Goal: Task Accomplishment & Management: Manage account settings

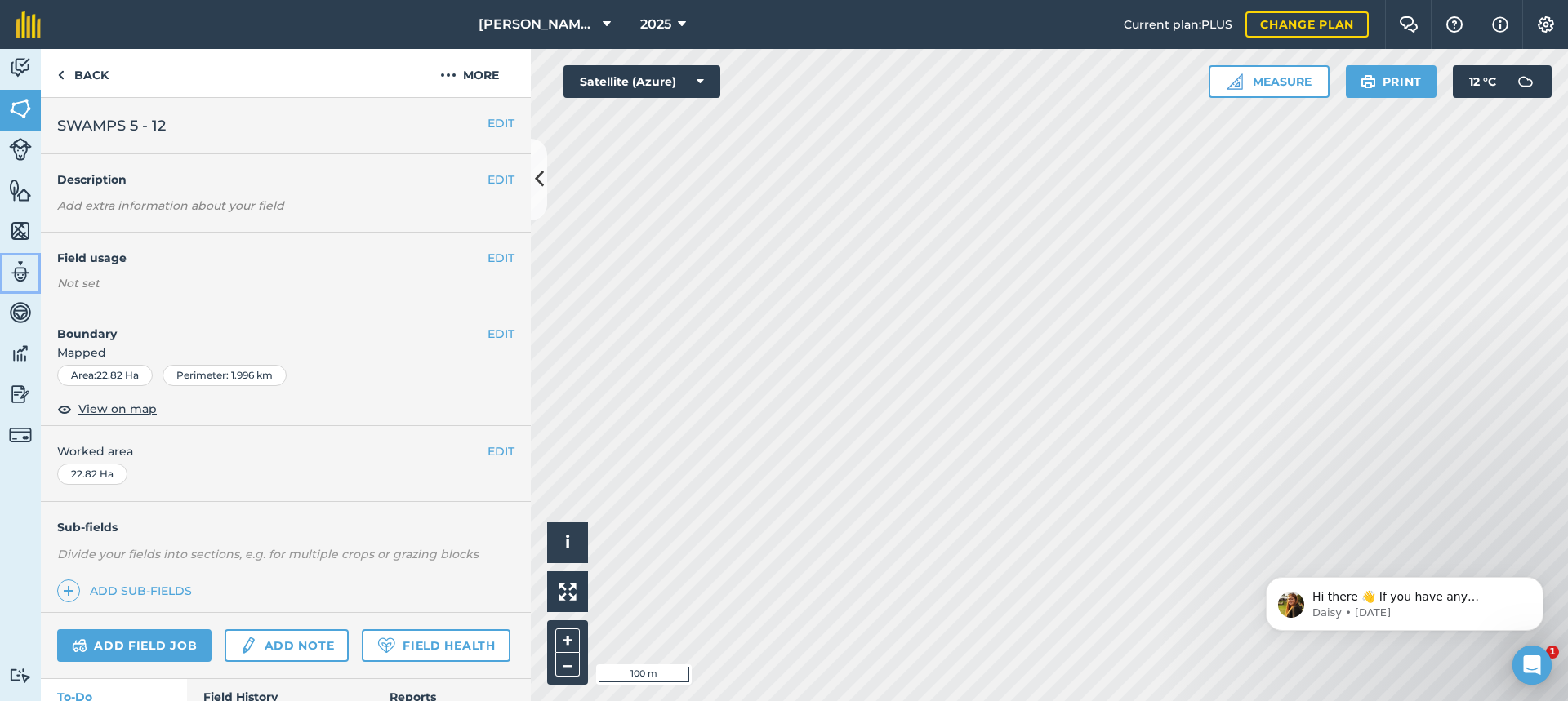
click at [20, 267] on img at bounding box center [21, 272] width 23 height 24
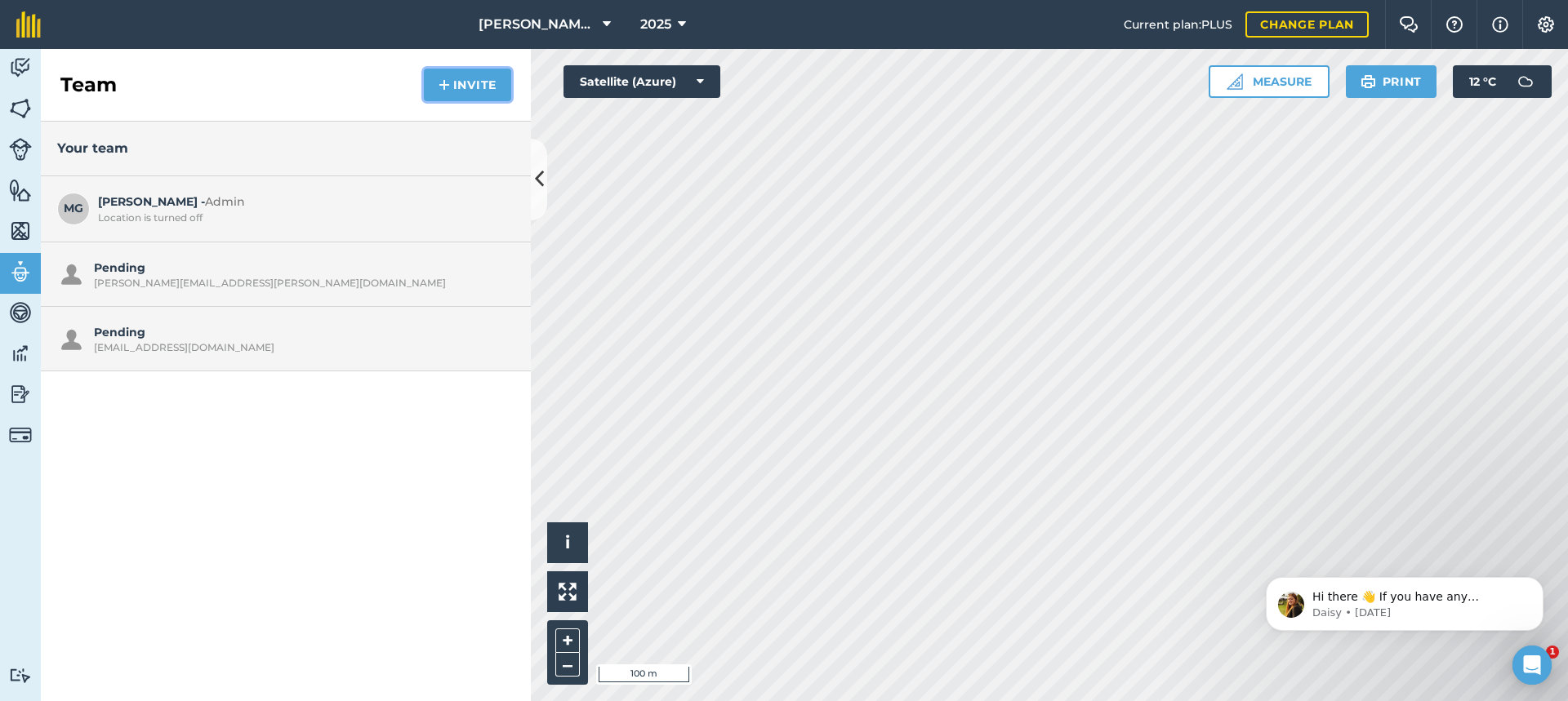
click at [489, 86] on button "Invite" at bounding box center [467, 85] width 87 height 33
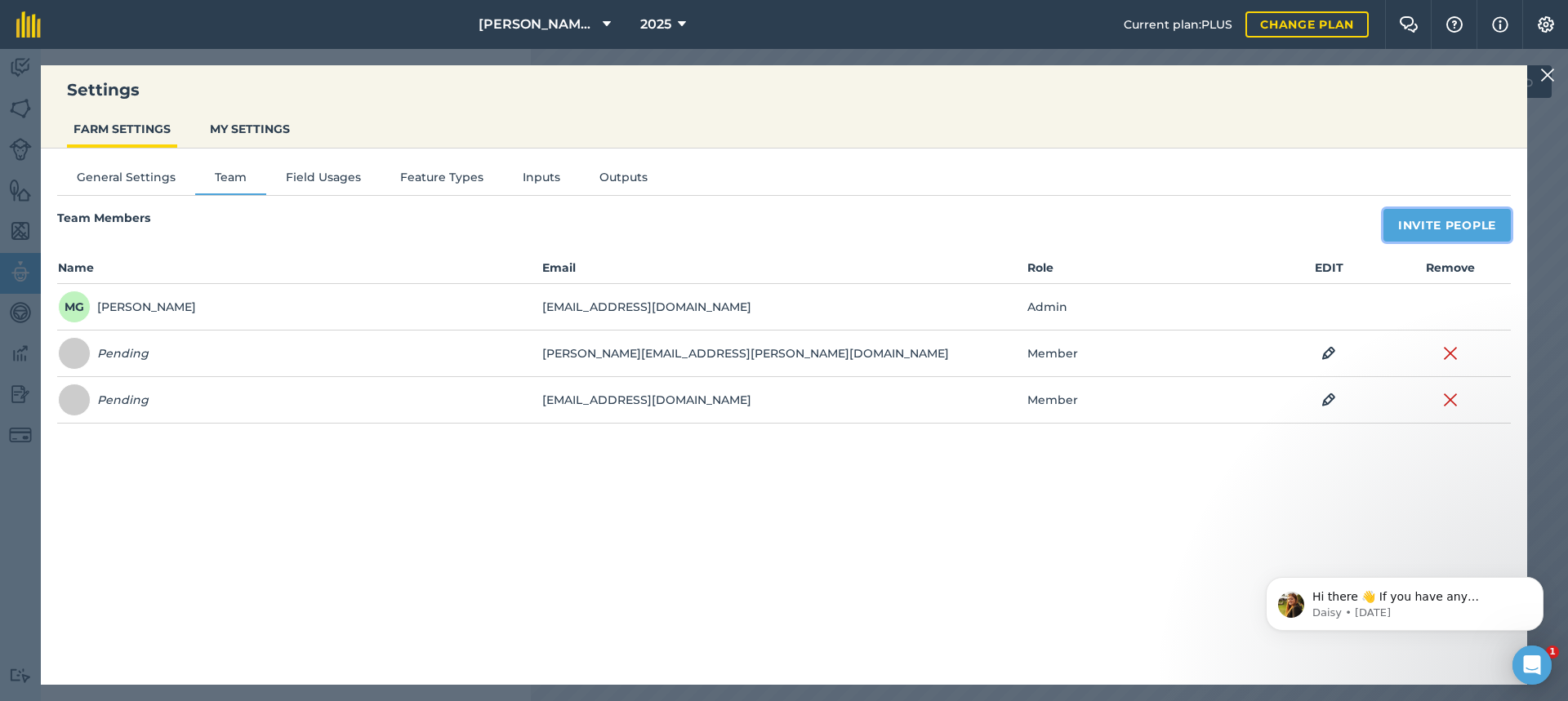
click at [1455, 227] on button "Invite People" at bounding box center [1448, 225] width 128 height 33
select select "MEMBER"
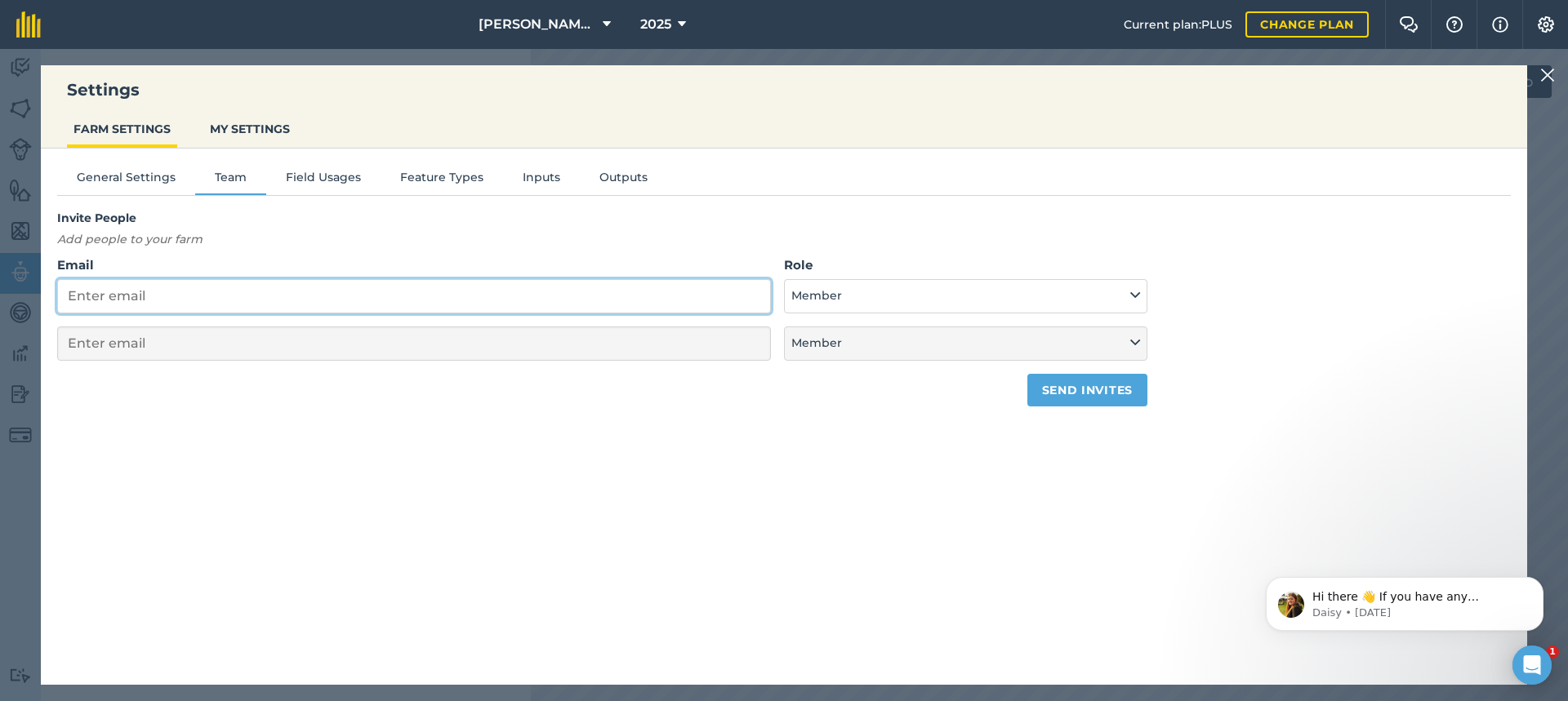
click at [87, 300] on input "Email" at bounding box center [414, 296] width 713 height 34
type input "B"
select select "MEMBER"
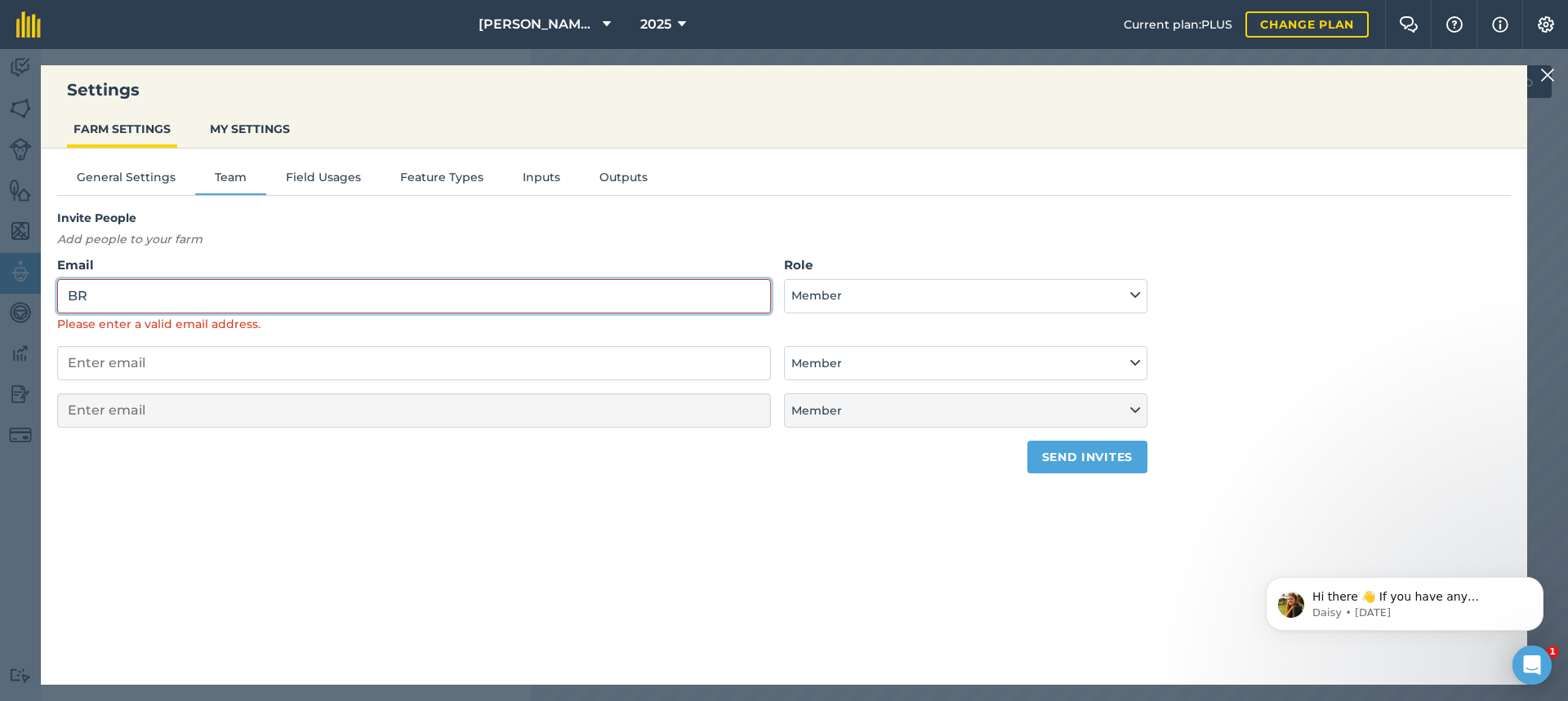
type input "B"
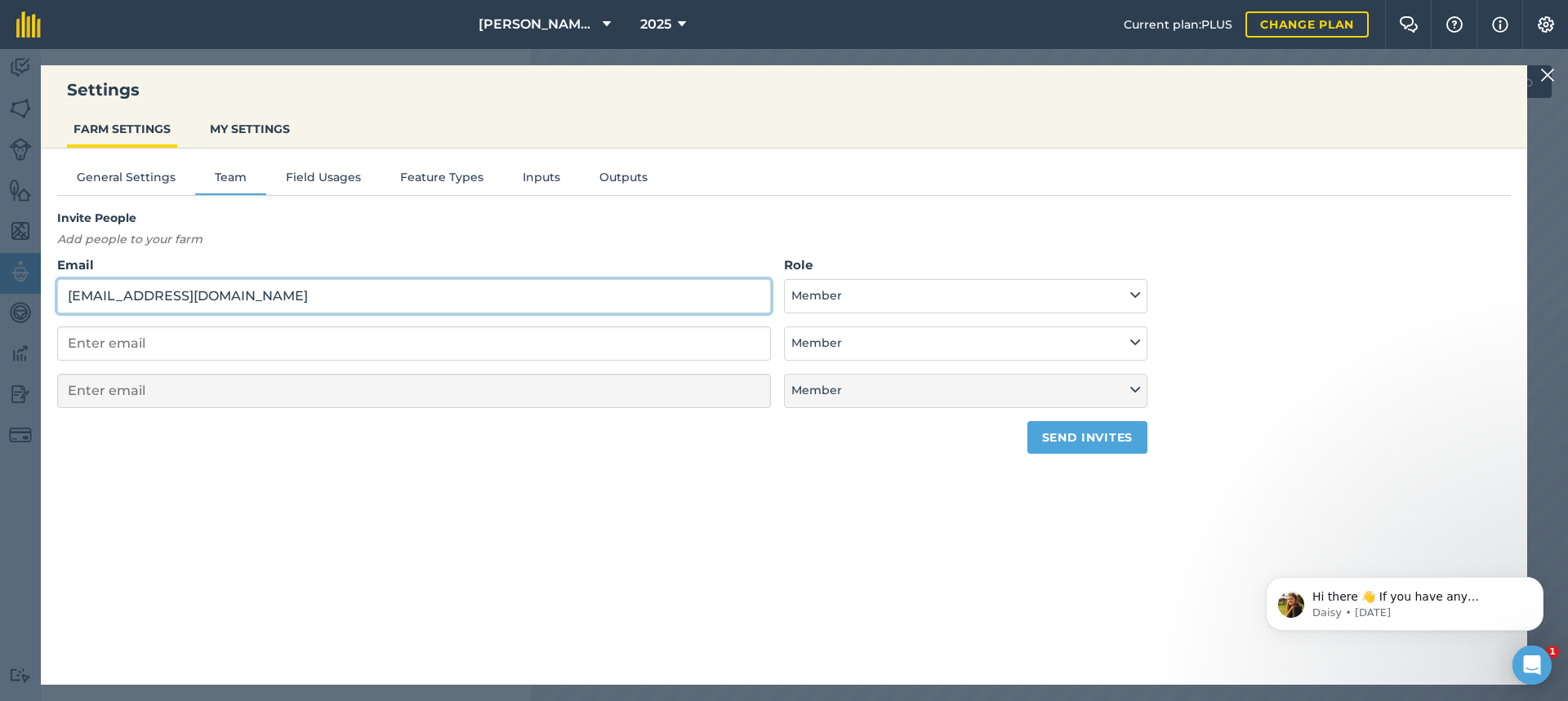
type input "[EMAIL_ADDRESS][DOMAIN_NAME]"
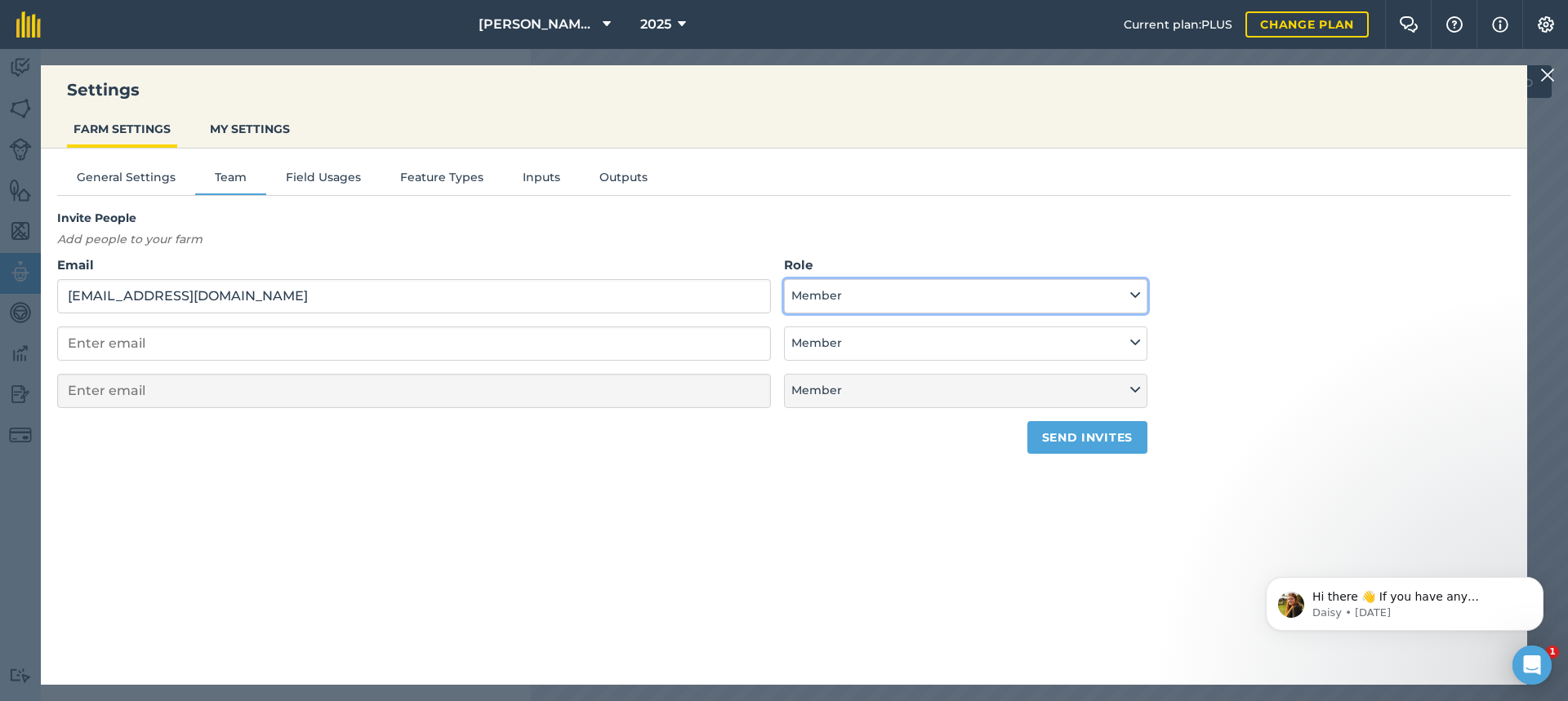
click at [1137, 295] on icon at bounding box center [1136, 295] width 9 height 18
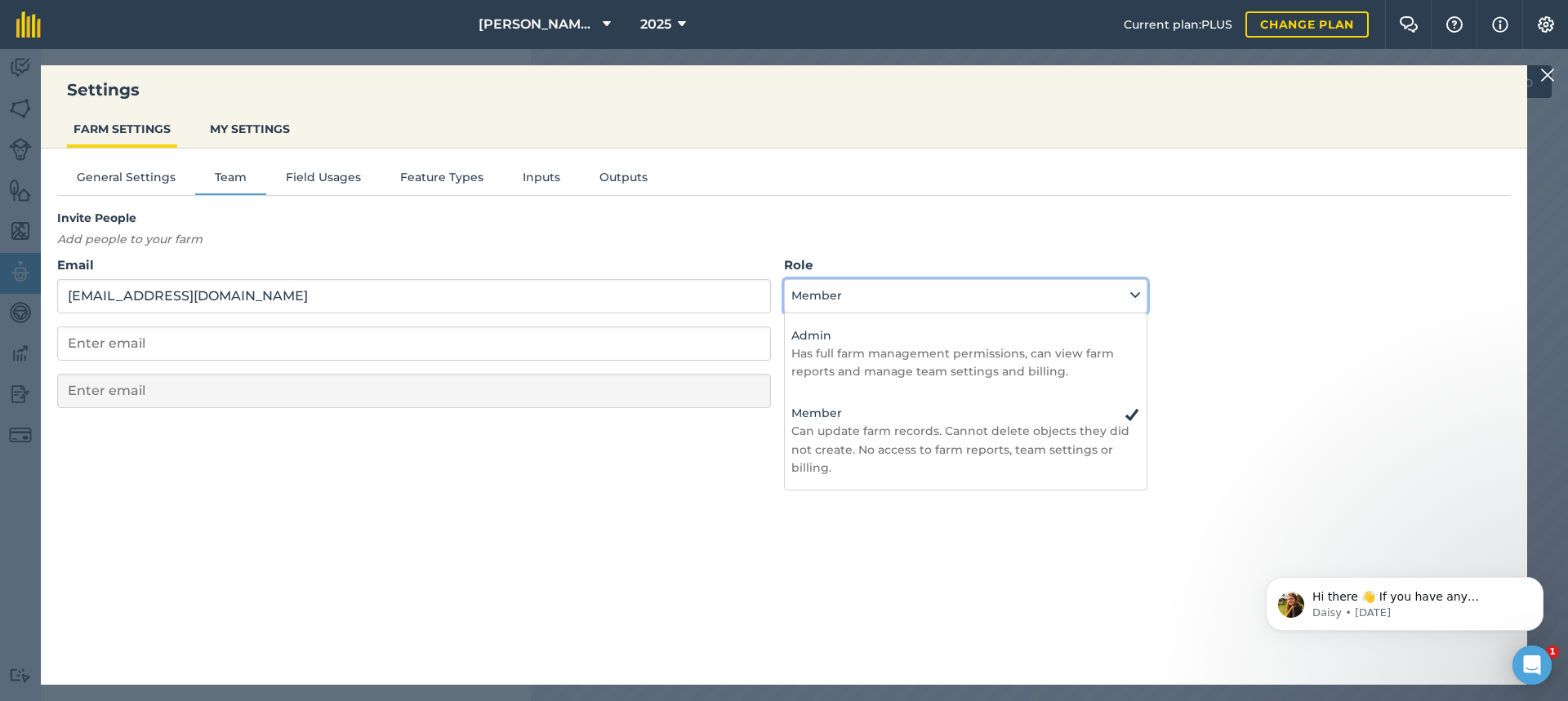
click at [839, 290] on button "Member" at bounding box center [965, 296] width 364 height 34
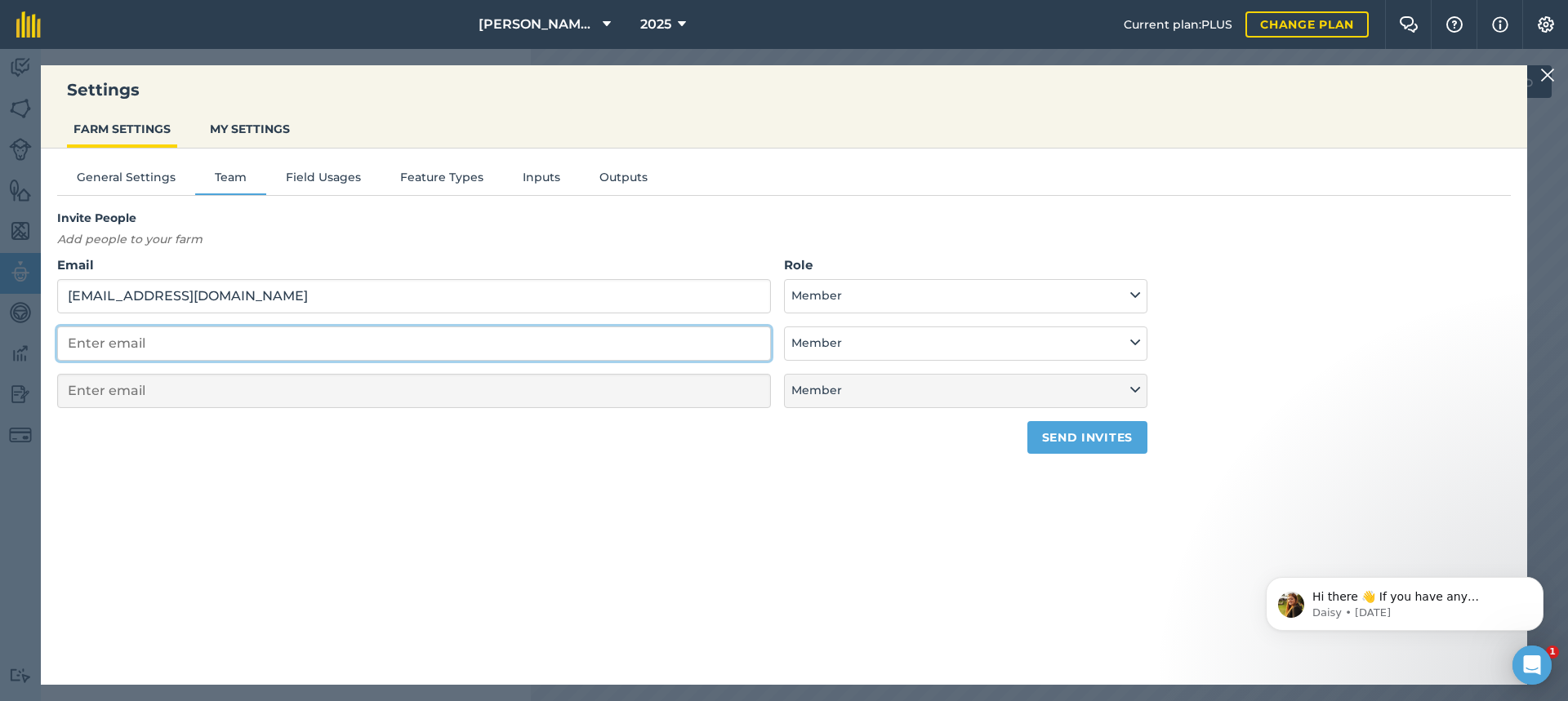
click at [80, 343] on input "email" at bounding box center [414, 344] width 713 height 34
type input "z"
select select "MEMBER"
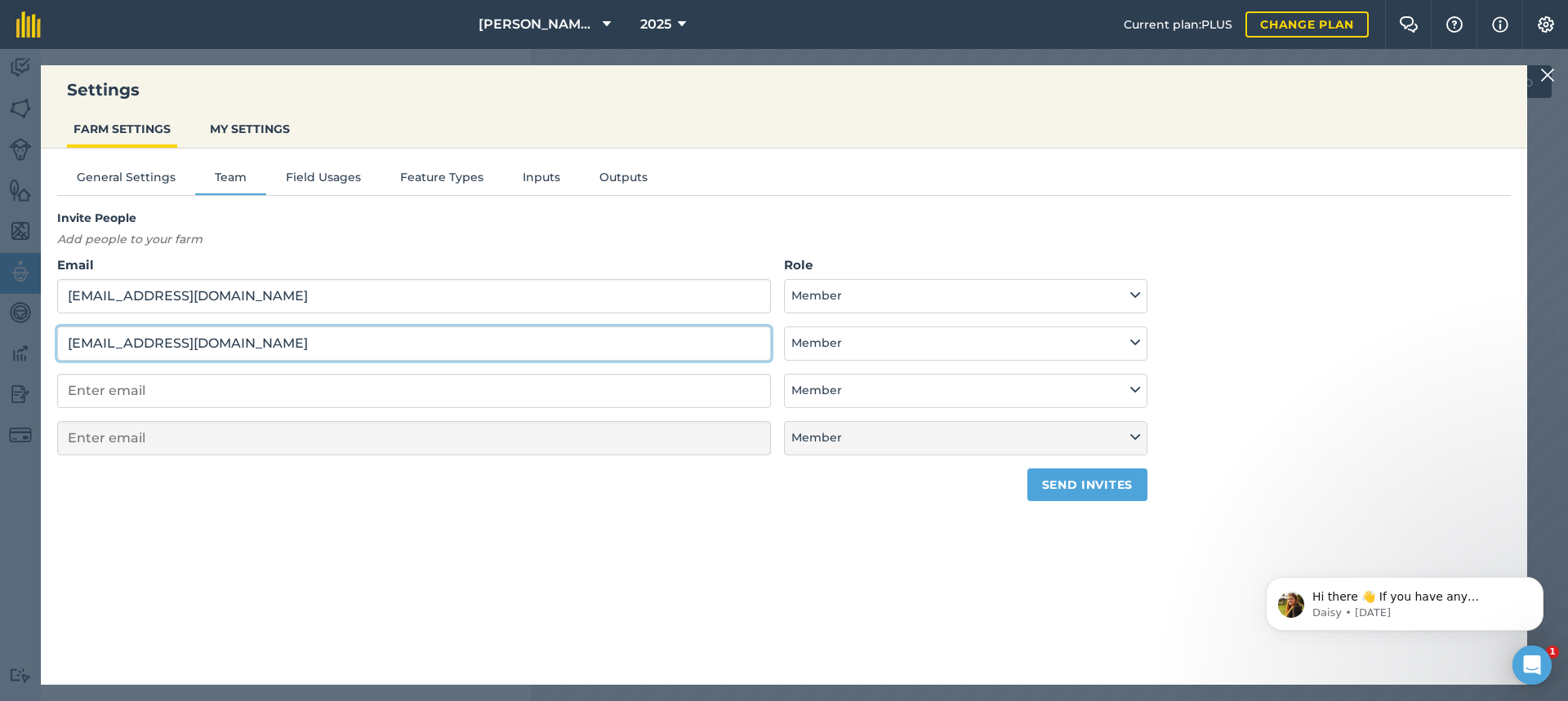
type input "[EMAIL_ADDRESS][DOMAIN_NAME]"
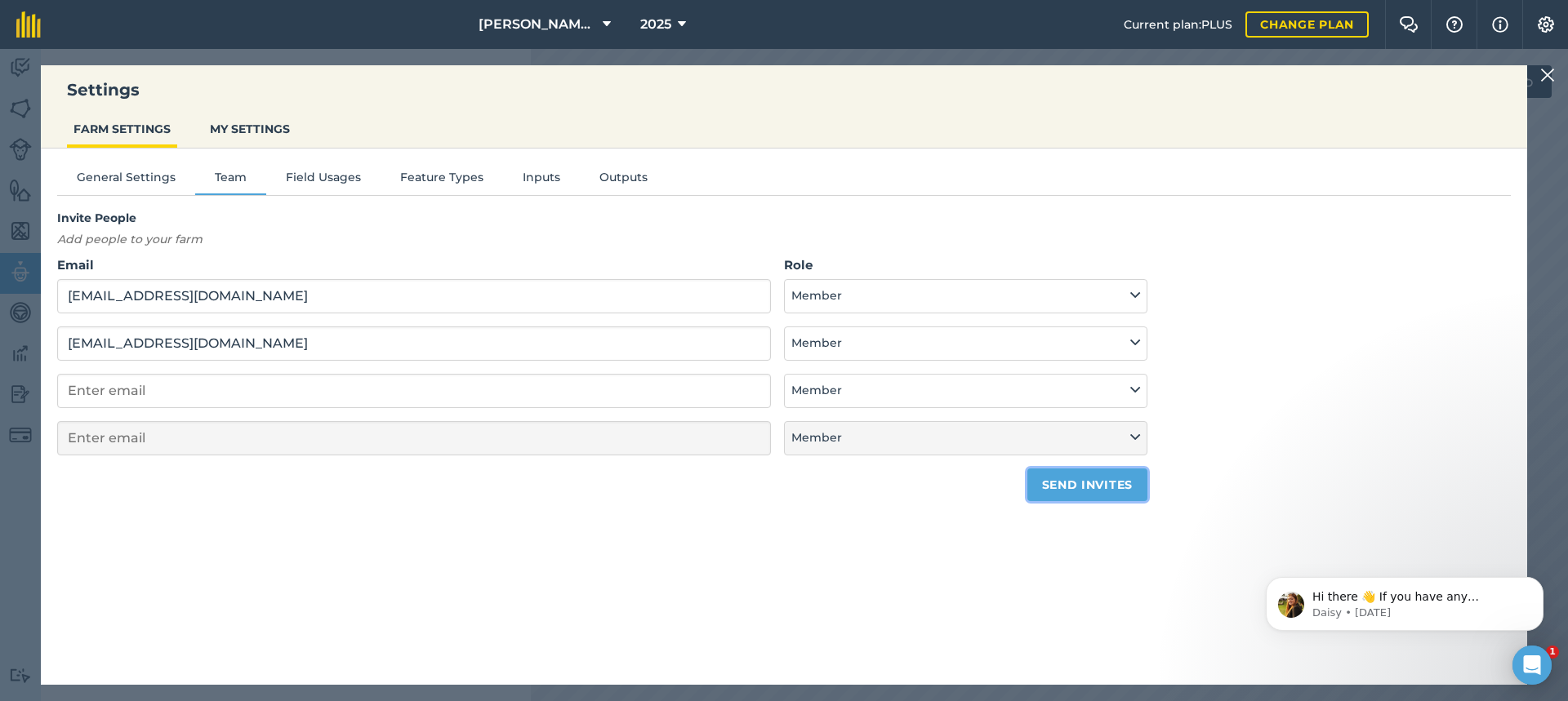
click at [1090, 486] on button "Send invites" at bounding box center [1088, 485] width 120 height 33
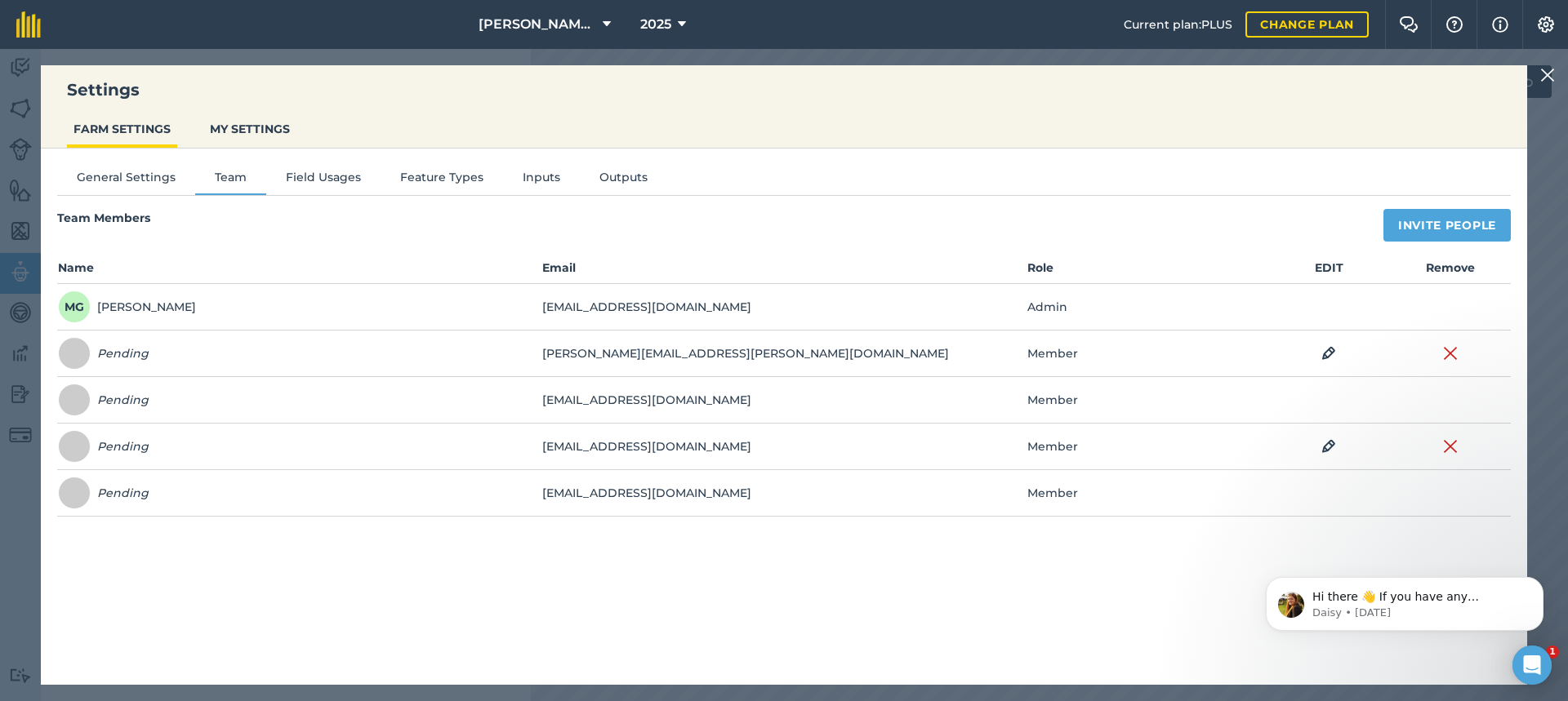
click at [1549, 75] on img at bounding box center [1548, 75] width 15 height 20
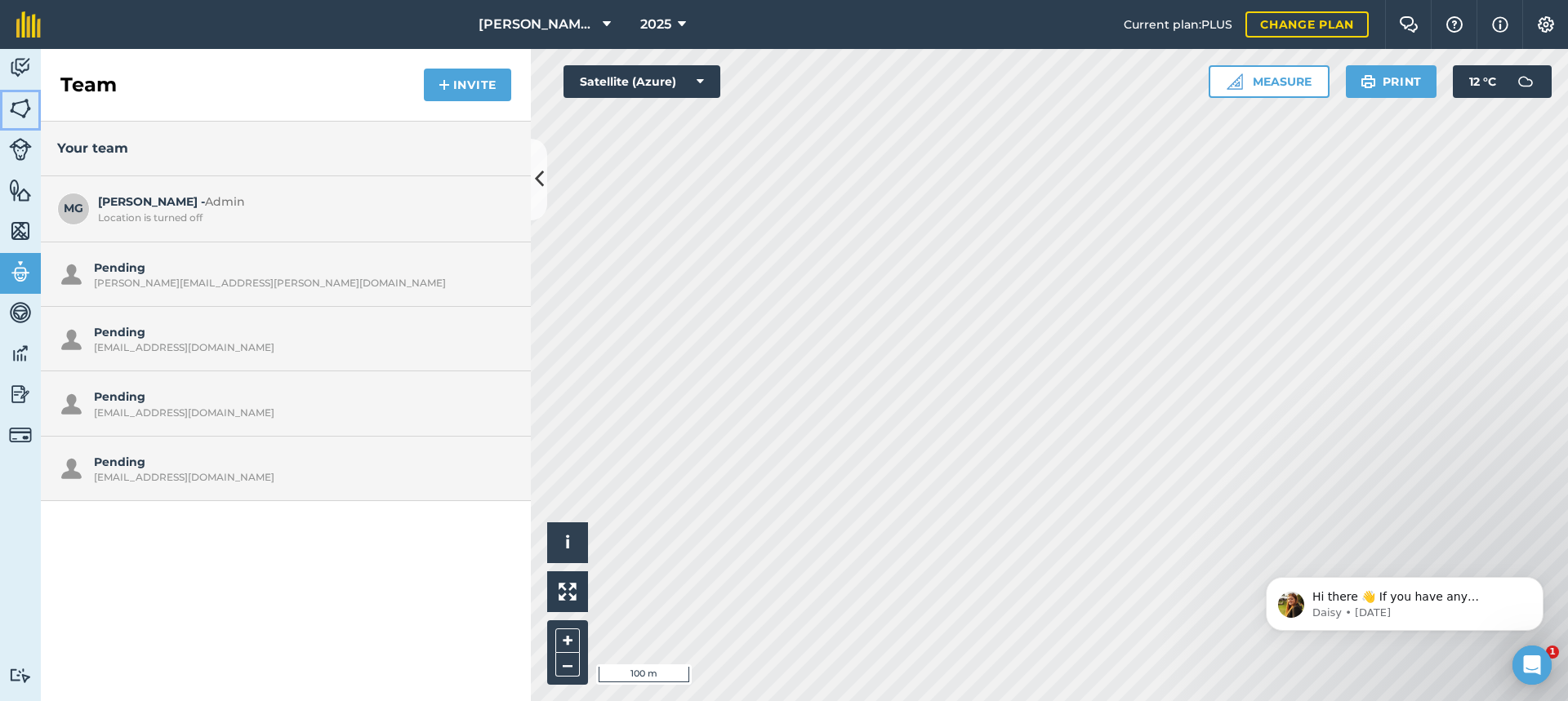
click at [22, 107] on img at bounding box center [21, 109] width 23 height 24
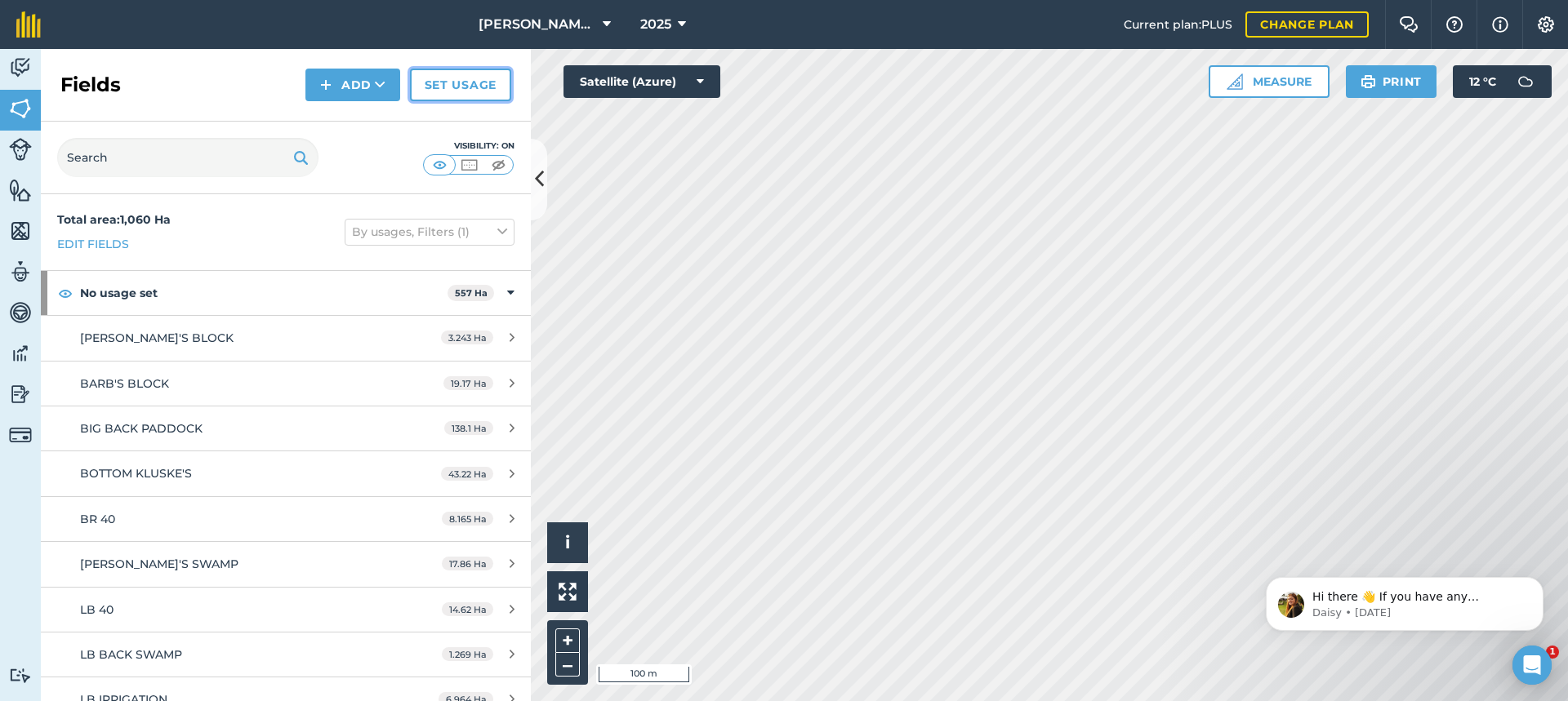
click at [472, 85] on link "Set usage" at bounding box center [461, 85] width 102 height 33
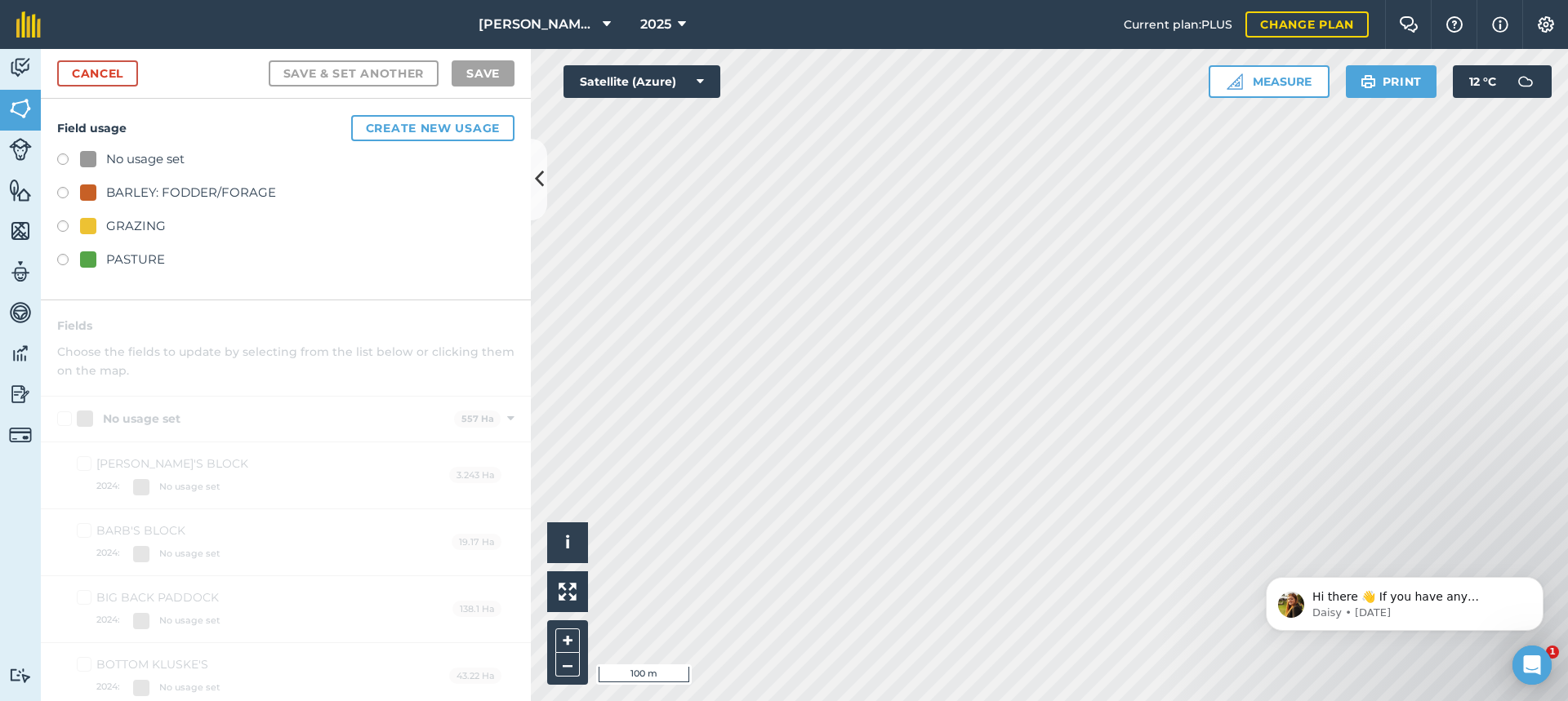
click at [131, 257] on div "PASTURE" at bounding box center [135, 259] width 59 height 20
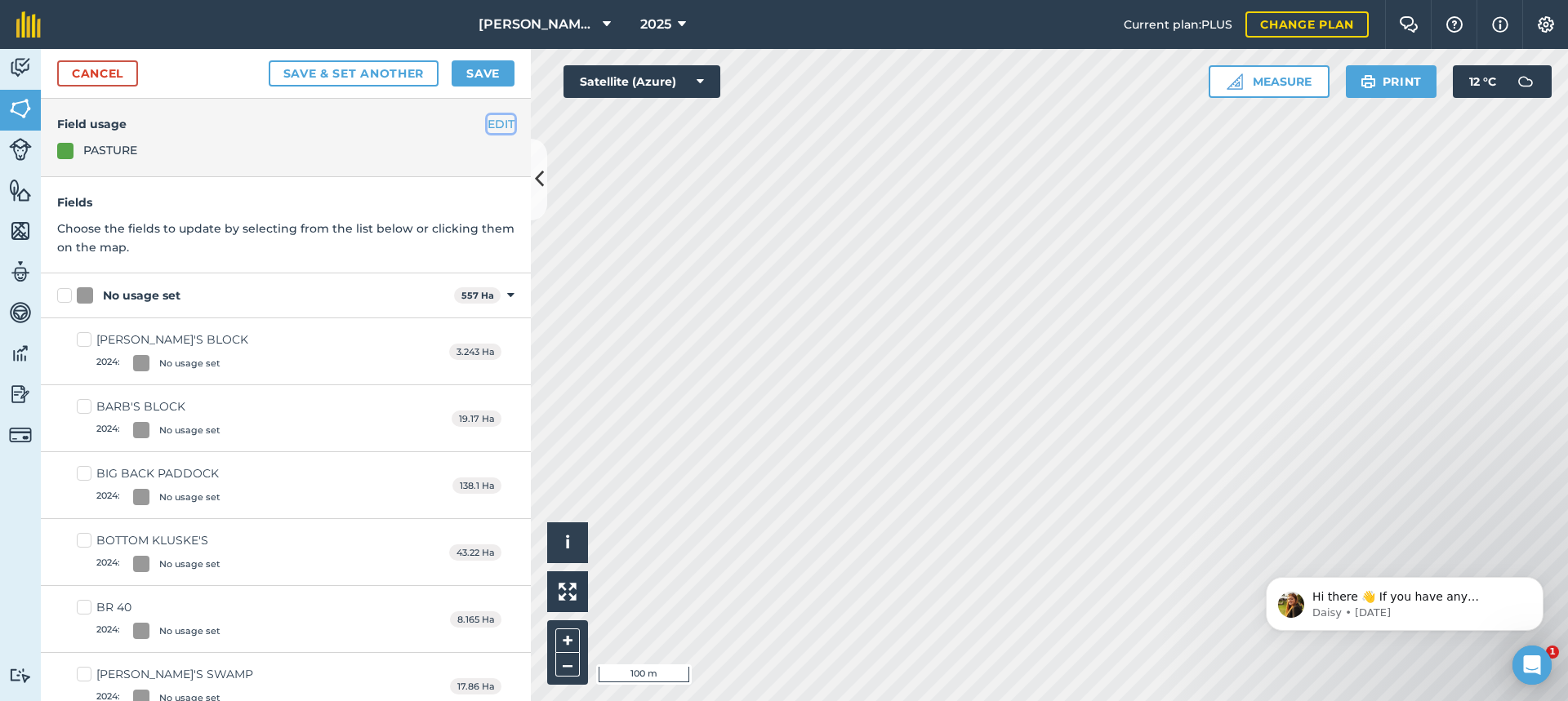
click at [490, 121] on button "EDIT" at bounding box center [501, 124] width 27 height 18
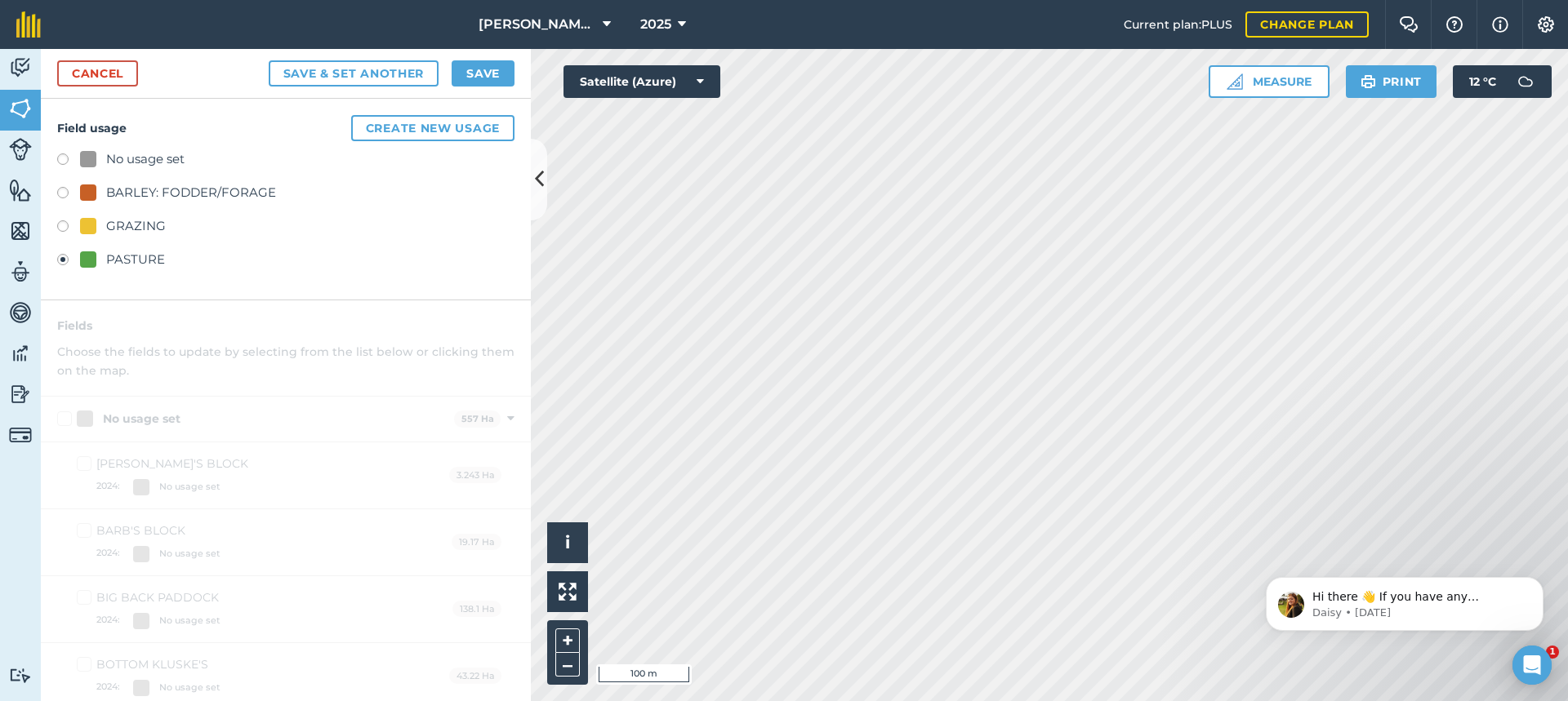
click at [415, 200] on div "BARLEY: FODDER/FORAGE" at bounding box center [286, 195] width 458 height 23
click at [118, 257] on div "PASTURE" at bounding box center [135, 259] width 59 height 20
click at [118, 257] on div "PASTURE" at bounding box center [135, 259] width 59 height 20
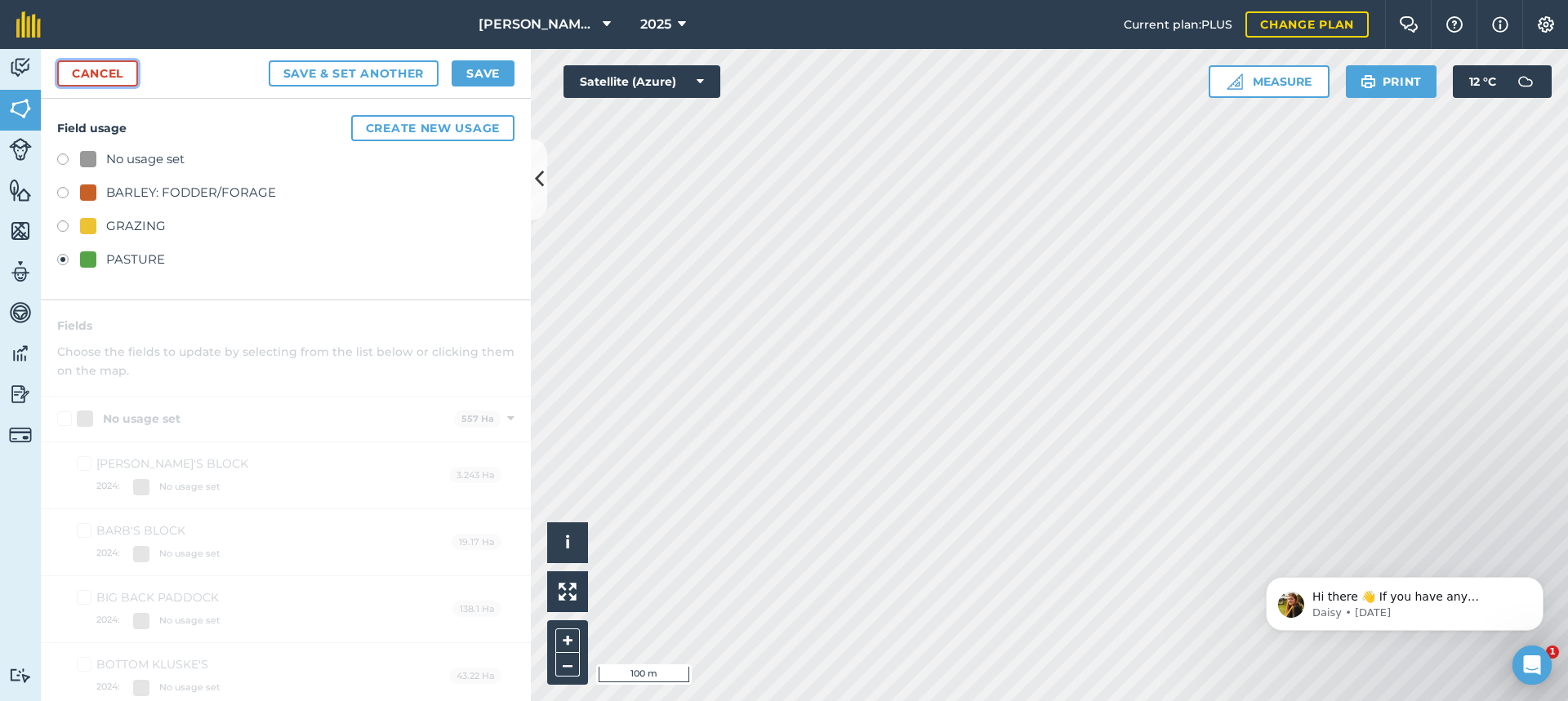
click at [92, 73] on link "Cancel" at bounding box center [98, 73] width 81 height 26
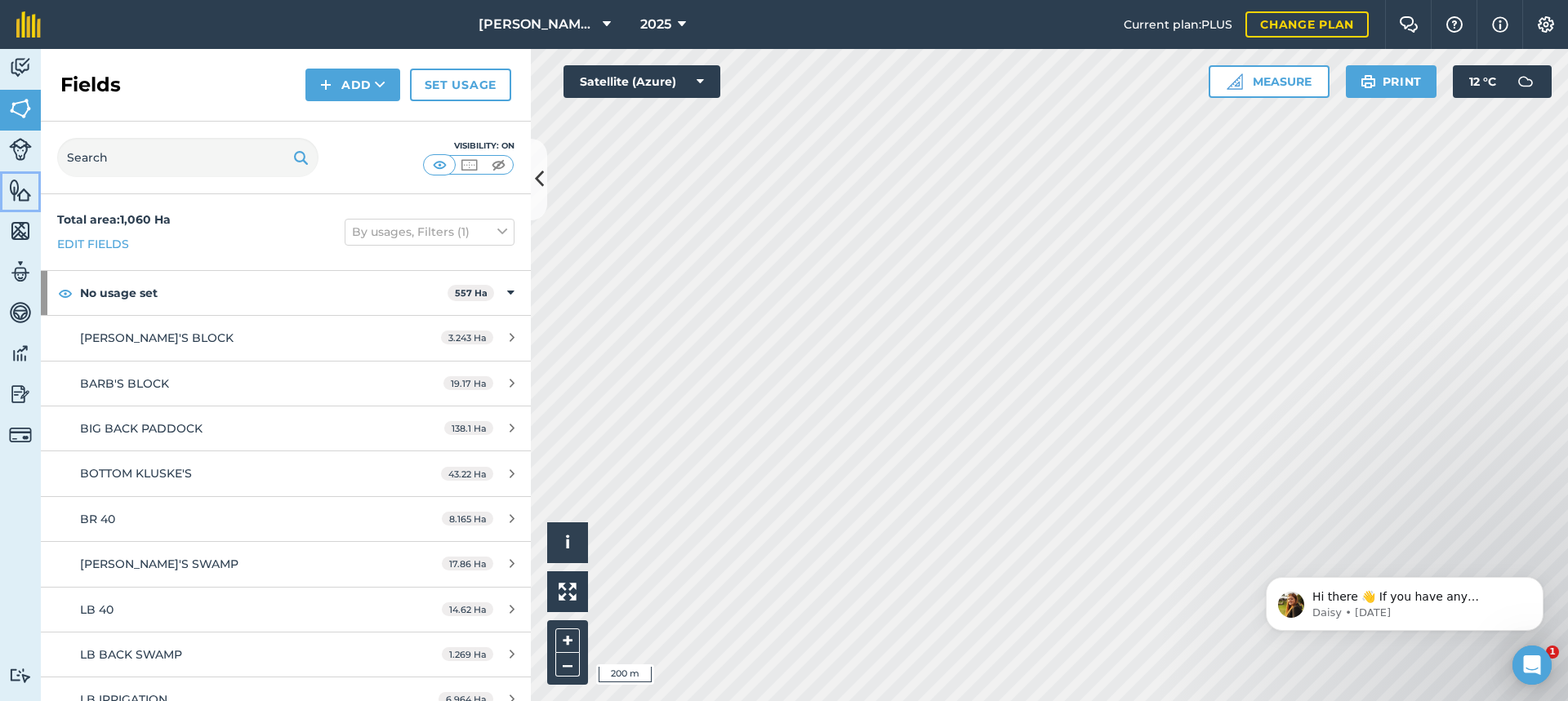
click at [15, 192] on img at bounding box center [21, 190] width 23 height 24
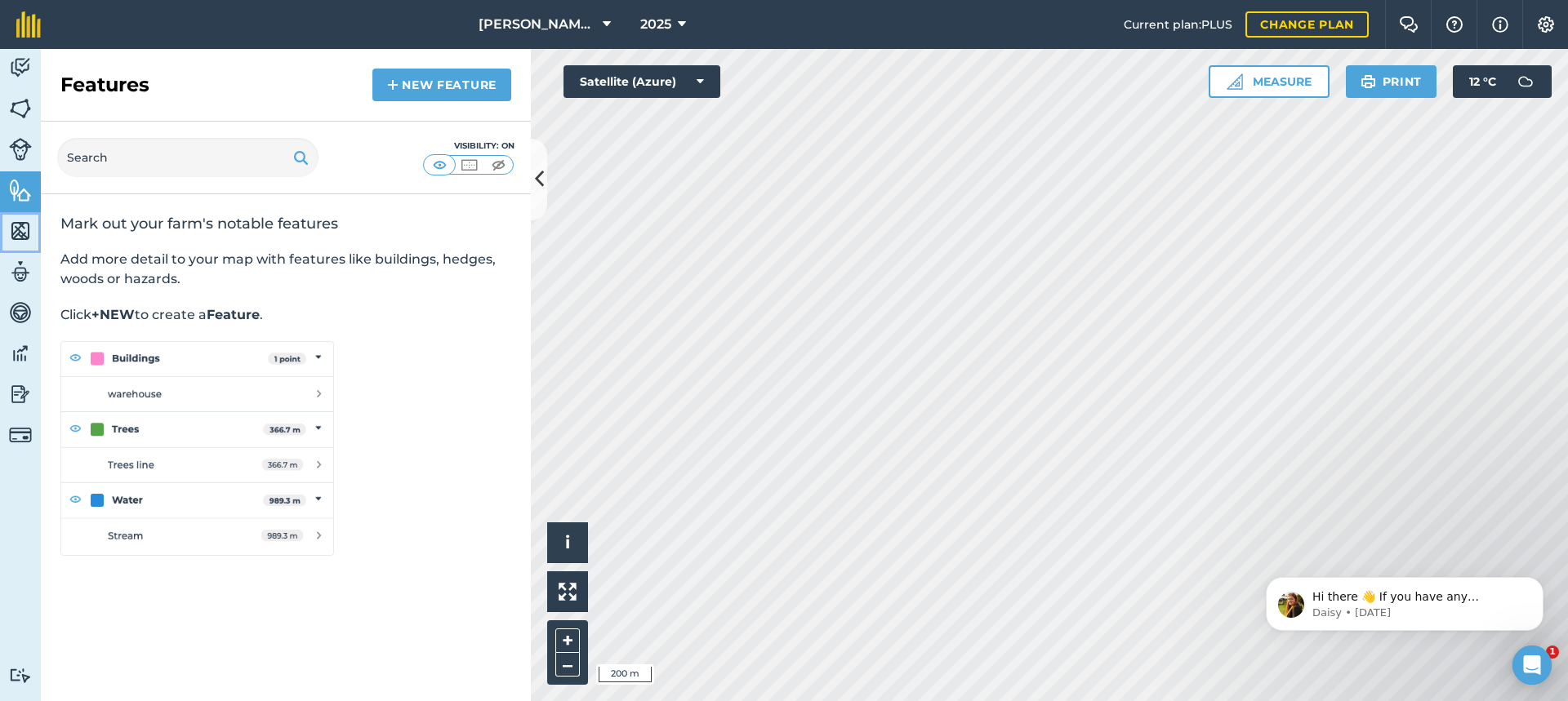
click at [17, 227] on img at bounding box center [21, 231] width 23 height 24
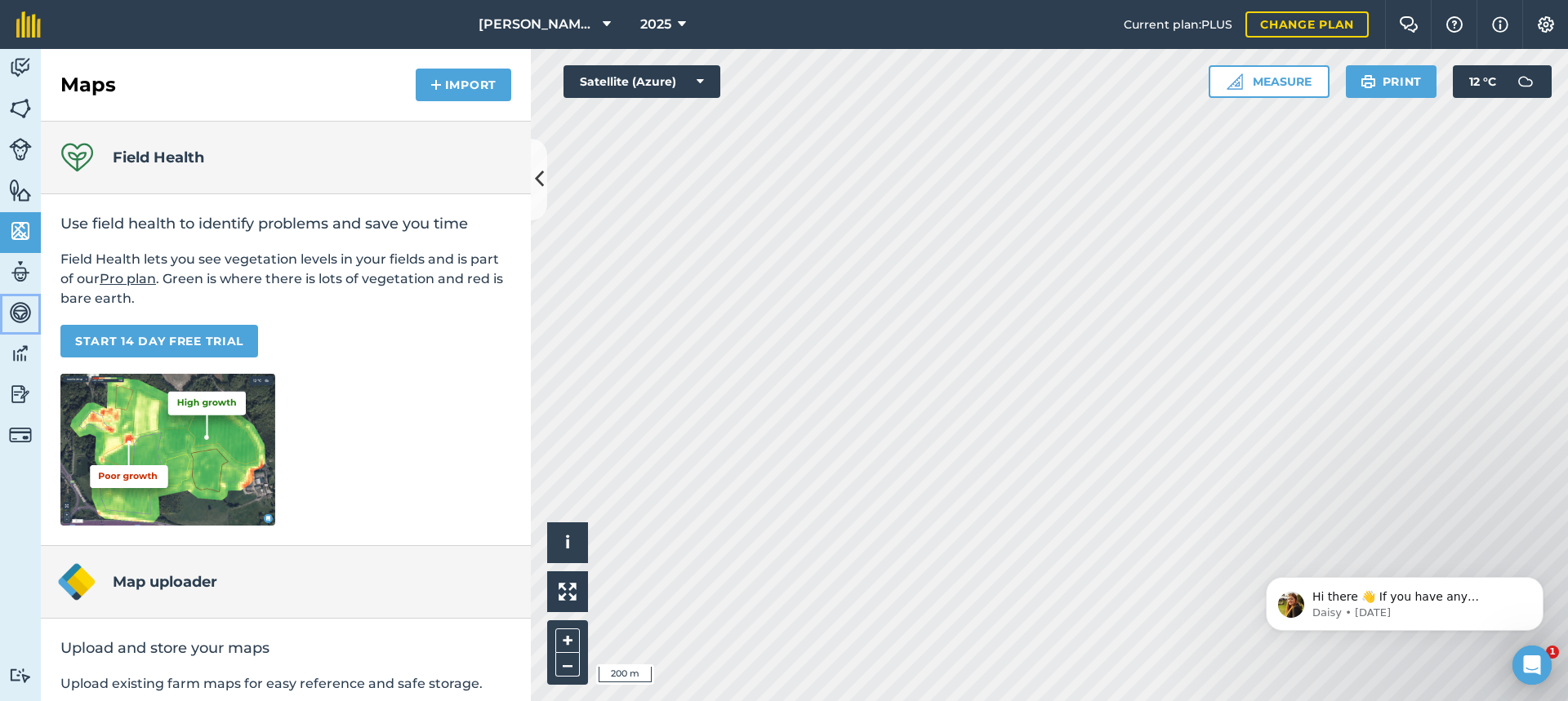
click at [16, 306] on img at bounding box center [21, 313] width 23 height 24
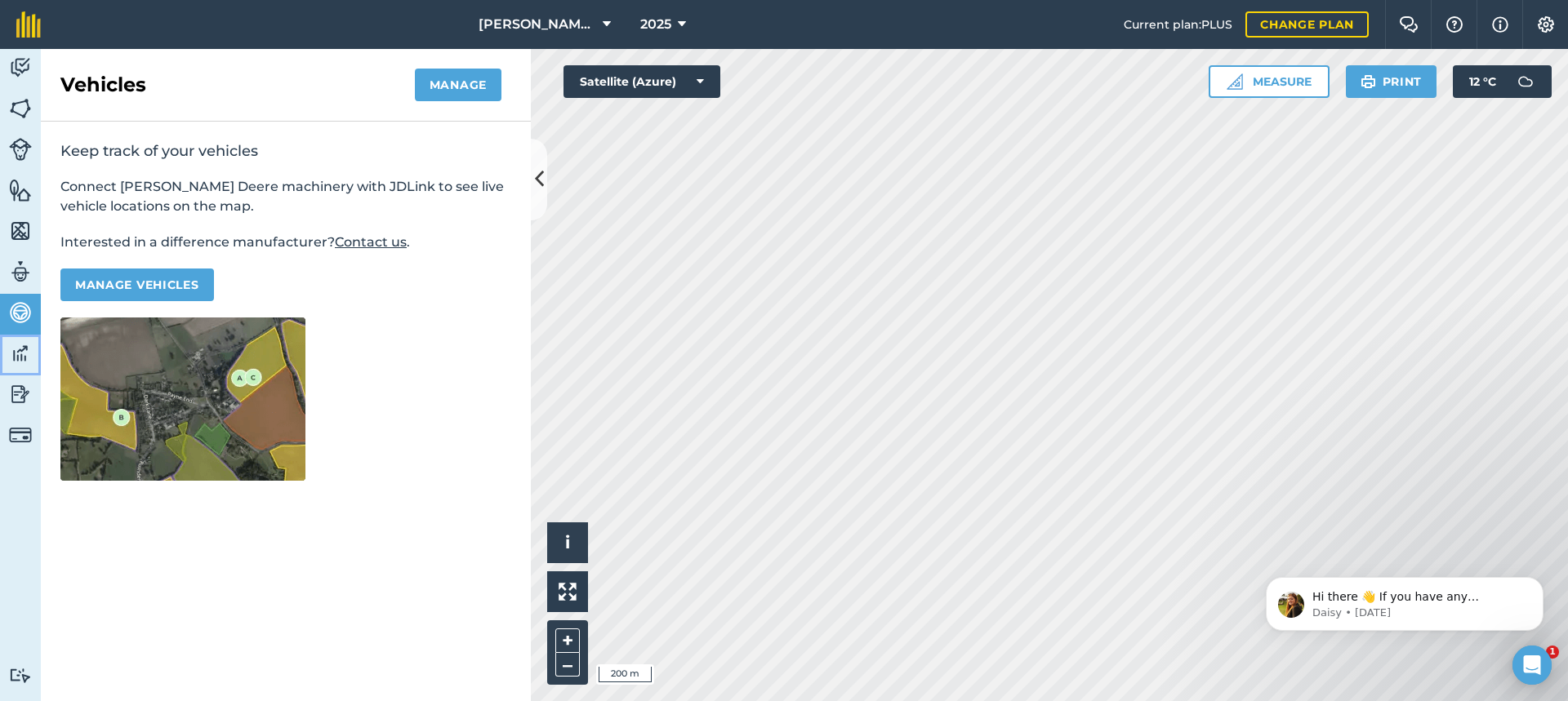
click at [16, 357] on img at bounding box center [21, 353] width 23 height 24
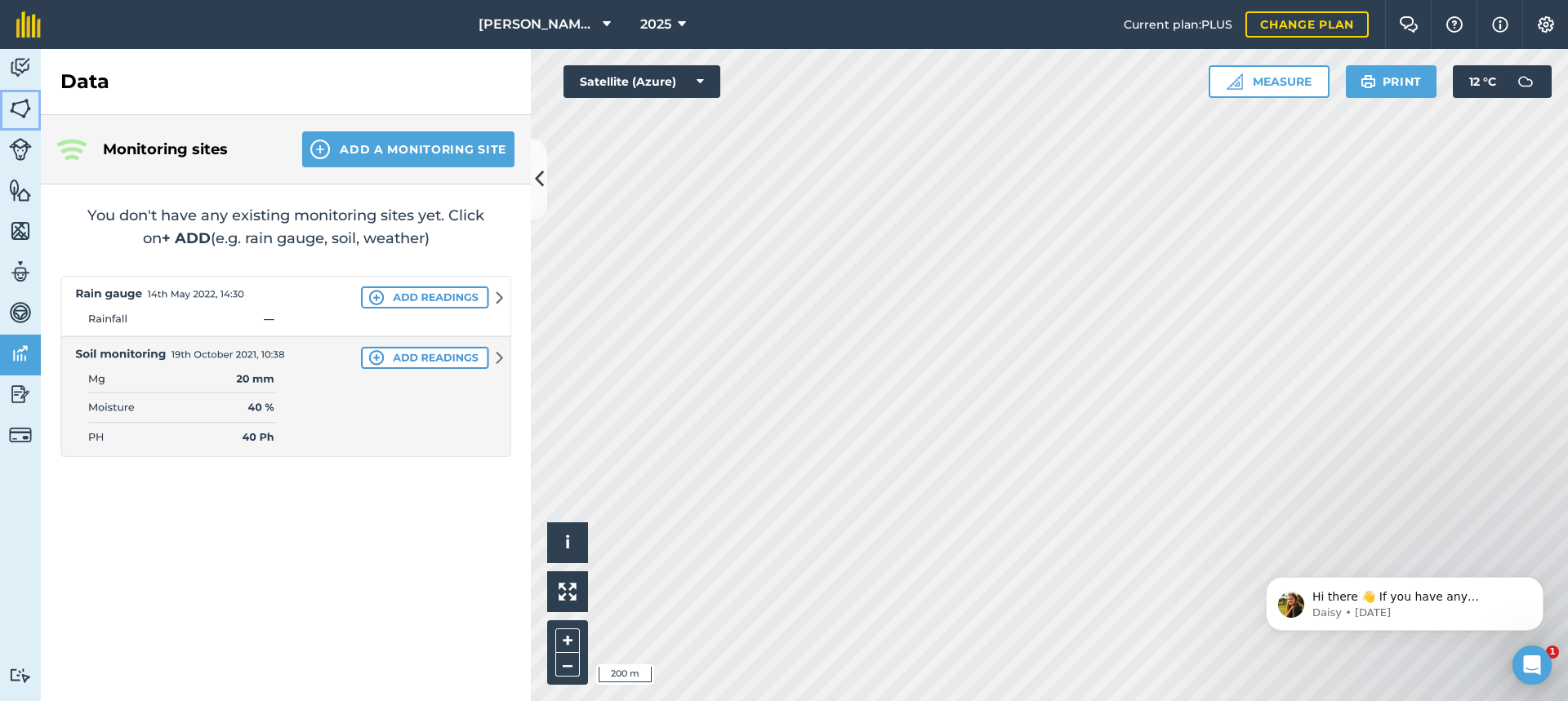
click at [17, 102] on img at bounding box center [21, 109] width 23 height 24
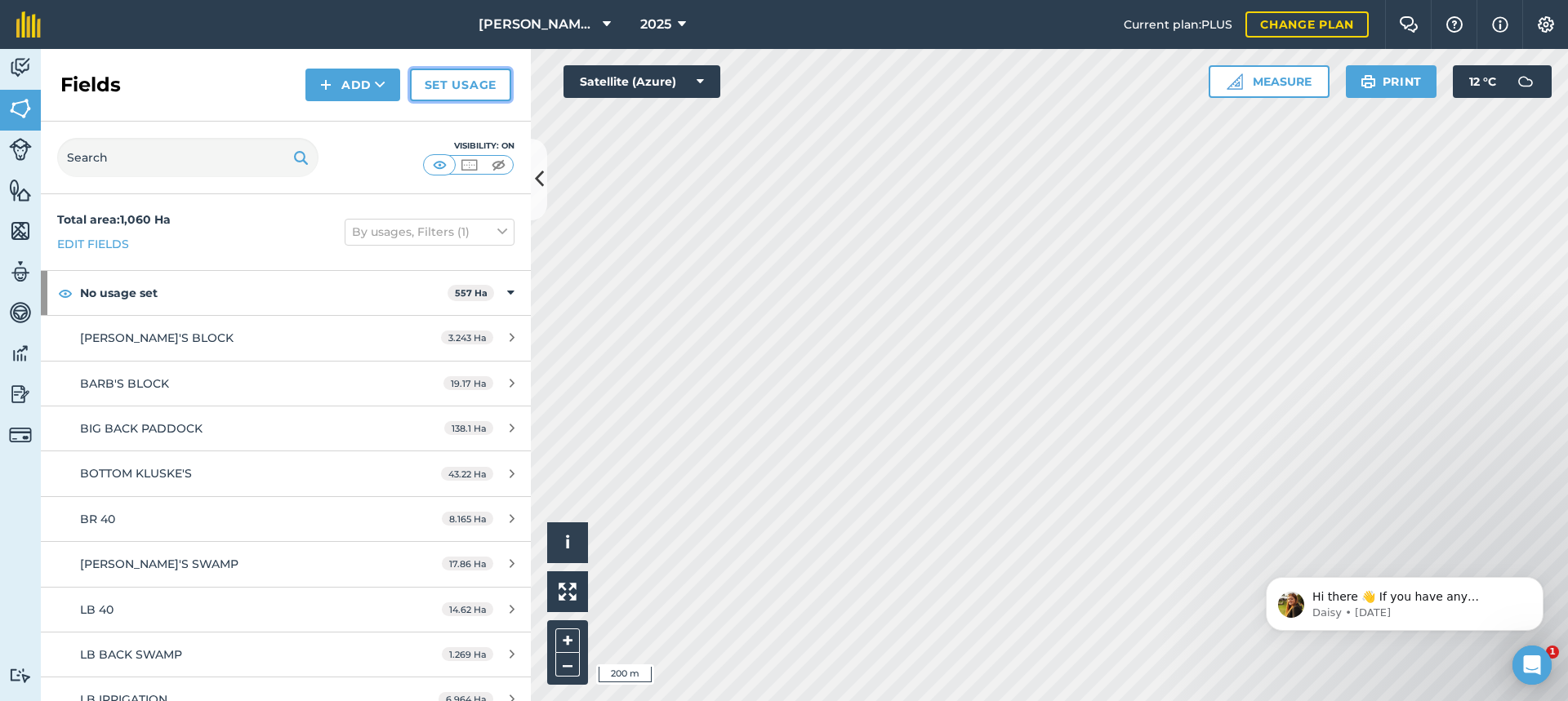
click at [452, 86] on link "Set usage" at bounding box center [461, 85] width 102 height 33
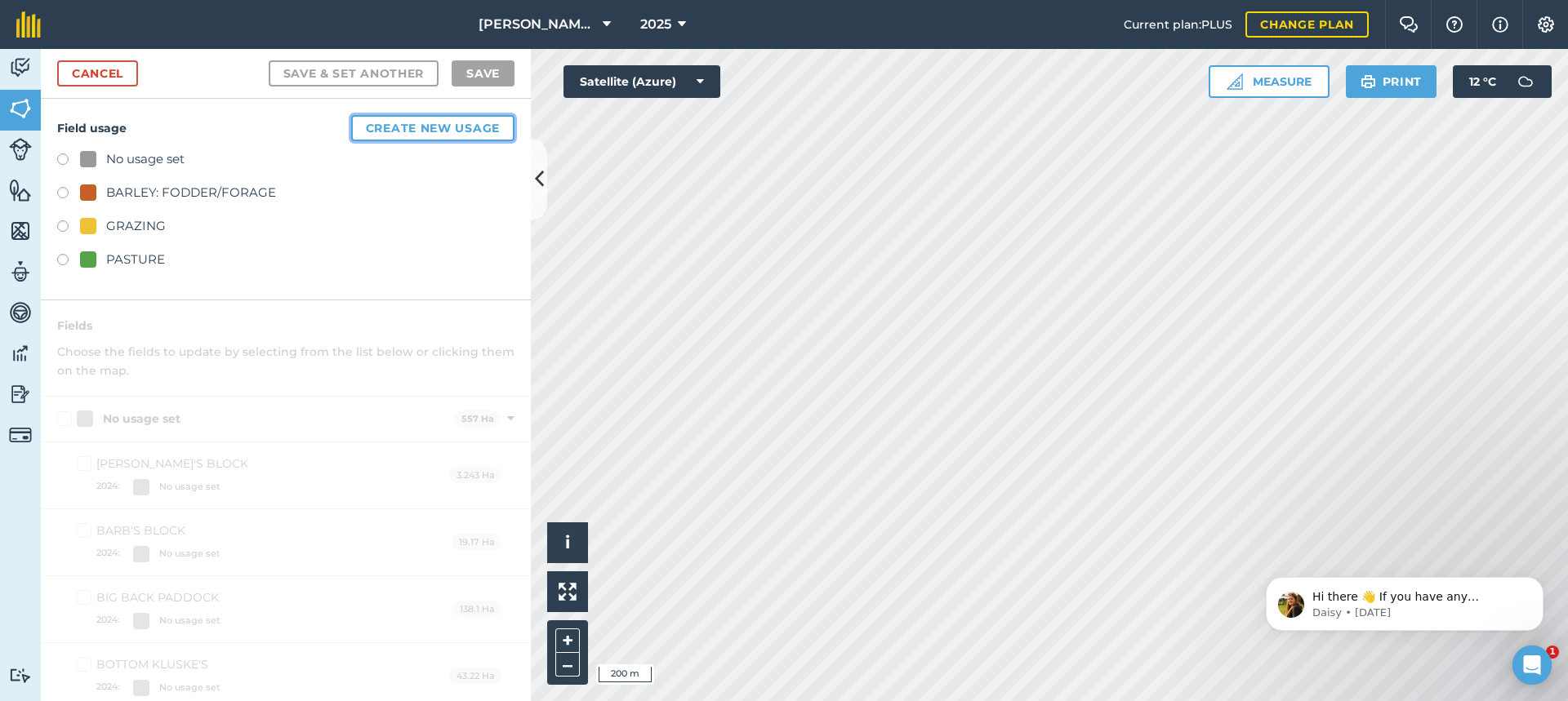
click at [409, 127] on button "Create new usage" at bounding box center [433, 129] width 164 height 26
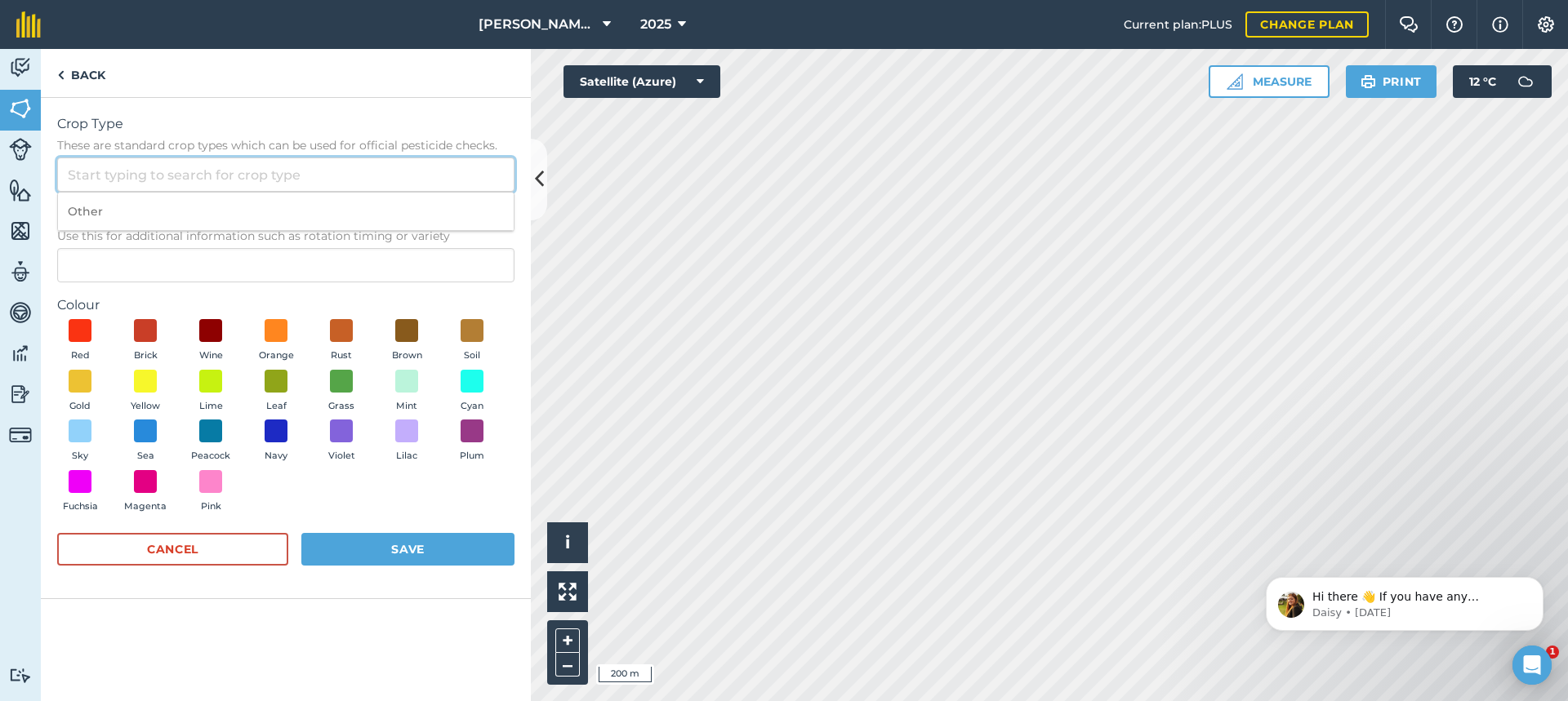
click at [84, 175] on input "Crop Type These are standard crop types which can be used for official pesticid…" at bounding box center [286, 175] width 458 height 34
type input "b"
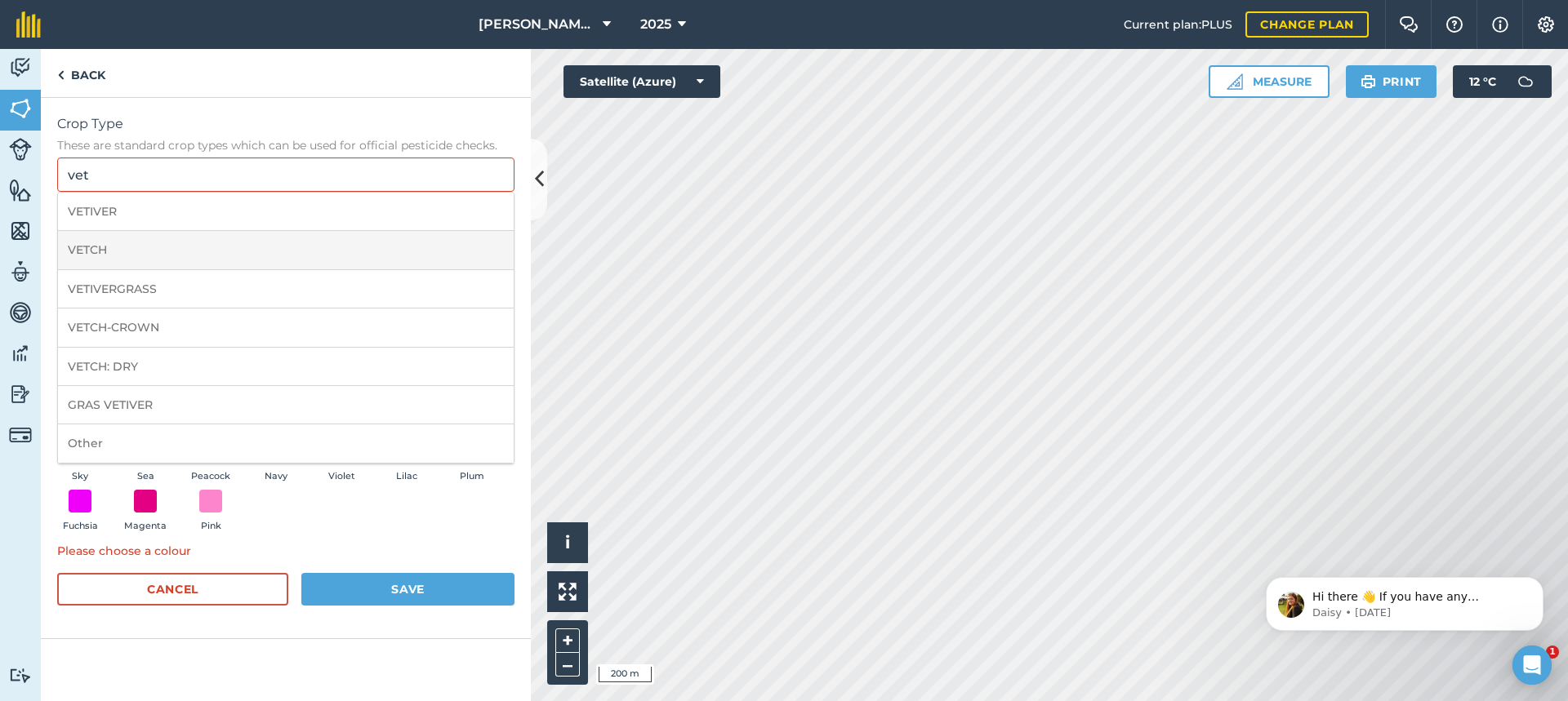
click at [129, 253] on li "VETCH" at bounding box center [286, 250] width 456 height 39
type input "VETCH"
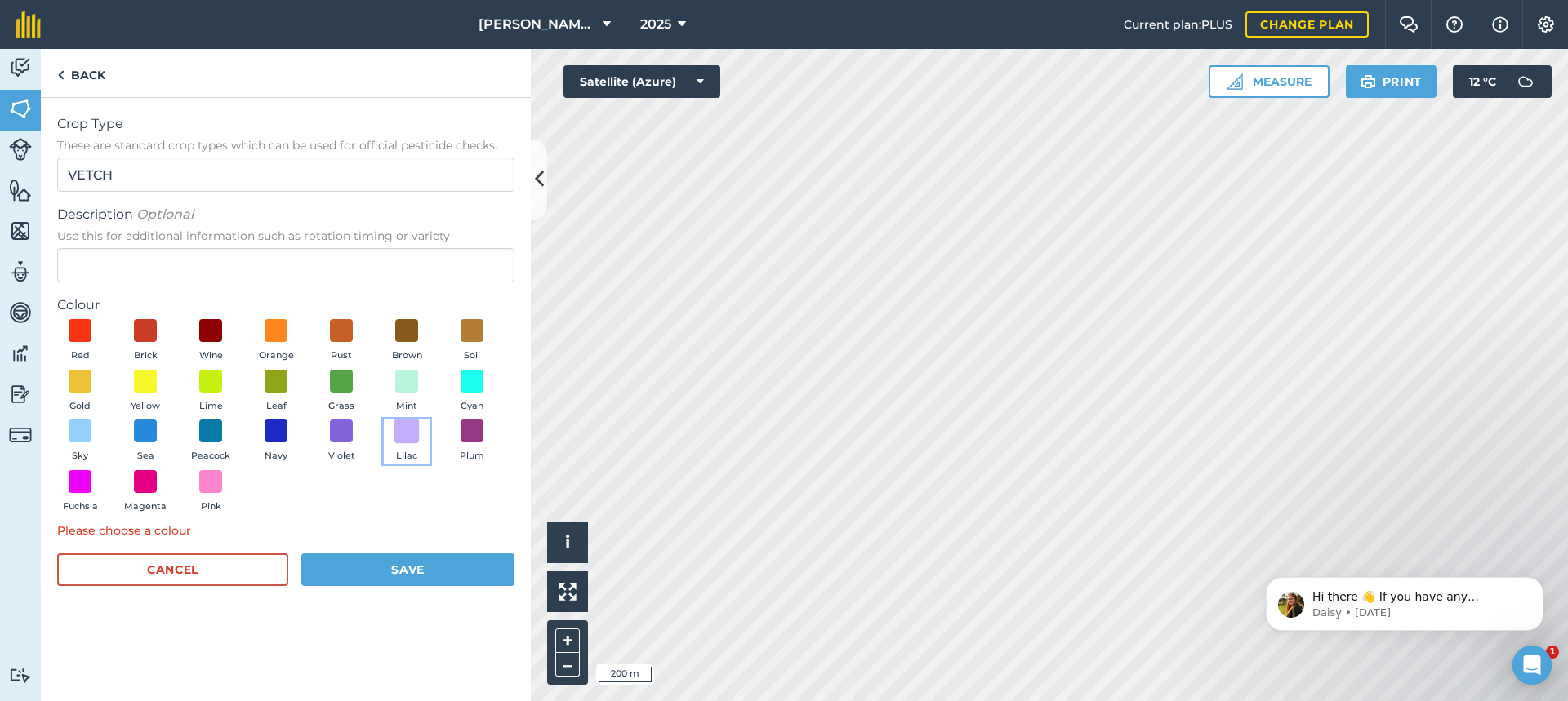
click at [407, 431] on span at bounding box center [407, 431] width 25 height 25
click at [419, 566] on button "Save" at bounding box center [408, 569] width 213 height 33
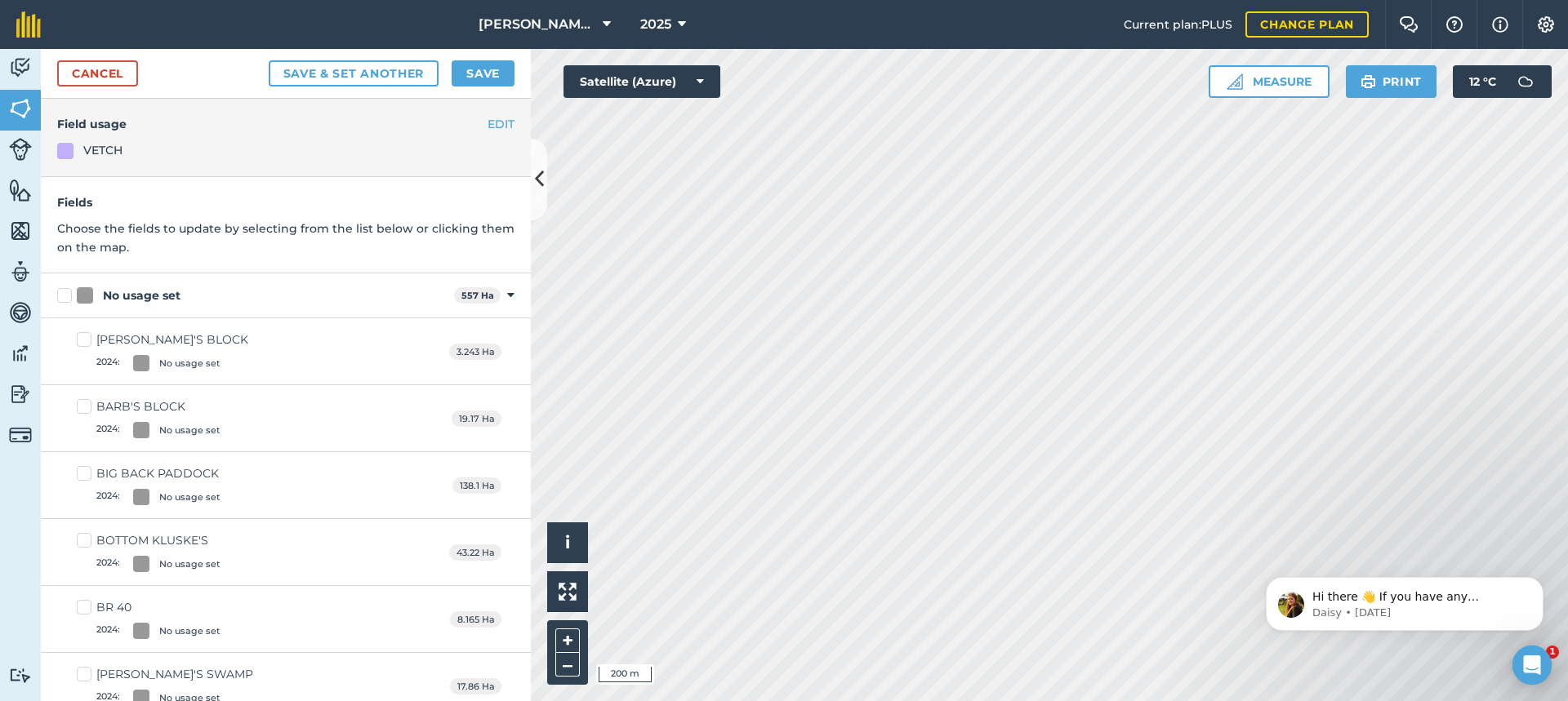
click at [83, 538] on label "BOTTOM KLUSKE'S 2024 : No usage set" at bounding box center [149, 553] width 144 height 40
click at [83, 538] on input "BOTTOM KLUSKE'S 2024 : No usage set" at bounding box center [82, 537] width 10 height 10
checkbox input "true"
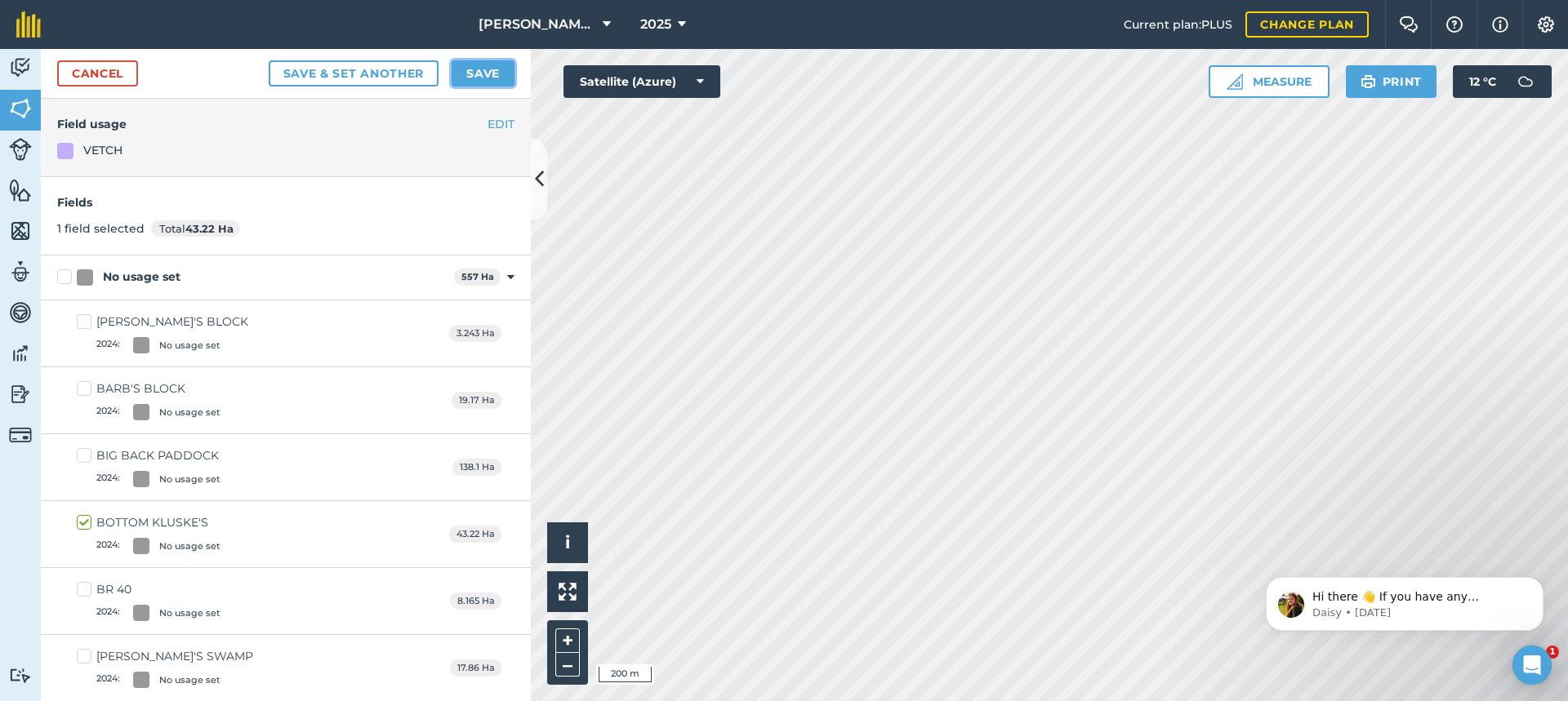
click at [484, 63] on button "Save" at bounding box center [483, 73] width 63 height 26
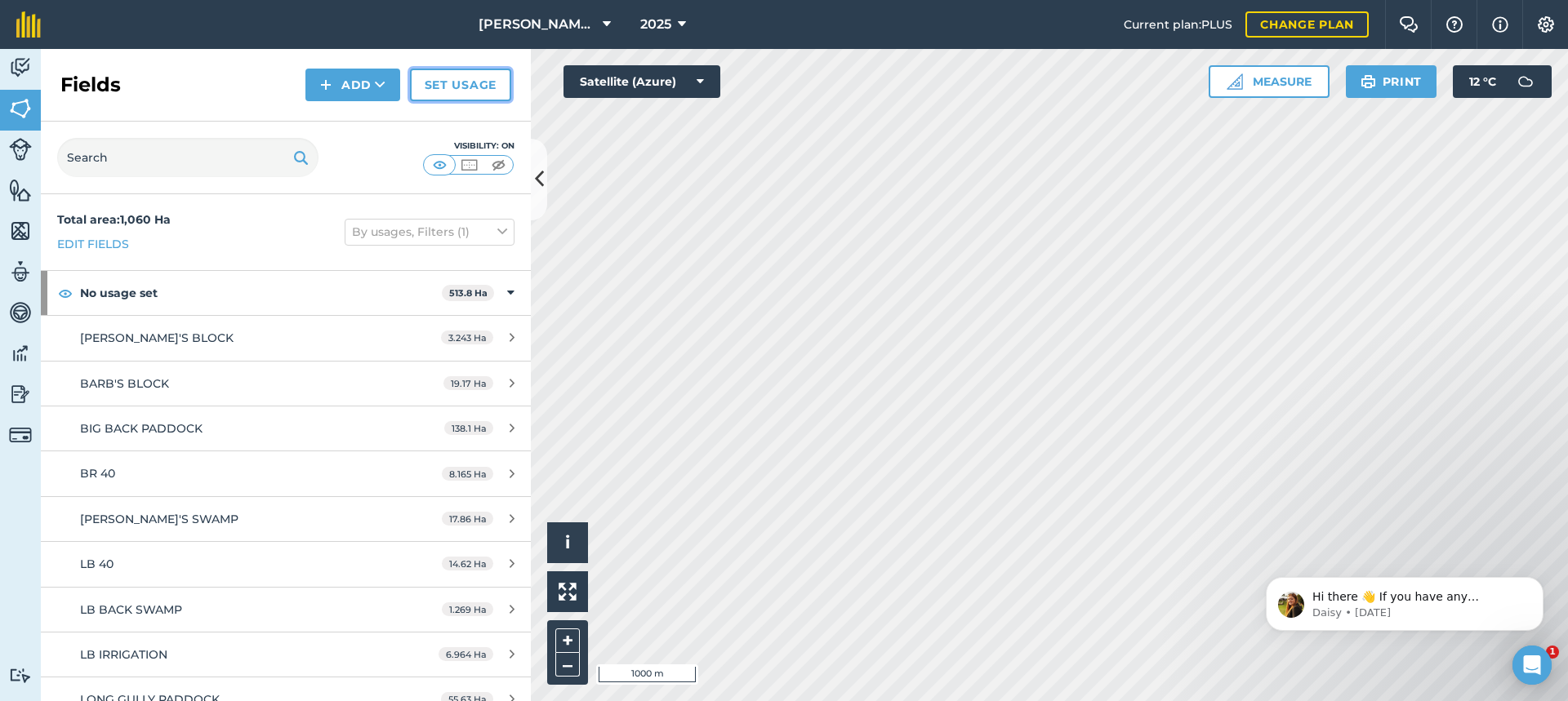
click at [456, 82] on link "Set usage" at bounding box center [461, 85] width 102 height 33
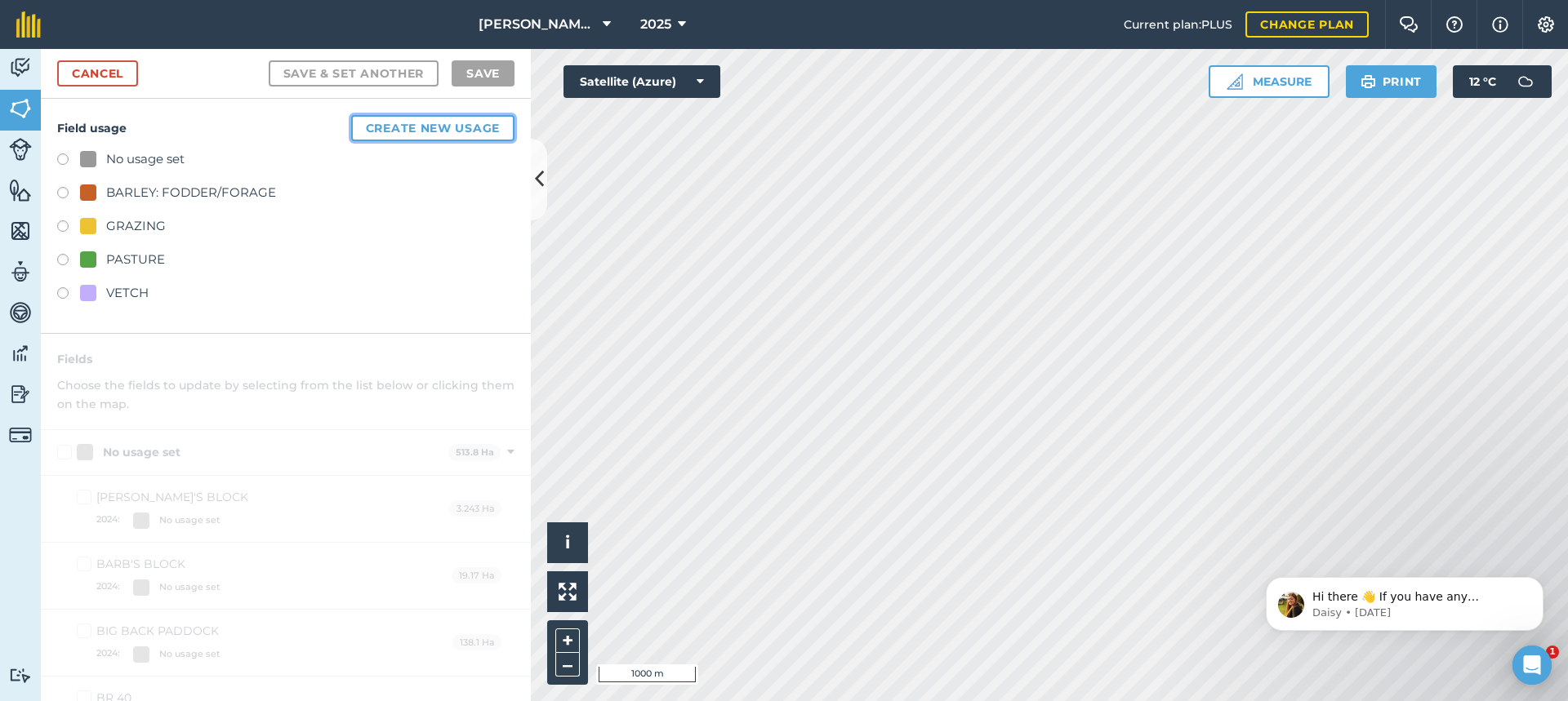
click at [408, 128] on button "Create new usage" at bounding box center [433, 129] width 164 height 26
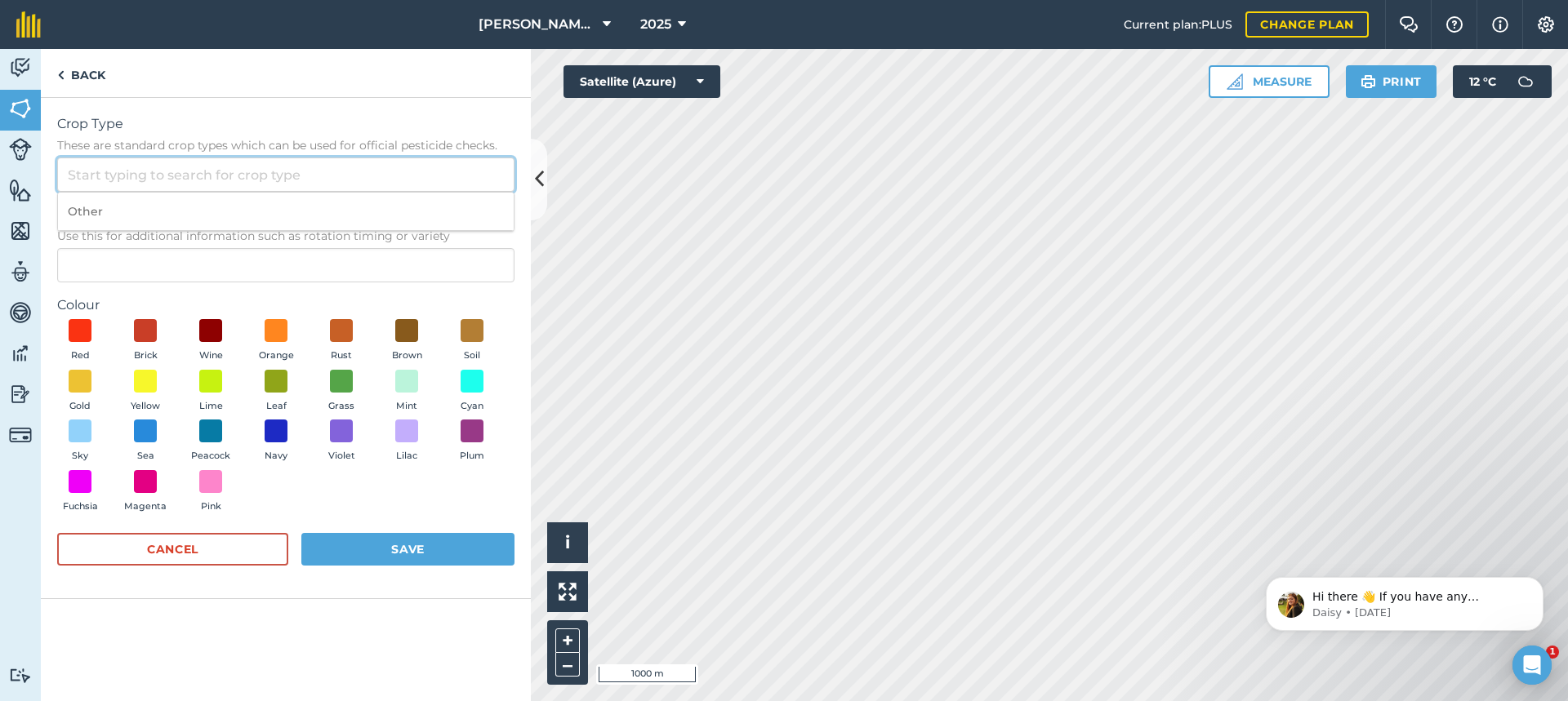
click at [121, 173] on input "Crop Type These are standard crop types which can be used for official pesticid…" at bounding box center [286, 175] width 458 height 34
click at [144, 246] on li "BARLEY" at bounding box center [286, 250] width 456 height 39
type input "BARLEY"
click at [344, 330] on span at bounding box center [341, 331] width 25 height 25
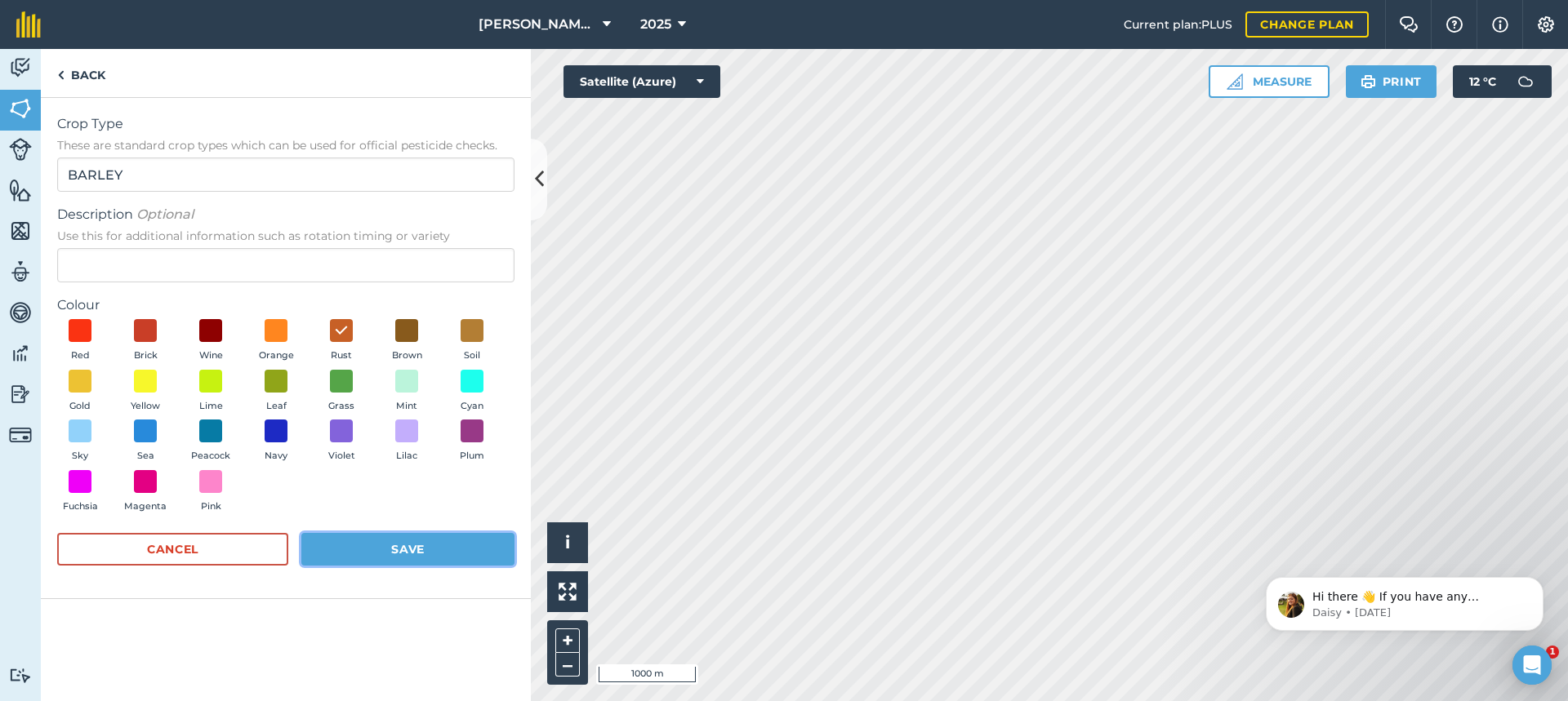
click at [404, 544] on button "Save" at bounding box center [408, 549] width 213 height 33
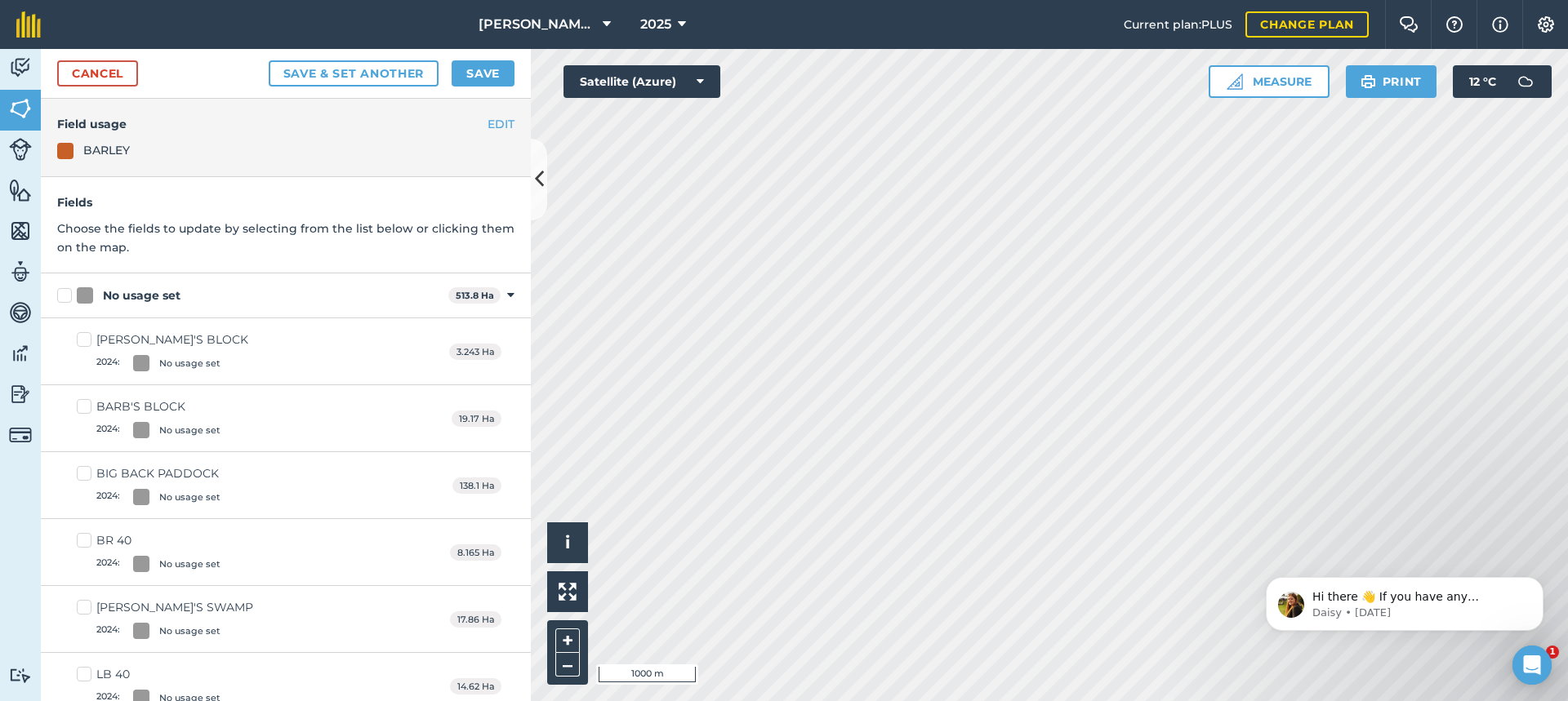
click at [86, 339] on label "[PERSON_NAME]'S BLOCK 2024 : No usage set" at bounding box center [163, 351] width 171 height 40
click at [86, 339] on input "[PERSON_NAME]'S BLOCK 2024 : No usage set" at bounding box center [82, 336] width 10 height 10
checkbox input "true"
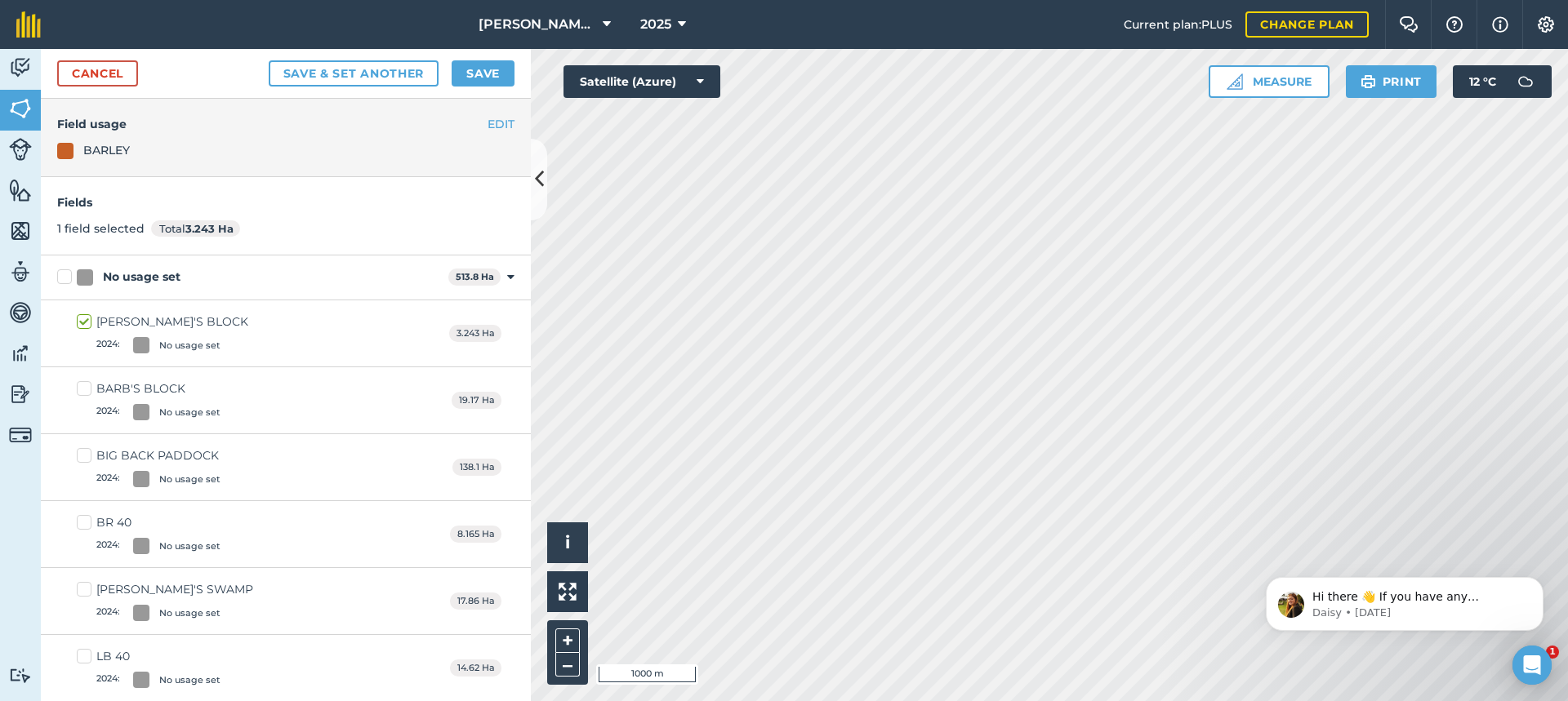
click at [86, 386] on label "BARB'S BLOCK 2024 : No usage set" at bounding box center [149, 400] width 144 height 40
click at [86, 386] on input "BARB'S BLOCK 2024 : No usage set" at bounding box center [82, 385] width 10 height 10
checkbox input "true"
click at [86, 452] on label "BIG BACK PADDOCK 2024 : No usage set" at bounding box center [149, 467] width 144 height 40
click at [86, 452] on input "BIG BACK PADDOCK 2024 : No usage set" at bounding box center [82, 452] width 10 height 10
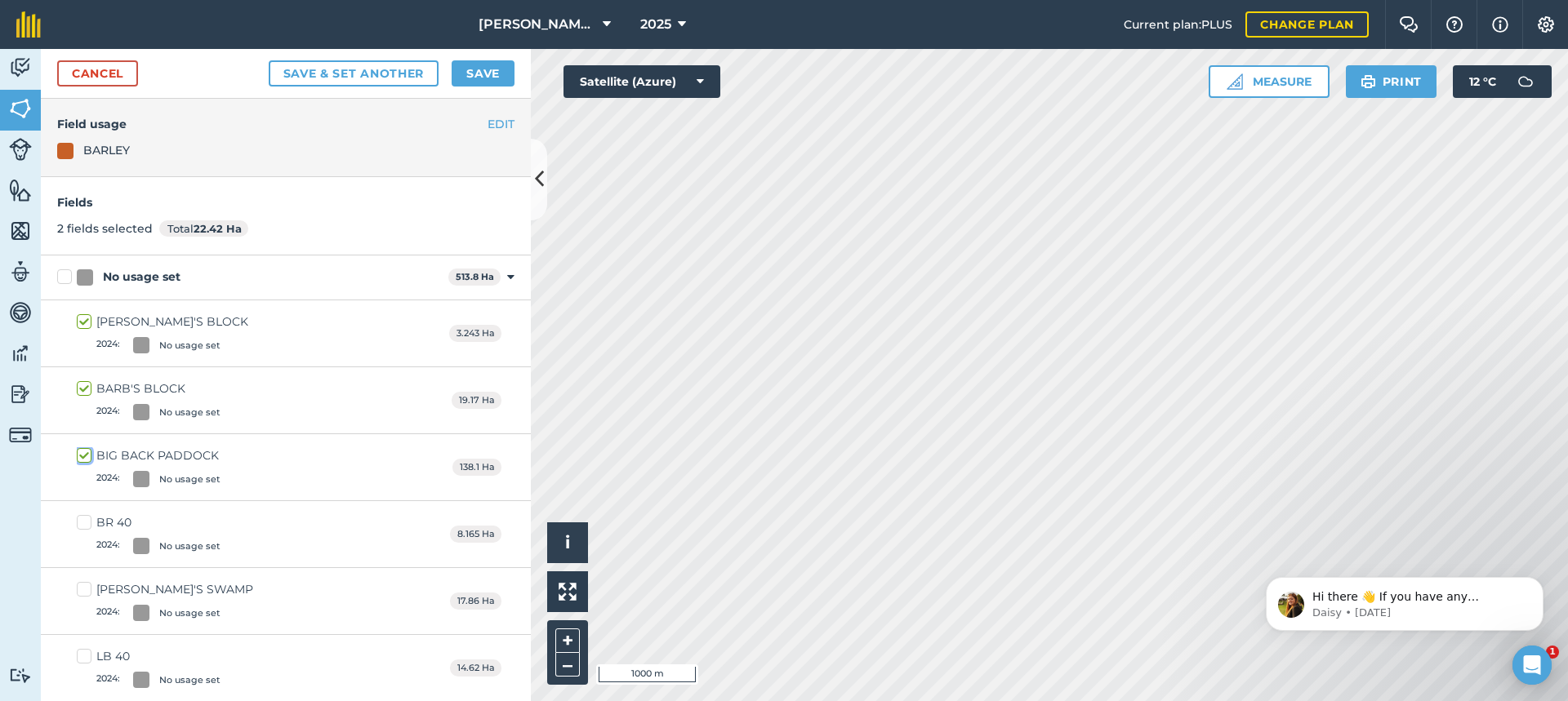
checkbox input "true"
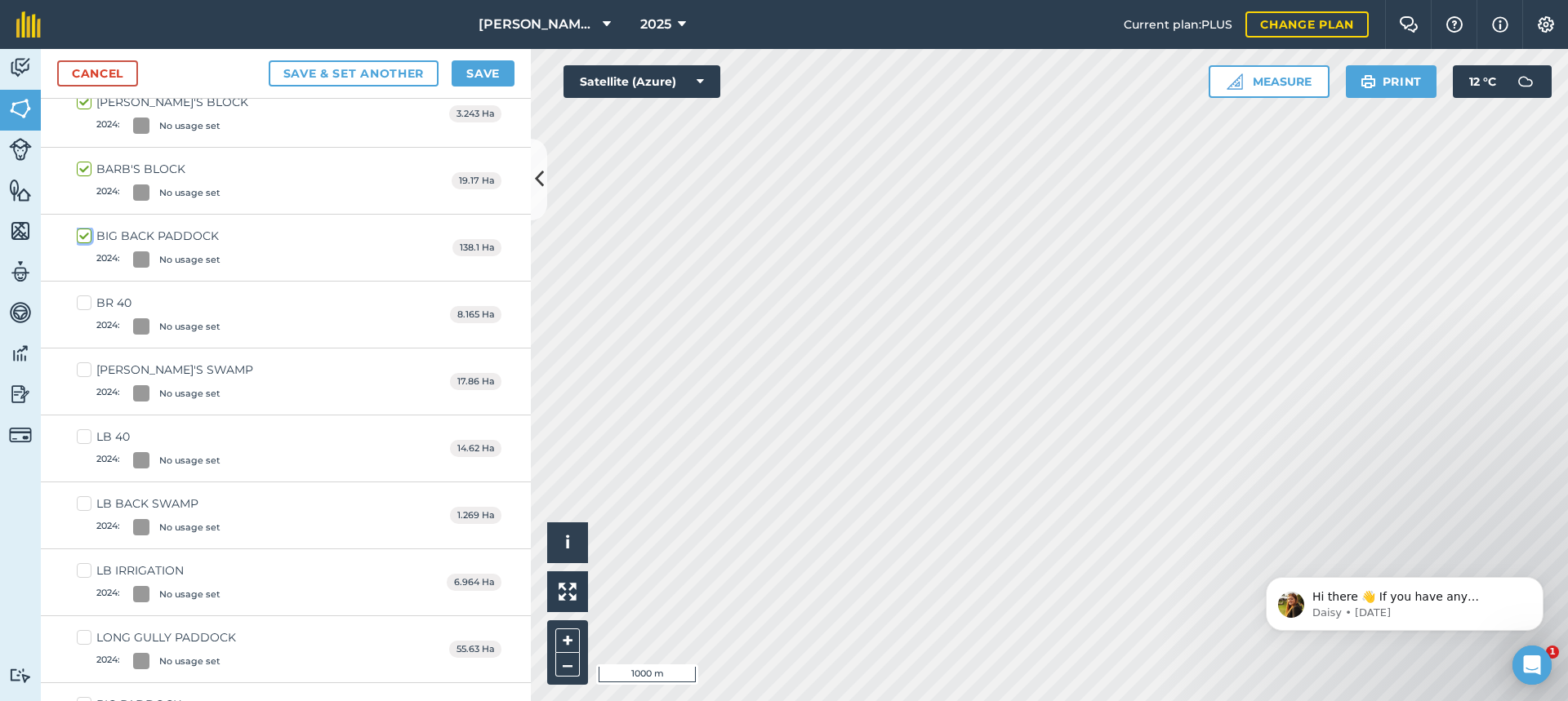
scroll to position [245, 0]
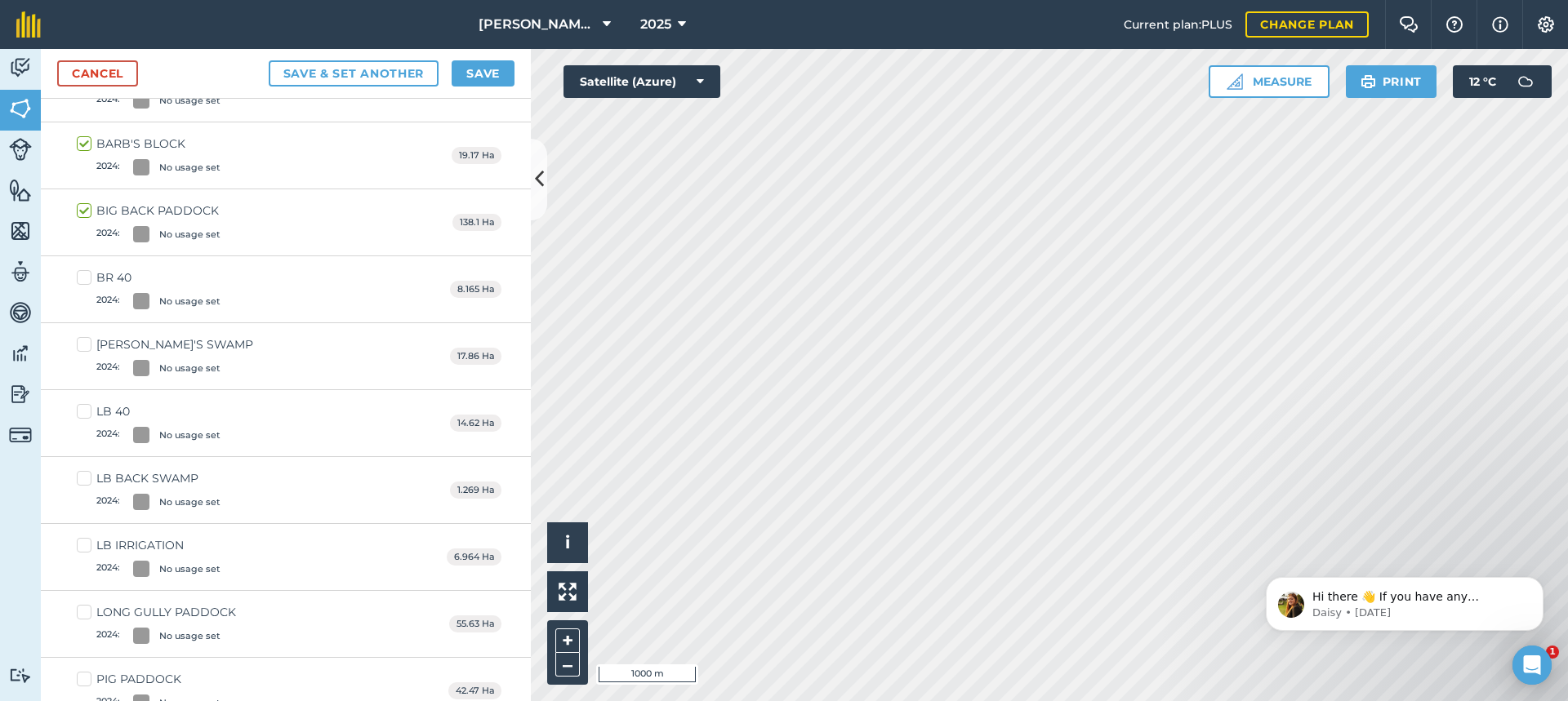
click at [84, 277] on label "BR 40 2024 : No usage set" at bounding box center [149, 289] width 144 height 40
click at [84, 277] on input "BR 40 2024 : No usage set" at bounding box center [82, 274] width 10 height 10
checkbox input "true"
click at [86, 411] on label "LB 40 2024 : No usage set" at bounding box center [149, 423] width 144 height 40
click at [86, 411] on input "LB 40 2024 : No usage set" at bounding box center [82, 408] width 10 height 10
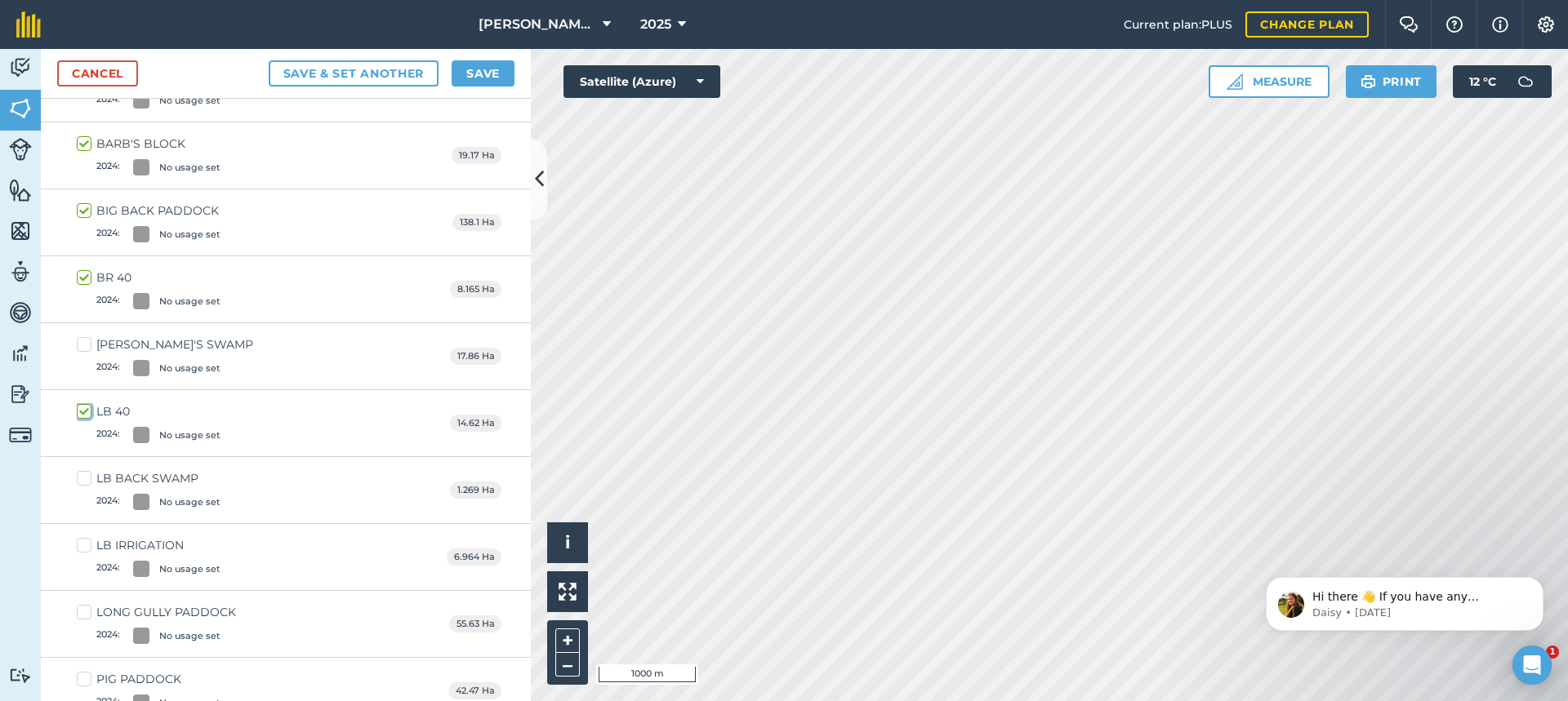
checkbox input "true"
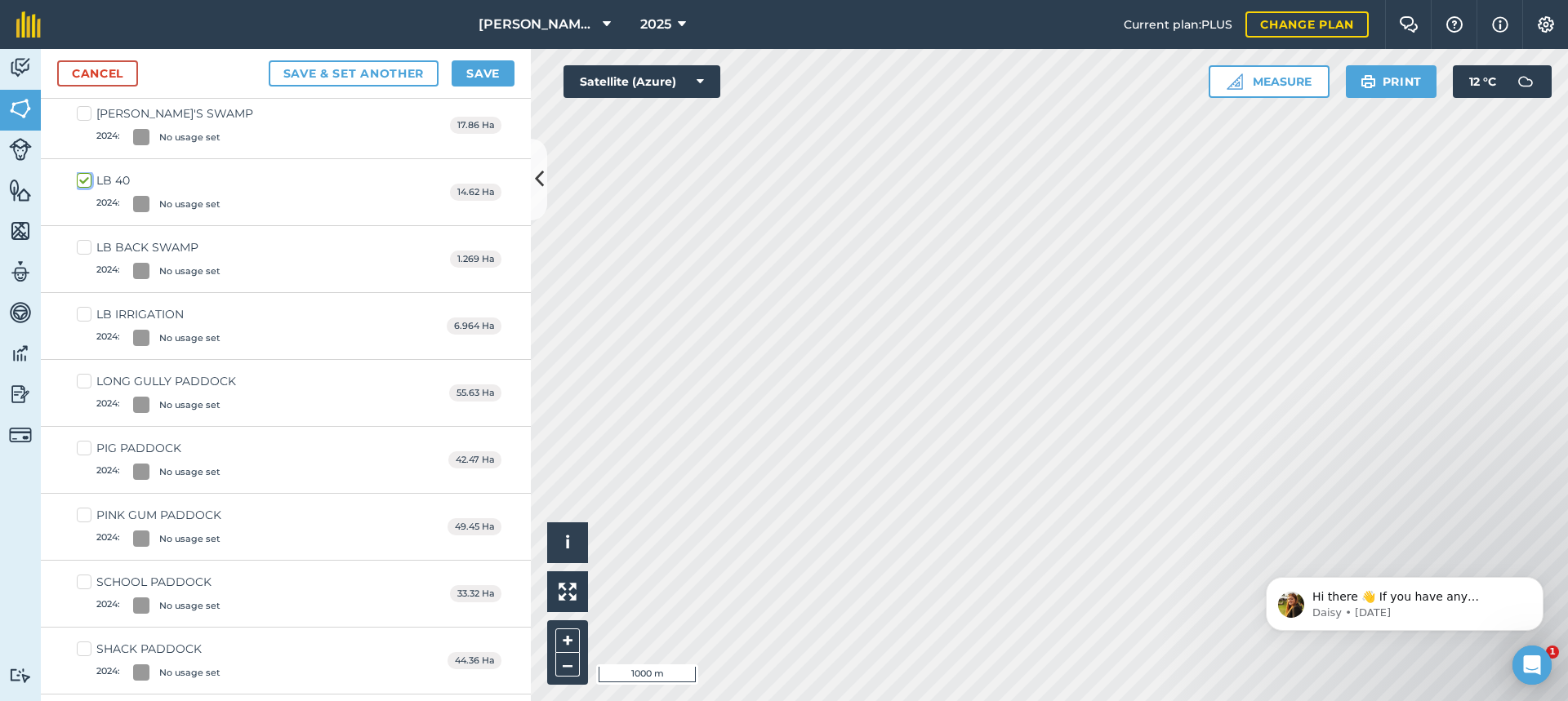
scroll to position [490, 0]
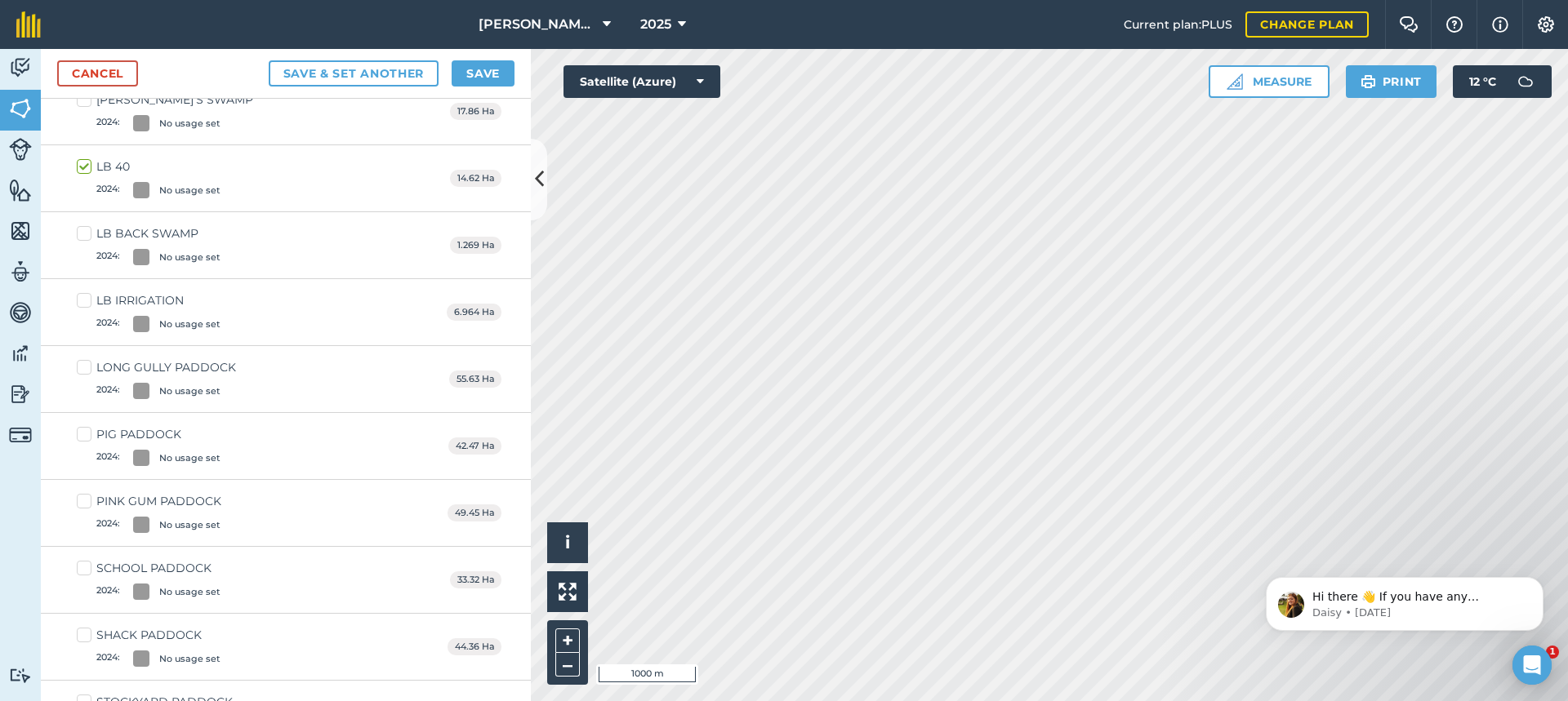
click at [81, 300] on label "LB IRRIGATION 2024 : No usage set" at bounding box center [149, 312] width 144 height 40
click at [81, 300] on input "LB IRRIGATION 2024 : No usage set" at bounding box center [82, 297] width 10 height 10
checkbox input "true"
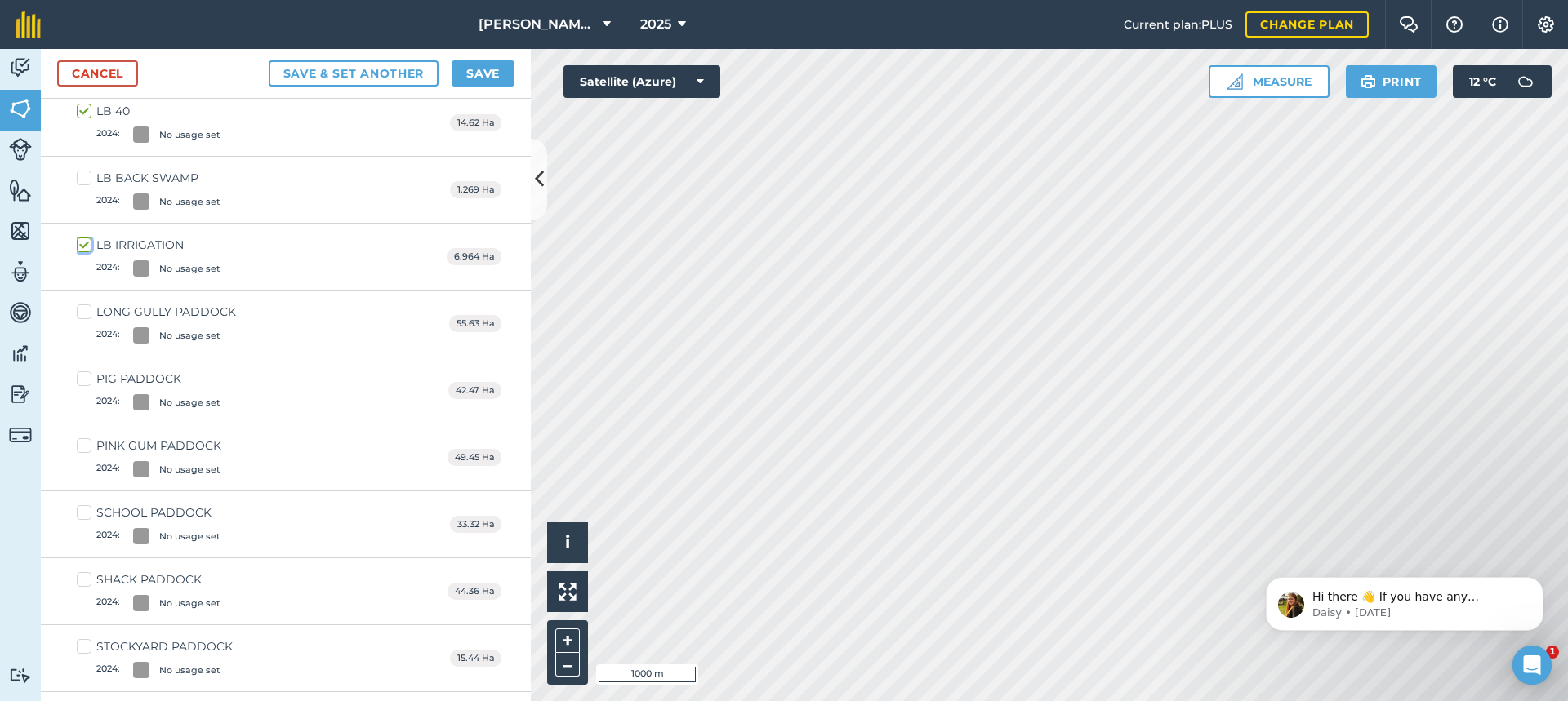
scroll to position [571, 0]
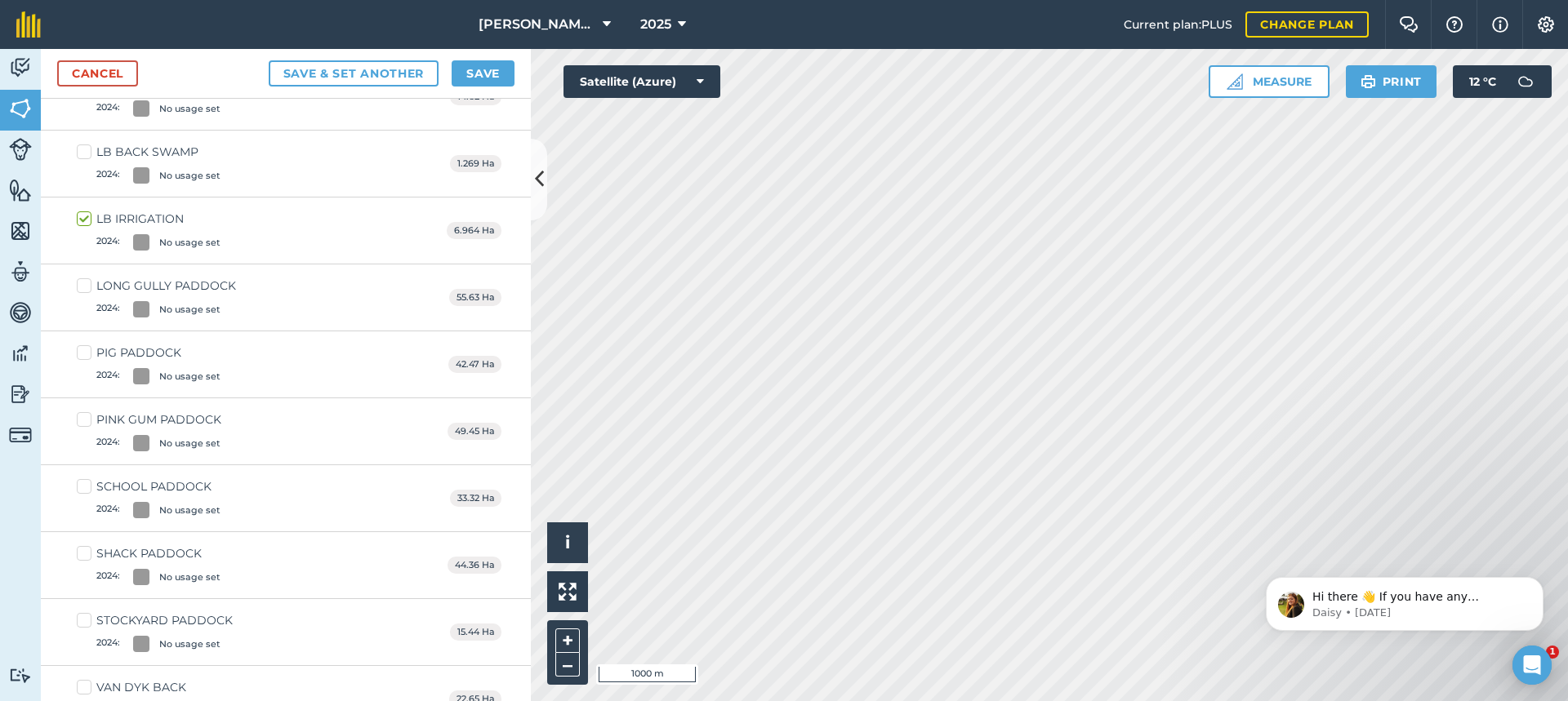
click at [85, 285] on label "LONG GULLY PADDOCK 2024 : No usage set" at bounding box center [156, 297] width 159 height 40
click at [85, 285] on input "LONG GULLY PADDOCK 2024 : No usage set" at bounding box center [82, 282] width 10 height 10
checkbox input "true"
click at [86, 353] on label "PIG PADDOCK 2024 : No usage set" at bounding box center [149, 365] width 144 height 40
click at [86, 353] on input "PIG PADDOCK 2024 : No usage set" at bounding box center [82, 350] width 10 height 10
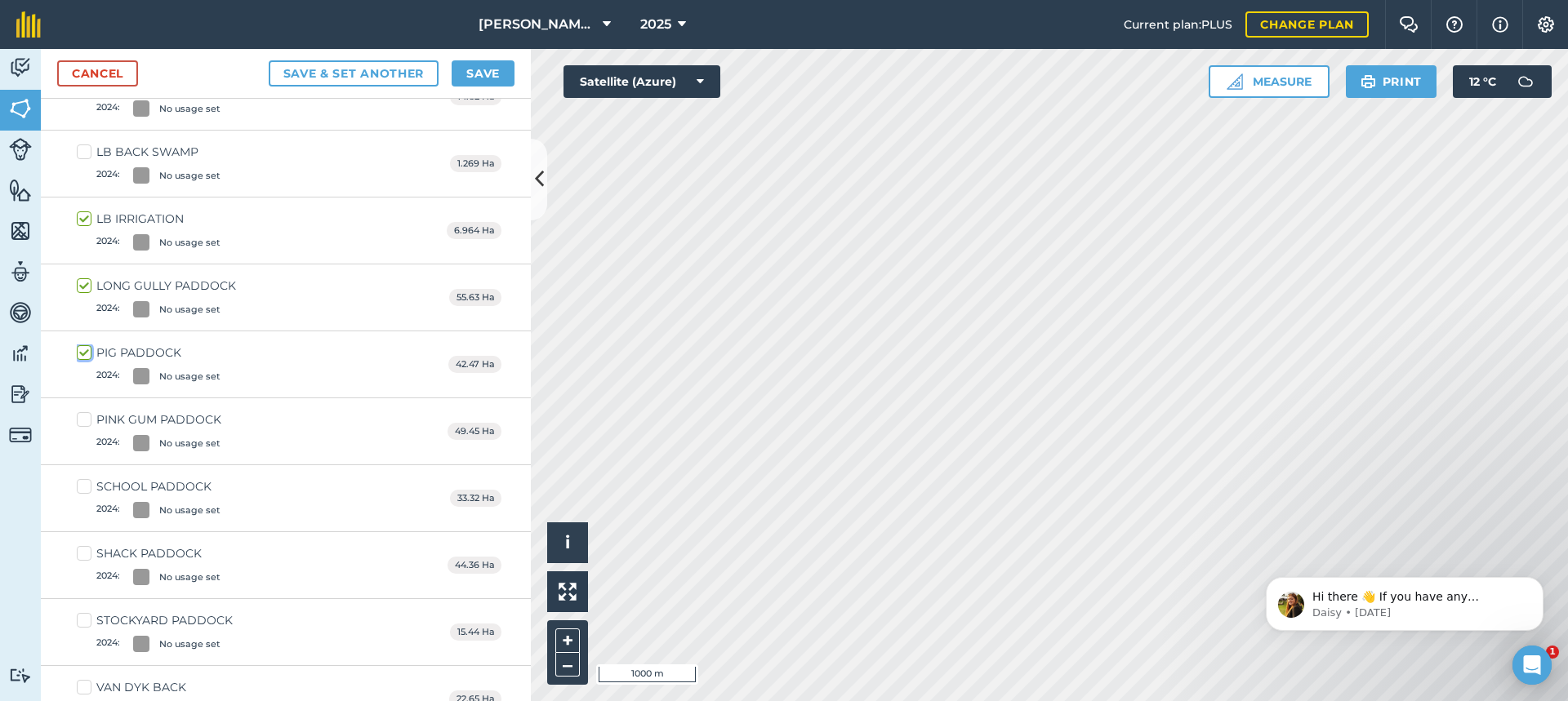
checkbox input "true"
click at [84, 421] on label "PINK GUM PADDOCK 2024 : No usage set" at bounding box center [149, 431] width 145 height 40
click at [84, 421] on input "PINK GUM PADDOCK 2024 : No usage set" at bounding box center [82, 416] width 10 height 10
checkbox input "true"
click at [86, 488] on label "SCHOOL PADDOCK 2024 : No usage set" at bounding box center [149, 498] width 144 height 40
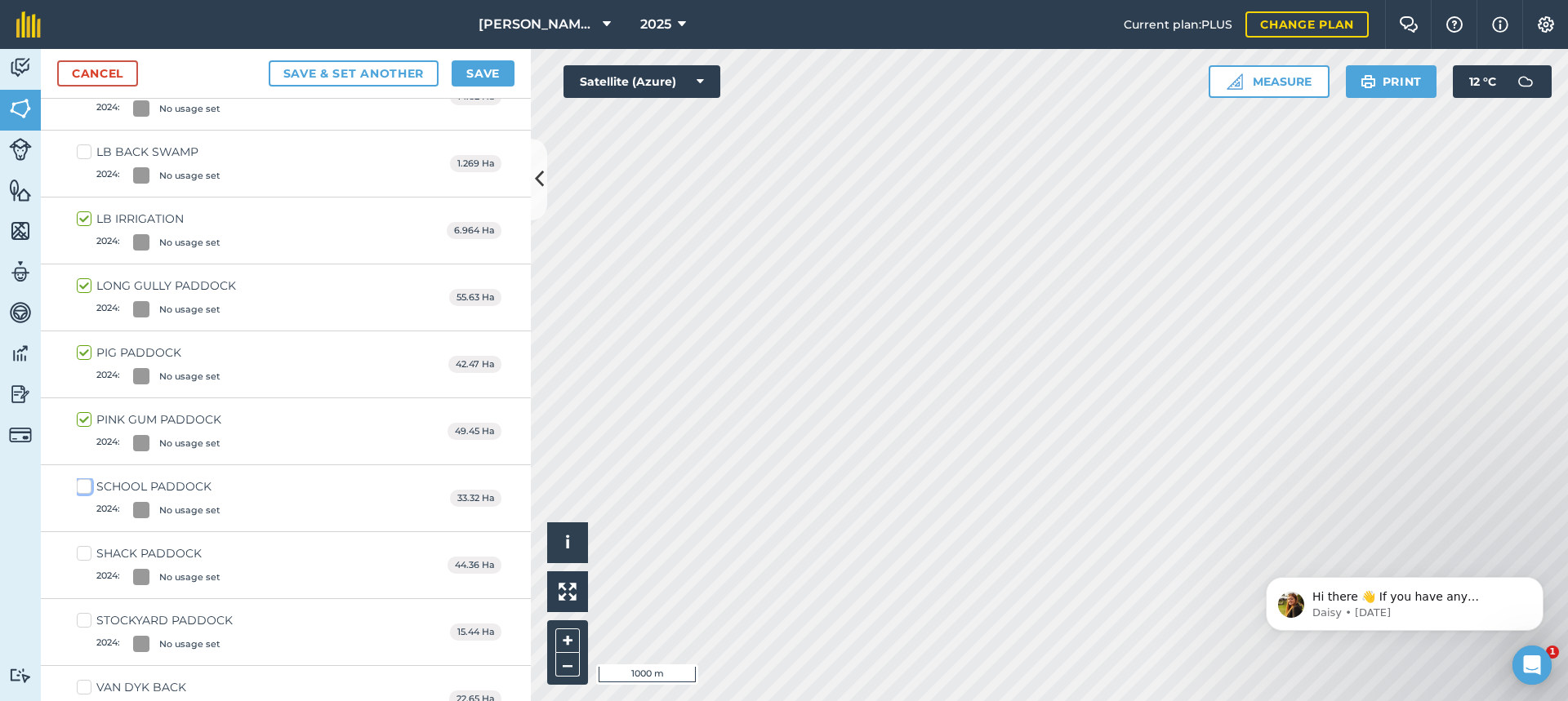
click at [86, 488] on input "SCHOOL PADDOCK 2024 : No usage set" at bounding box center [82, 483] width 10 height 10
checkbox input "true"
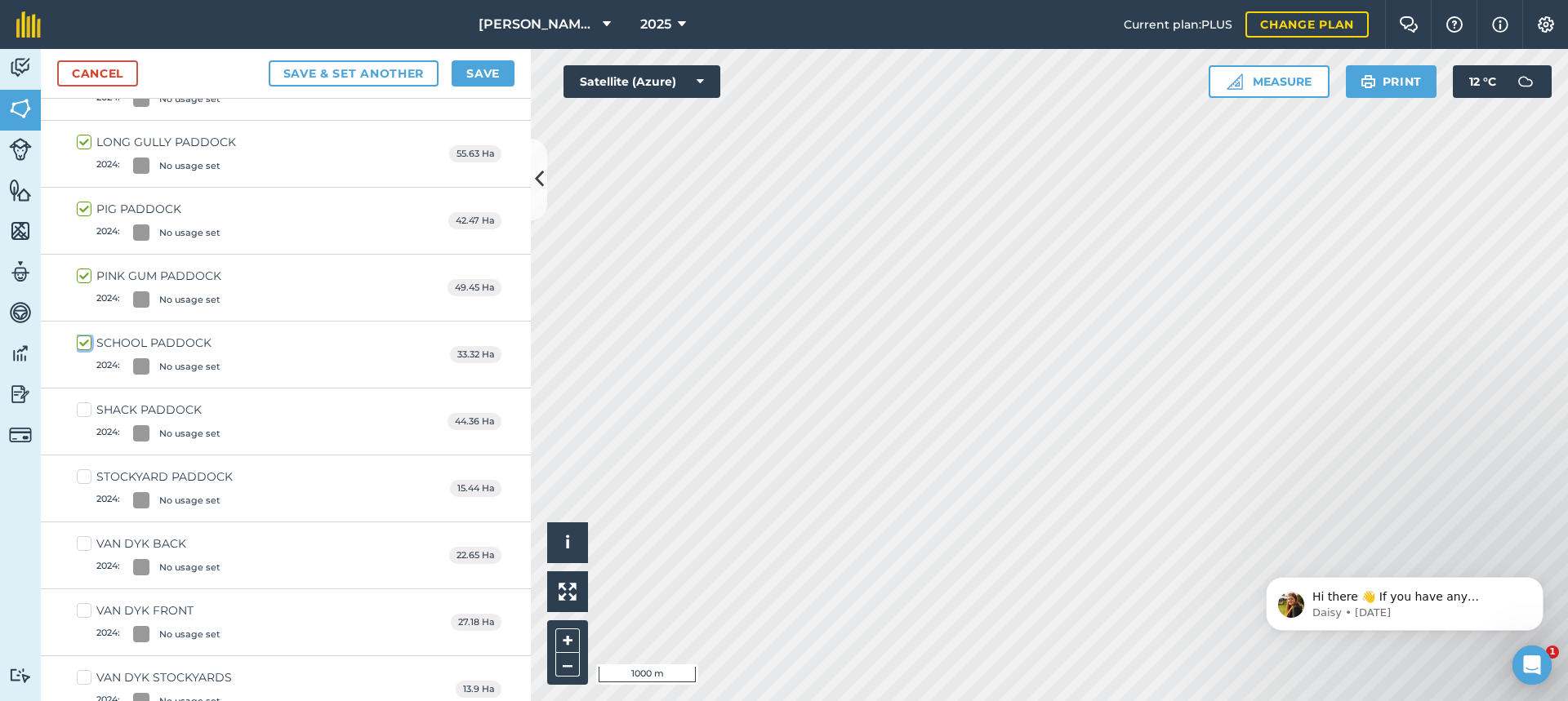
scroll to position [735, 0]
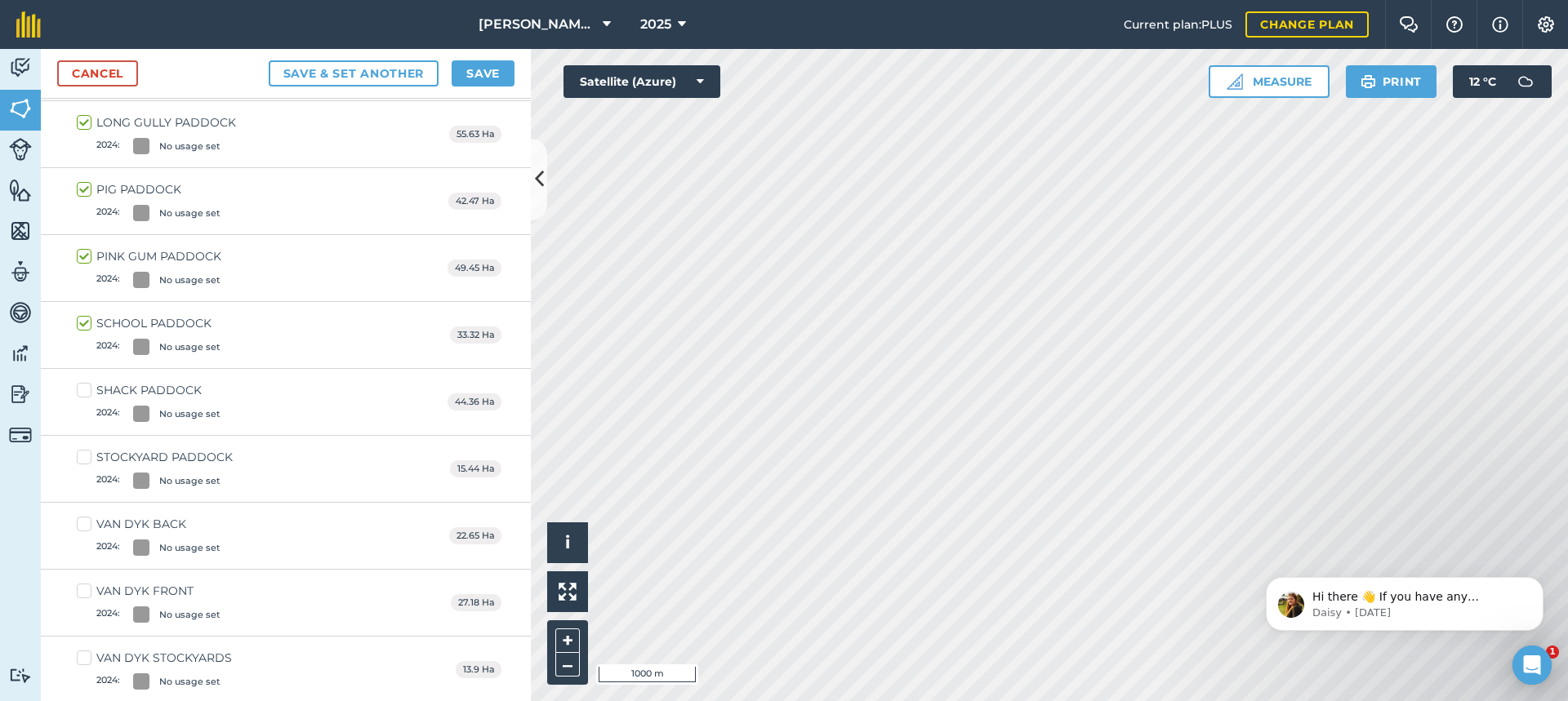
click at [84, 455] on label "STOCKYARD PADDOCK 2024 : No usage set" at bounding box center [155, 469] width 156 height 40
click at [84, 455] on input "STOCKYARD PADDOCK 2024 : No usage set" at bounding box center [82, 454] width 10 height 10
checkbox input "true"
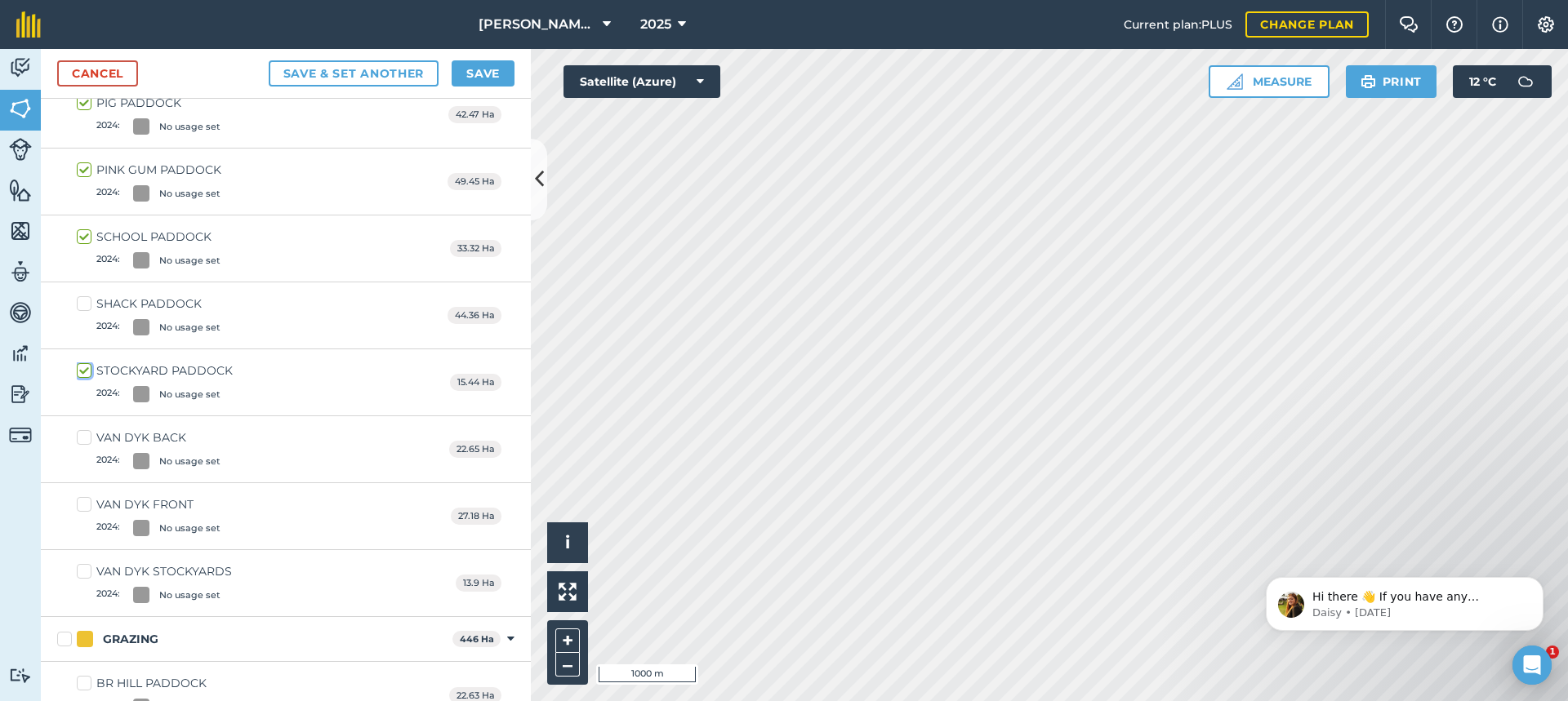
scroll to position [898, 0]
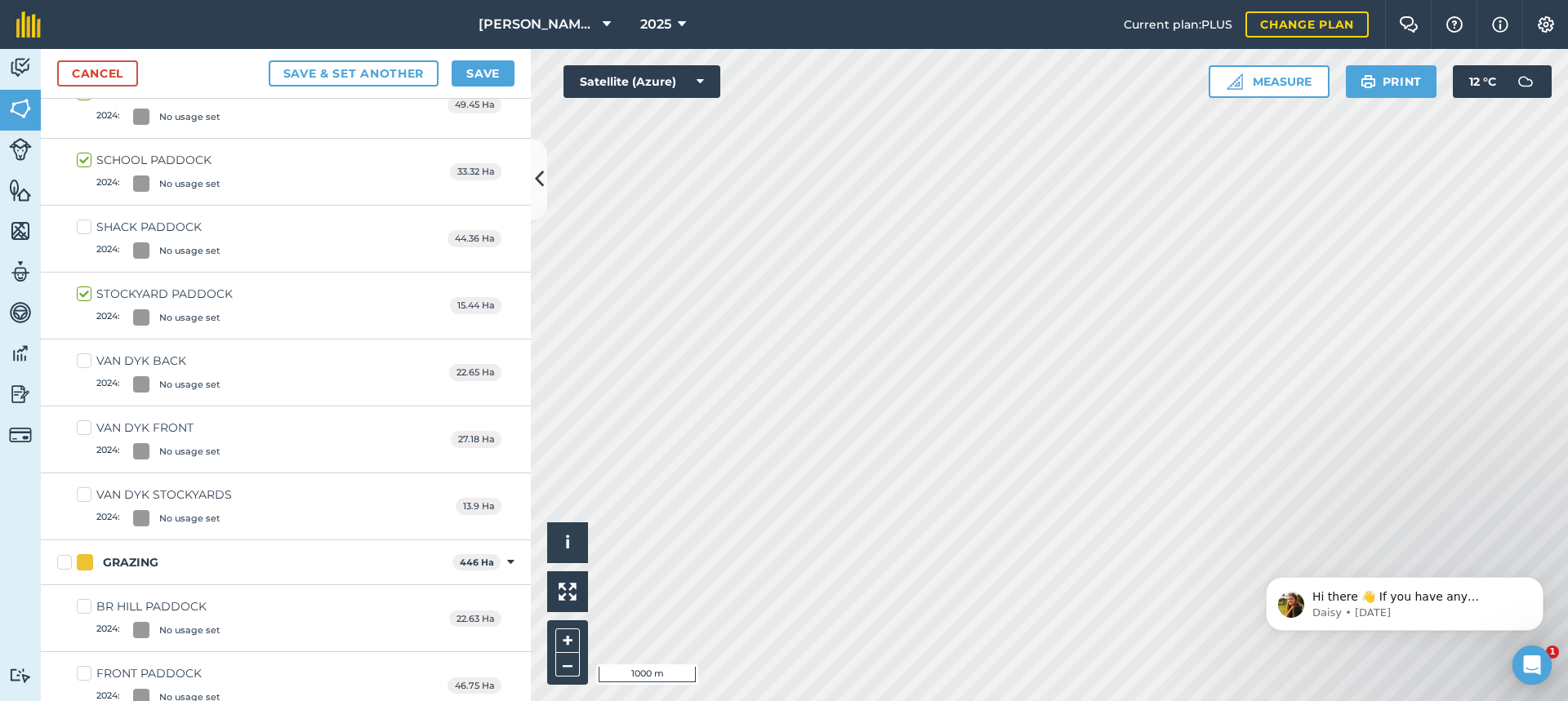
click at [84, 361] on label "VAN DYK BACK 2024 : No usage set" at bounding box center [149, 372] width 144 height 40
click at [84, 361] on input "VAN DYK BACK 2024 : No usage set" at bounding box center [82, 357] width 10 height 10
checkbox input "true"
click at [83, 426] on label "VAN DYK FRONT 2024 : No usage set" at bounding box center [149, 440] width 144 height 40
click at [83, 426] on input "VAN DYK FRONT 2024 : No usage set" at bounding box center [82, 425] width 10 height 10
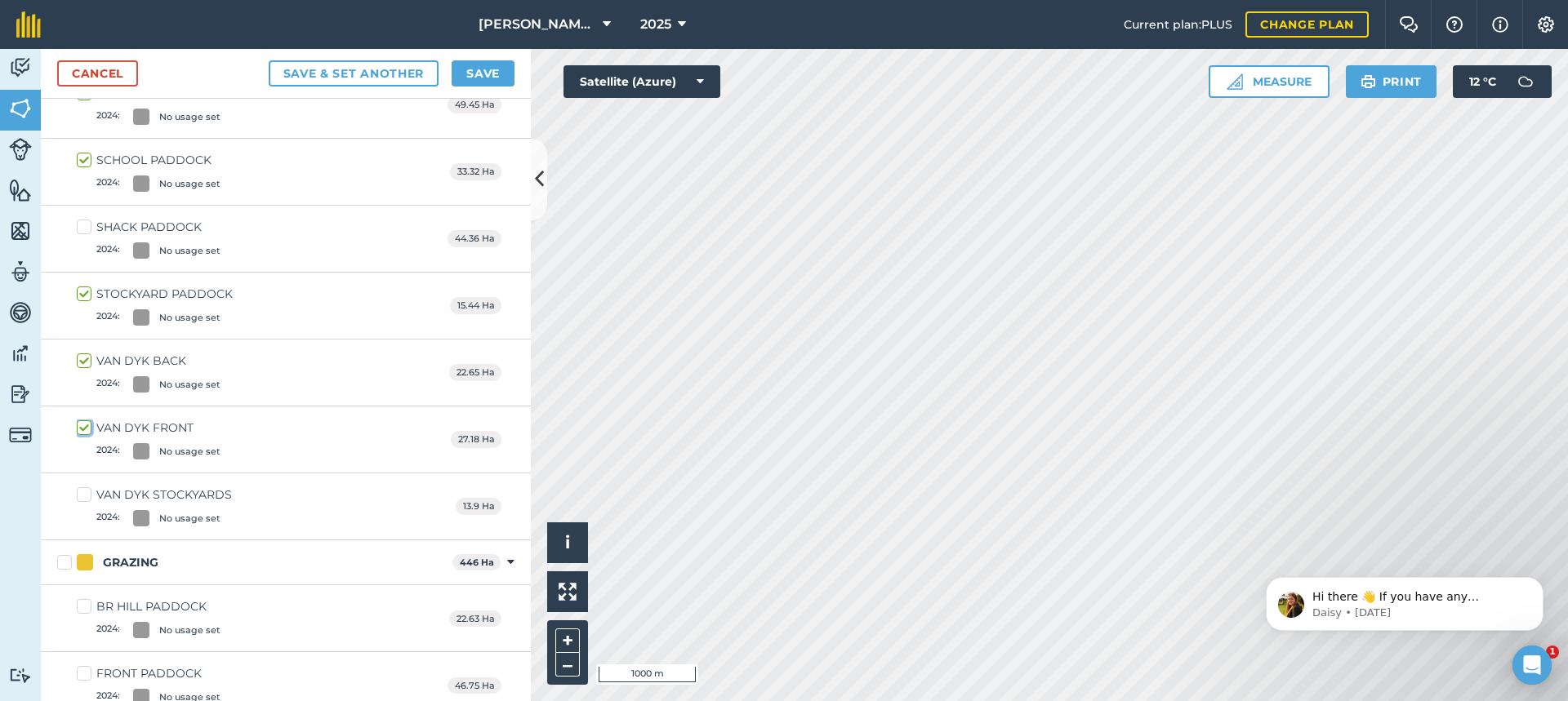
checkbox input "true"
click at [87, 492] on label "VAN DYK STOCKYARDS 2024 : No usage set" at bounding box center [154, 506] width 155 height 40
click at [87, 492] on input "VAN DYK STOCKYARDS 2024 : No usage set" at bounding box center [82, 491] width 10 height 10
checkbox input "true"
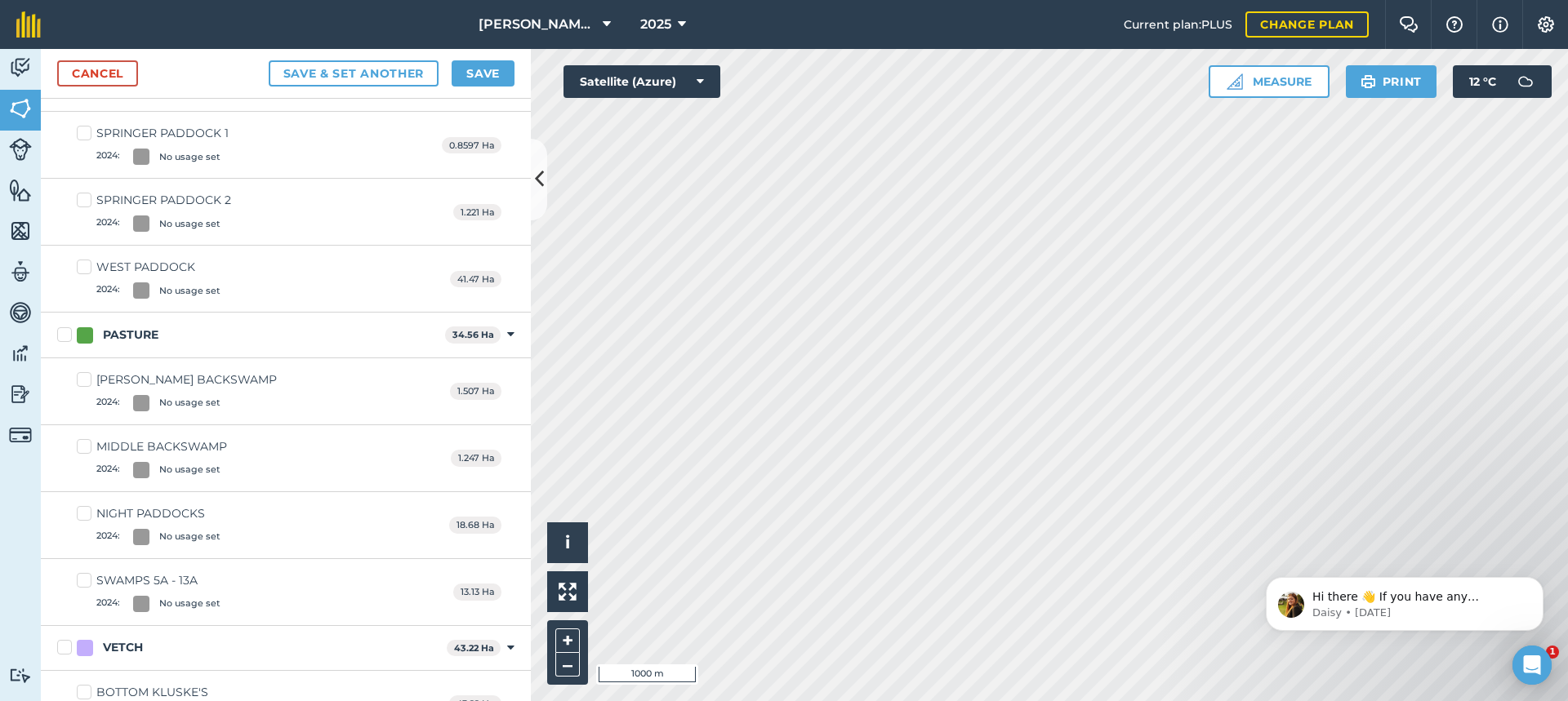
scroll to position [2079, 0]
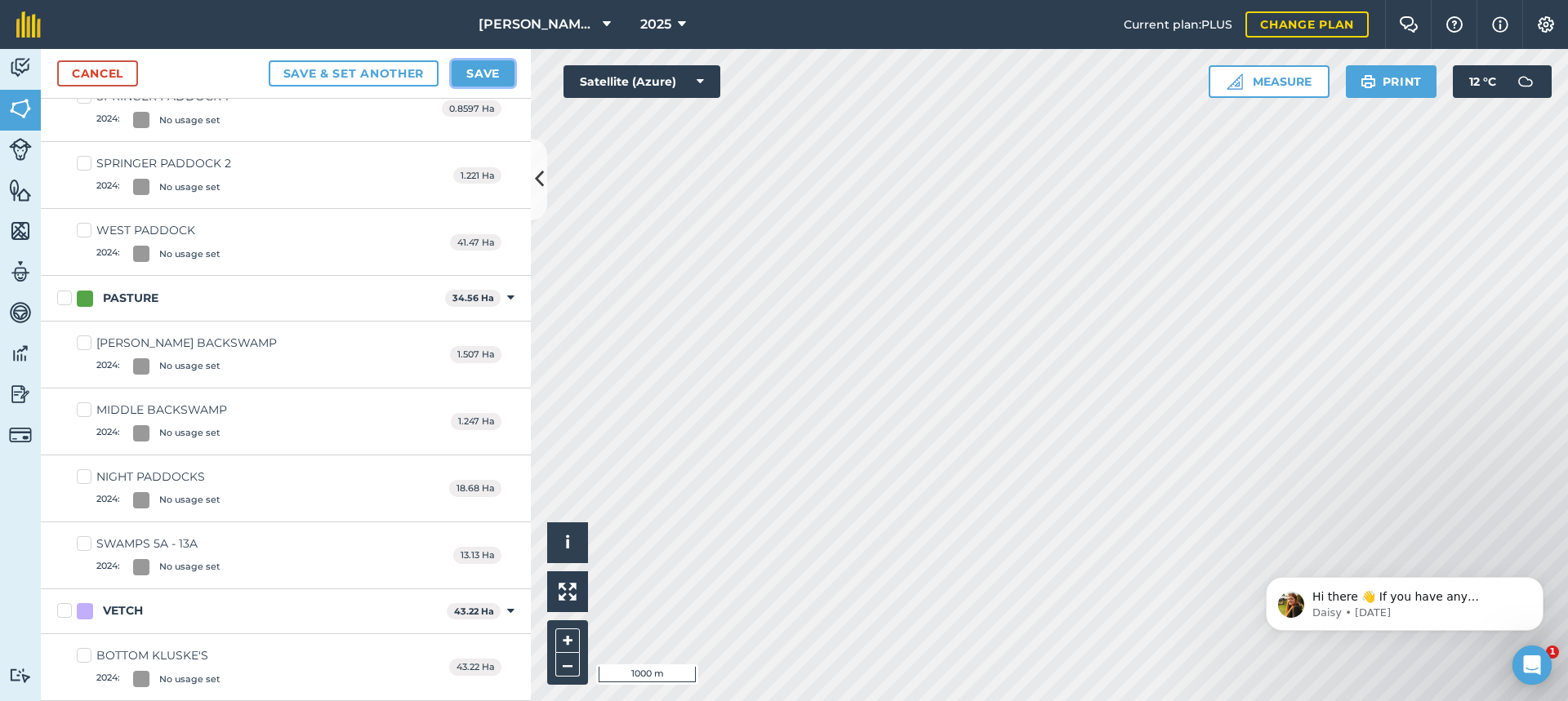
click at [493, 71] on button "Save" at bounding box center [483, 73] width 63 height 26
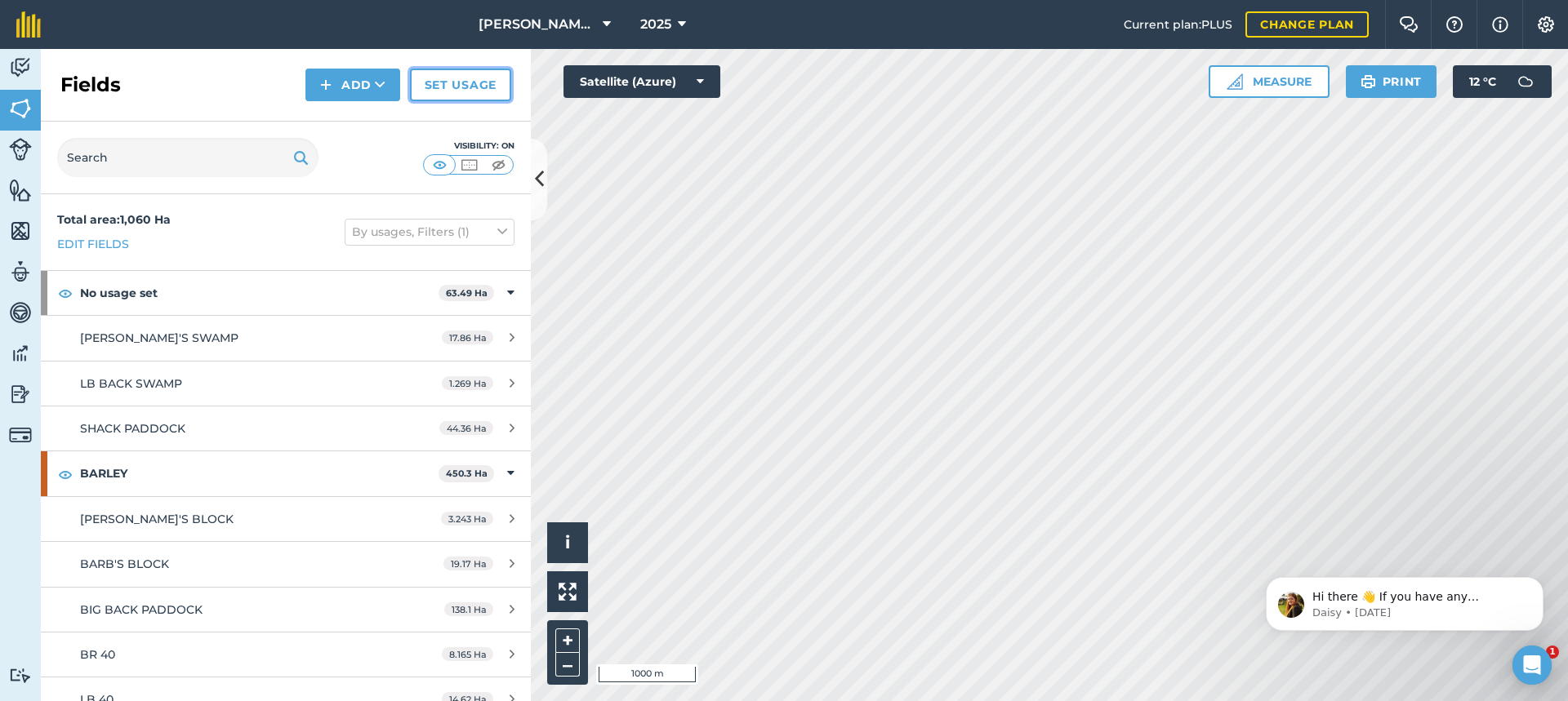
click at [464, 83] on link "Set usage" at bounding box center [461, 85] width 102 height 33
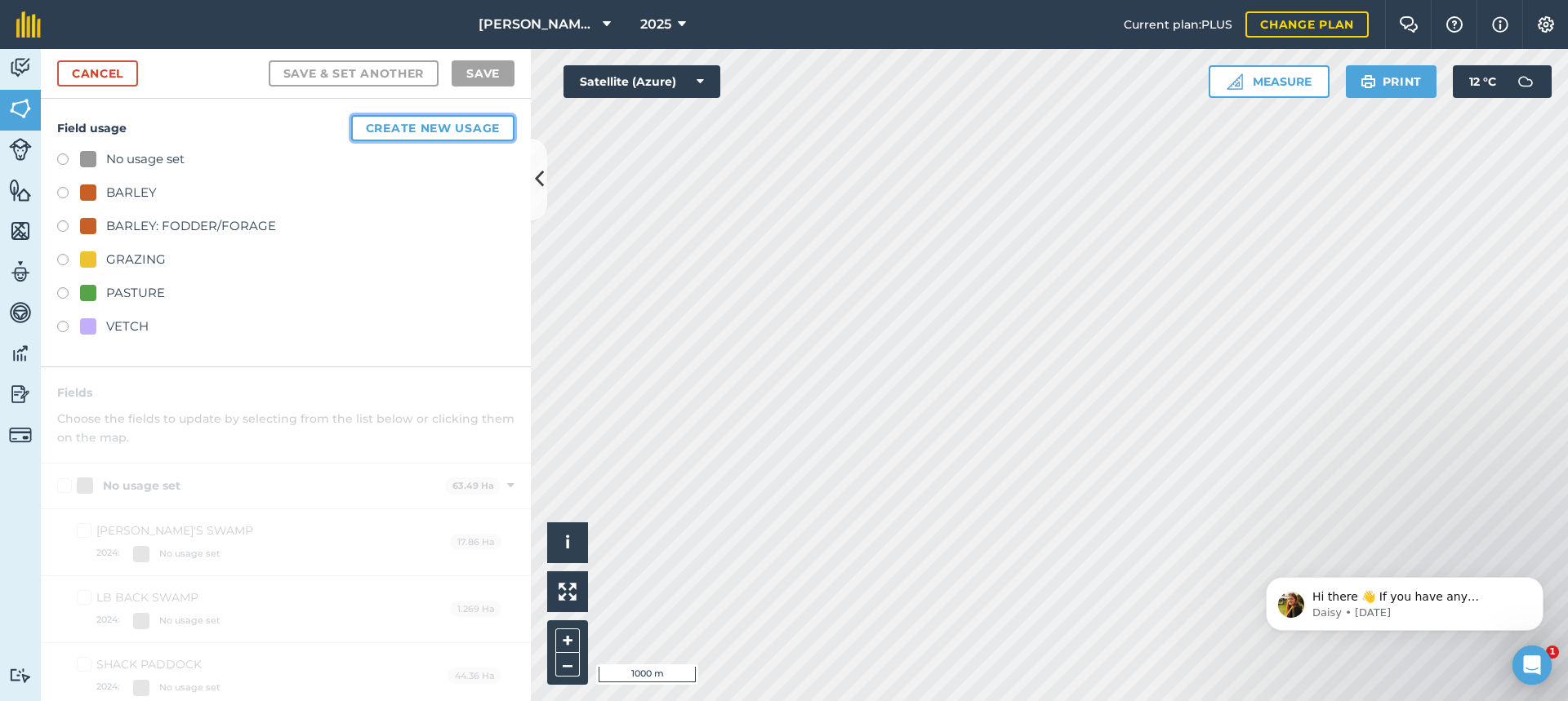
click at [415, 129] on button "Create new usage" at bounding box center [433, 129] width 164 height 26
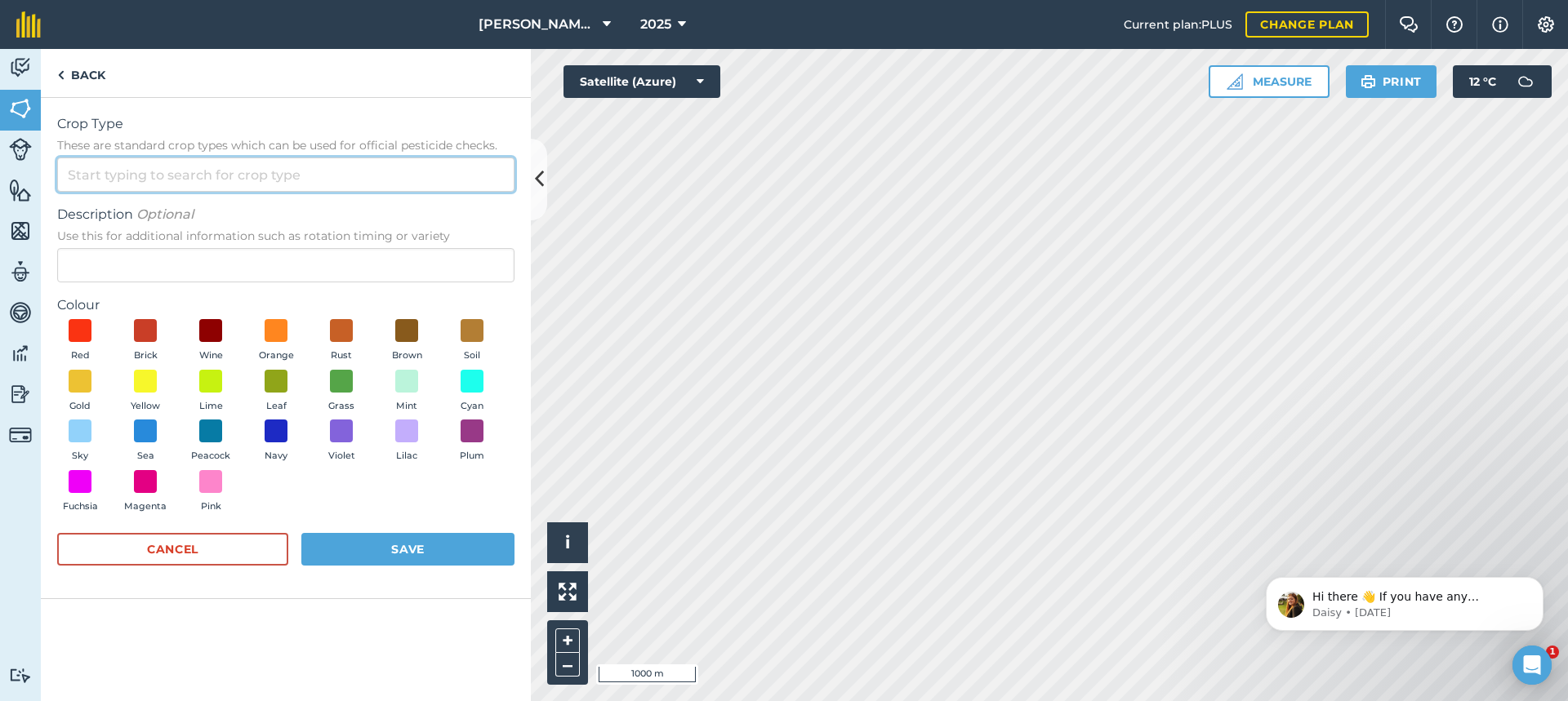
click at [123, 167] on input "Crop Type These are standard crop types which can be used for official pesticid…" at bounding box center [286, 175] width 458 height 34
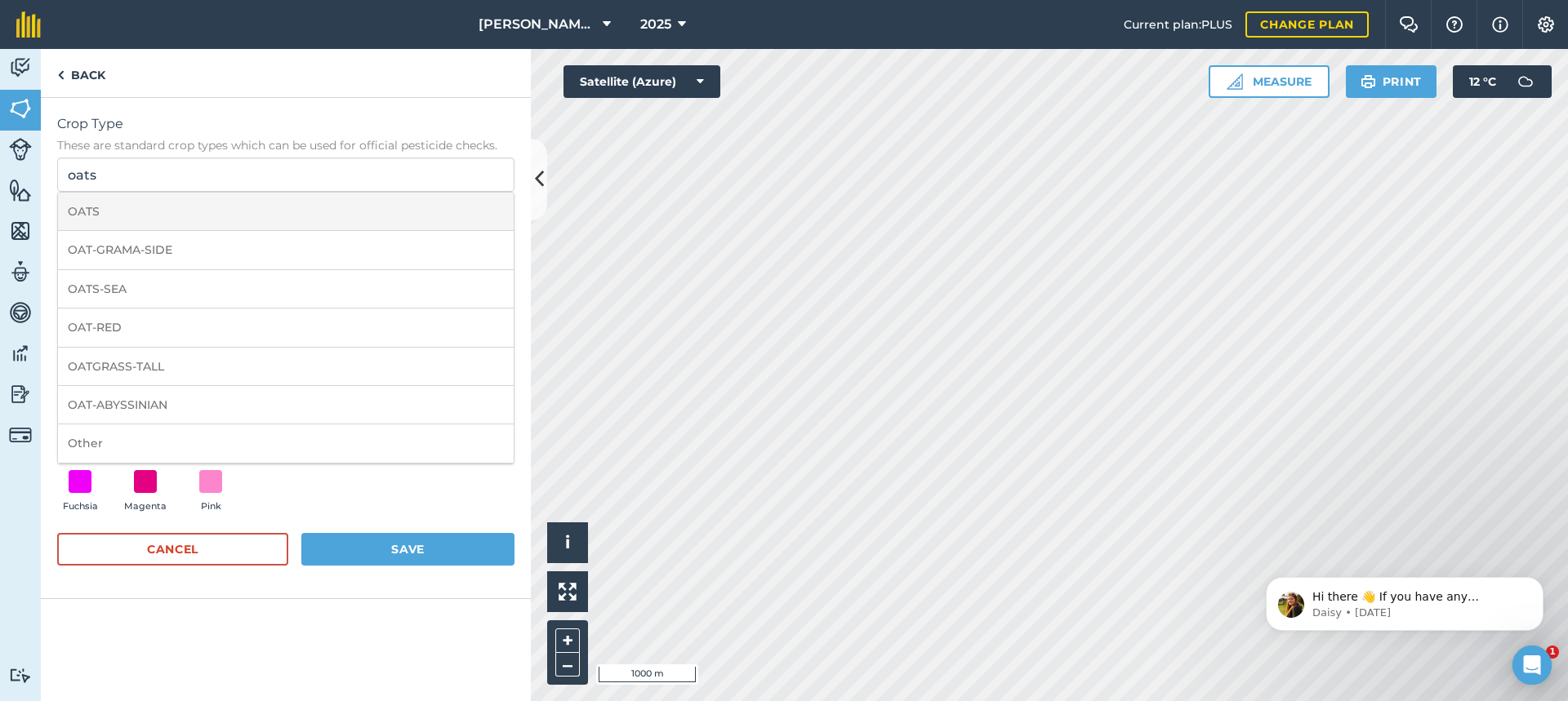
click at [155, 215] on li "OATS" at bounding box center [286, 211] width 456 height 39
type input "OATS"
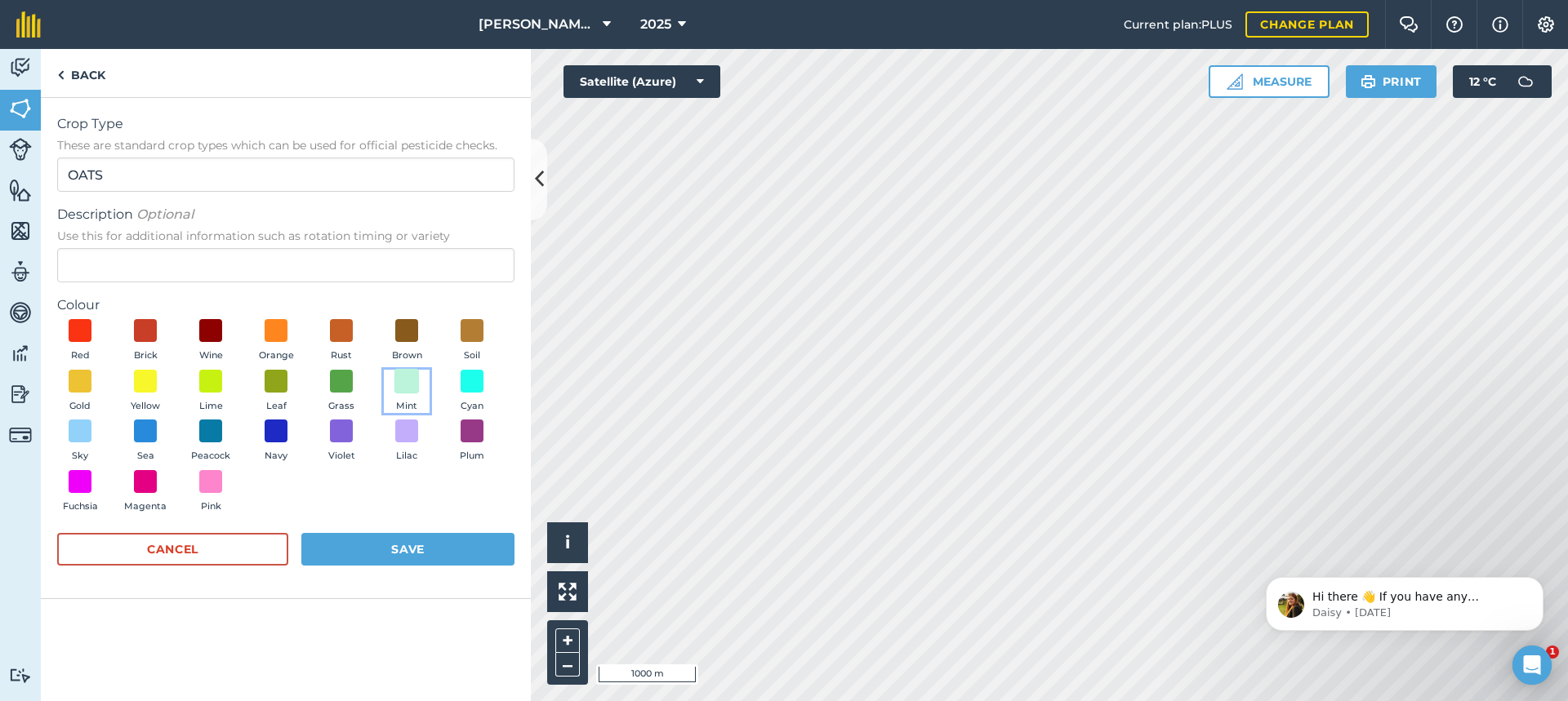
click at [400, 382] on span at bounding box center [407, 381] width 25 height 25
click at [401, 549] on button "Save" at bounding box center [408, 549] width 213 height 33
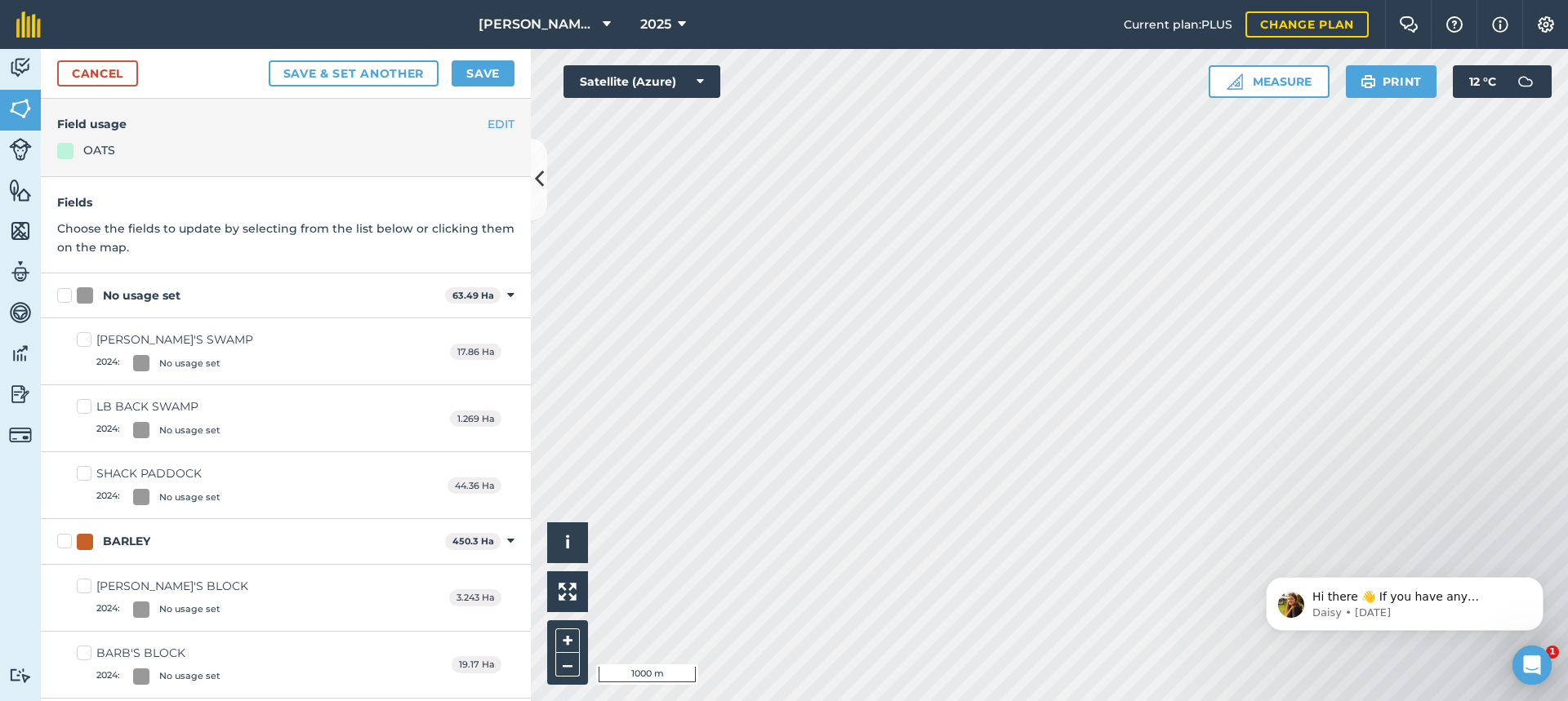
click at [81, 473] on label "SHACK PADDOCK 2024 : No usage set" at bounding box center [149, 485] width 144 height 40
click at [81, 473] on input "SHACK PADDOCK 2024 : No usage set" at bounding box center [82, 470] width 10 height 10
checkbox input "true"
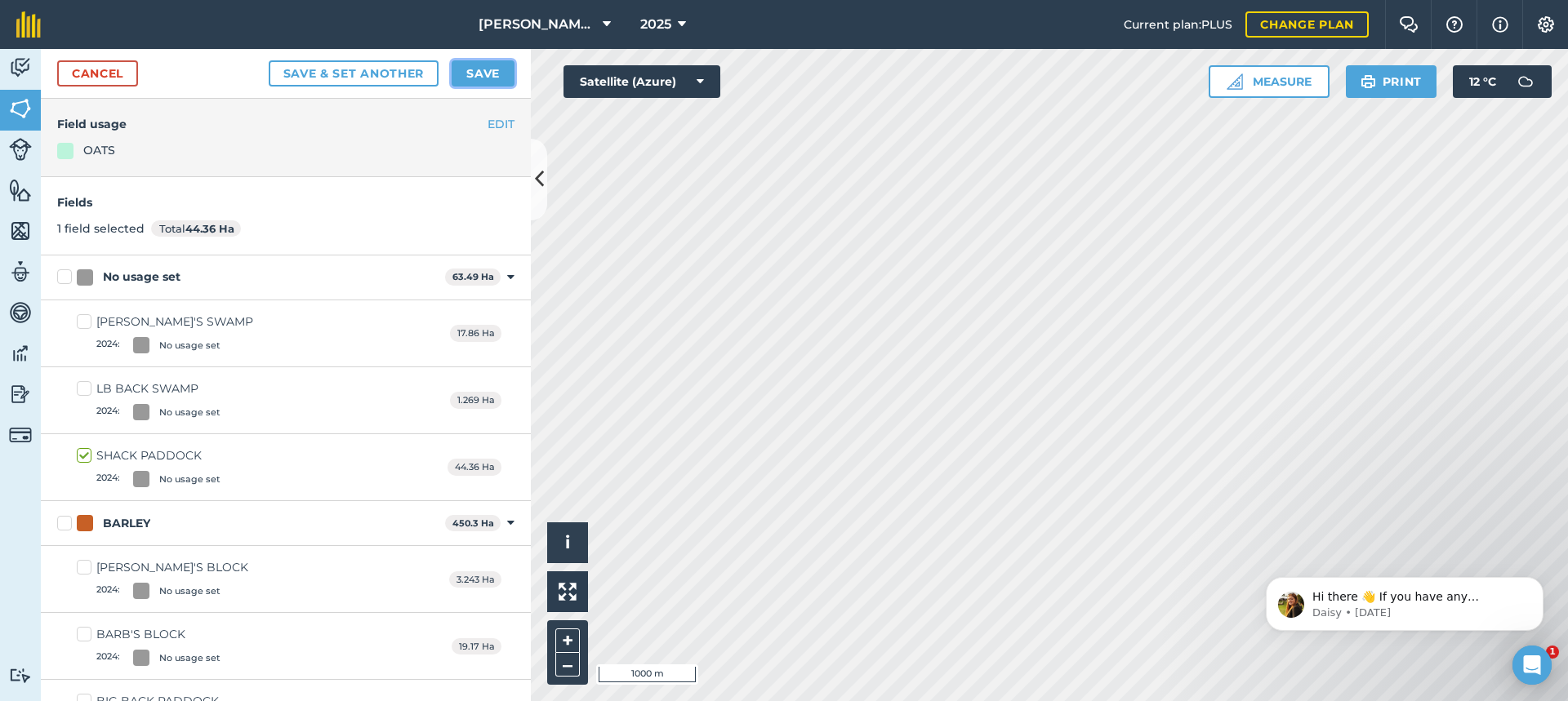
click at [482, 74] on button "Save" at bounding box center [483, 73] width 63 height 26
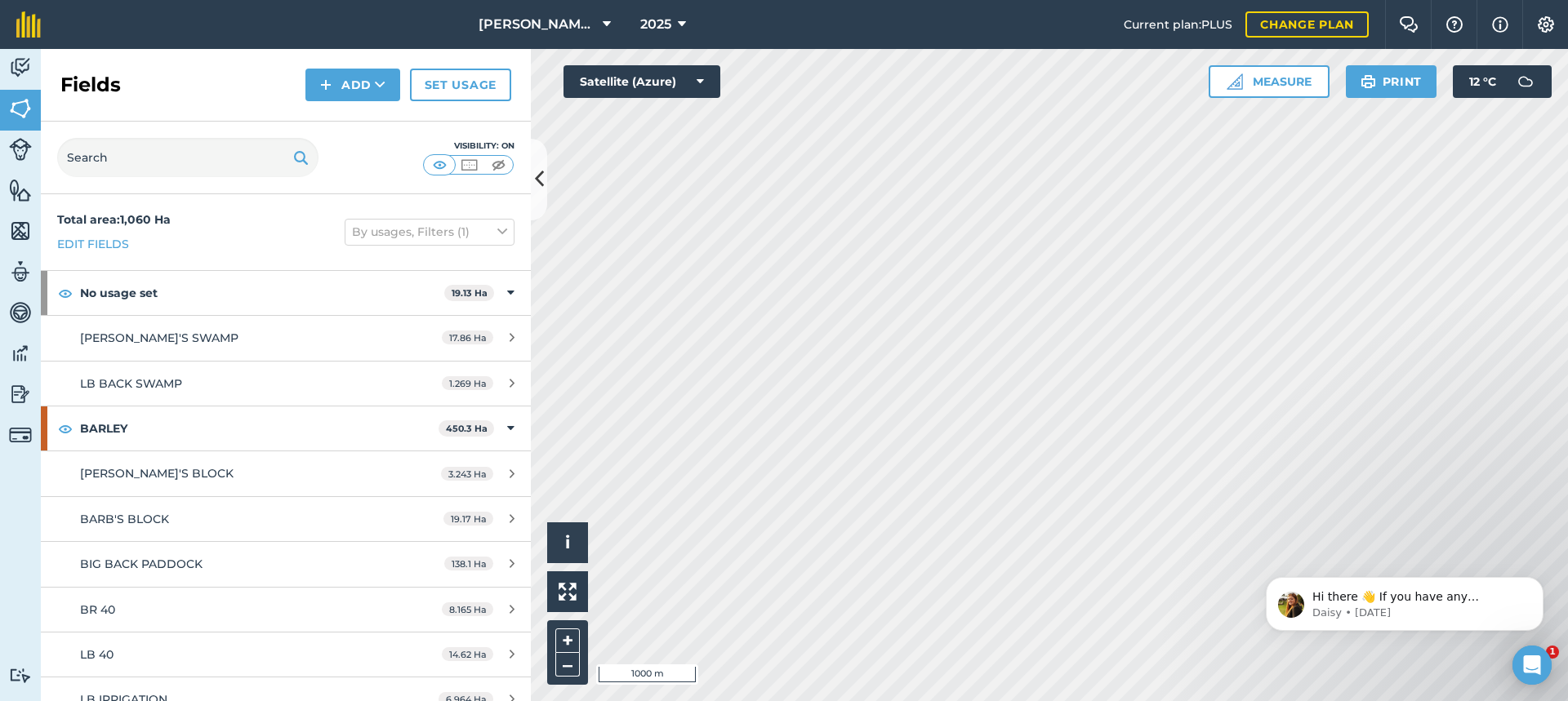
scroll to position [82, 0]
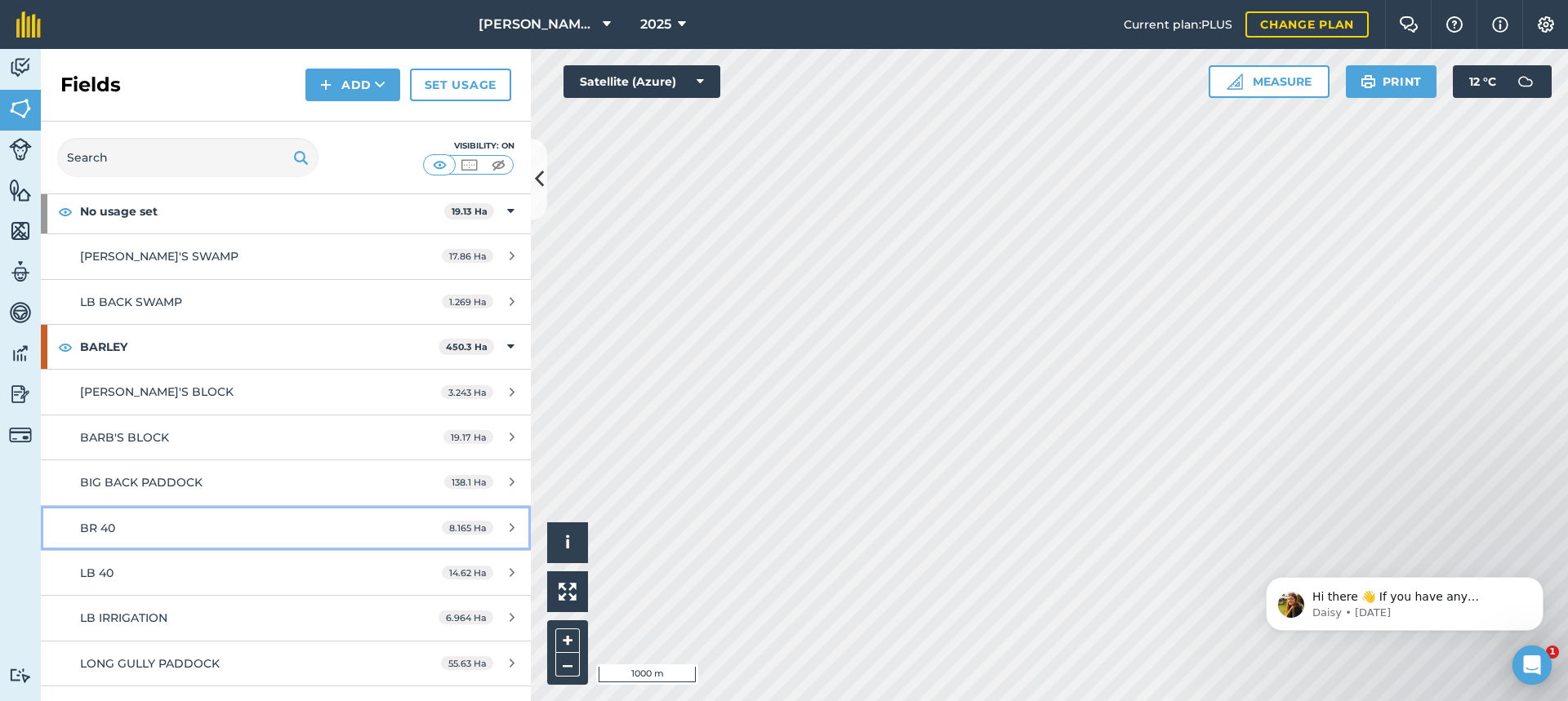
click at [274, 526] on div "BR 40" at bounding box center [233, 528] width 307 height 18
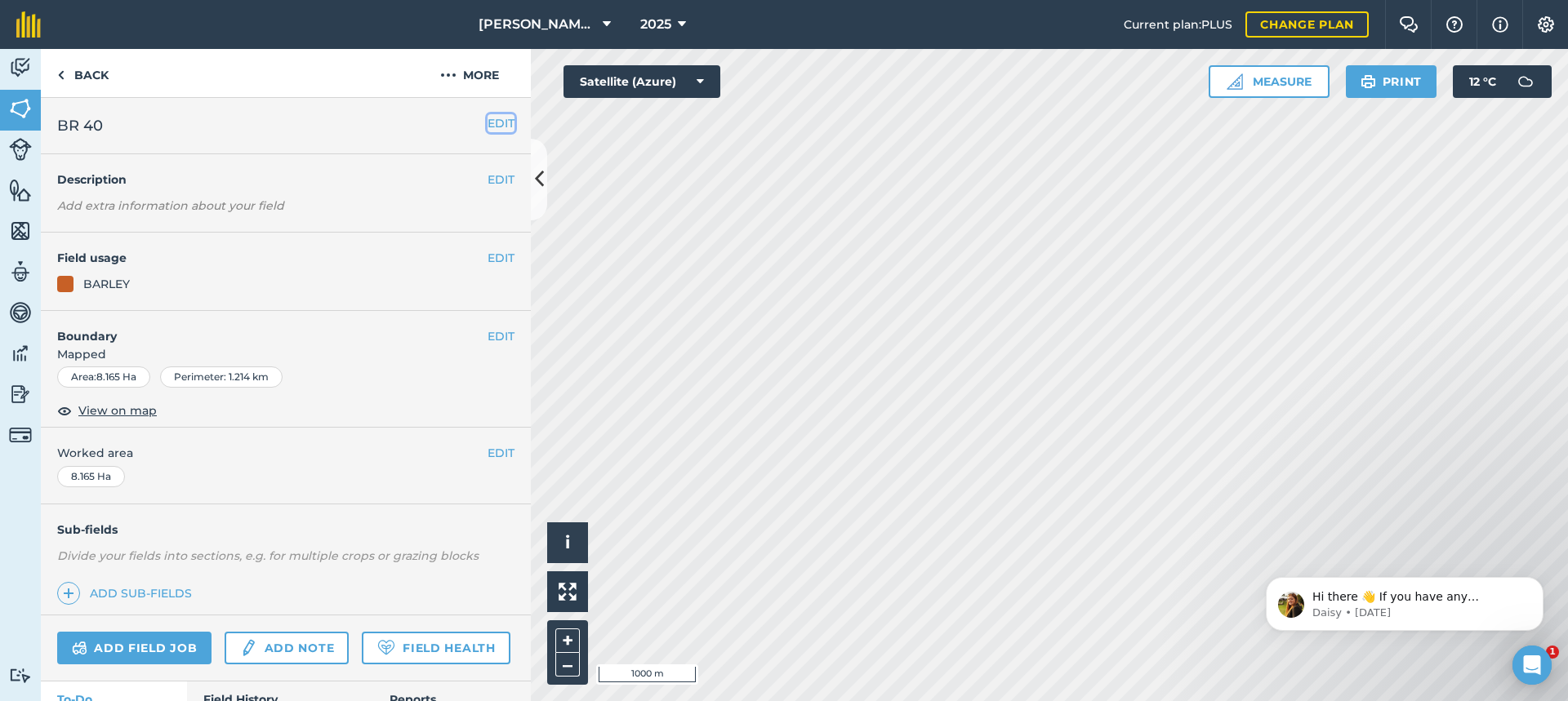
click at [492, 121] on button "EDIT" at bounding box center [501, 123] width 27 height 18
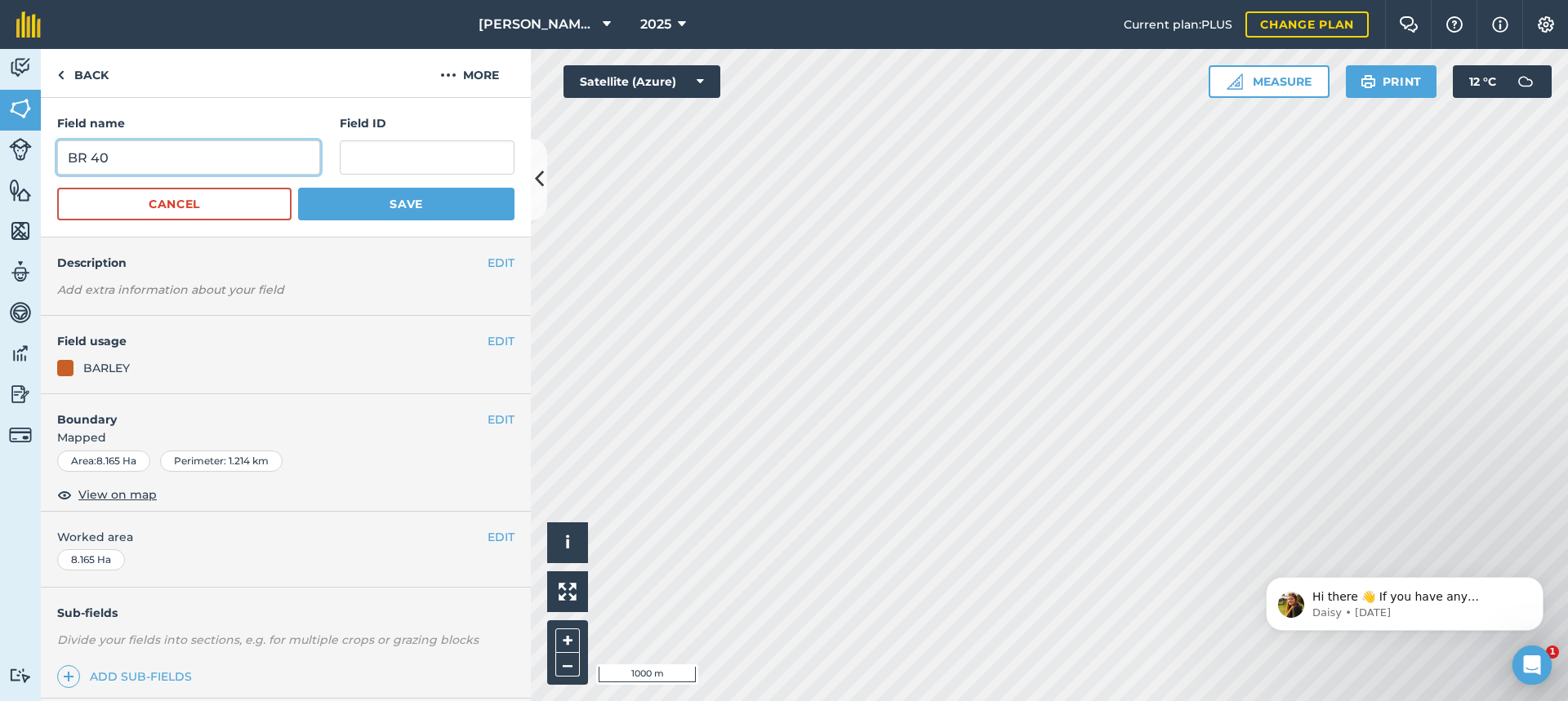
click at [140, 162] on input "BR 40" at bounding box center [189, 157] width 263 height 34
type input "BR FEED"
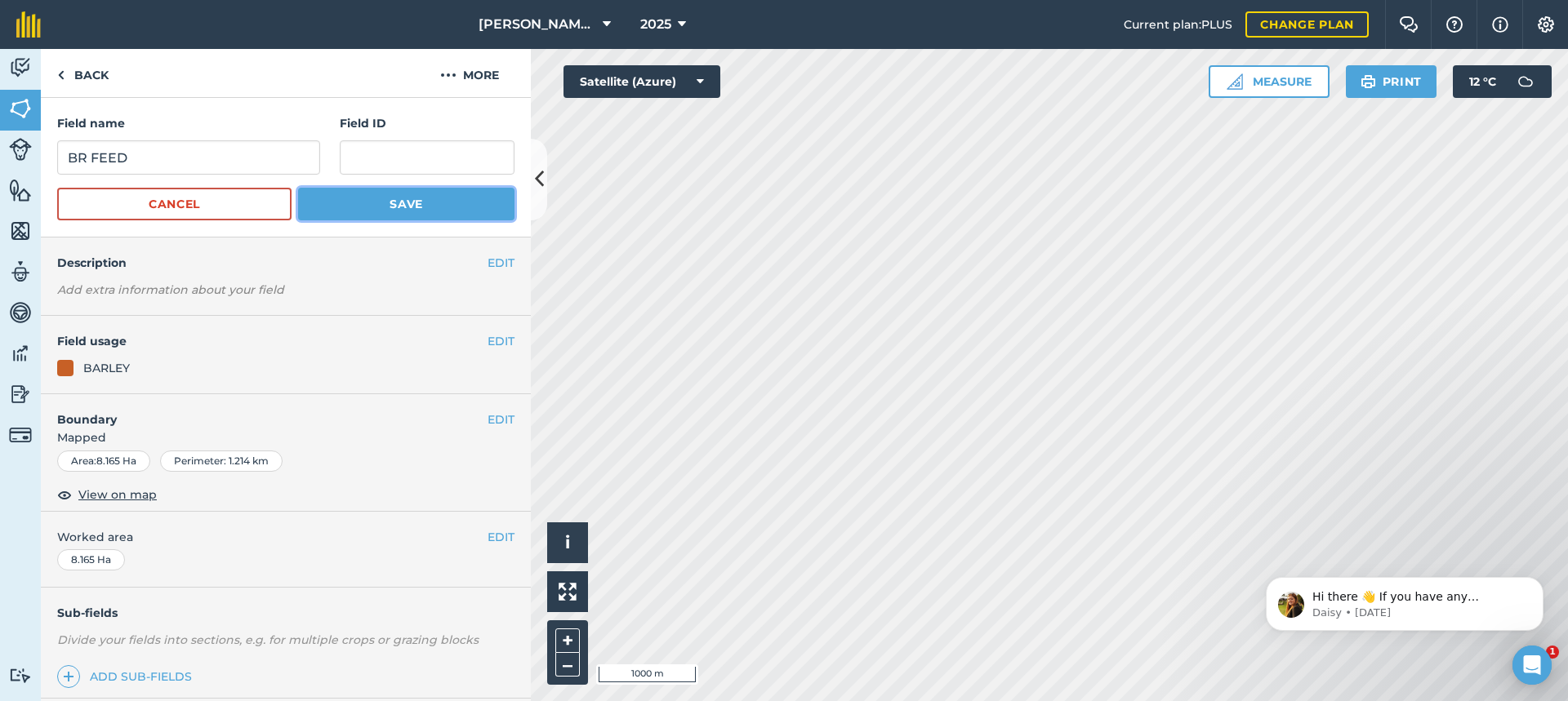
click at [444, 205] on button "Save" at bounding box center [406, 204] width 216 height 33
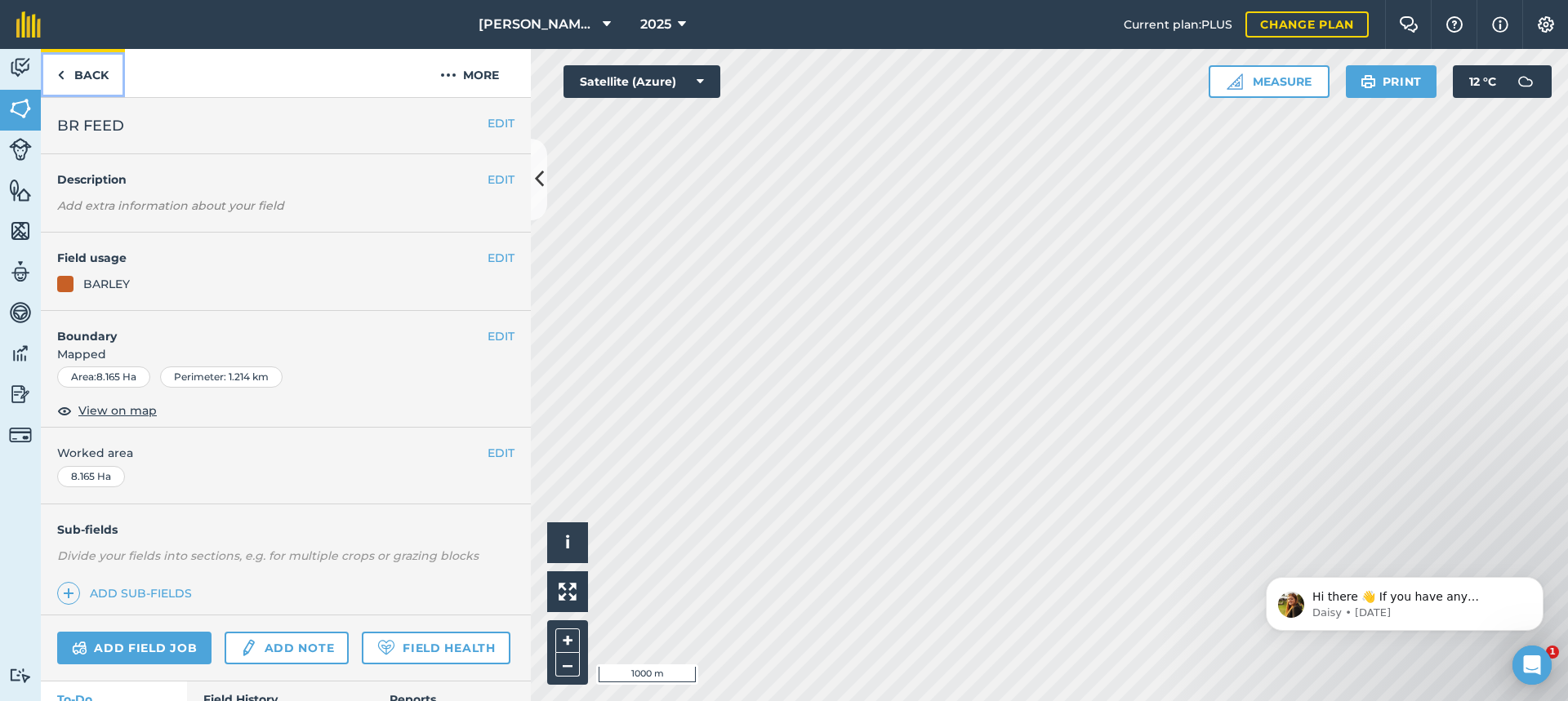
click at [95, 71] on link "Back" at bounding box center [83, 72] width 85 height 48
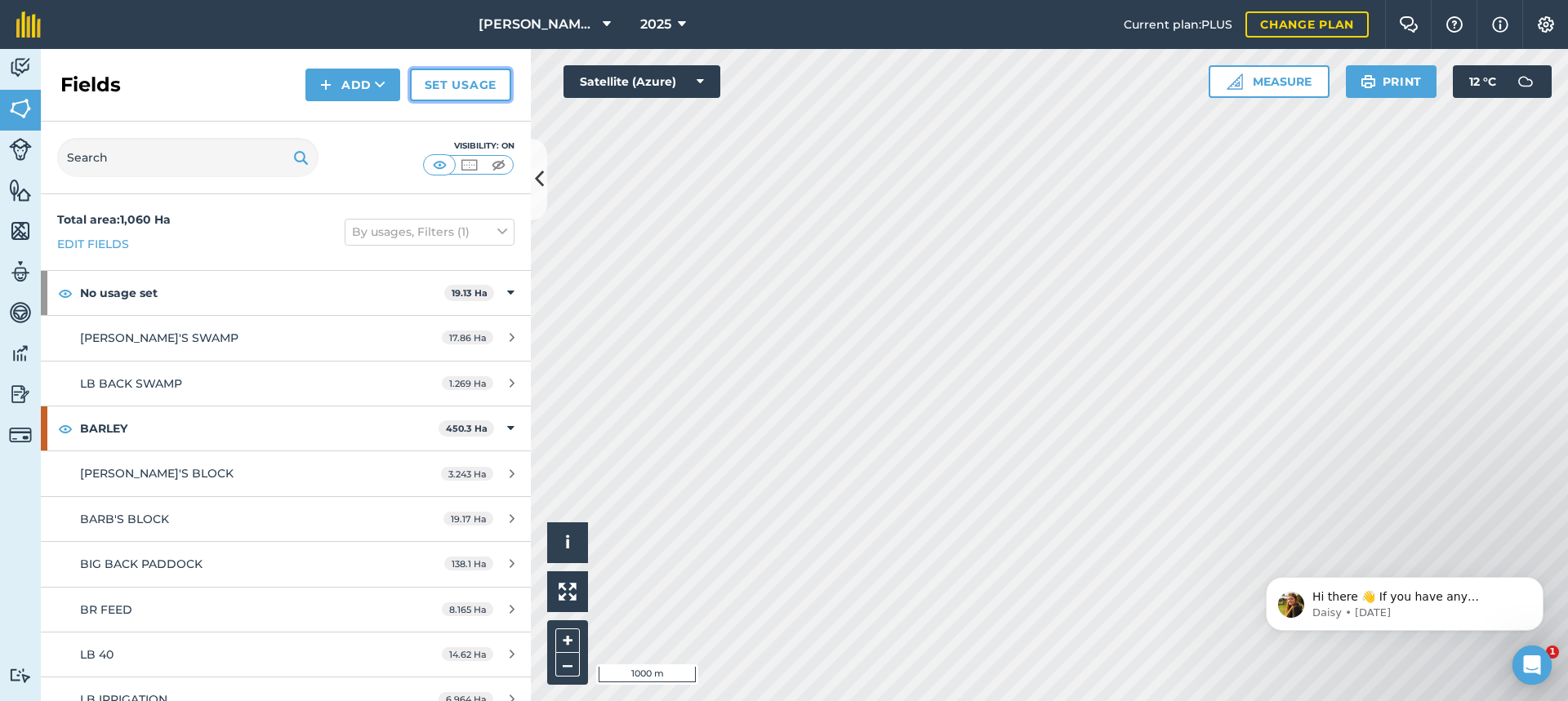
click at [473, 81] on link "Set usage" at bounding box center [461, 85] width 102 height 33
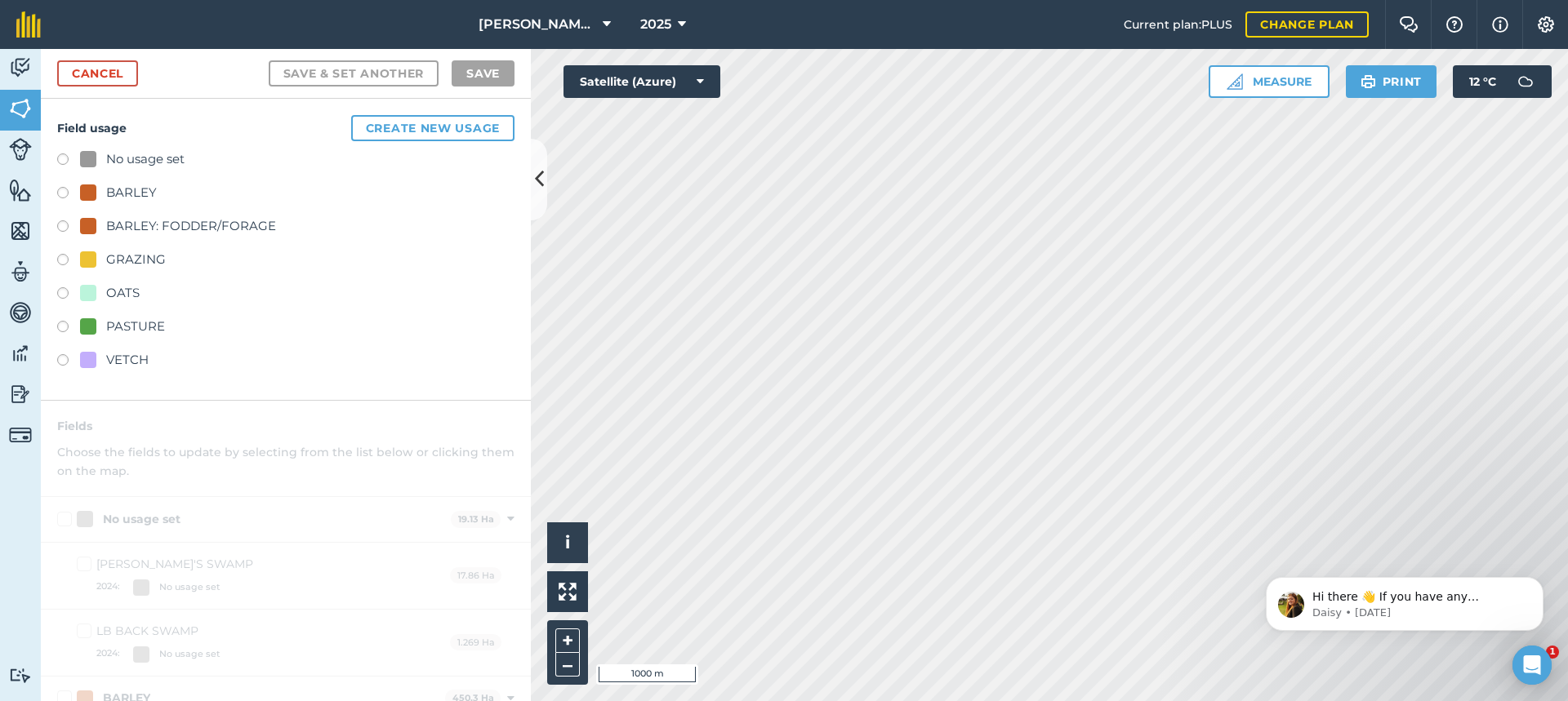
click at [60, 223] on label at bounding box center [69, 228] width 23 height 16
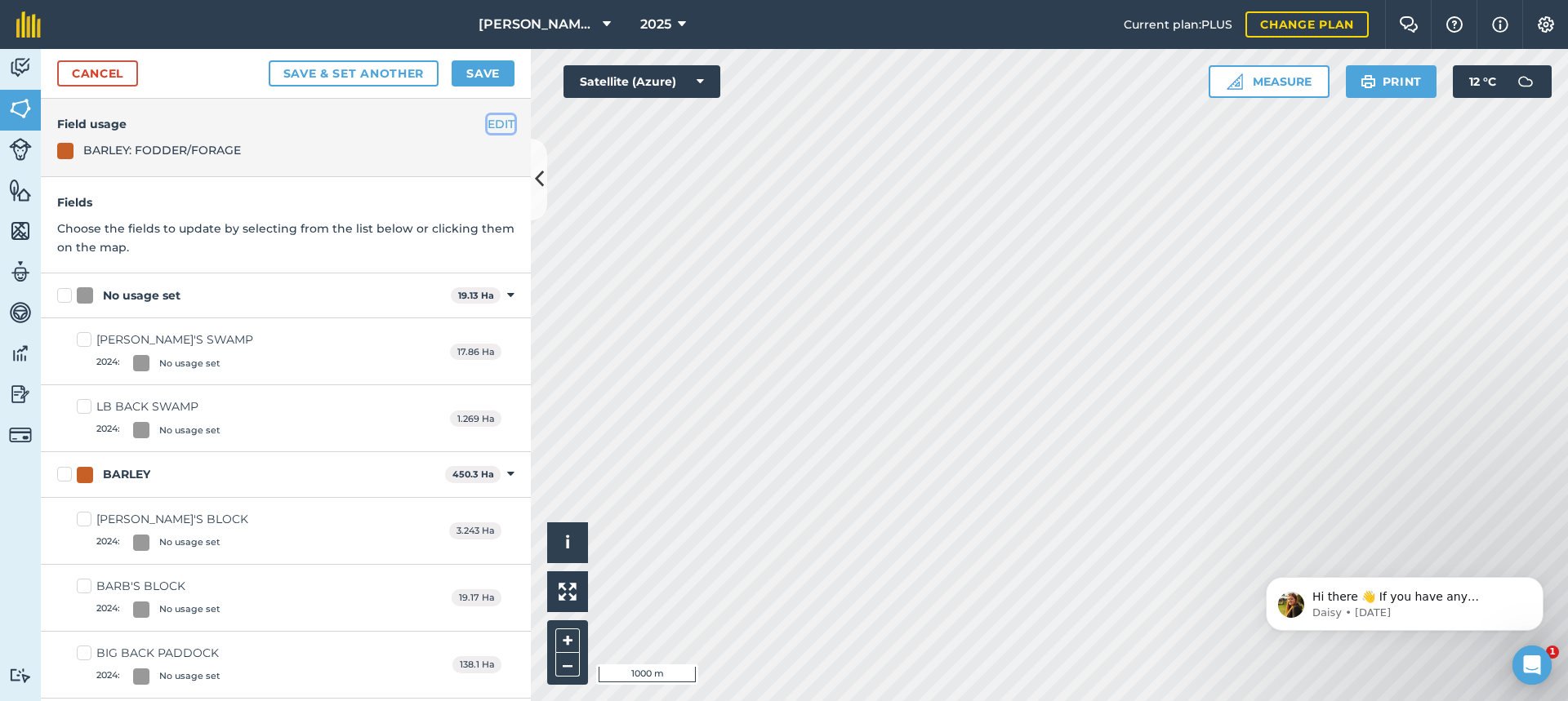
click at [495, 121] on button "EDIT" at bounding box center [501, 124] width 27 height 18
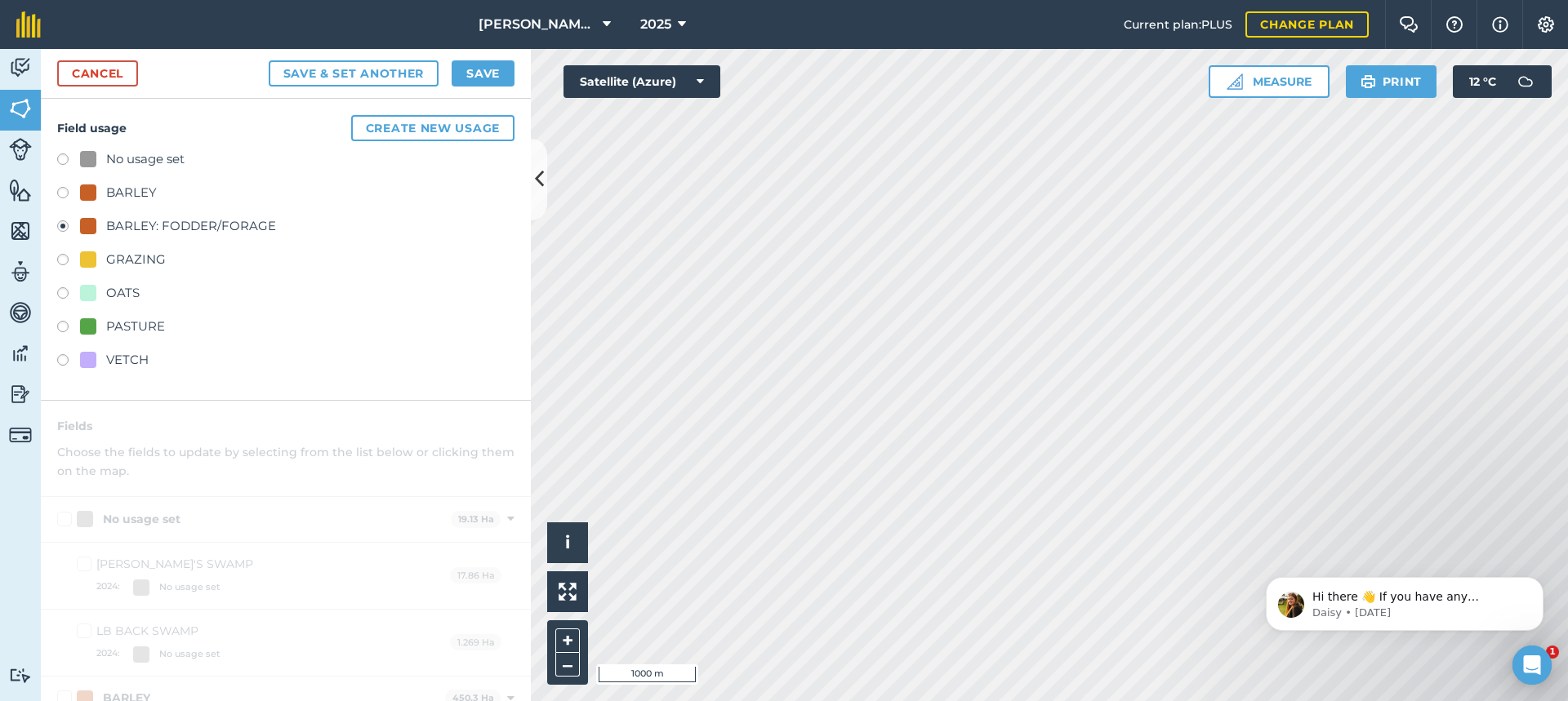
click at [164, 227] on div "BARLEY: FODDER/FORAGE" at bounding box center [191, 226] width 170 height 20
click at [101, 70] on link "Cancel" at bounding box center [98, 73] width 81 height 26
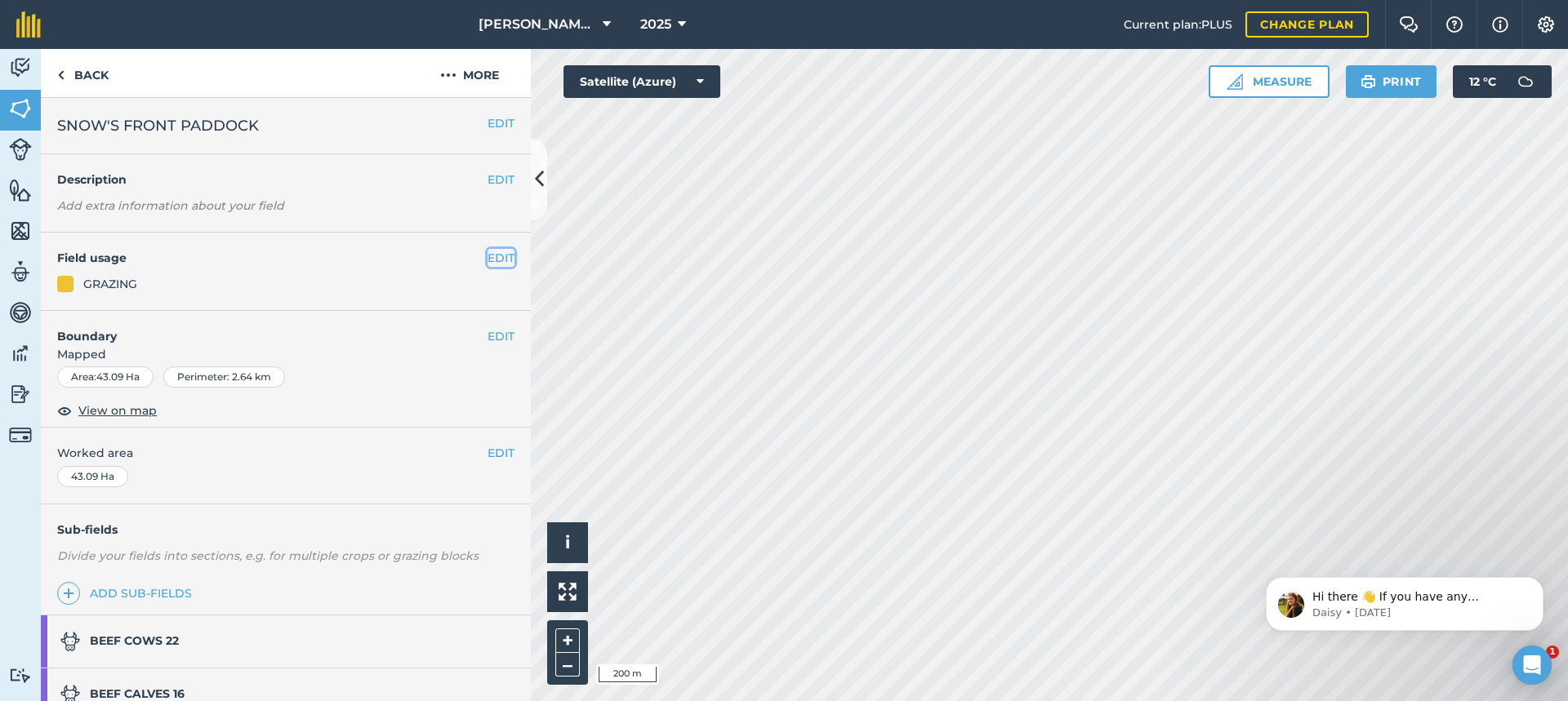
click at [494, 258] on button "EDIT" at bounding box center [501, 257] width 27 height 18
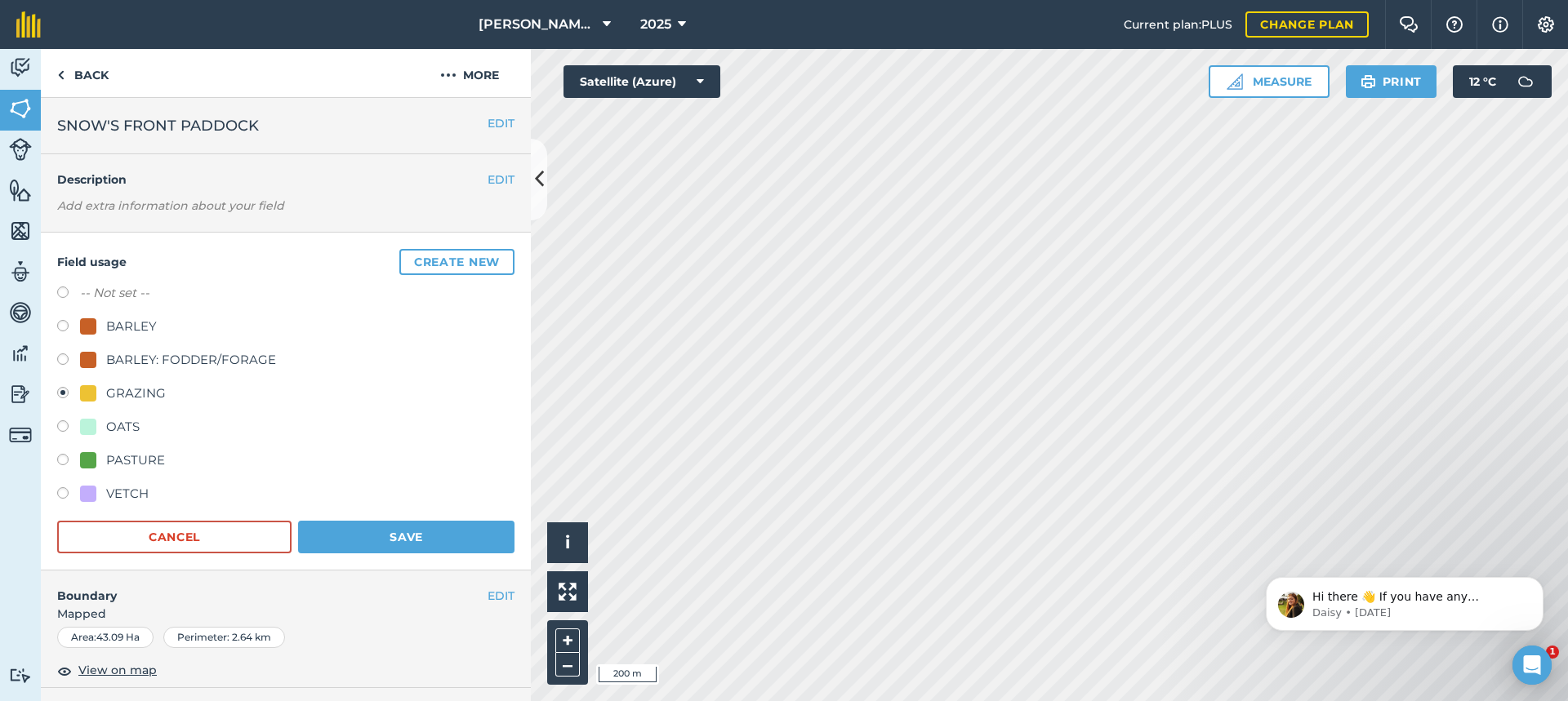
click at [63, 392] on label at bounding box center [69, 395] width 23 height 16
click at [416, 537] on button "Save" at bounding box center [406, 537] width 216 height 33
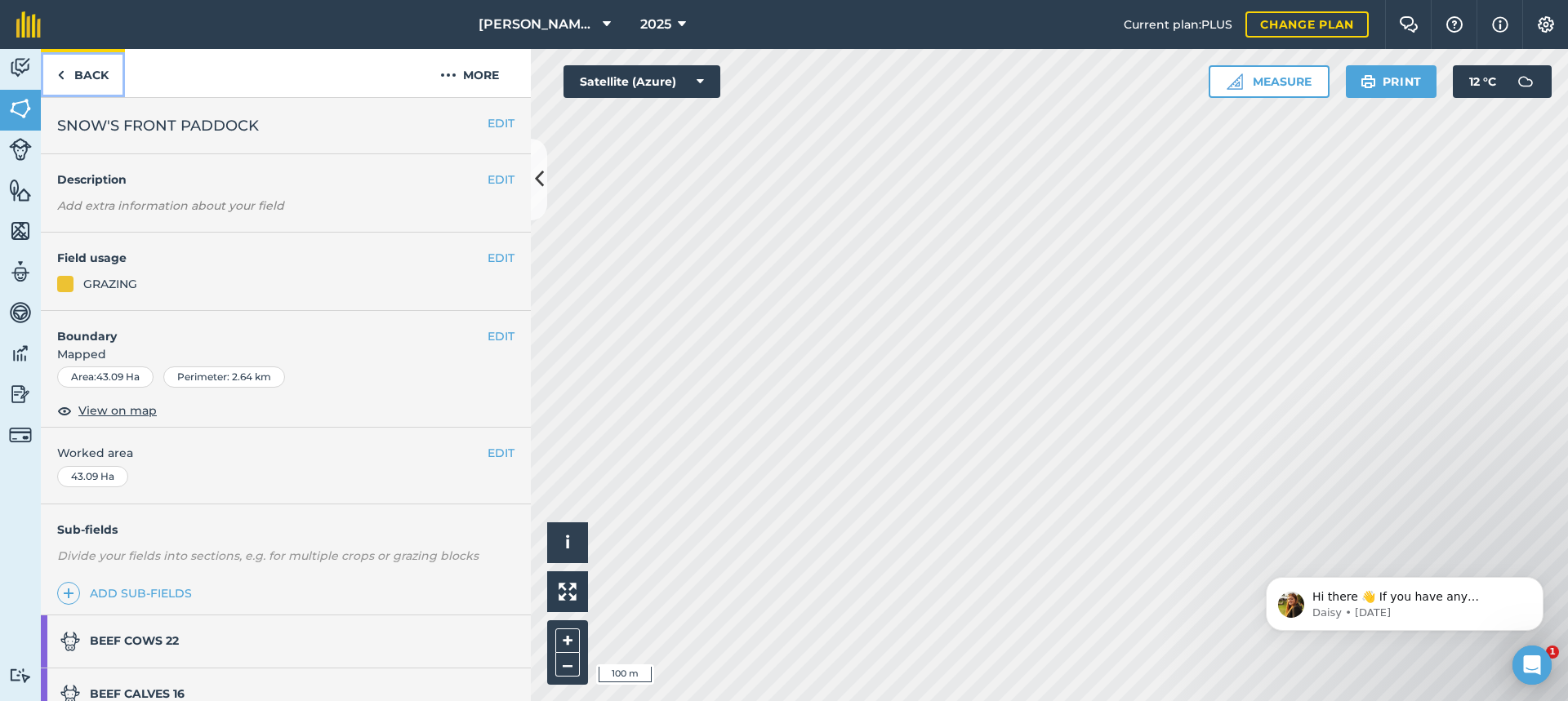
click at [99, 76] on link "Back" at bounding box center [83, 72] width 85 height 48
click at [85, 72] on link "Back" at bounding box center [83, 72] width 85 height 48
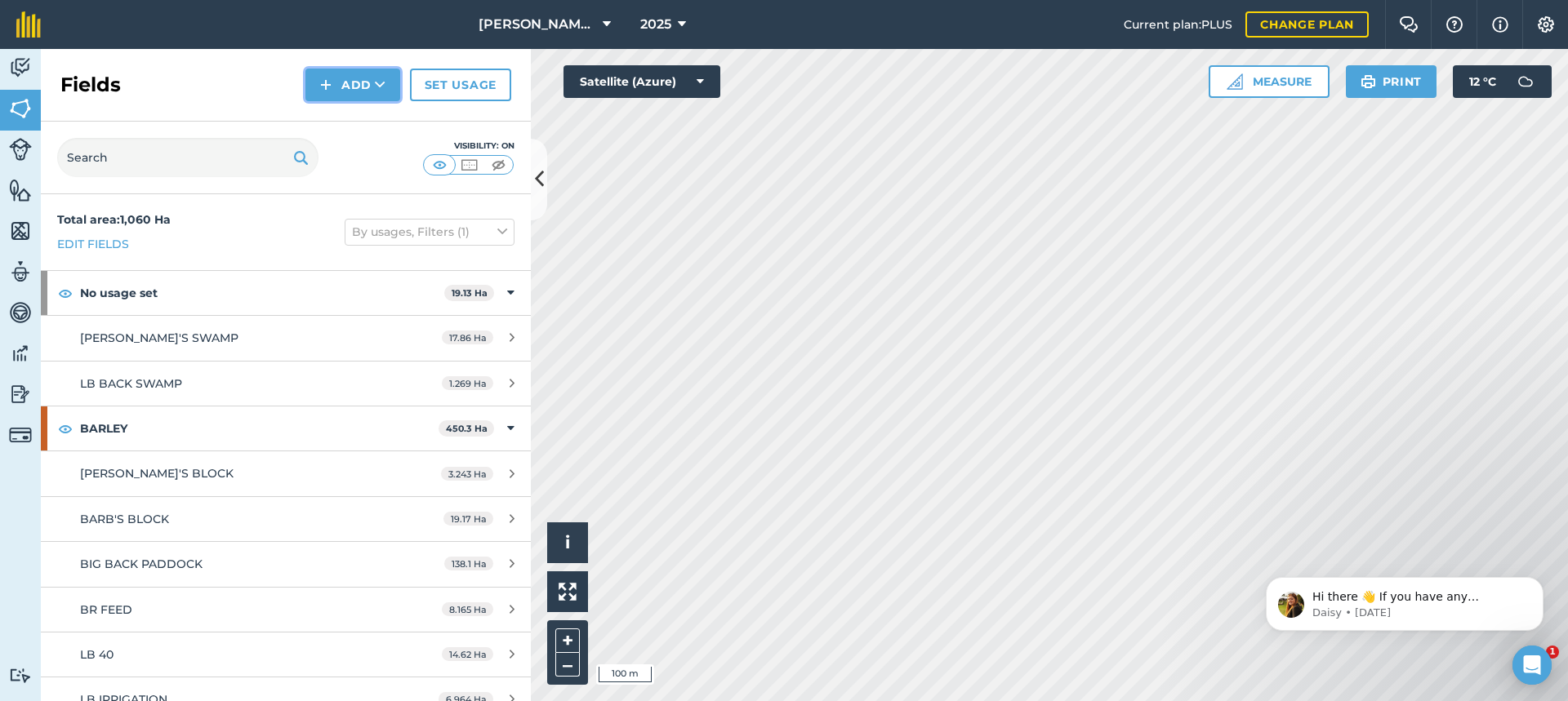
click at [367, 80] on button "Add" at bounding box center [353, 85] width 95 height 33
click at [353, 121] on link "Draw" at bounding box center [353, 121] width 90 height 36
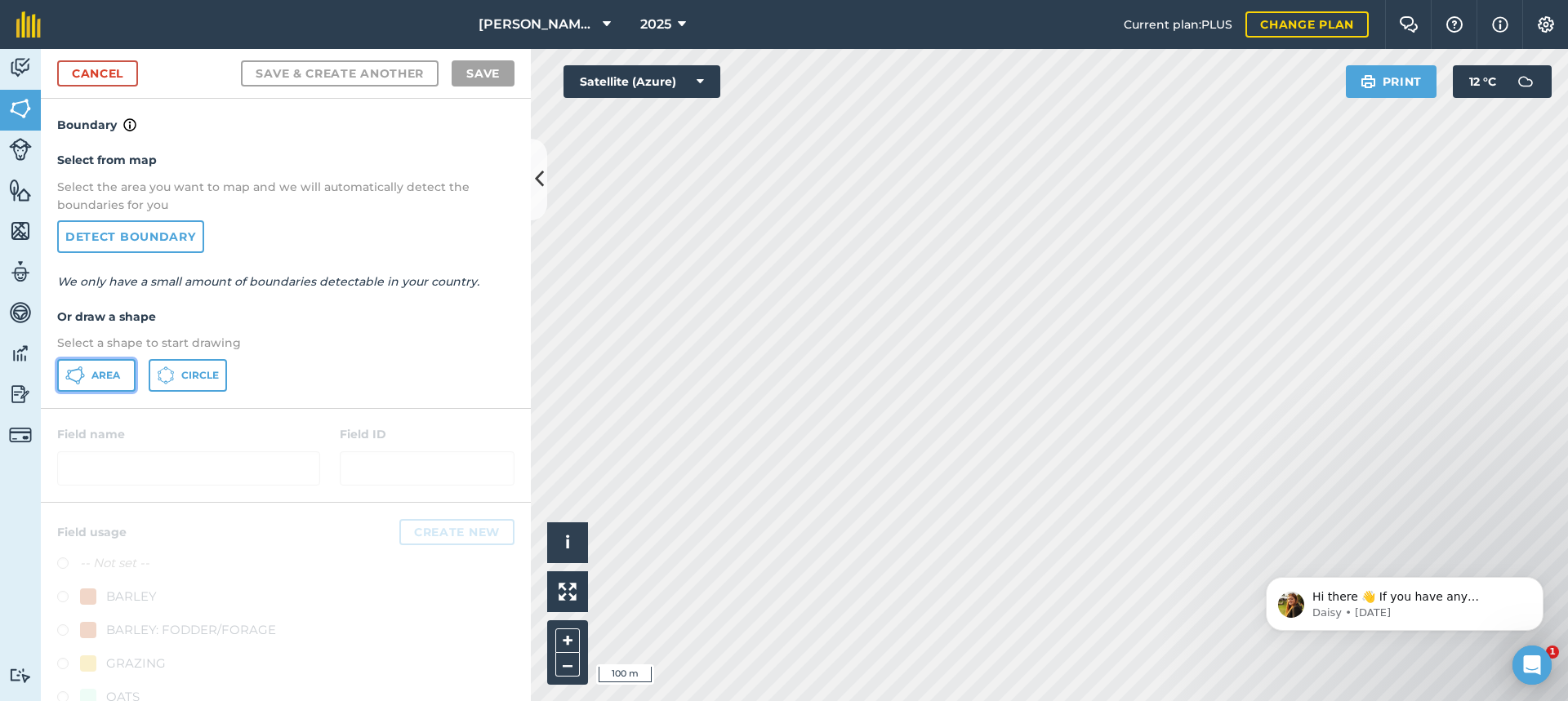
click at [91, 377] on span "Area" at bounding box center [105, 376] width 28 height 13
click at [1162, 701] on html "[PERSON_NAME] FARMS 2025 Current plan : PLUS Change plan Farm Chat Help Info Se…" at bounding box center [784, 350] width 1568 height 701
click at [976, 701] on html "[PERSON_NAME] FARMS 2025 Current plan : PLUS Change plan Farm Chat Help Info Se…" at bounding box center [784, 350] width 1568 height 701
drag, startPoint x: 1263, startPoint y: 638, endPoint x: 1105, endPoint y: 508, distance: 204.6
click at [1242, 543] on html "Hi there 👋 If you have any questions about our pricing or which plan is right f…" at bounding box center [1405, 600] width 327 height 115
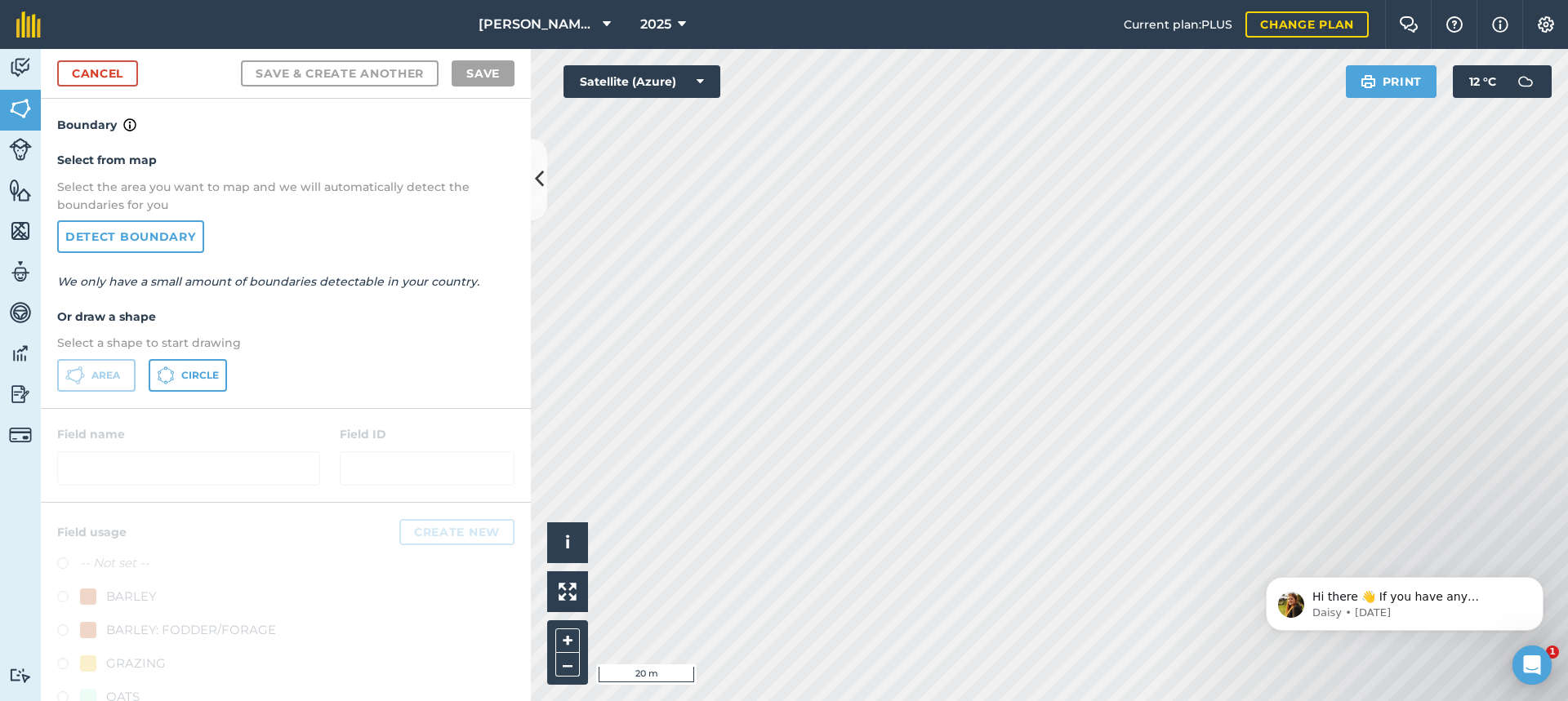
click at [1242, 626] on html "Hi there 👋 If you have any questions about our pricing or which plan is right f…" at bounding box center [1405, 600] width 327 height 115
drag, startPoint x: 1272, startPoint y: 651, endPoint x: 1163, endPoint y: 500, distance: 186.2
click at [1242, 543] on html "Hi there 👋 If you have any questions about our pricing or which plan is right f…" at bounding box center [1405, 600] width 327 height 115
drag, startPoint x: 1263, startPoint y: 650, endPoint x: 1163, endPoint y: 454, distance: 220.0
click at [1242, 543] on html "Hi there 👋 If you have any questions about our pricing or which plan is right f…" at bounding box center [1405, 600] width 327 height 115
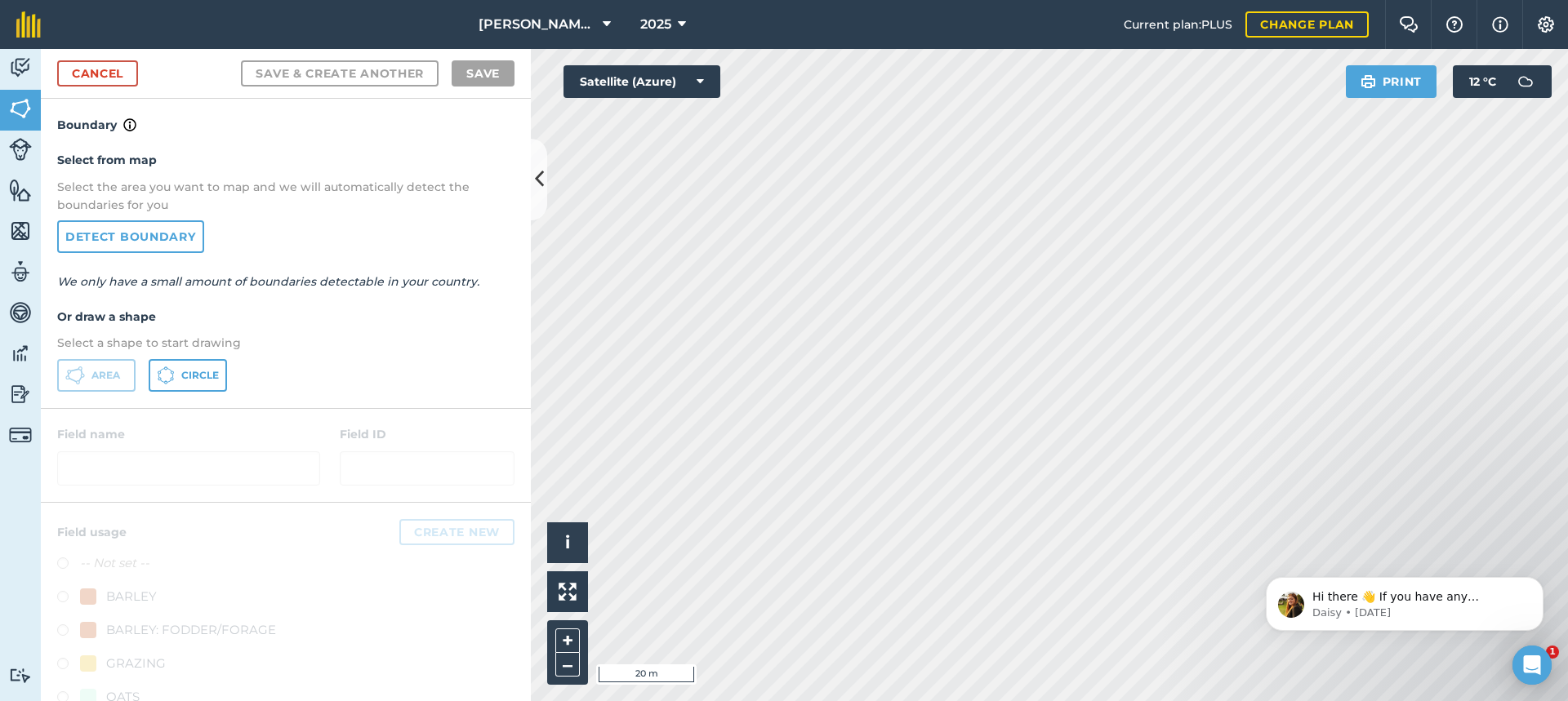
click at [960, 1] on div "[PERSON_NAME] FARMS 2025 Current plan : PLUS Change plan Farm Chat Help Info Se…" at bounding box center [784, 350] width 1568 height 701
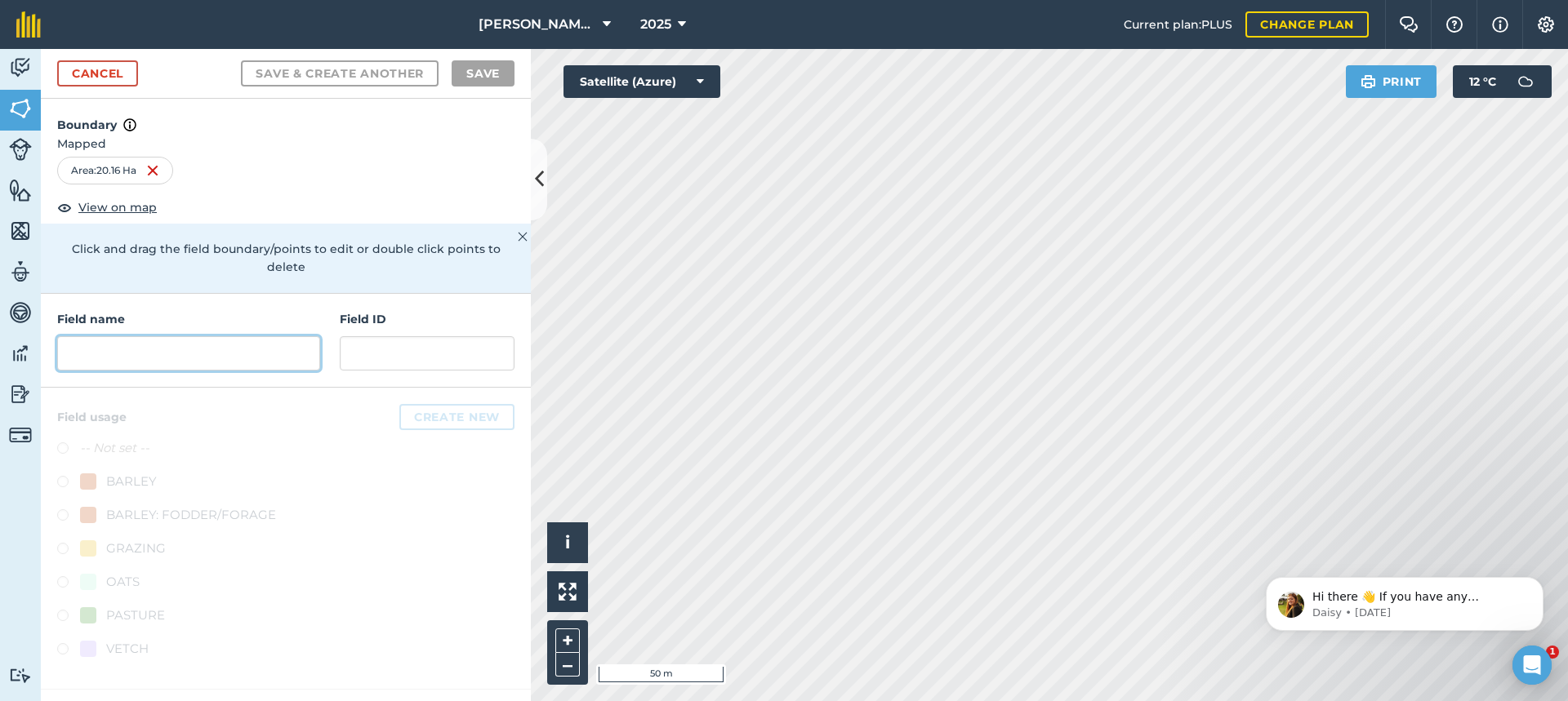
click at [90, 336] on input "text" at bounding box center [189, 353] width 263 height 34
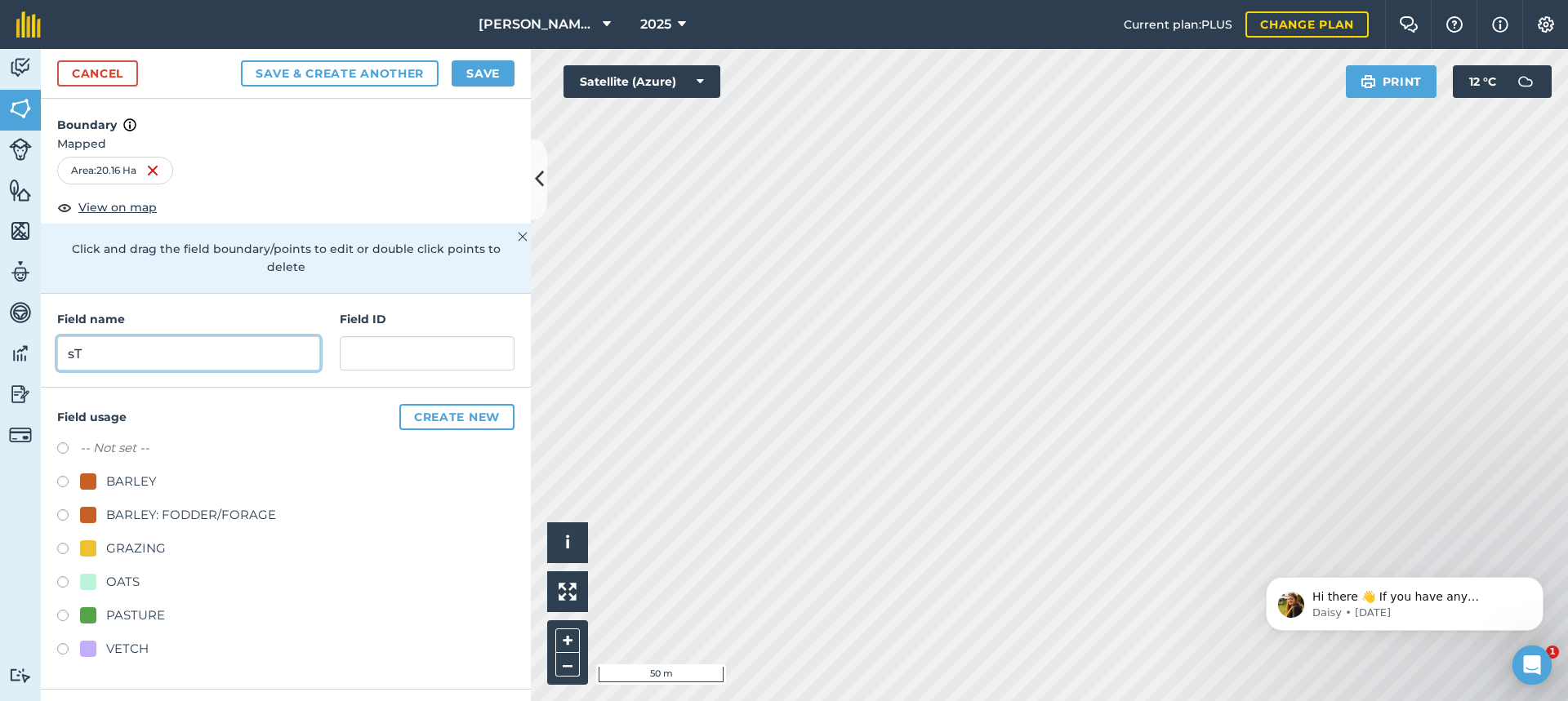
type input "s"
type input "[PERSON_NAME]'S BLOCK"
click at [494, 72] on button "Save" at bounding box center [483, 73] width 63 height 26
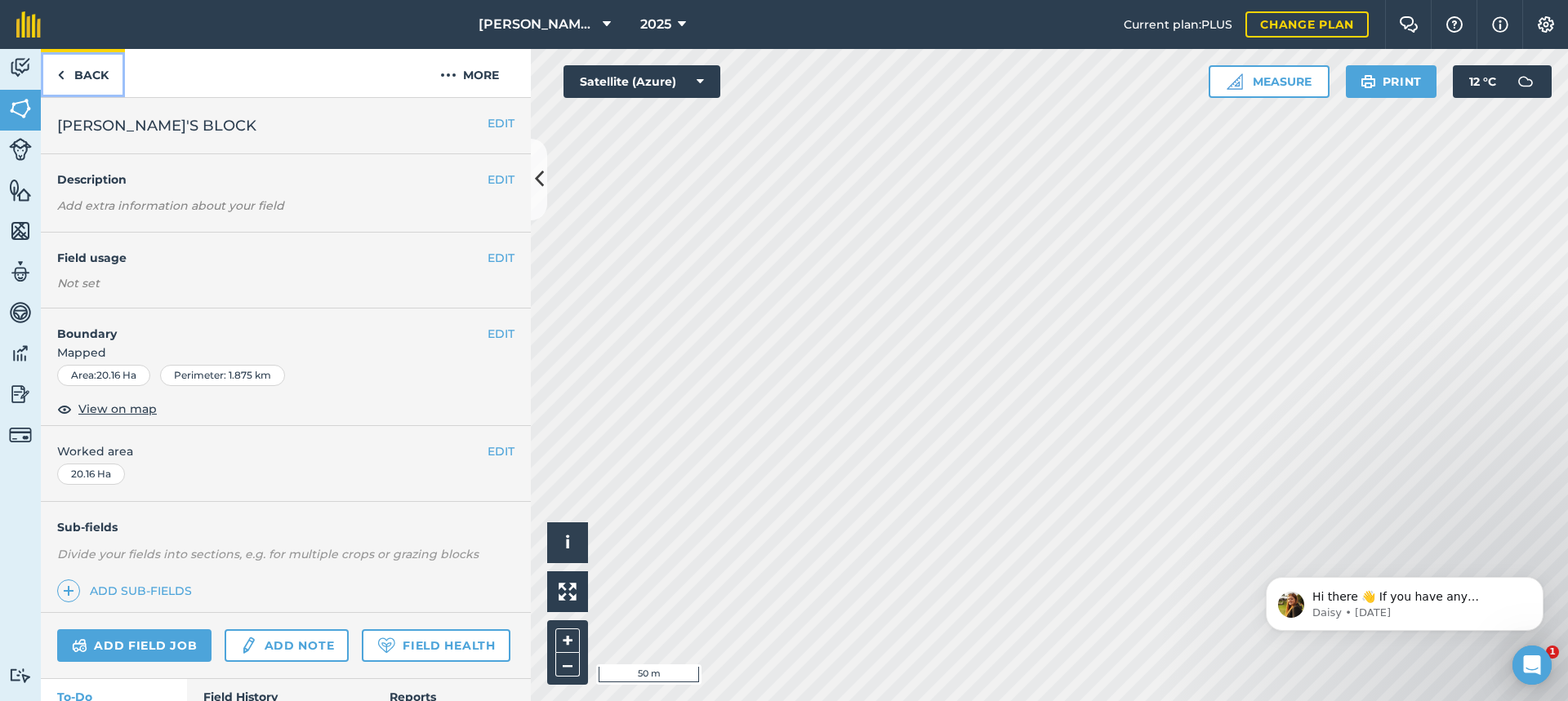
click at [85, 71] on link "Back" at bounding box center [83, 72] width 85 height 48
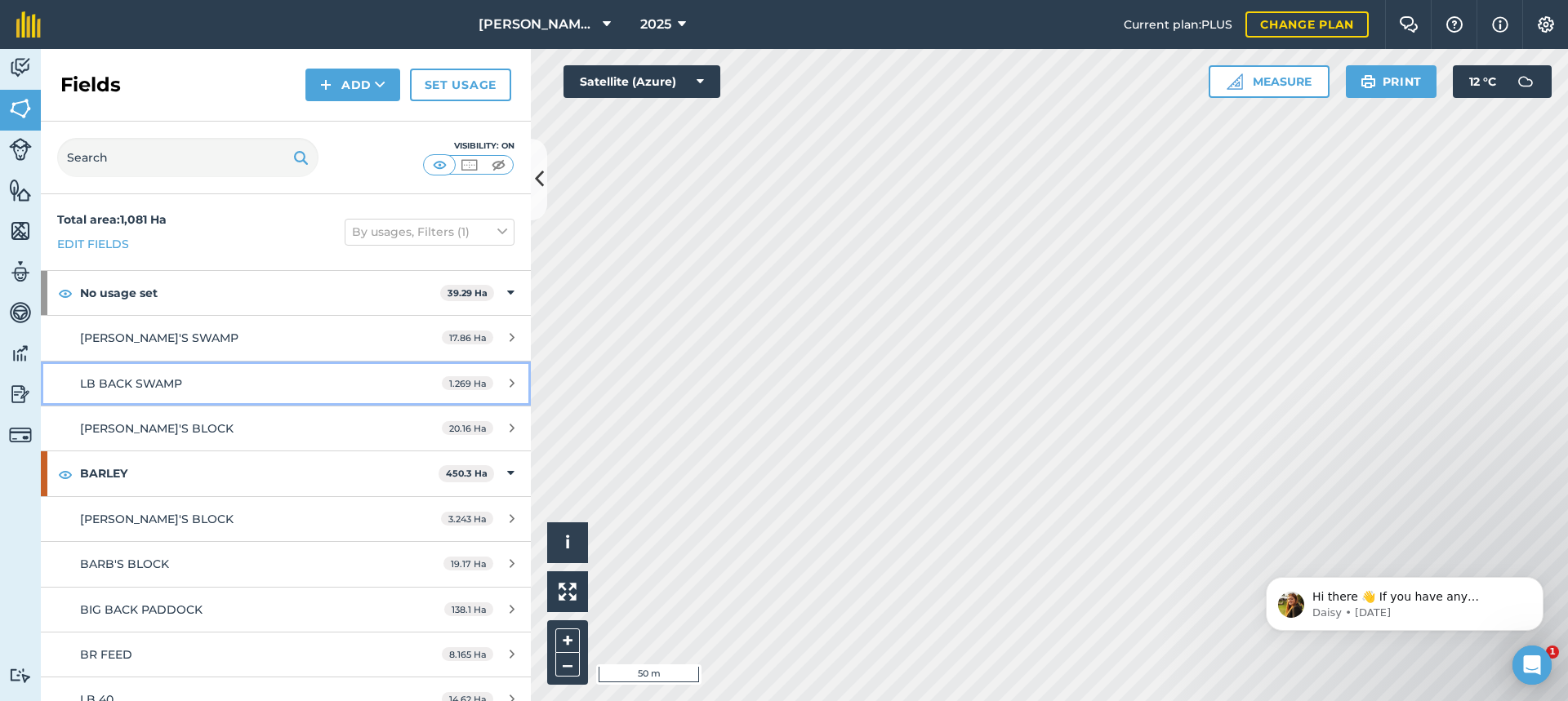
click at [166, 388] on span "LB BACK SWAMP" at bounding box center [131, 384] width 102 height 15
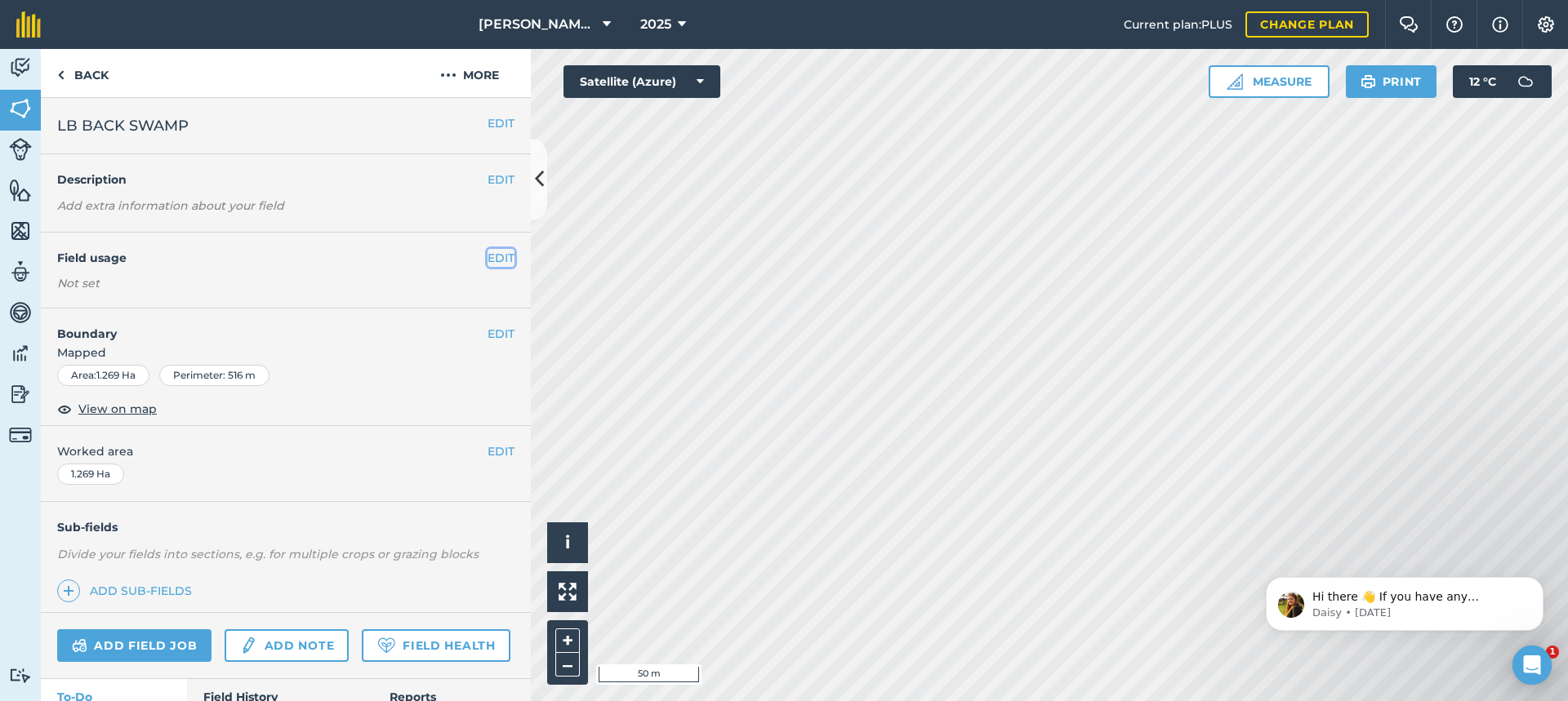
click at [490, 257] on button "EDIT" at bounding box center [501, 257] width 27 height 18
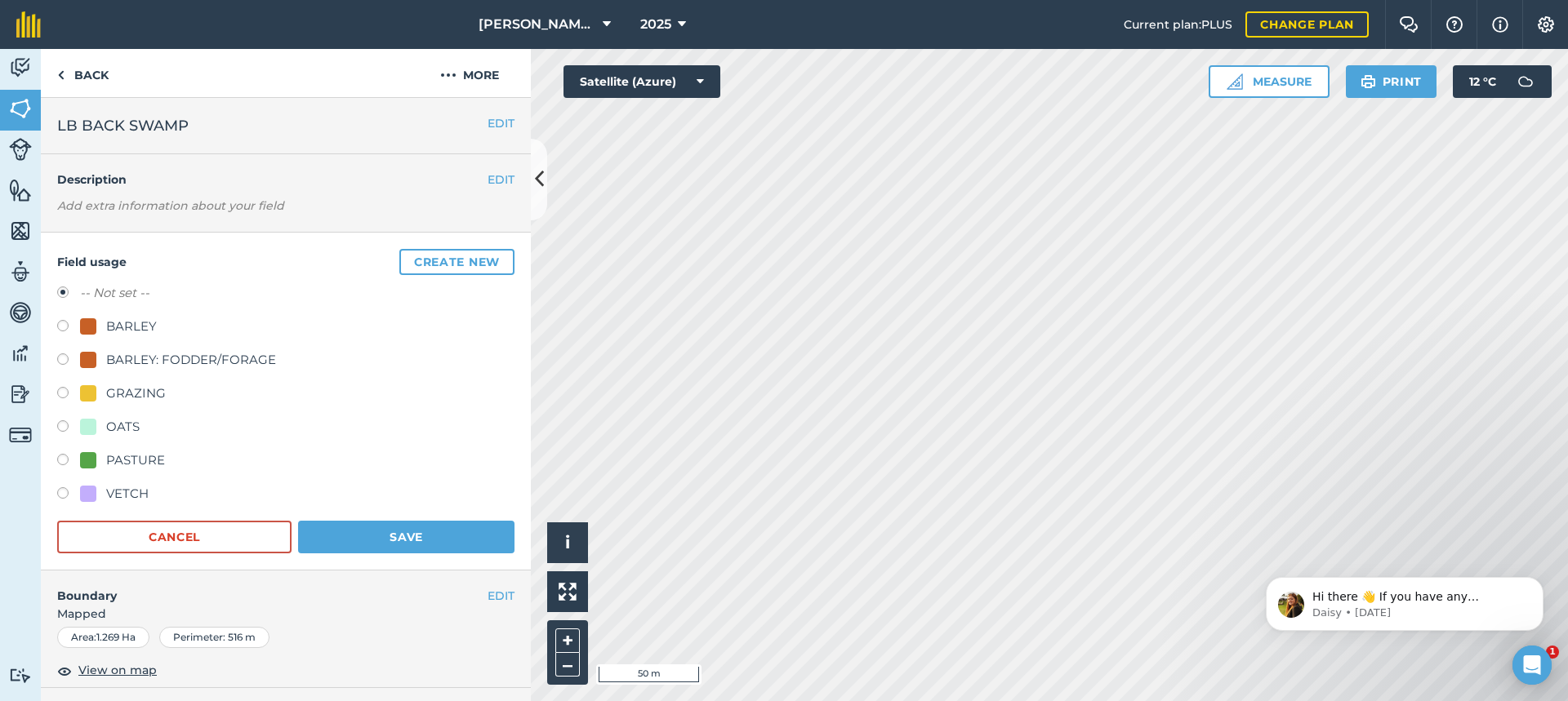
click at [62, 460] on label at bounding box center [69, 461] width 23 height 16
radio input "true"
radio input "false"
click at [380, 534] on button "Save" at bounding box center [406, 537] width 216 height 33
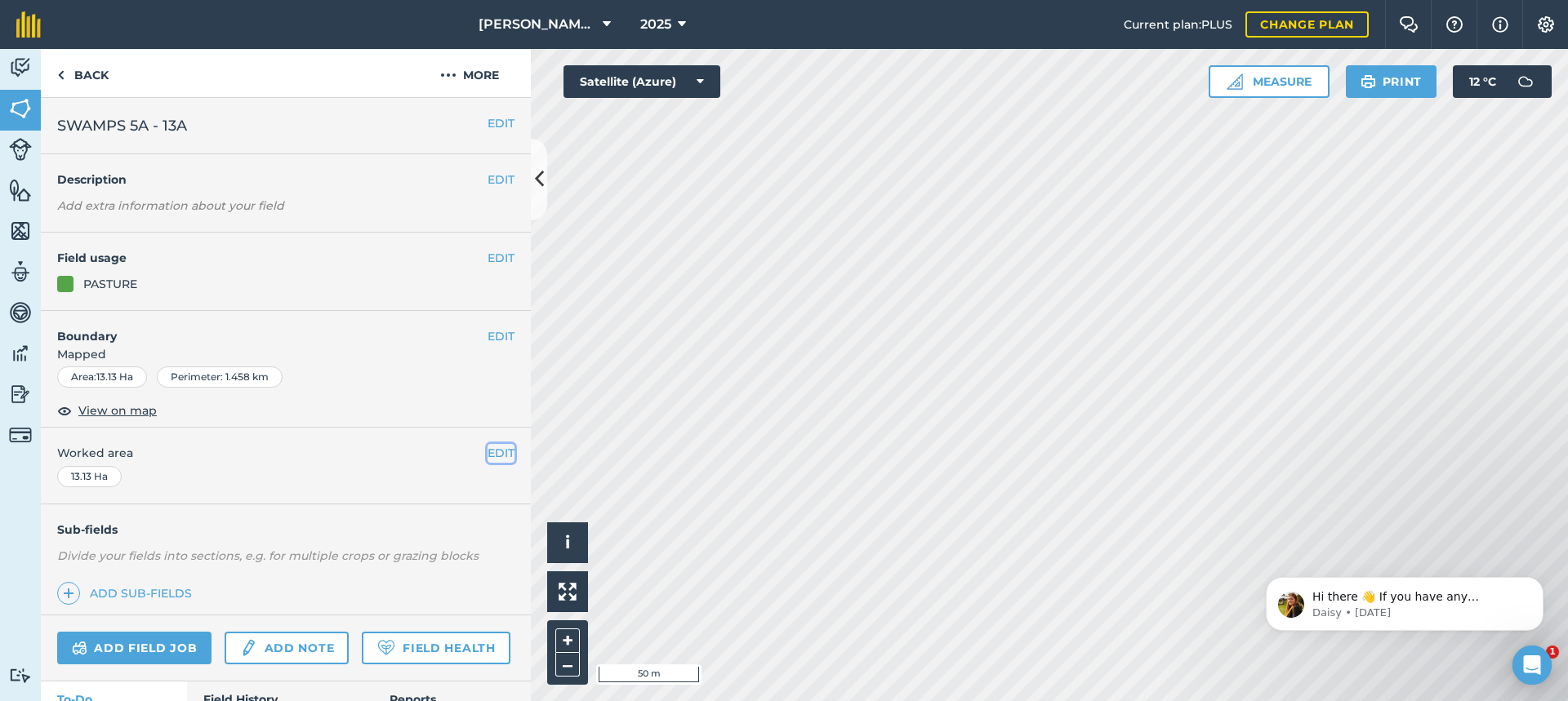
click at [488, 453] on button "EDIT" at bounding box center [501, 453] width 27 height 18
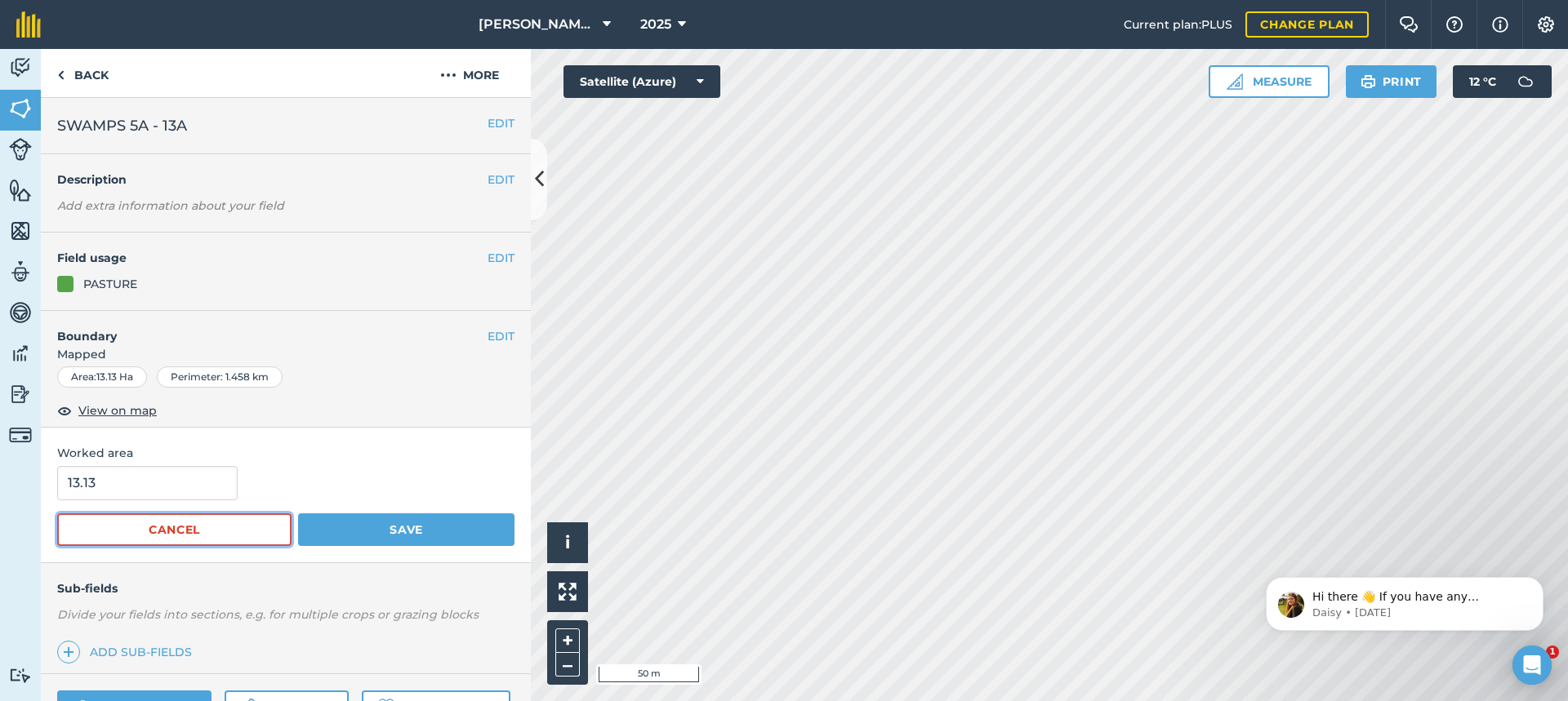
click at [238, 522] on button "Cancel" at bounding box center [174, 530] width 234 height 33
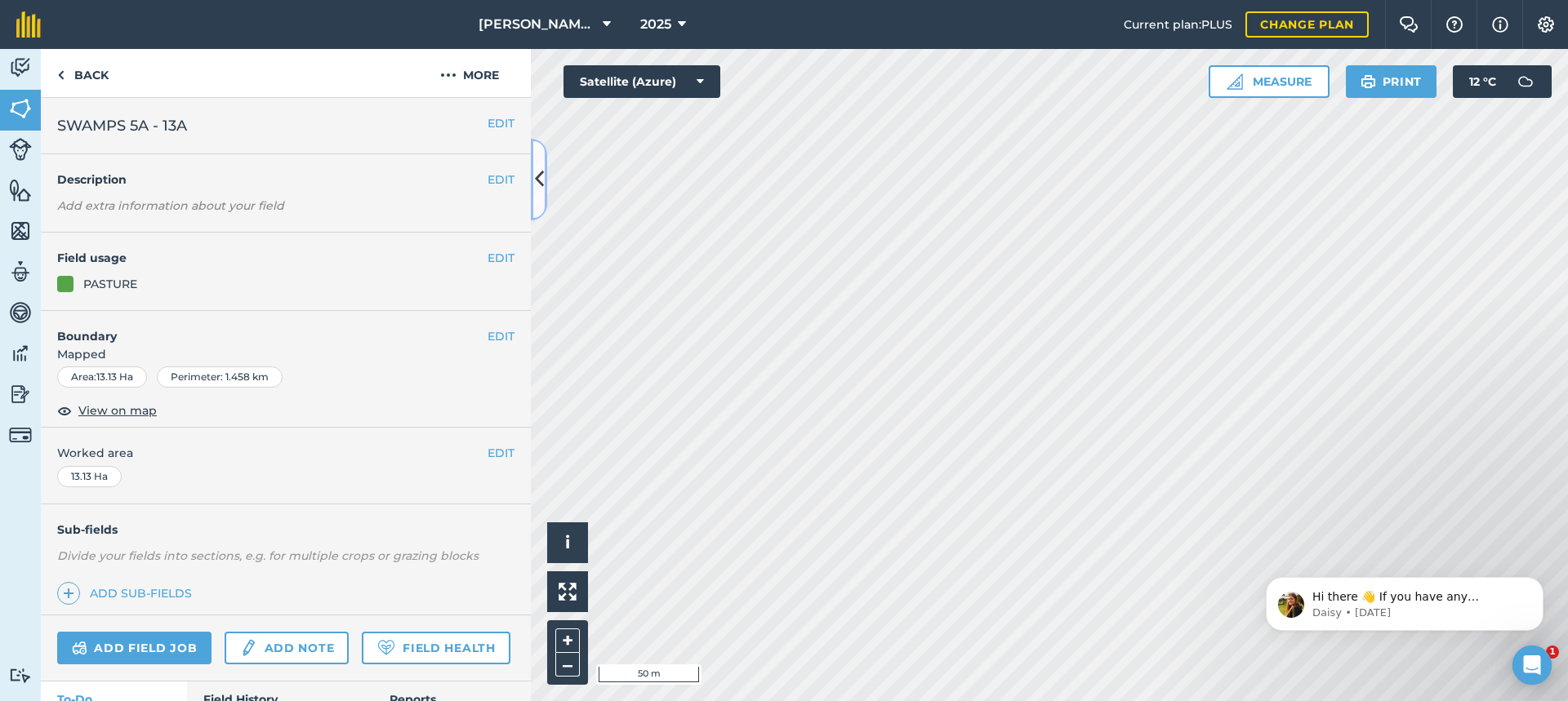
drag, startPoint x: 540, startPoint y: 179, endPoint x: 540, endPoint y: 200, distance: 21.0
click at [540, 200] on button at bounding box center [539, 179] width 16 height 82
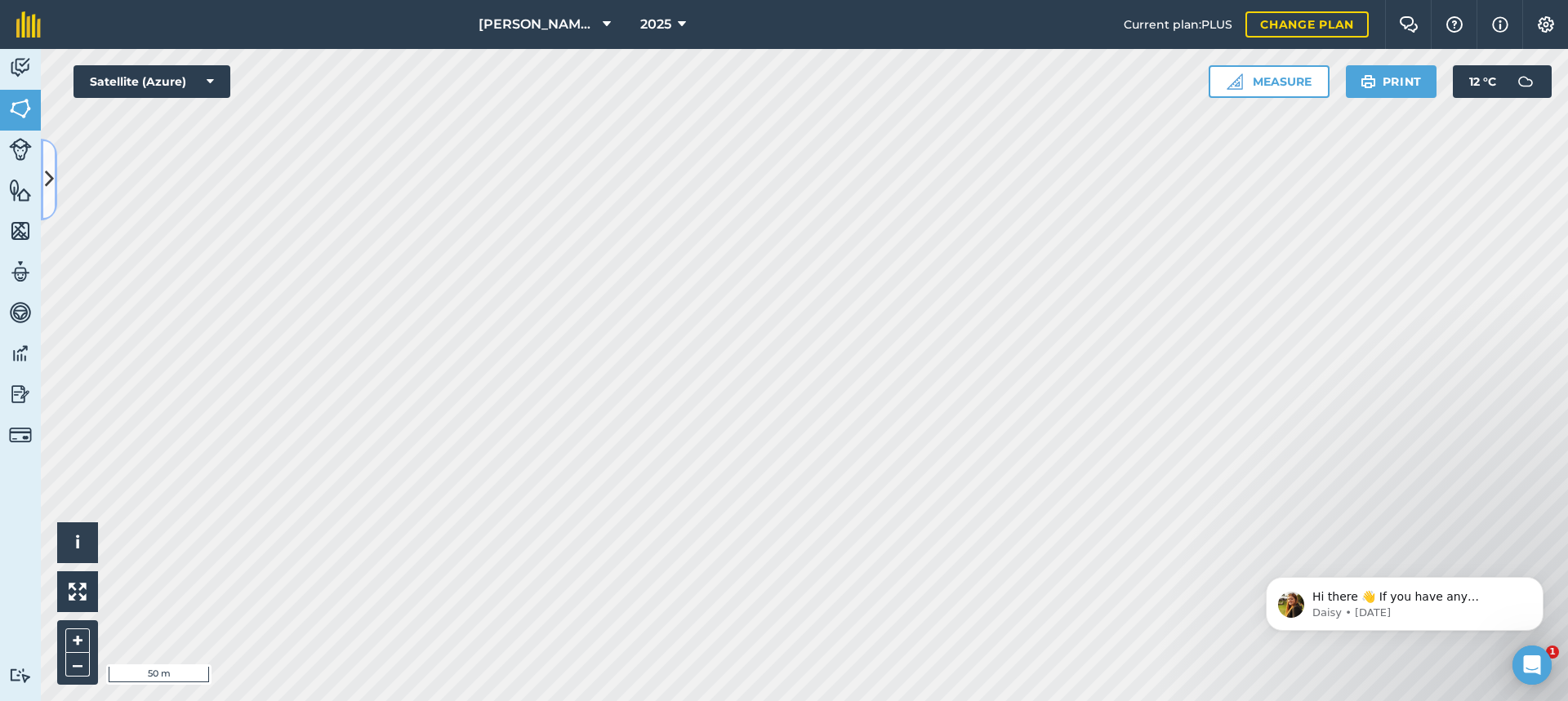
click at [49, 179] on icon at bounding box center [50, 179] width 9 height 28
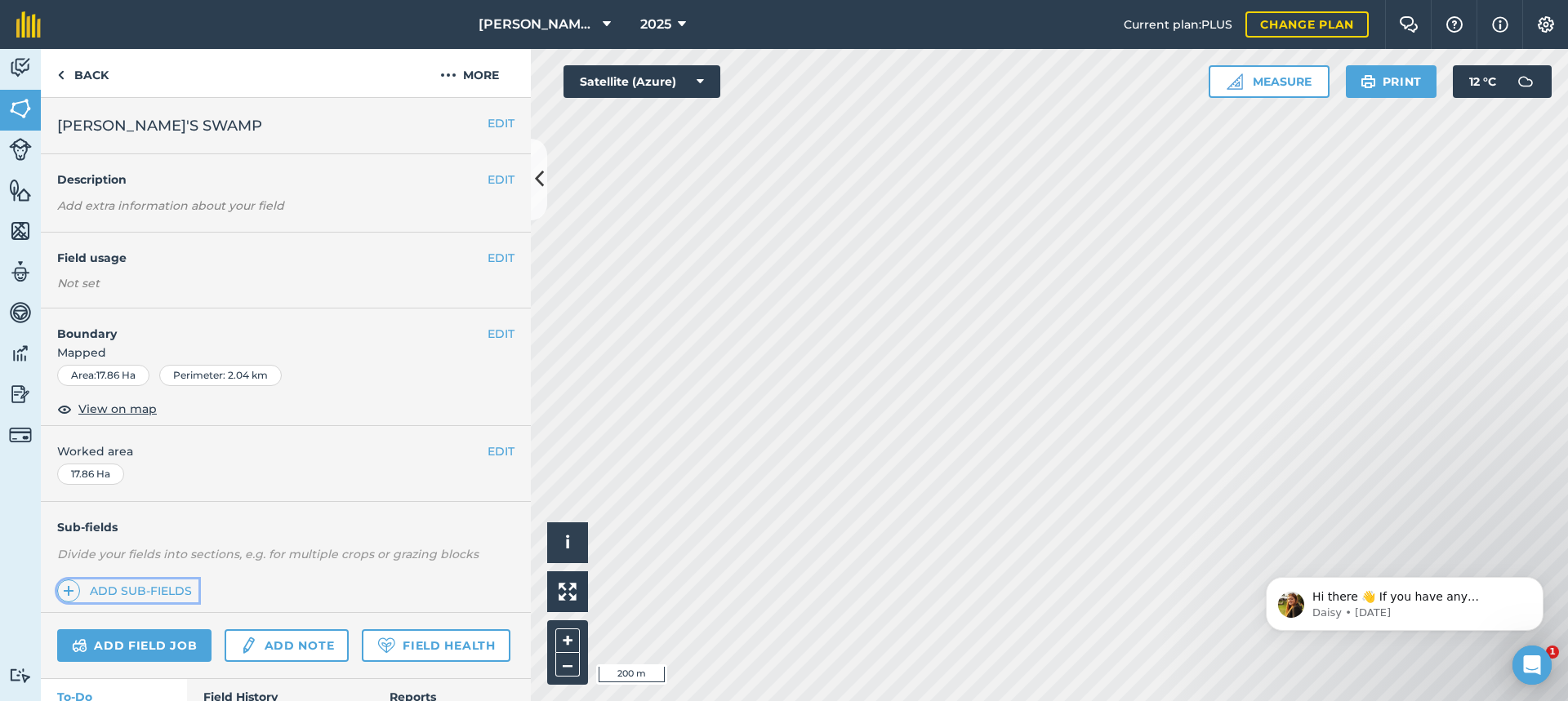
click at [162, 589] on link "Add sub-fields" at bounding box center [128, 591] width 141 height 23
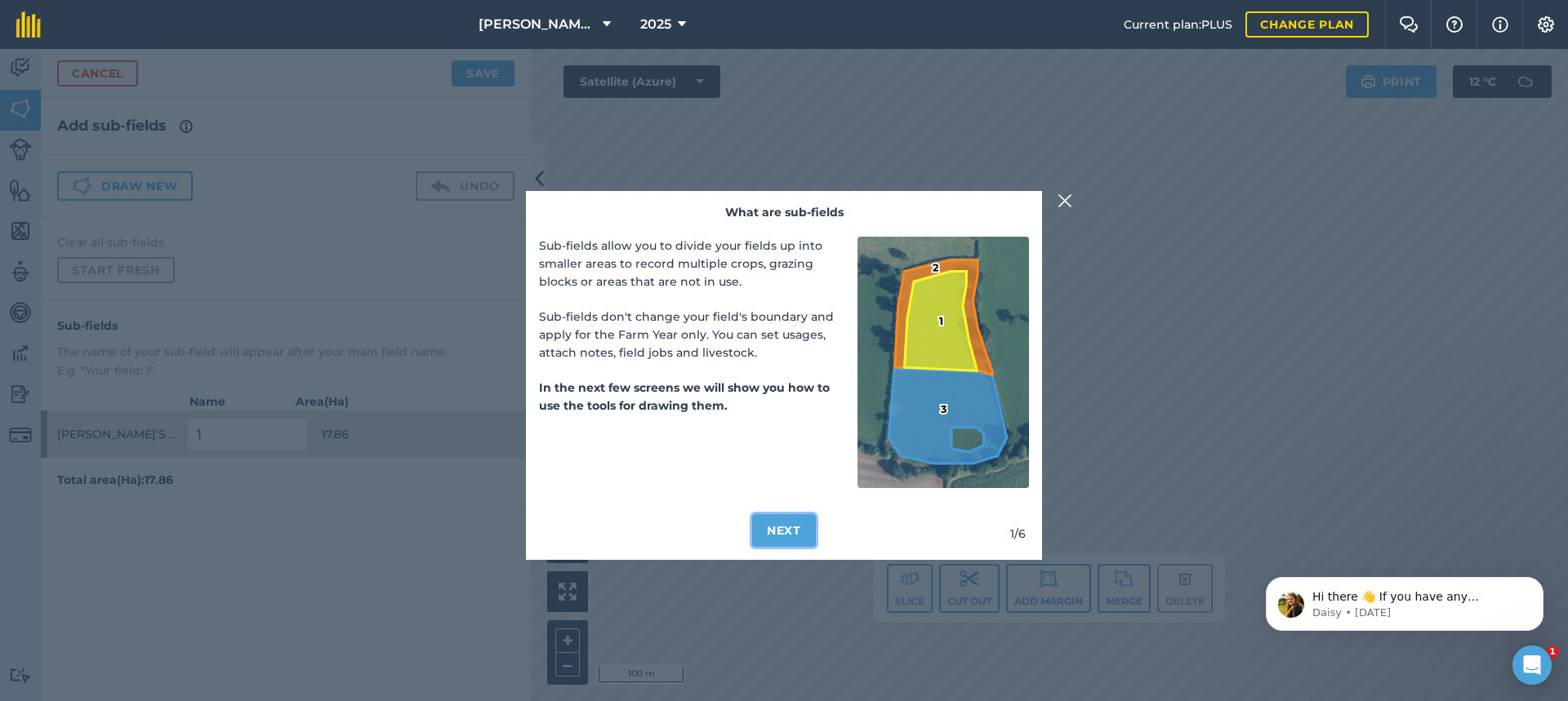
click at [793, 530] on button "Next" at bounding box center [784, 530] width 64 height 33
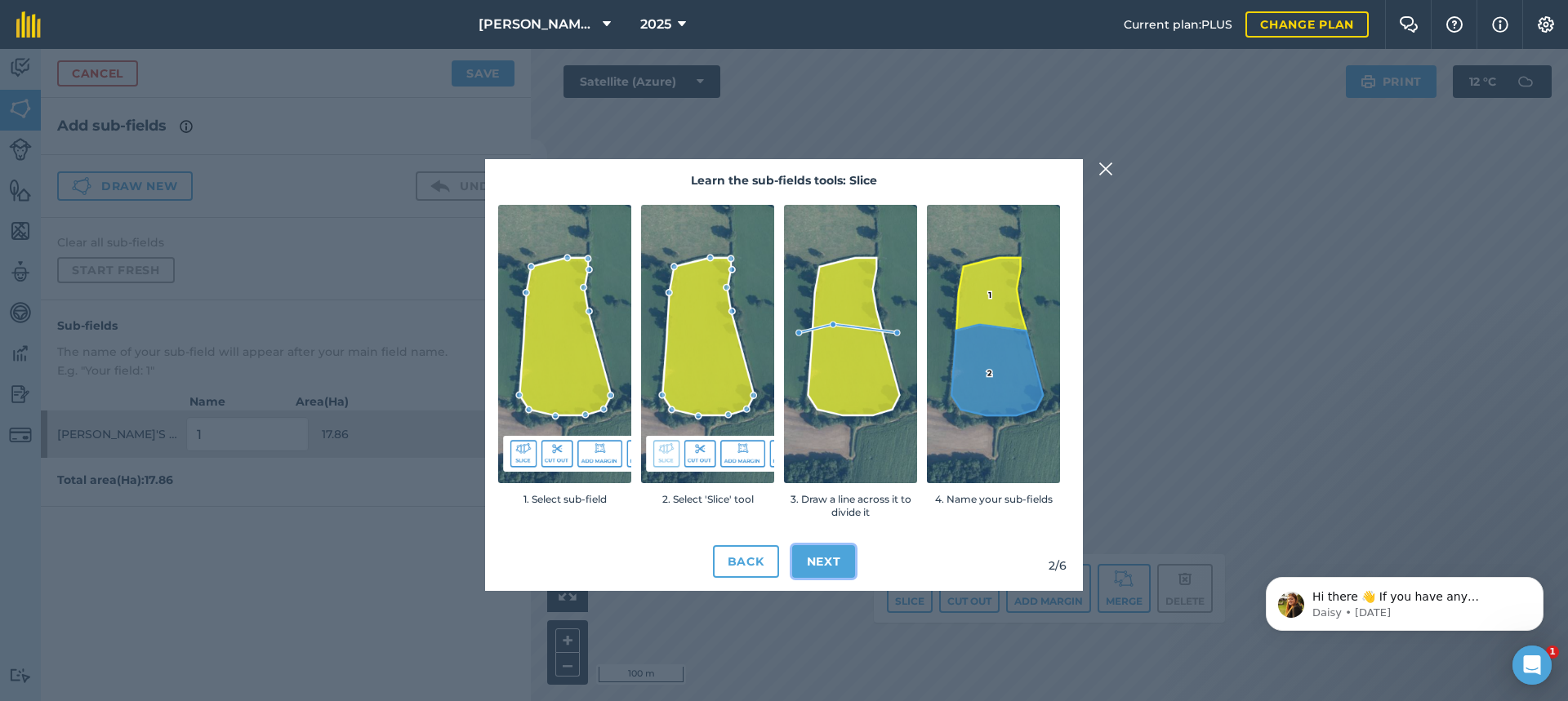
click at [835, 560] on button "Next" at bounding box center [824, 561] width 64 height 33
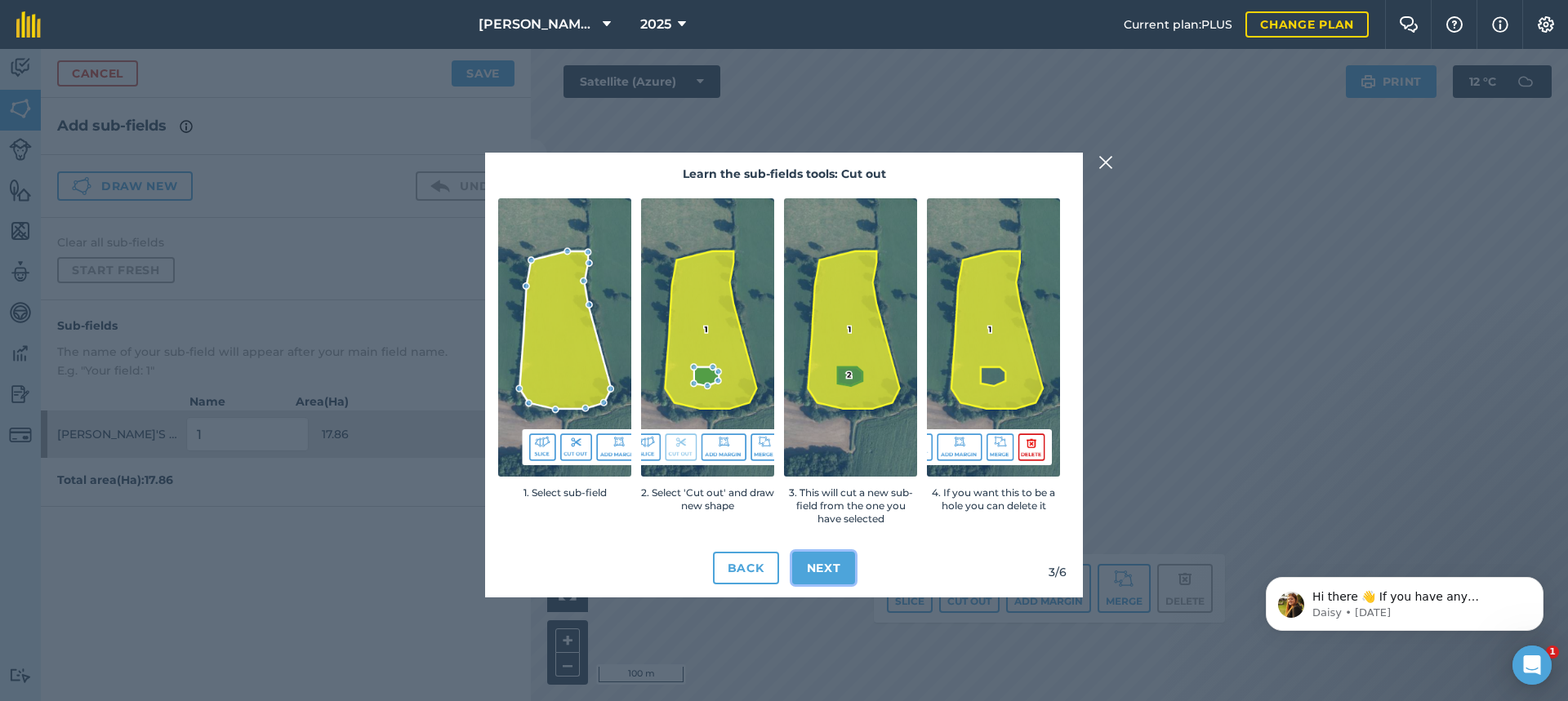
click at [826, 570] on button "Next" at bounding box center [824, 568] width 64 height 33
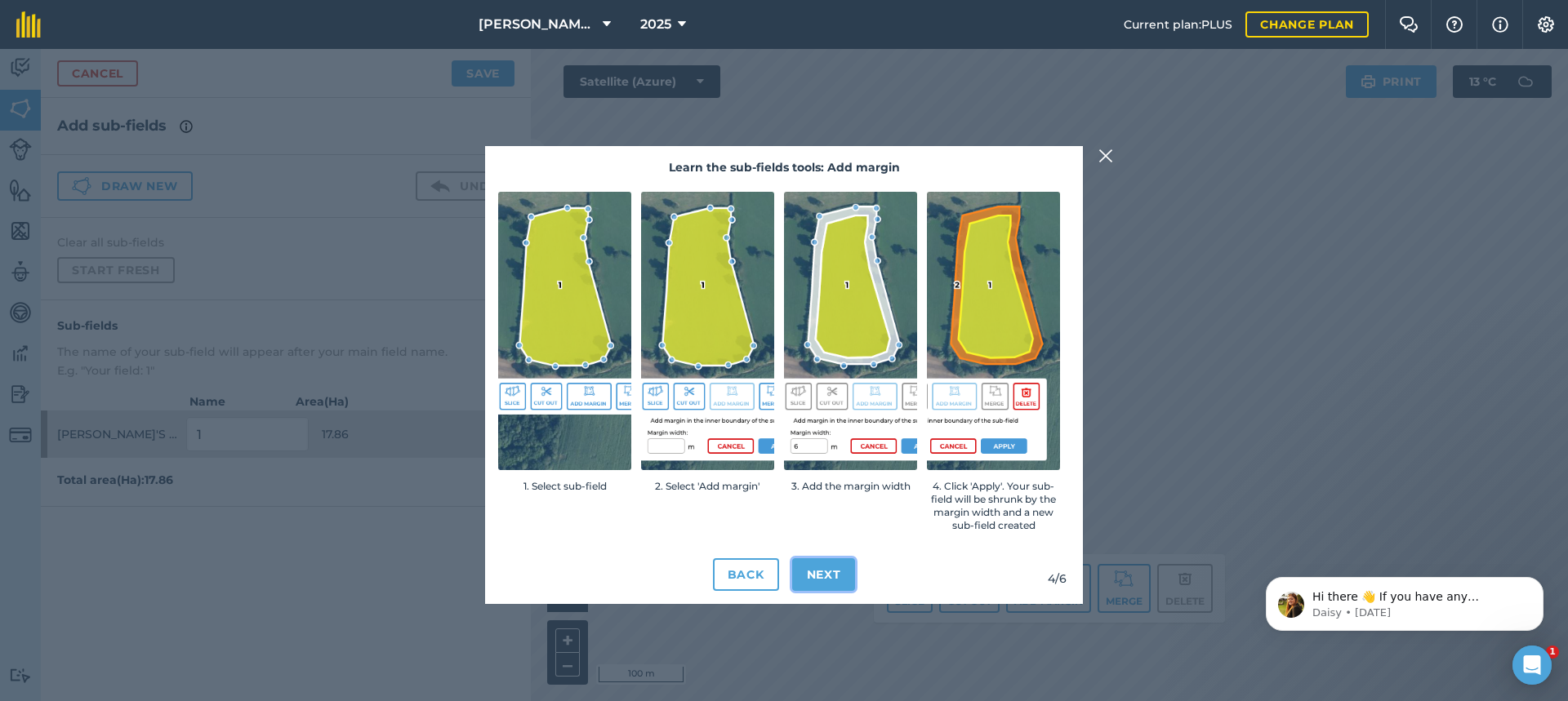
click at [834, 571] on button "Next" at bounding box center [824, 574] width 64 height 33
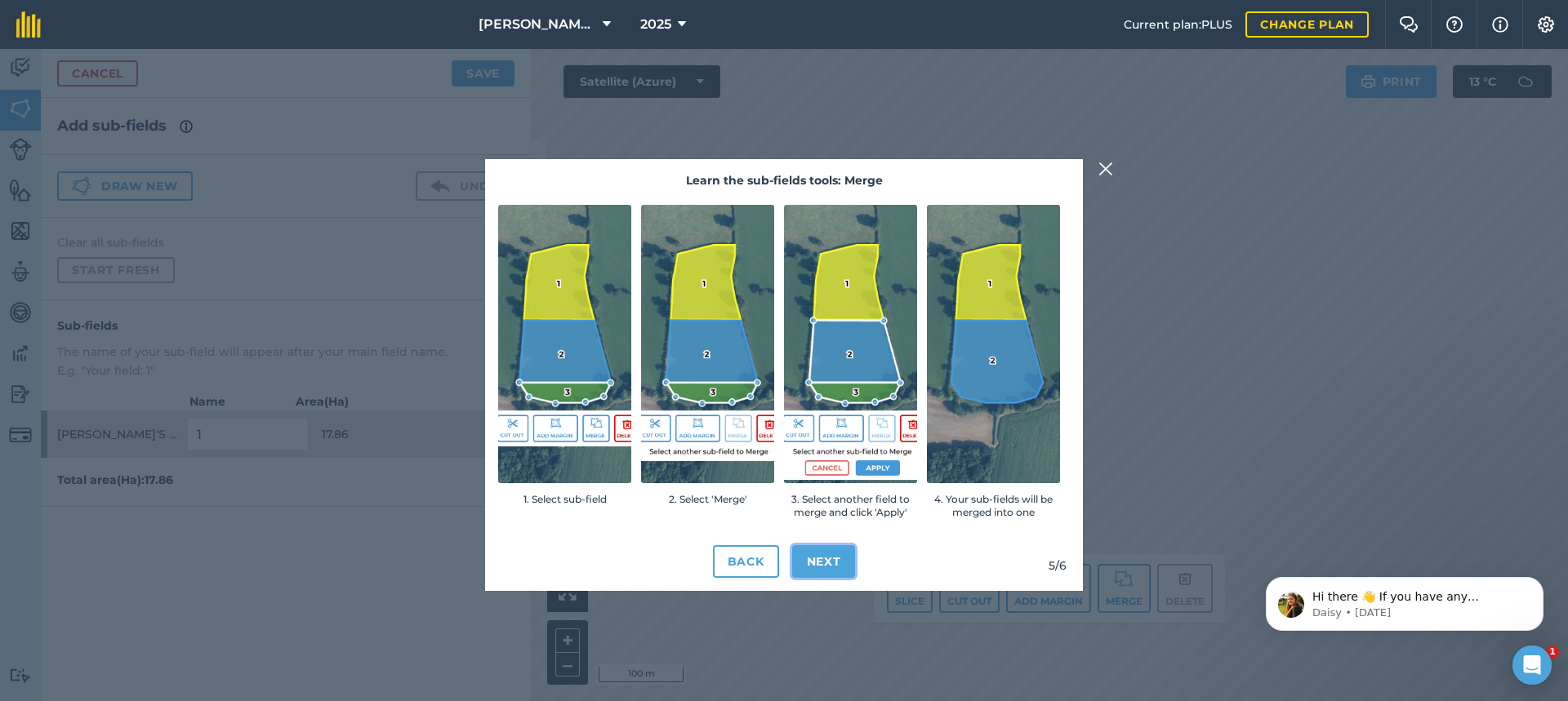
click at [829, 559] on button "Next" at bounding box center [824, 561] width 64 height 33
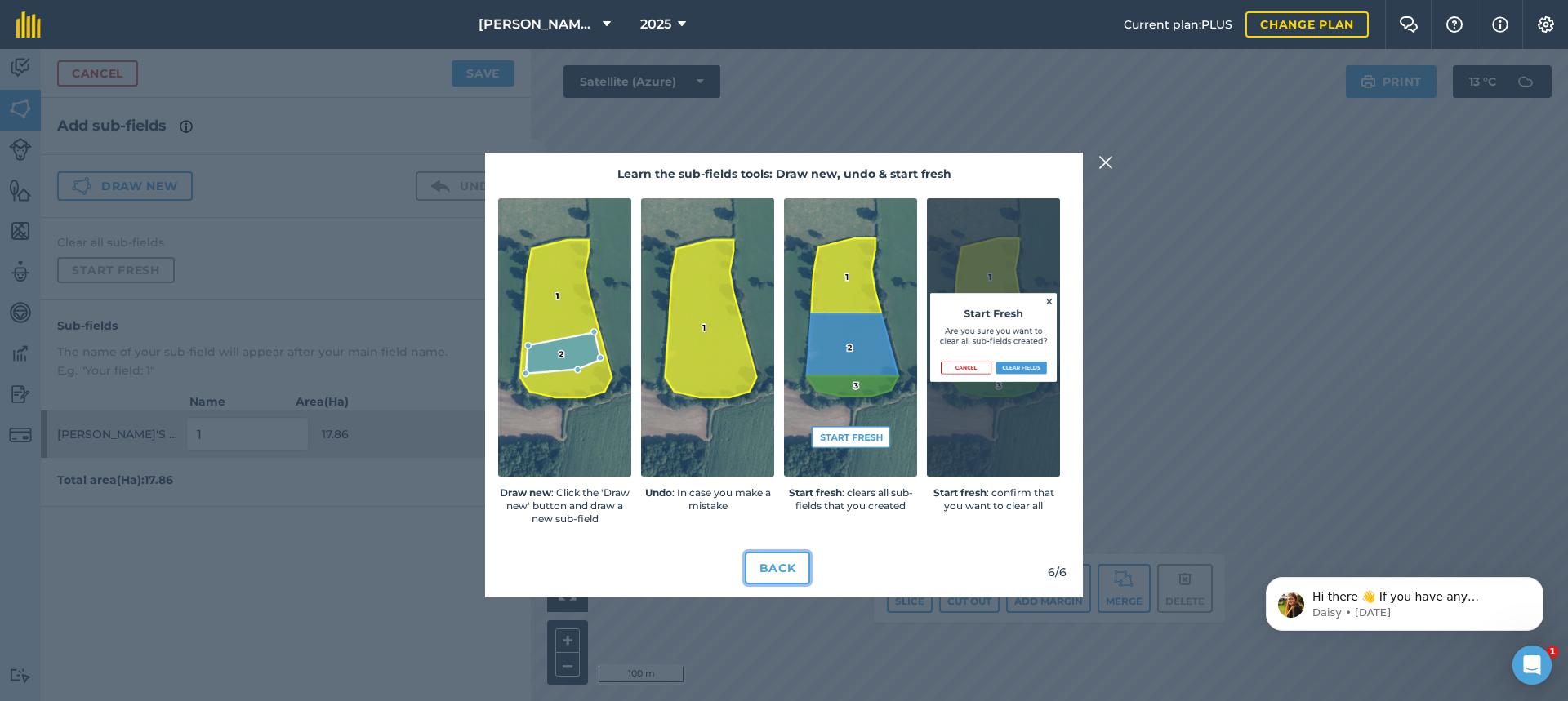
click at [778, 569] on button "Back" at bounding box center [778, 568] width 66 height 33
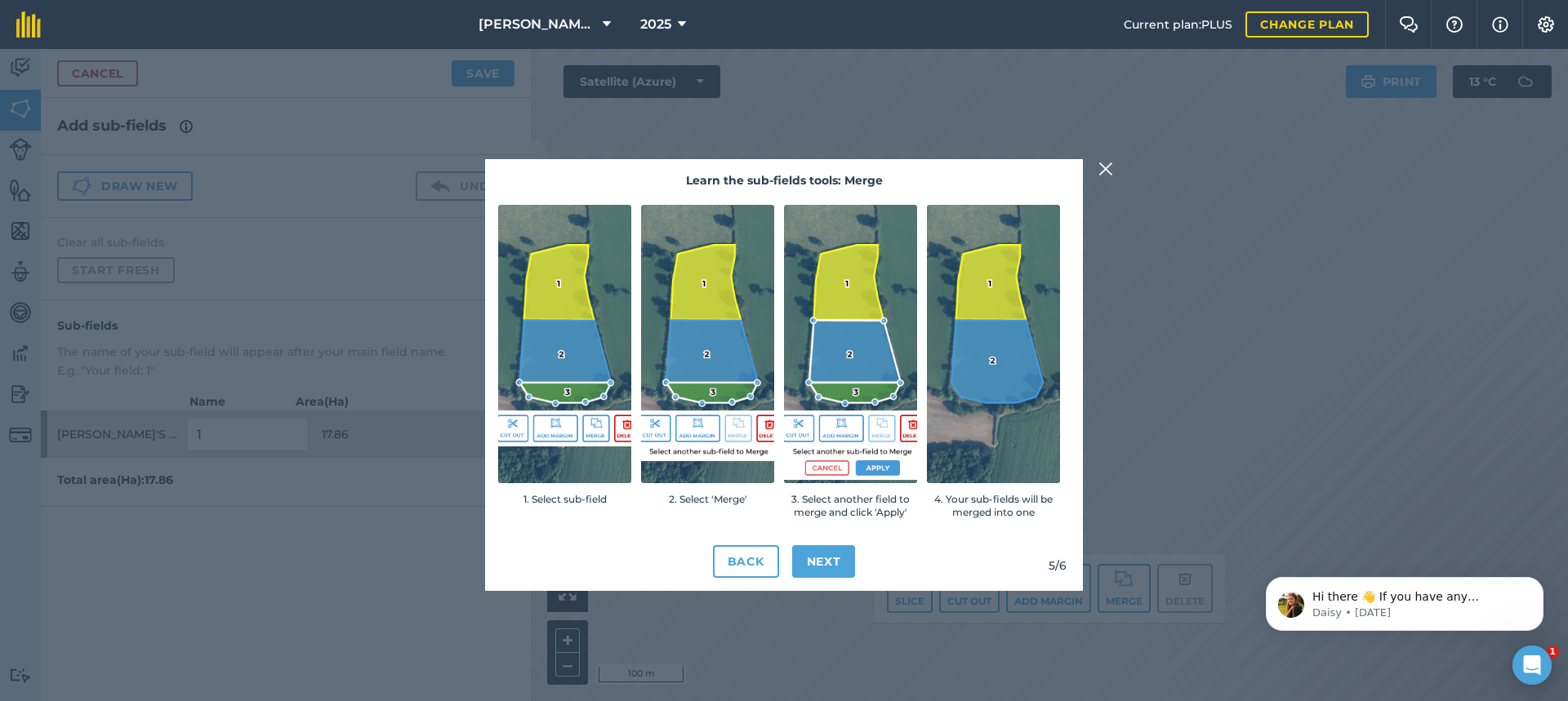
click at [781, 570] on div "Back Next" at bounding box center [784, 549] width 572 height 59
click at [764, 567] on button "Back" at bounding box center [746, 561] width 66 height 33
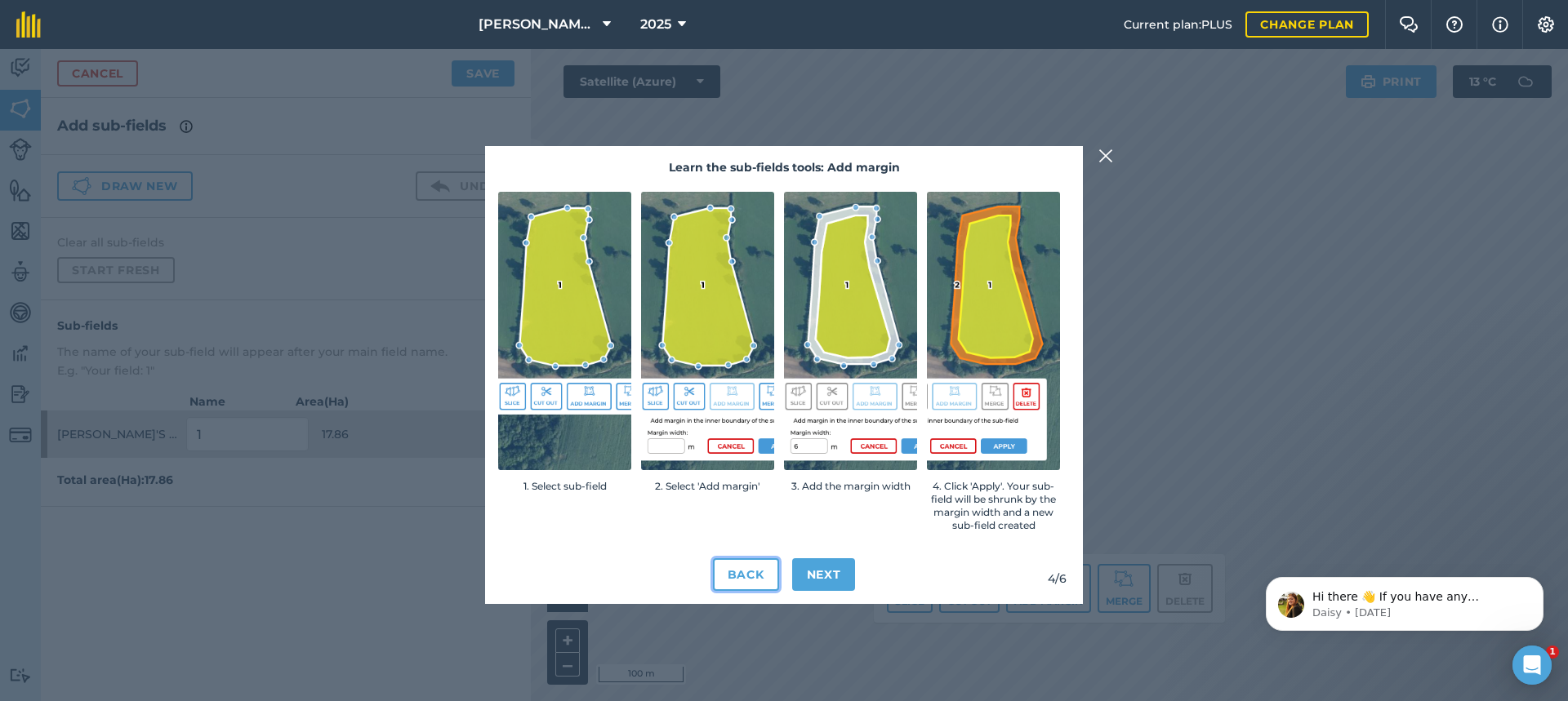
click at [750, 574] on button "Back" at bounding box center [746, 574] width 66 height 33
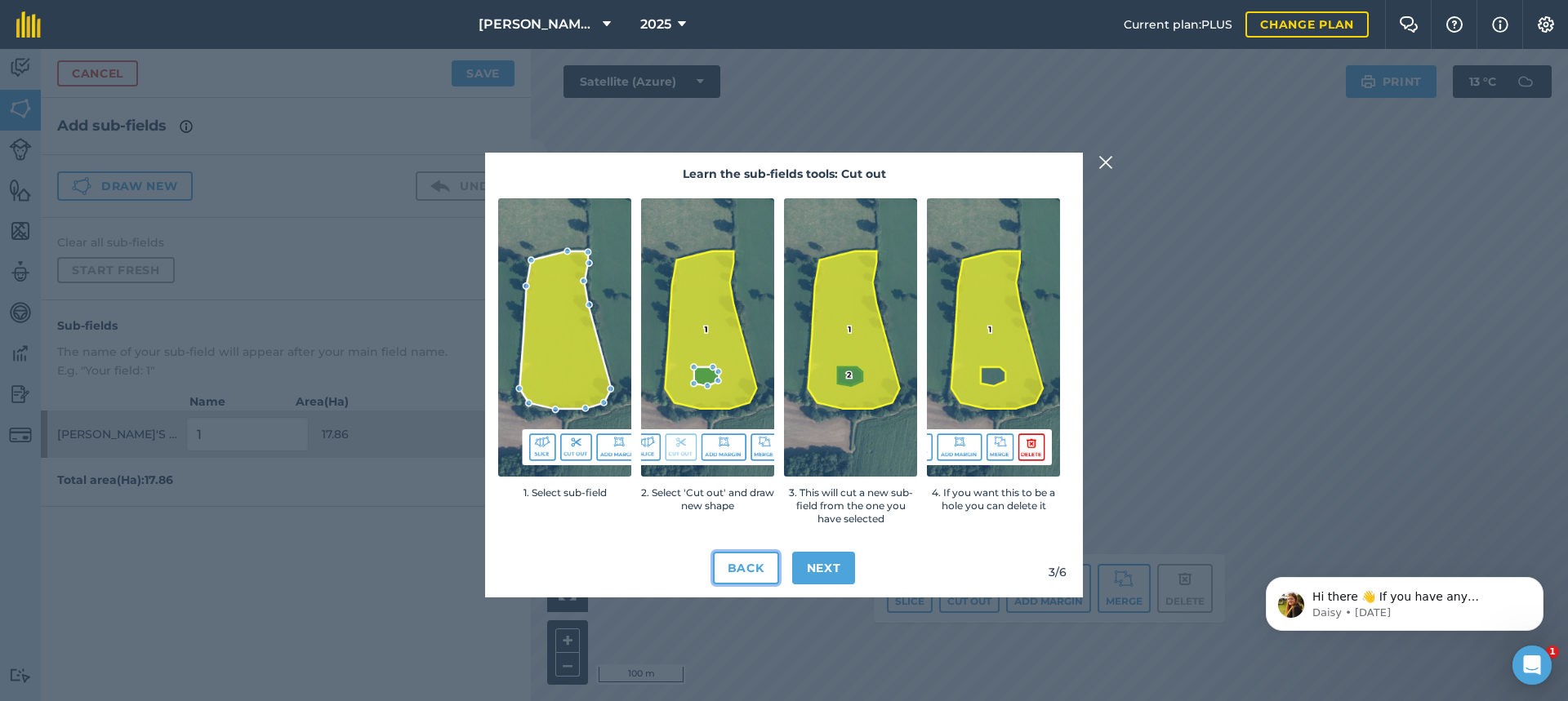
click at [750, 572] on button "Back" at bounding box center [746, 568] width 66 height 33
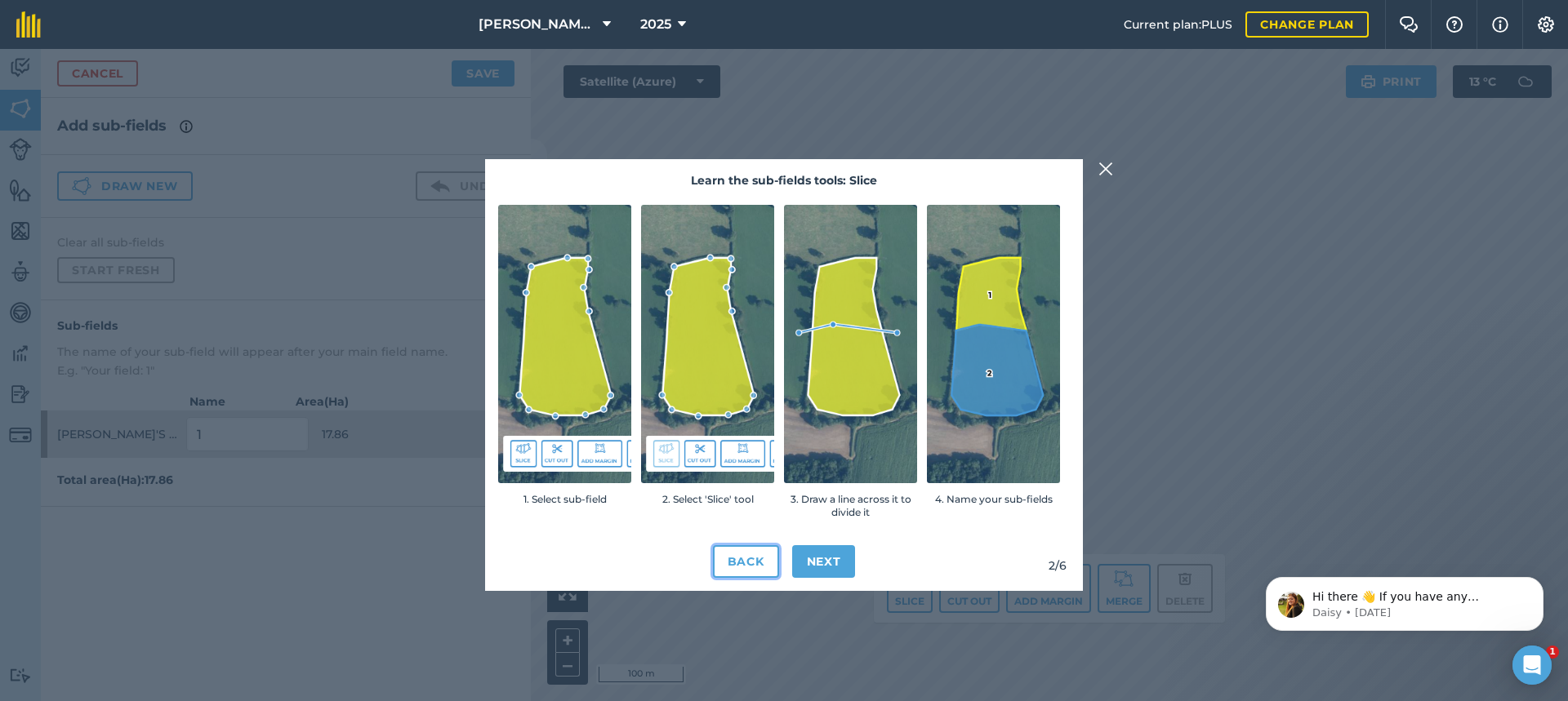
click at [750, 561] on button "Back" at bounding box center [746, 561] width 66 height 33
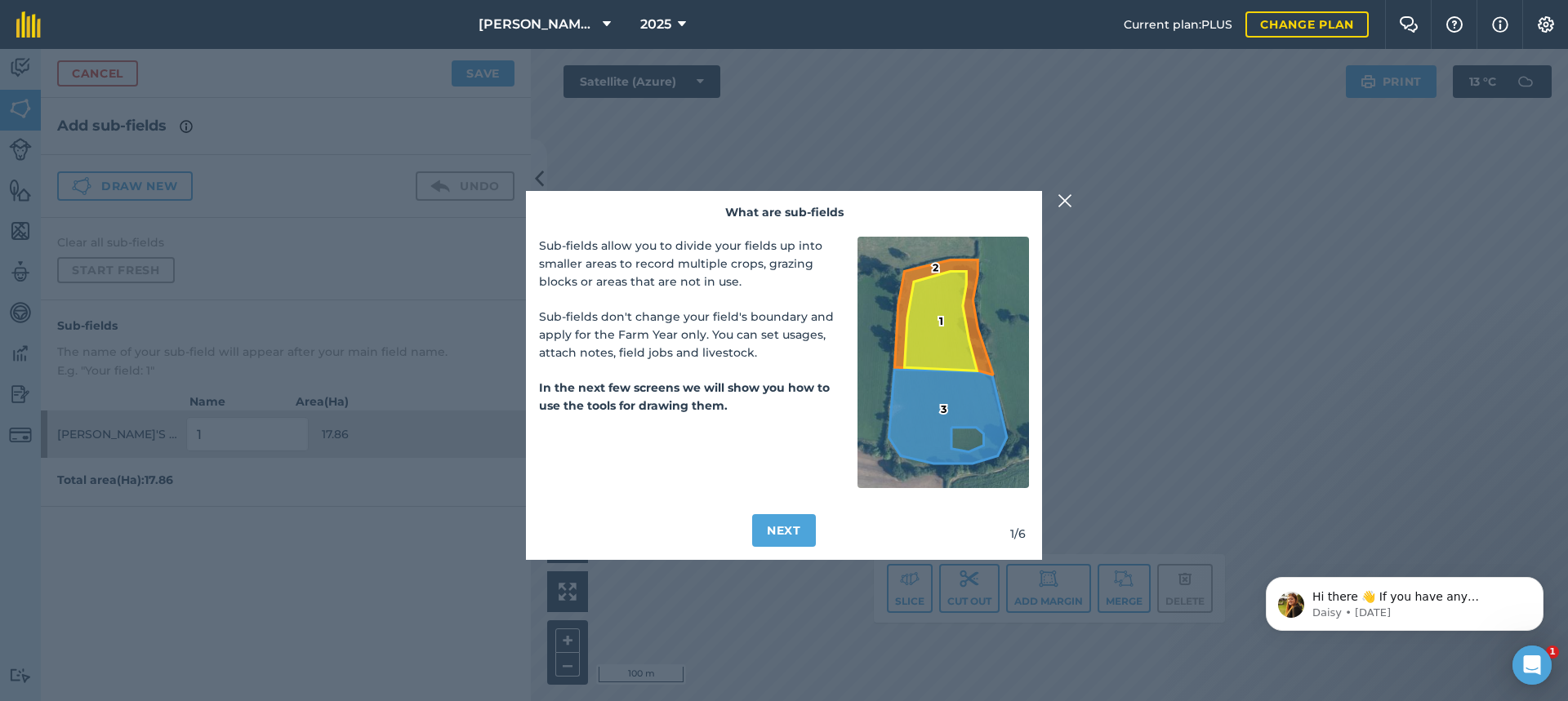
click at [1065, 199] on img at bounding box center [1065, 200] width 15 height 20
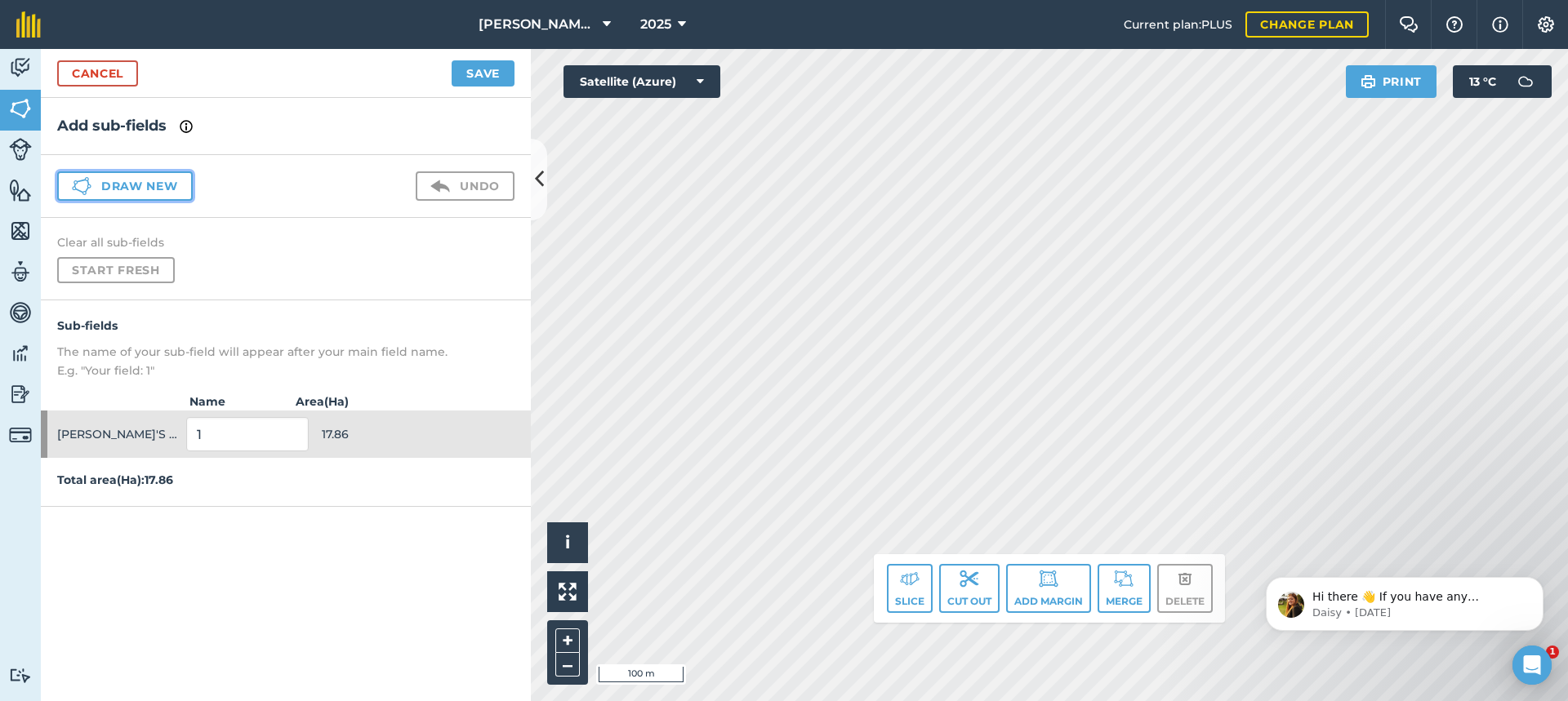
click at [126, 184] on button "Draw new" at bounding box center [125, 185] width 135 height 29
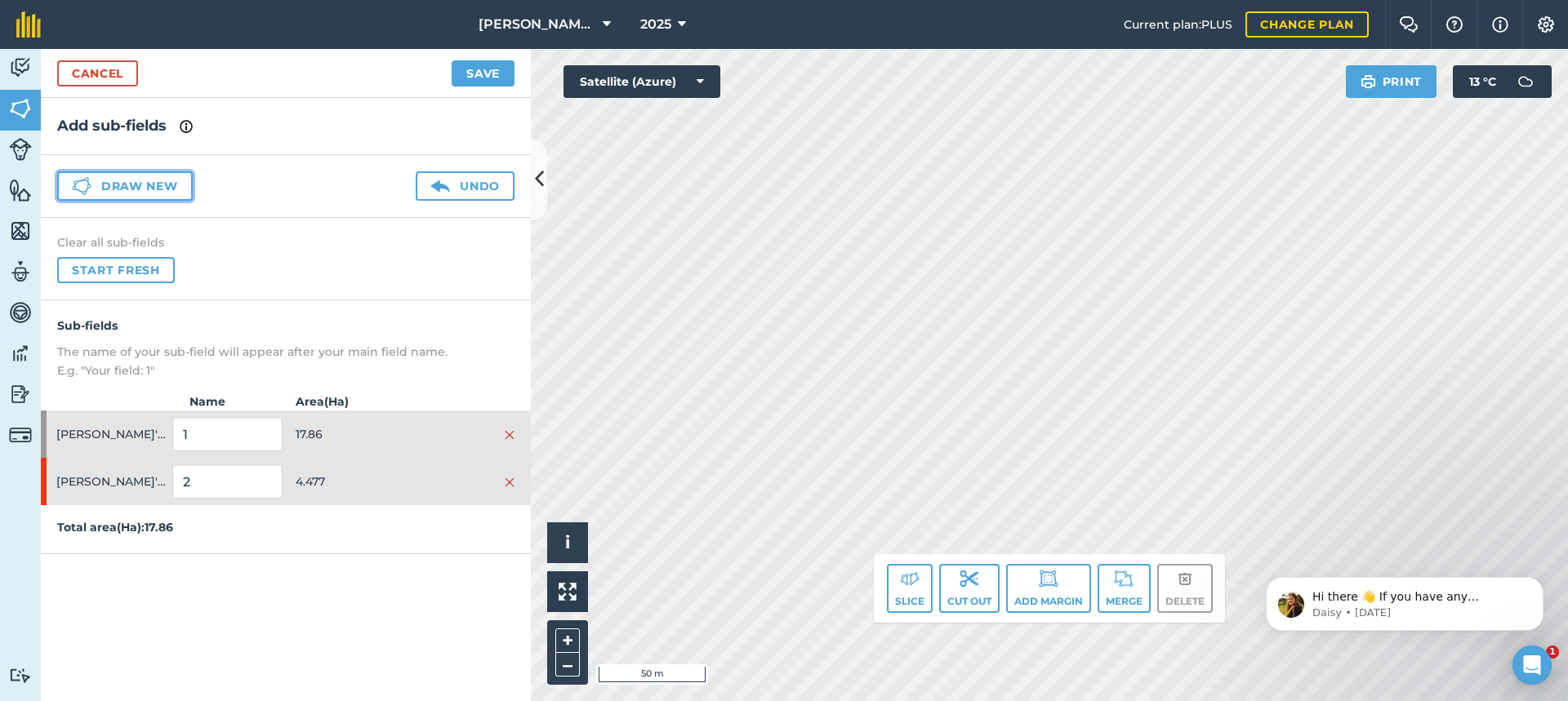
click at [126, 187] on button "Draw new" at bounding box center [125, 185] width 135 height 29
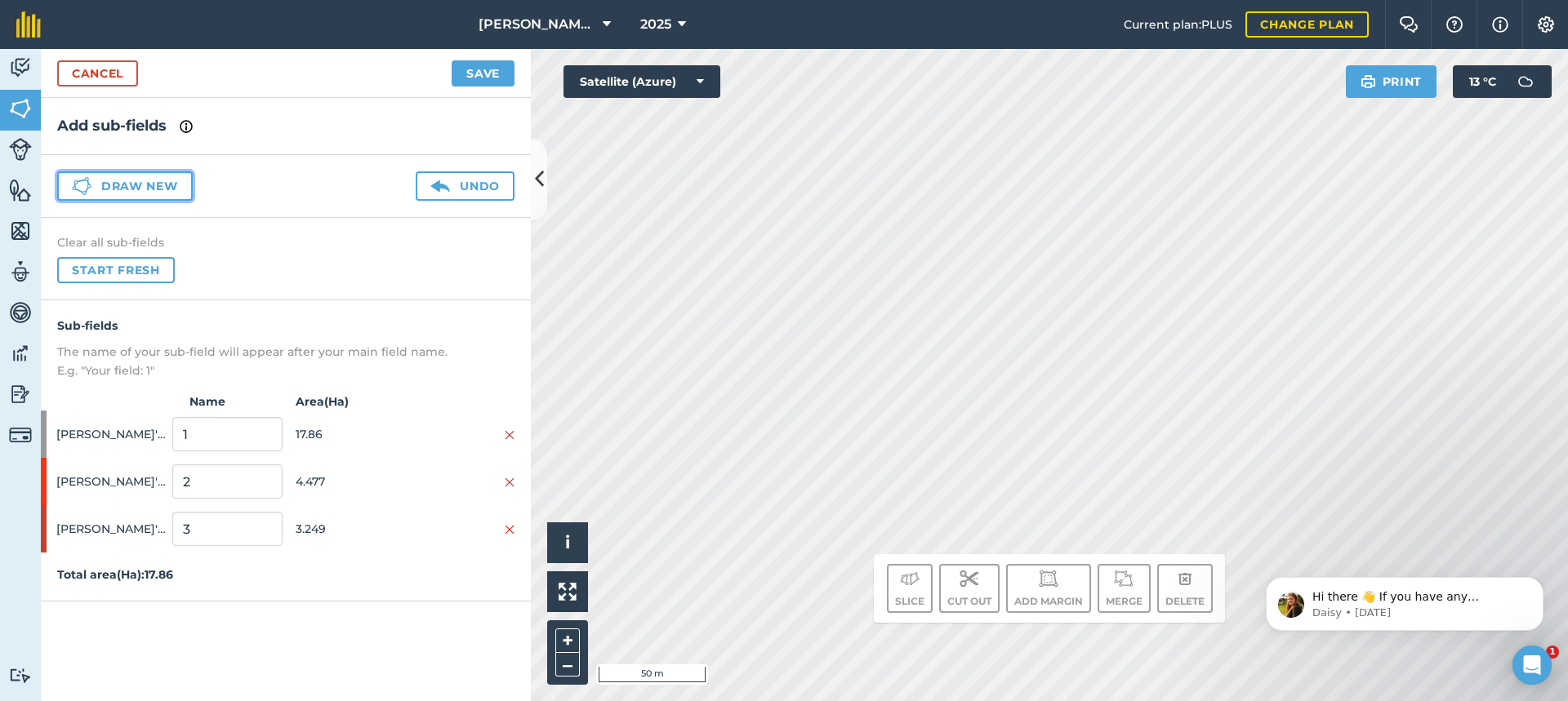
click at [148, 184] on button "Draw new" at bounding box center [125, 185] width 135 height 29
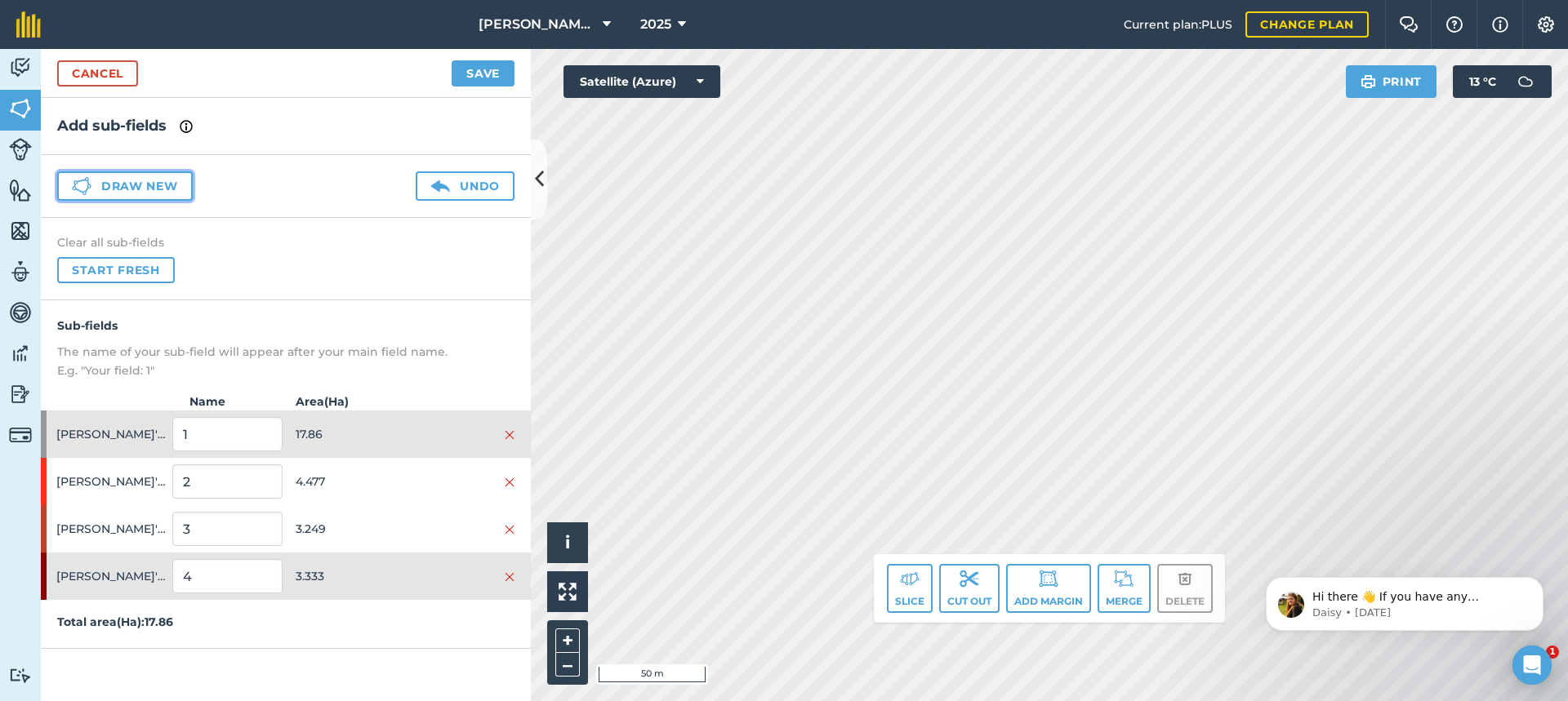
click at [133, 185] on button "Draw new" at bounding box center [125, 185] width 135 height 29
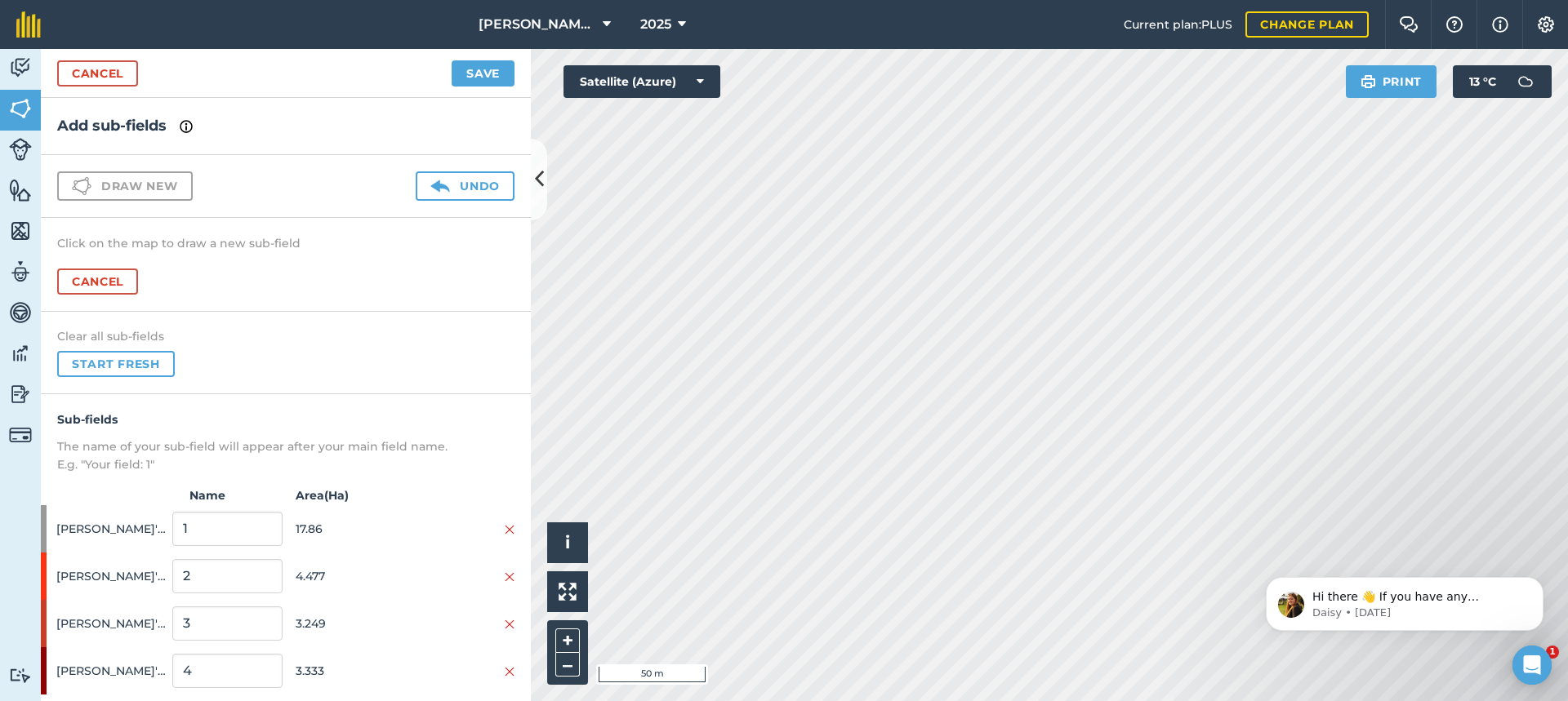
click at [1084, 31] on div "[PERSON_NAME] FARMS 2025 Current plan : PLUS Change plan Farm Chat Help Info Se…" at bounding box center [784, 350] width 1568 height 701
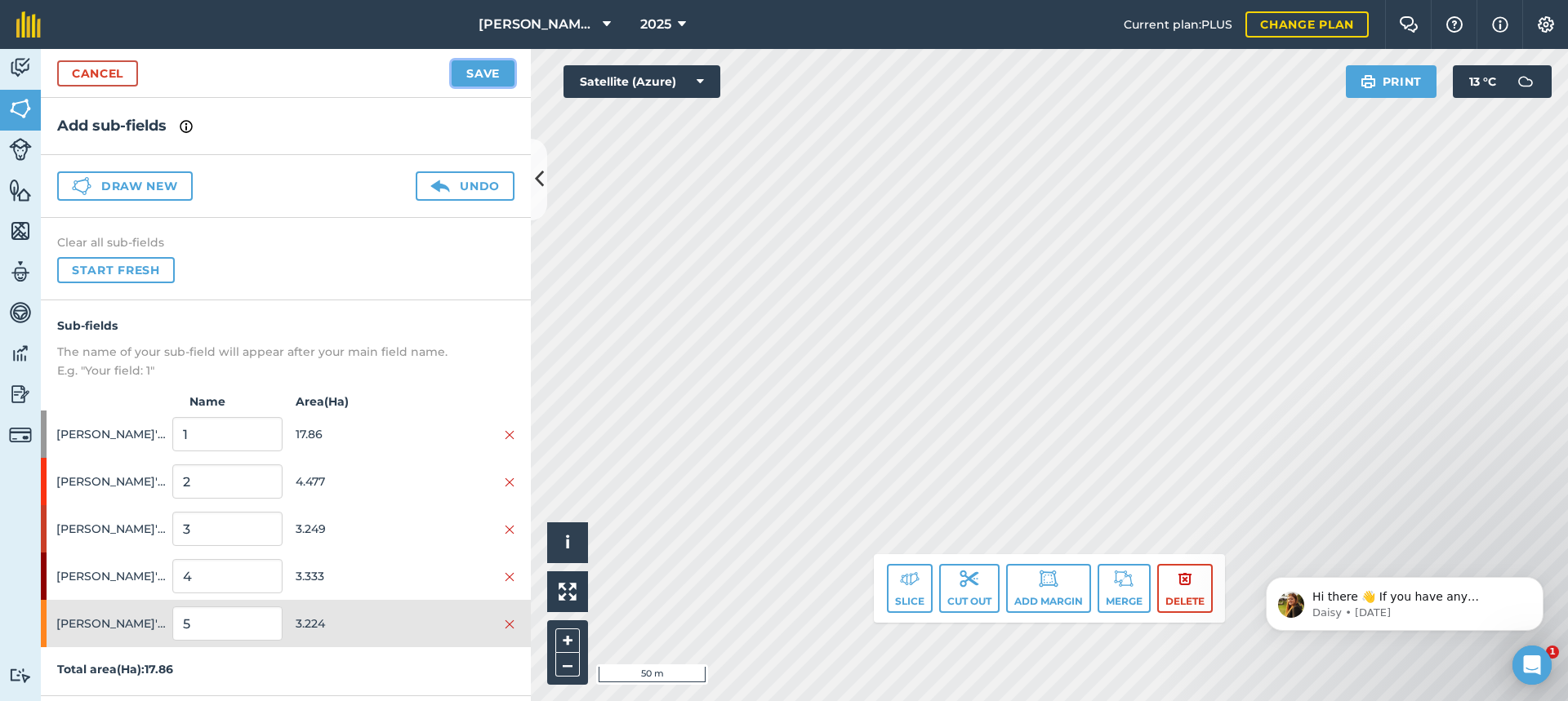
click at [474, 73] on button "Save" at bounding box center [483, 73] width 63 height 26
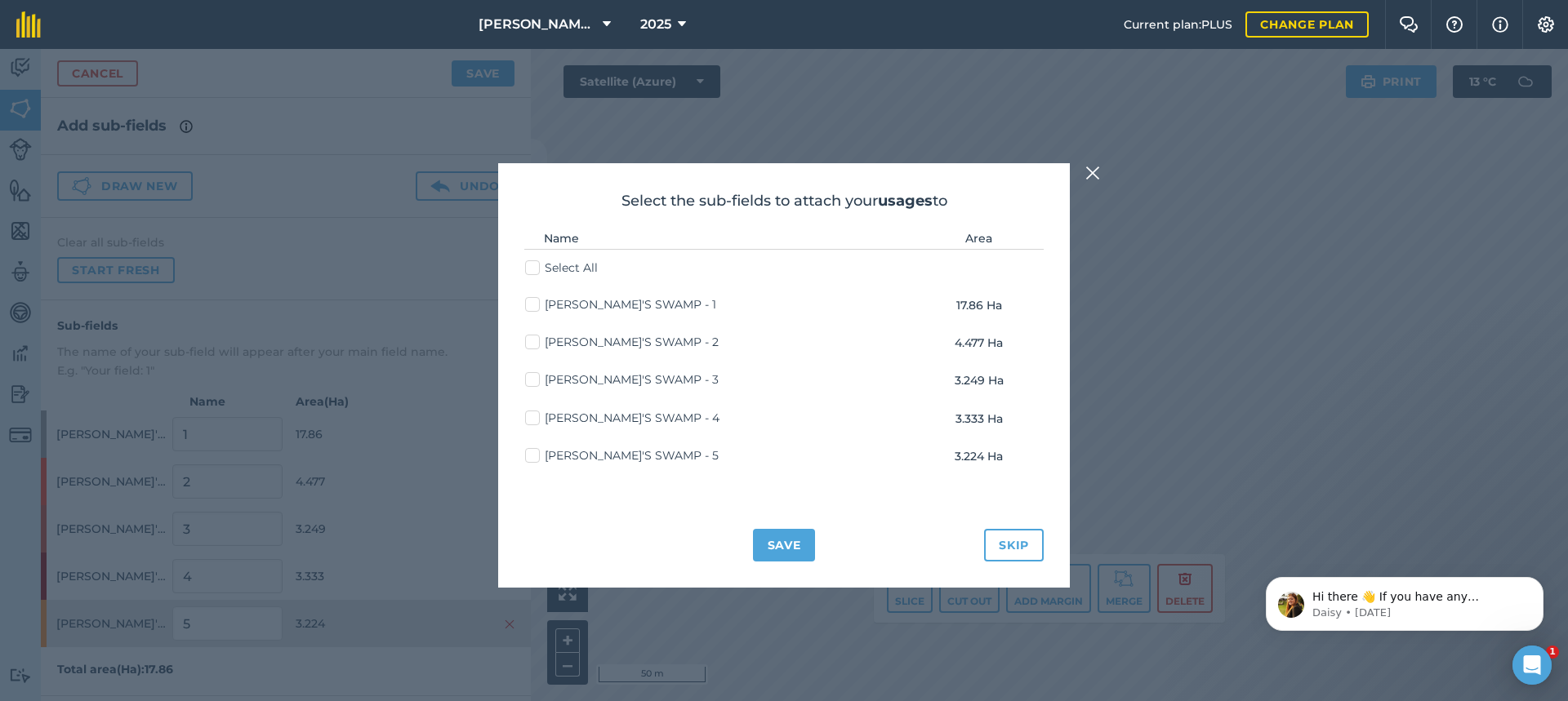
click at [532, 342] on label "[PERSON_NAME]'S SWAMP - 2" at bounding box center [622, 342] width 194 height 17
click at [532, 342] on input "[PERSON_NAME]'S SWAMP - 2" at bounding box center [530, 338] width 10 height 10
checkbox input "true"
click at [534, 378] on label "[PERSON_NAME]'S SWAMP - 3" at bounding box center [622, 380] width 194 height 17
click at [534, 378] on input "[PERSON_NAME]'S SWAMP - 3" at bounding box center [530, 376] width 10 height 10
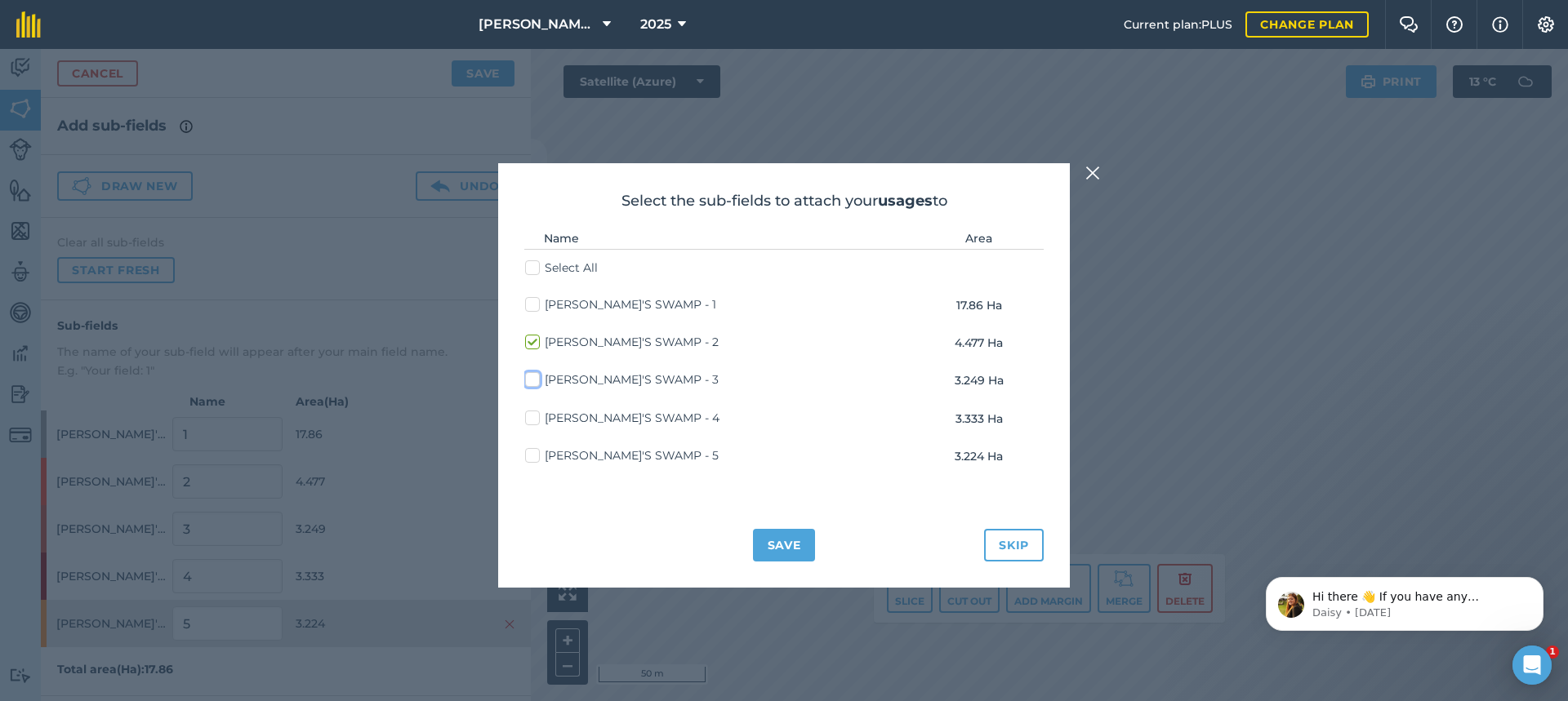
checkbox input "true"
click at [532, 418] on label "[PERSON_NAME]'S SWAMP - 4" at bounding box center [622, 418] width 195 height 17
click at [532, 418] on input "[PERSON_NAME]'S SWAMP - 4" at bounding box center [530, 414] width 10 height 10
checkbox input "true"
click at [536, 453] on label "[PERSON_NAME]'S SWAMP - 5" at bounding box center [622, 456] width 194 height 17
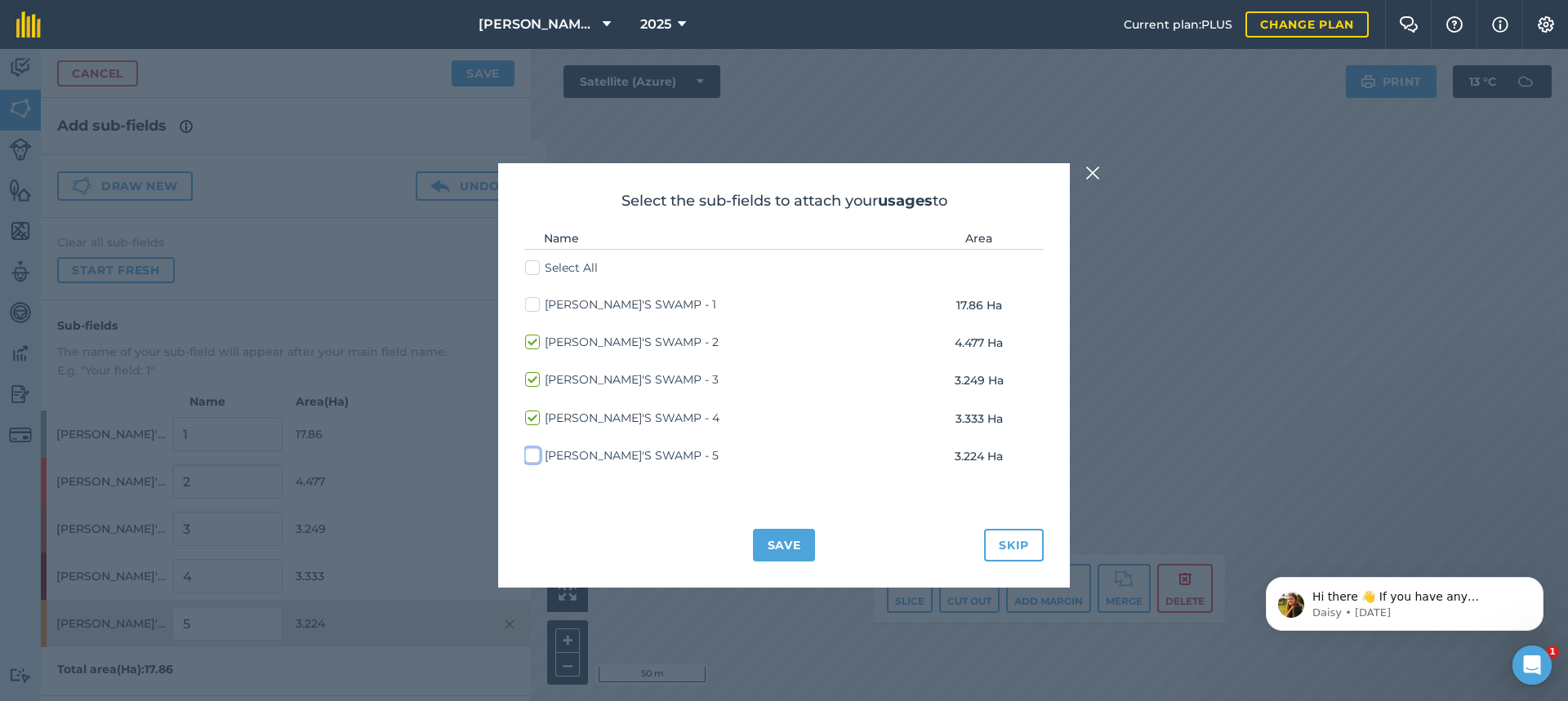
click at [536, 453] on input "[PERSON_NAME]'S SWAMP - 5" at bounding box center [530, 452] width 10 height 10
checkbox input "true"
click at [800, 550] on button "Save" at bounding box center [784, 545] width 63 height 33
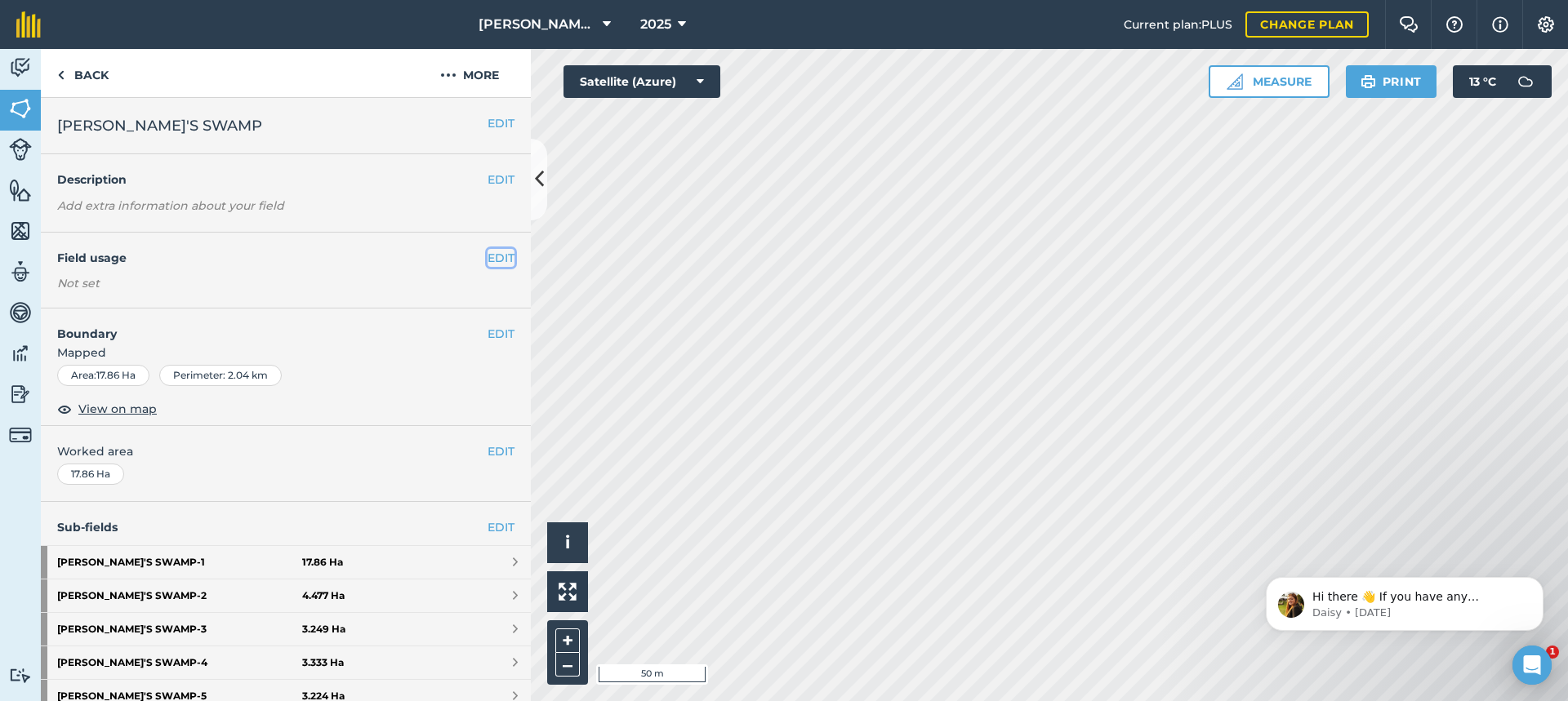
click at [488, 258] on button "EDIT" at bounding box center [501, 257] width 27 height 18
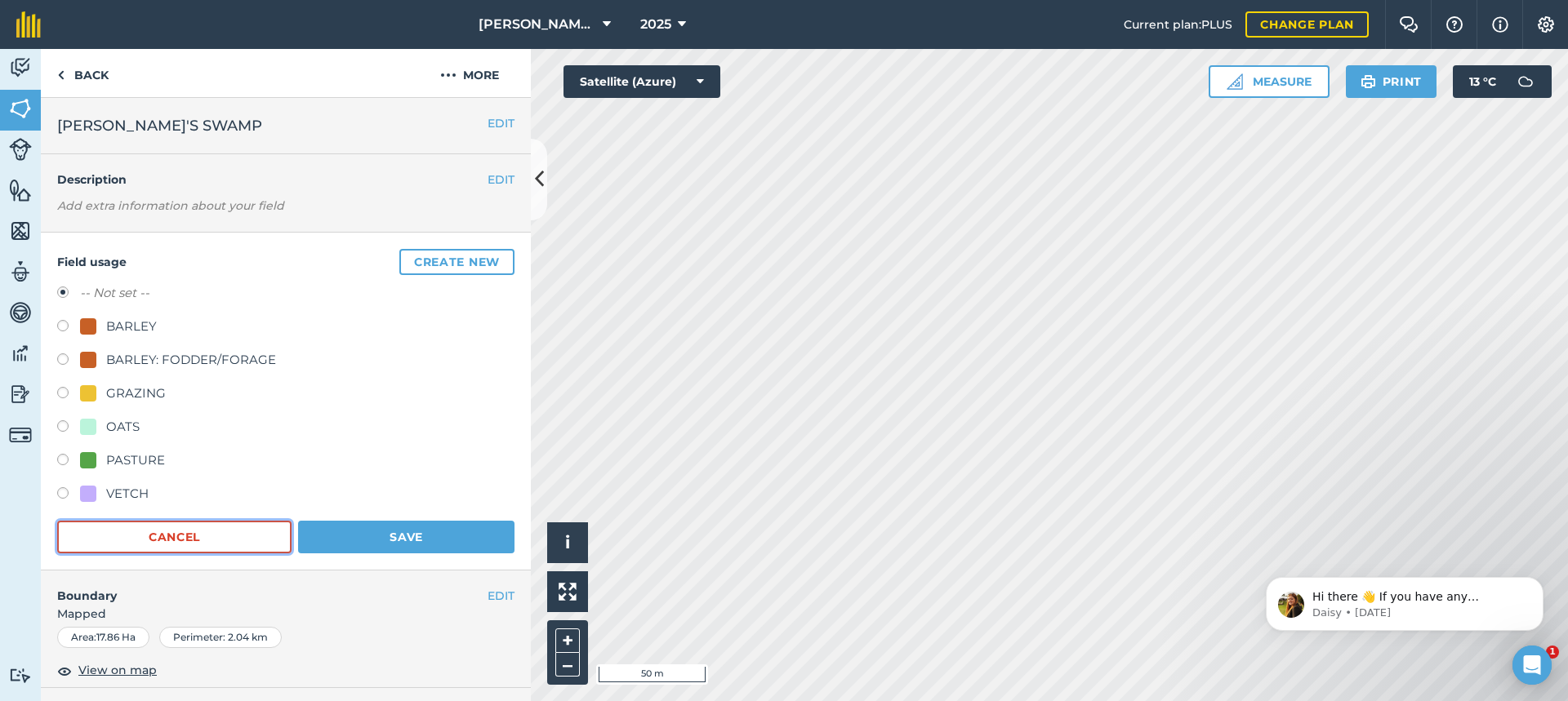
click at [246, 531] on button "Cancel" at bounding box center [174, 537] width 234 height 33
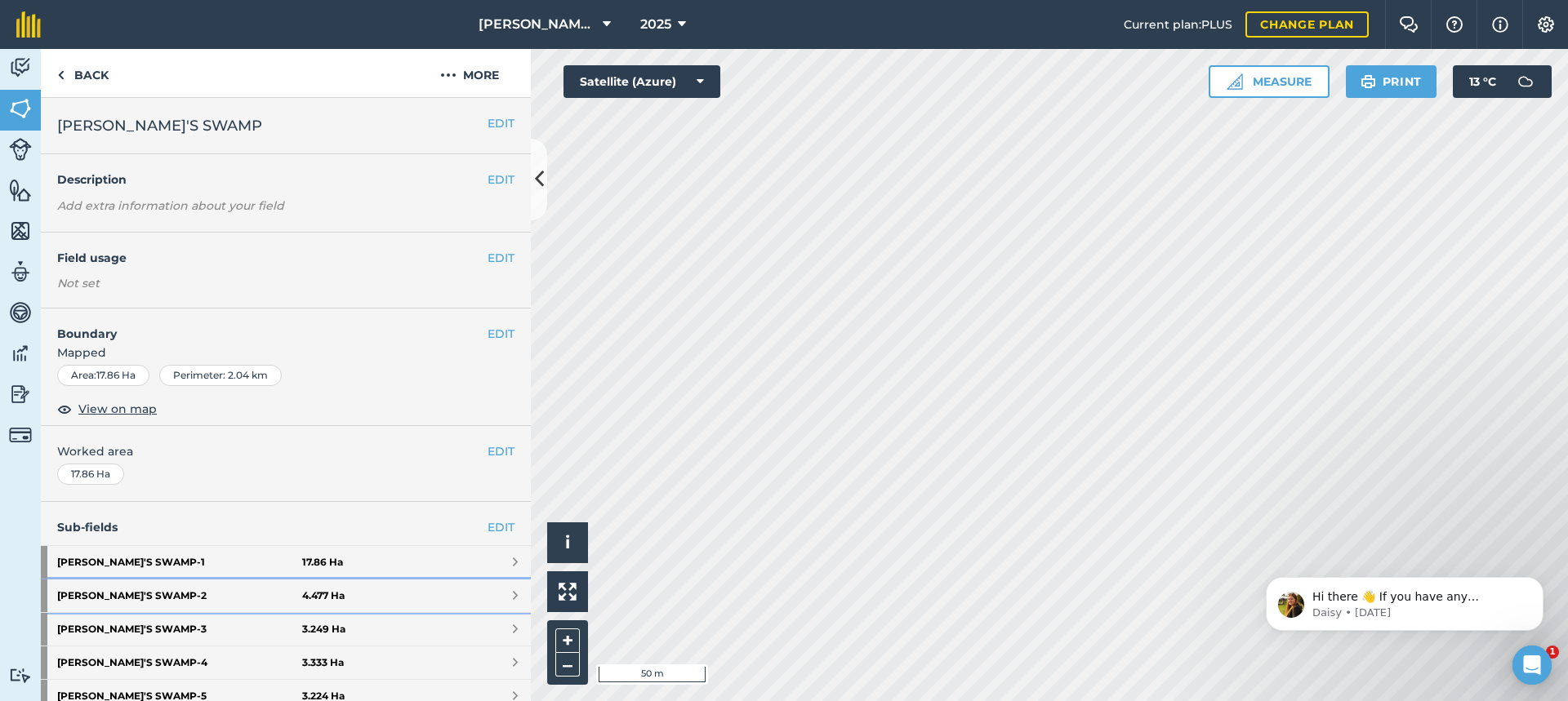
click at [477, 598] on link "[PERSON_NAME]'S SWAMP - 2 4.477 Ha" at bounding box center [285, 596] width 490 height 33
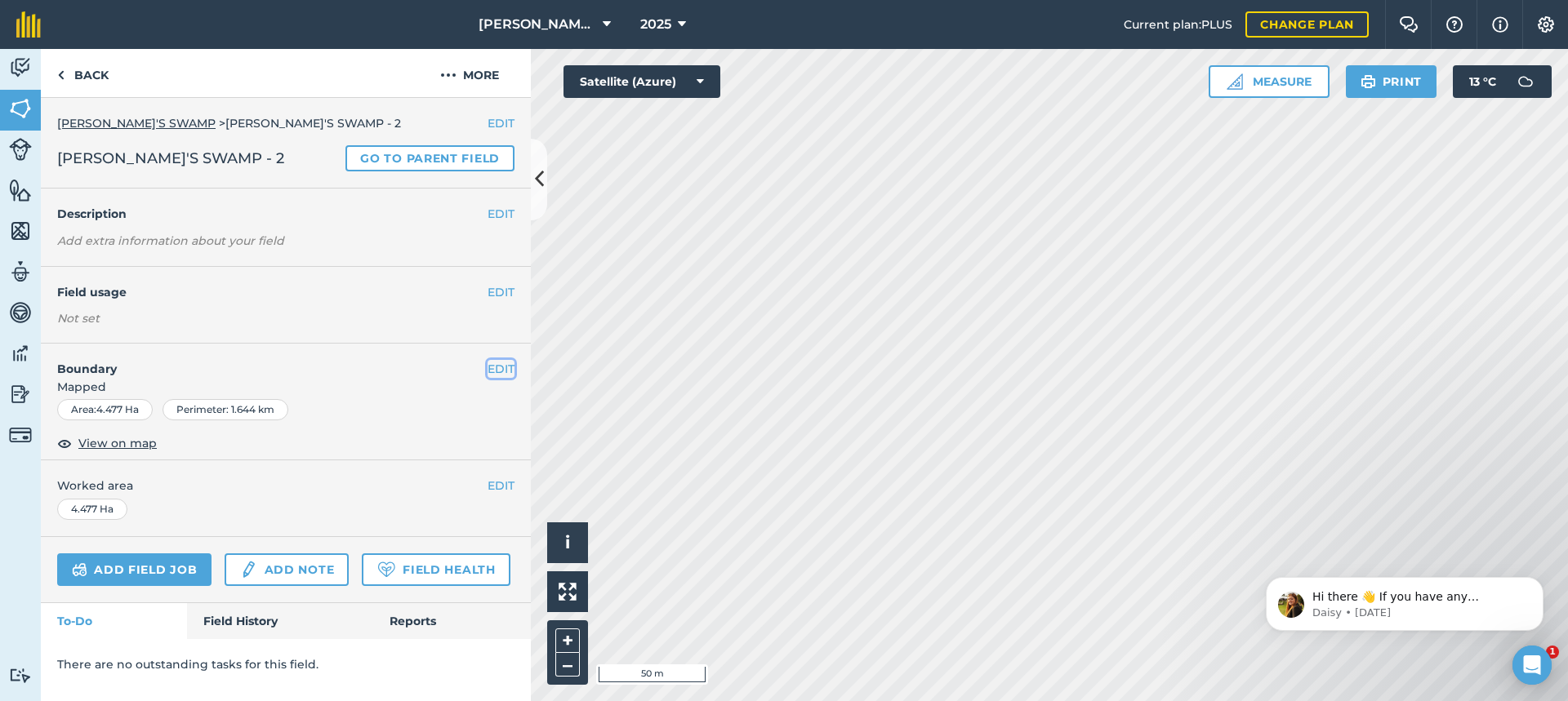
click at [506, 367] on button "EDIT" at bounding box center [501, 368] width 27 height 18
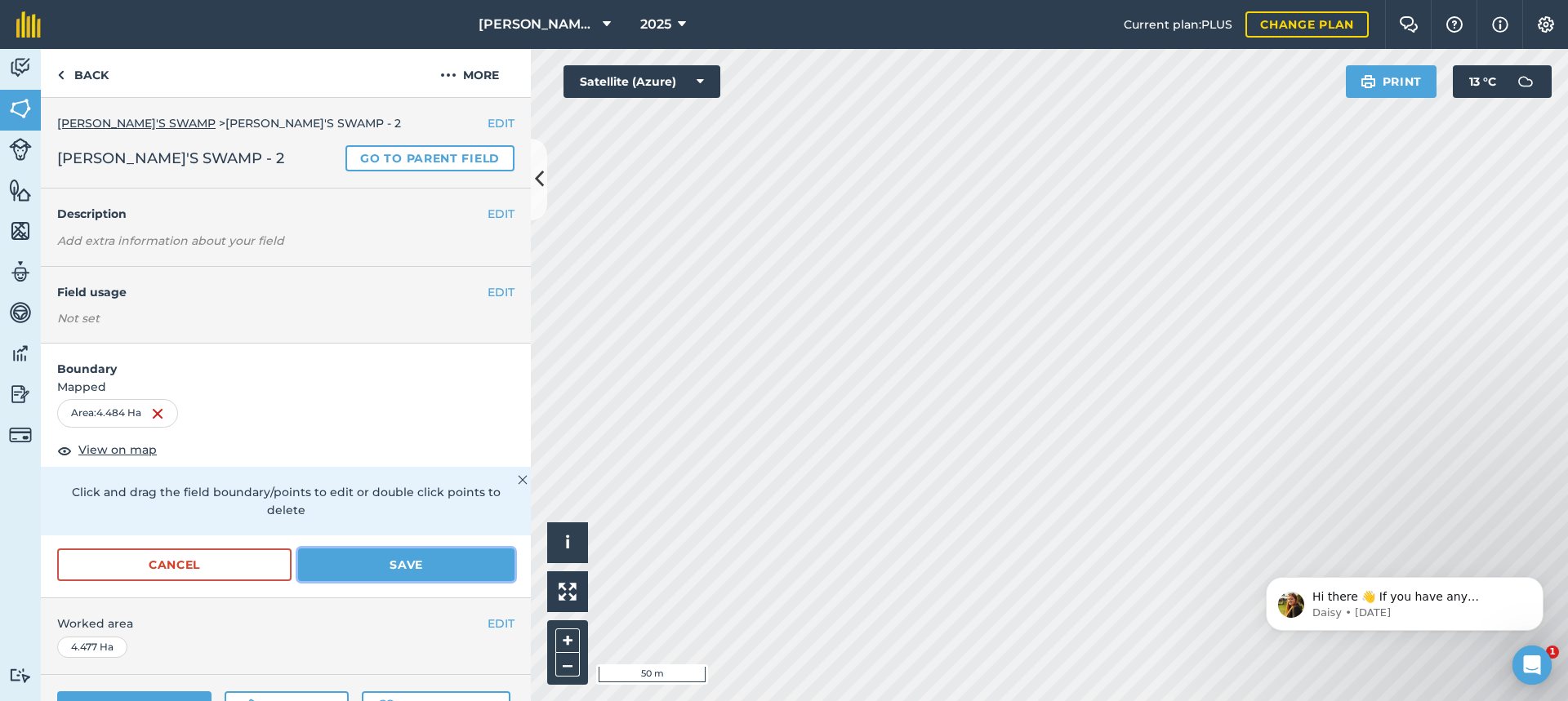
click at [402, 563] on button "Save" at bounding box center [406, 565] width 216 height 33
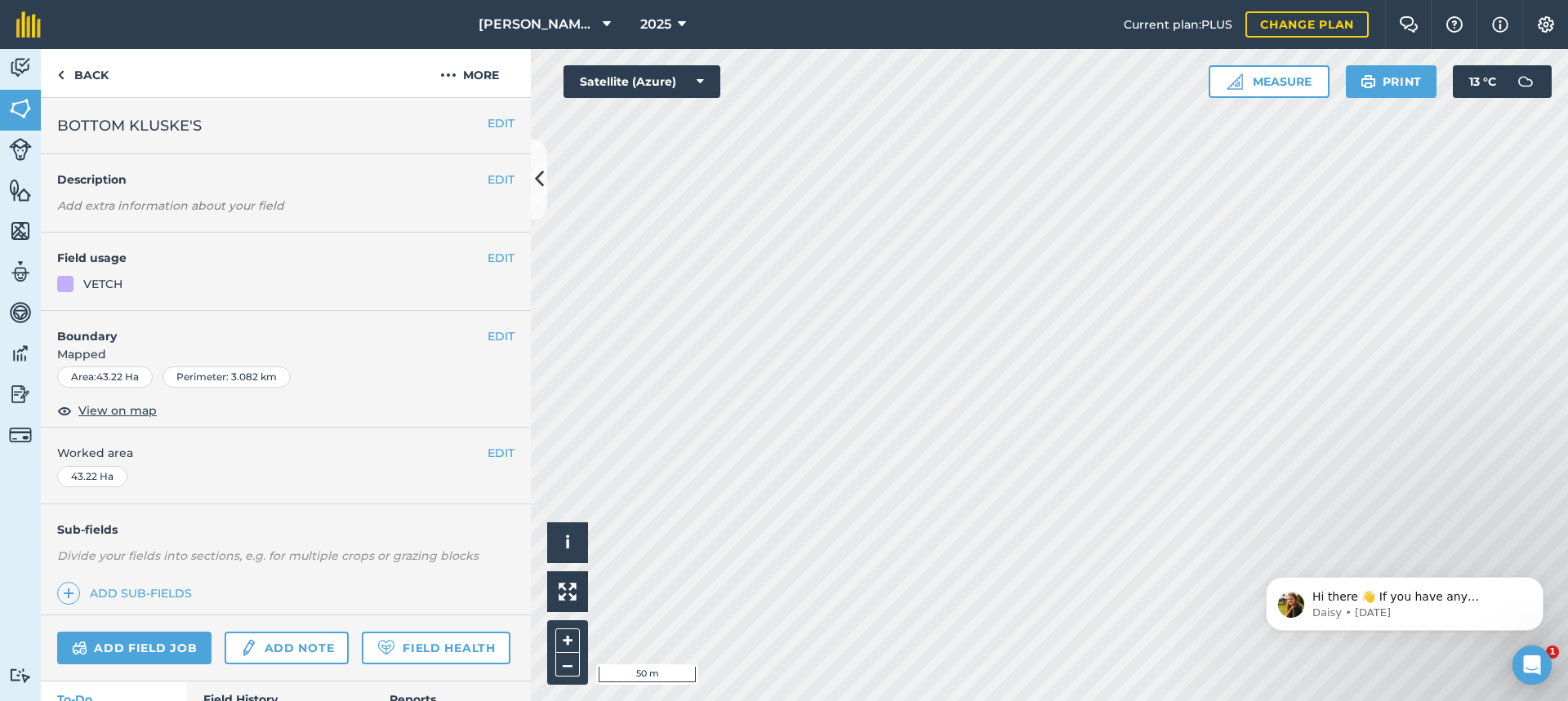
click at [1494, 70] on div "Click to start drawing i © 2025 TomTom, Microsoft 50 m + – Satellite (Azure) Me…" at bounding box center [1050, 375] width 1038 height 652
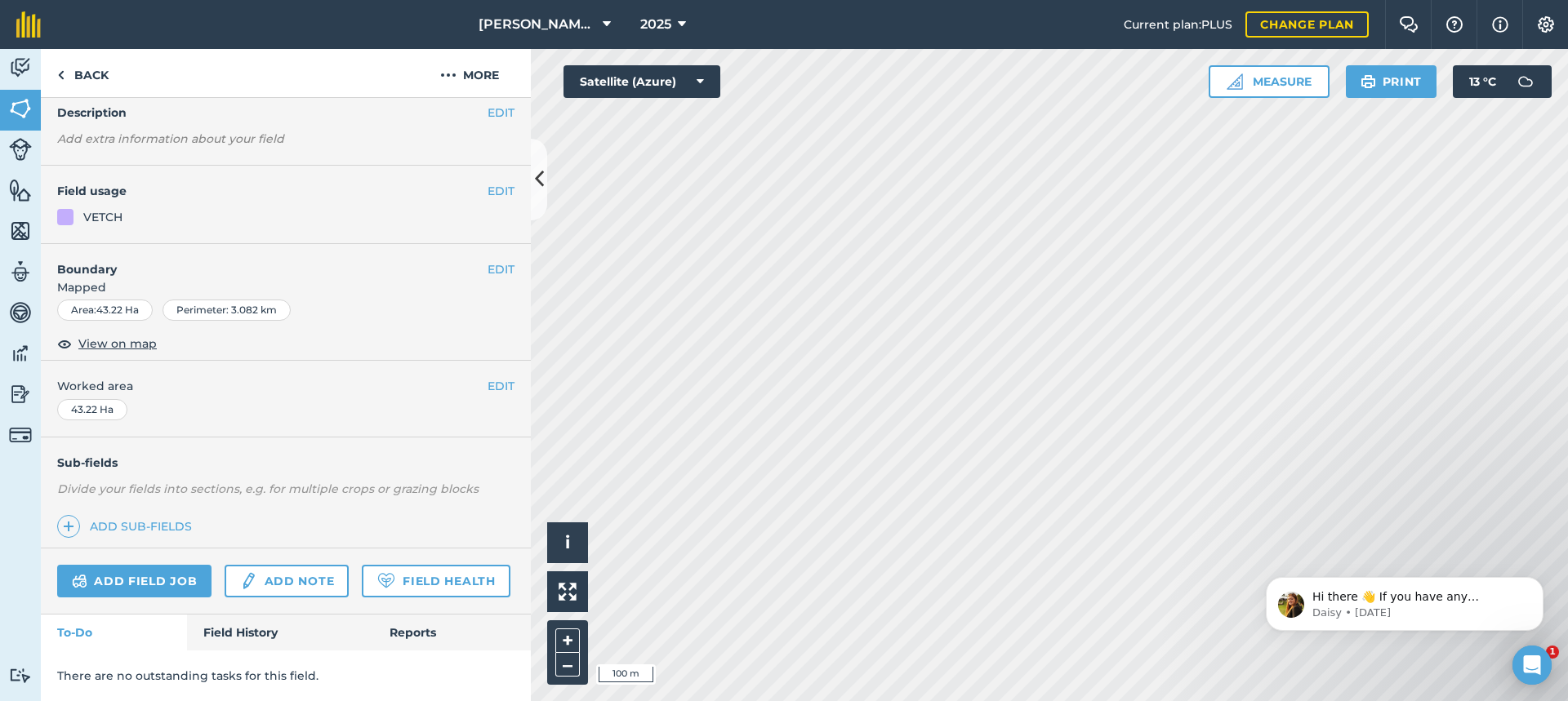
scroll to position [113, 0]
click at [137, 565] on link "Add field job" at bounding box center [134, 581] width 154 height 33
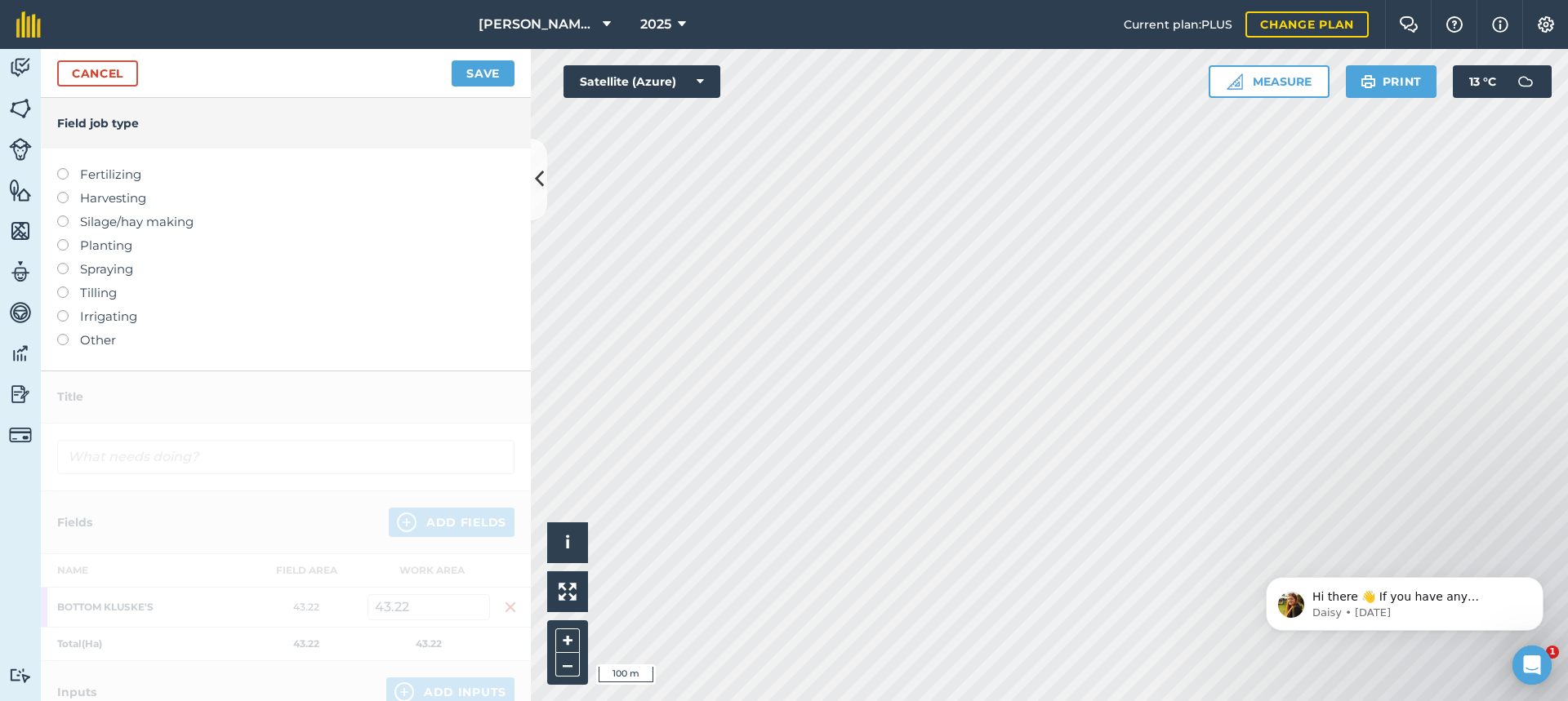
click at [60, 168] on label at bounding box center [69, 168] width 23 height 0
type input "Fertilizing"
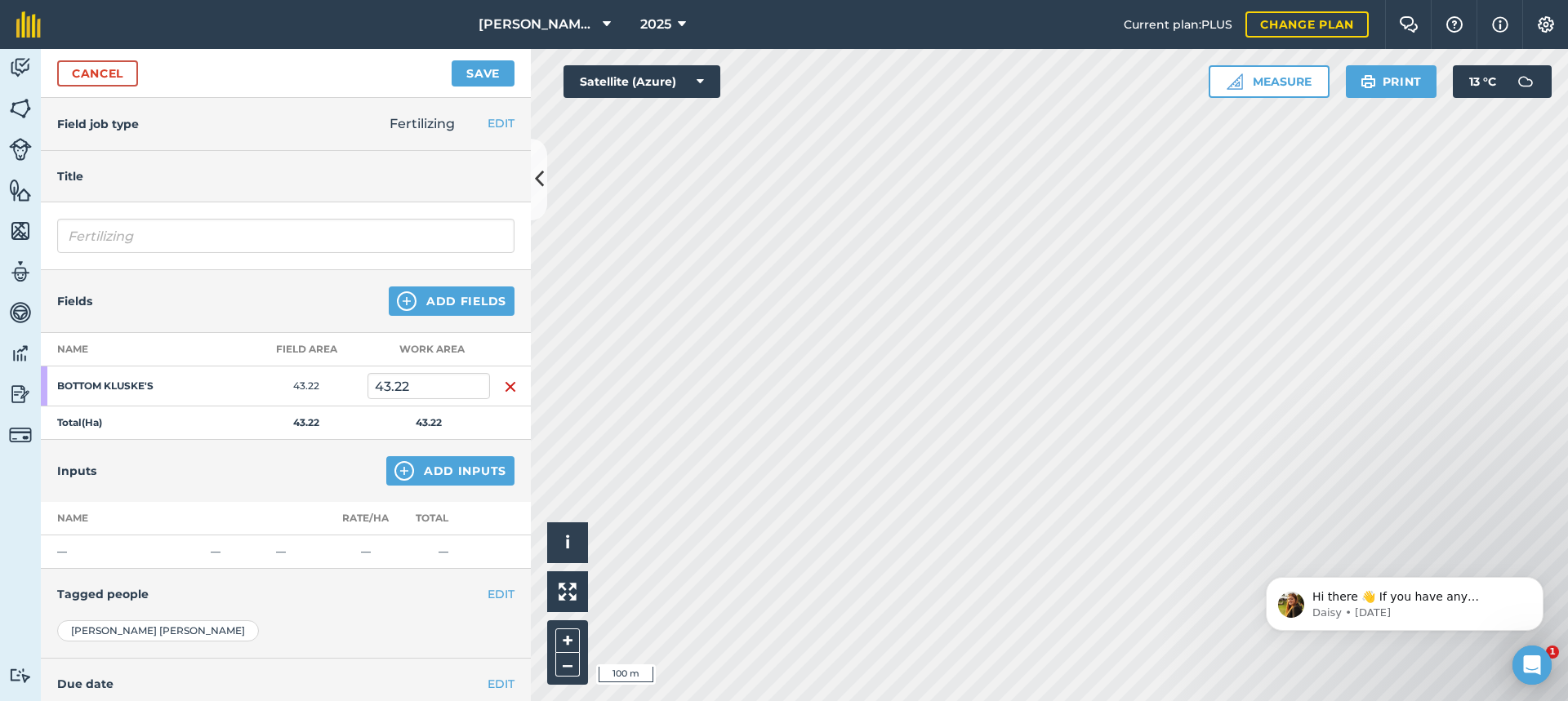
click at [70, 552] on td "—" at bounding box center [122, 553] width 164 height 34
click at [447, 463] on button "Add Inputs" at bounding box center [450, 471] width 128 height 29
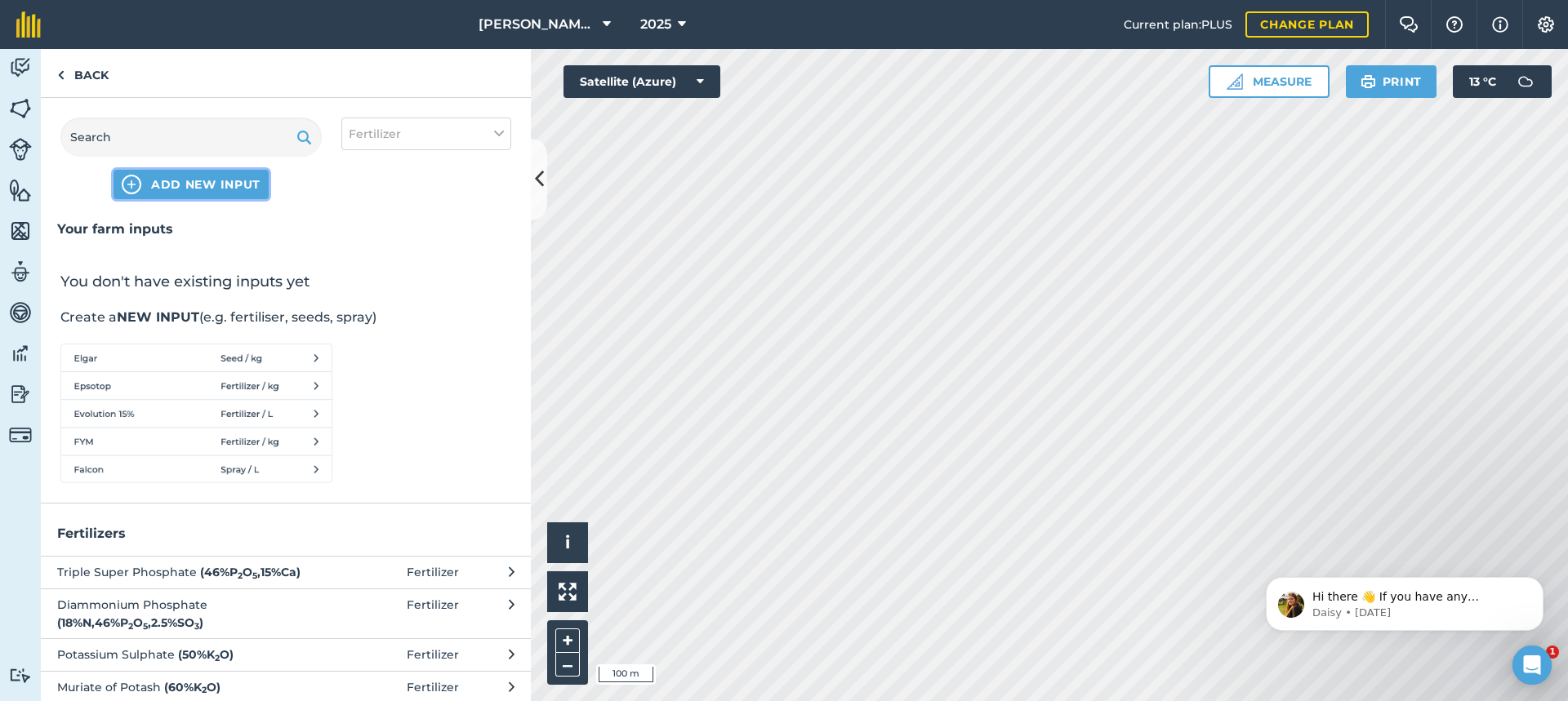
click at [169, 184] on span "ADD NEW INPUT" at bounding box center [206, 184] width 109 height 16
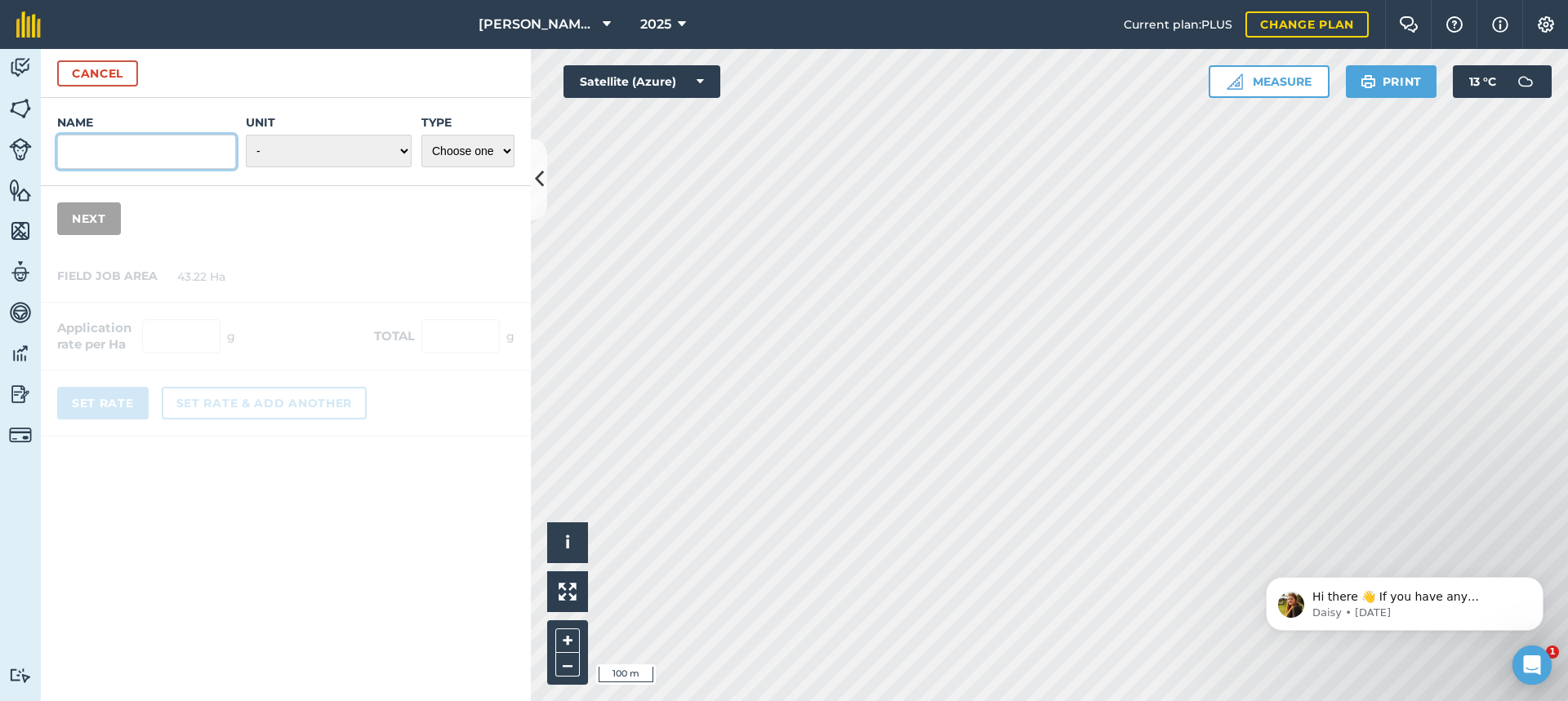
click at [90, 151] on input "Name" at bounding box center [147, 151] width 179 height 34
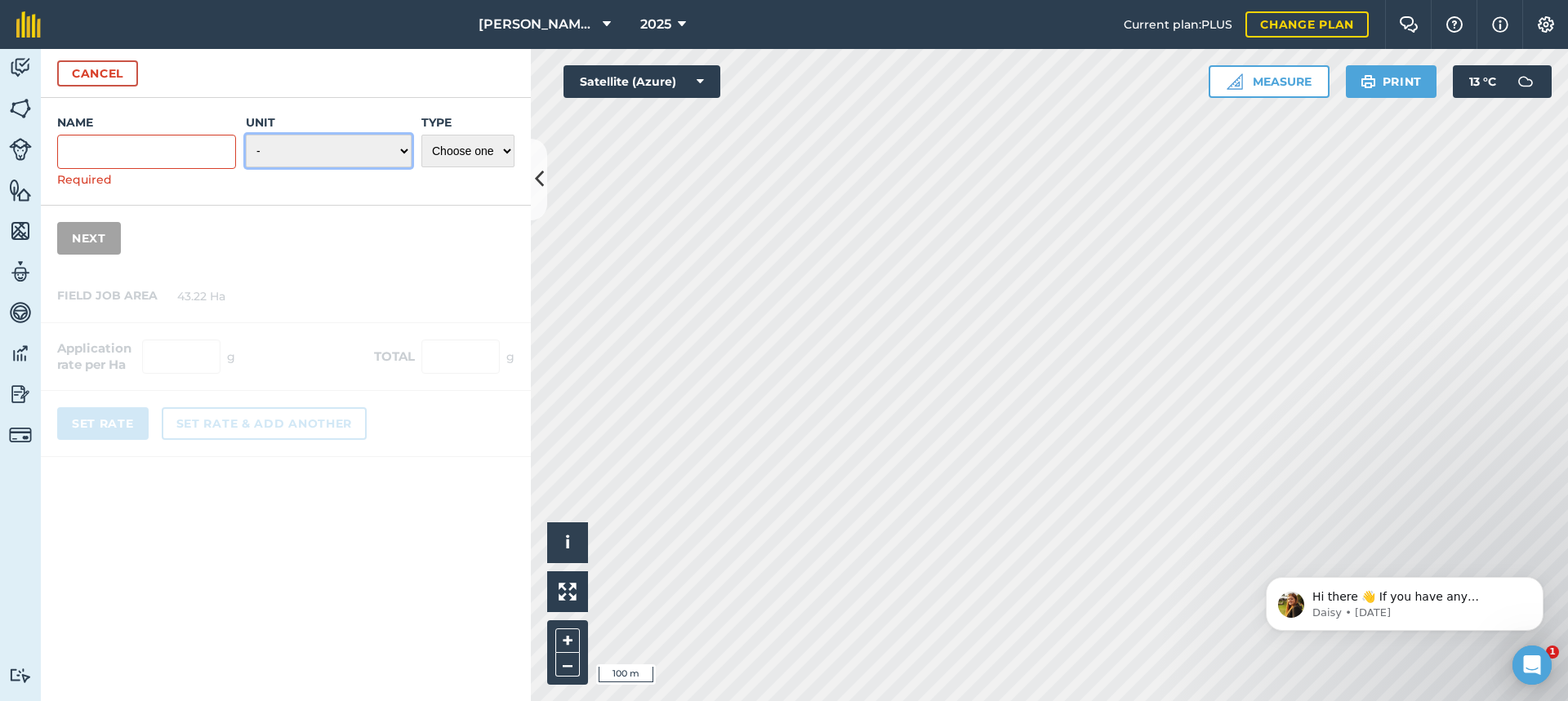
click at [405, 150] on select "- Grams/g Kilograms/kg Metric tonnes/t Millilitres/ml Litres/L Ounces/oz Pounds…" at bounding box center [329, 150] width 165 height 33
click at [406, 150] on select "- Grams/g Kilograms/kg Metric tonnes/t Millilitres/ml Litres/L Ounces/oz Pounds…" at bounding box center [329, 150] width 165 height 33
click at [508, 151] on select "Choose one Fertilizer Seed Spray Fuel Other" at bounding box center [467, 150] width 93 height 33
click at [80, 146] on input "Name" at bounding box center [147, 151] width 179 height 34
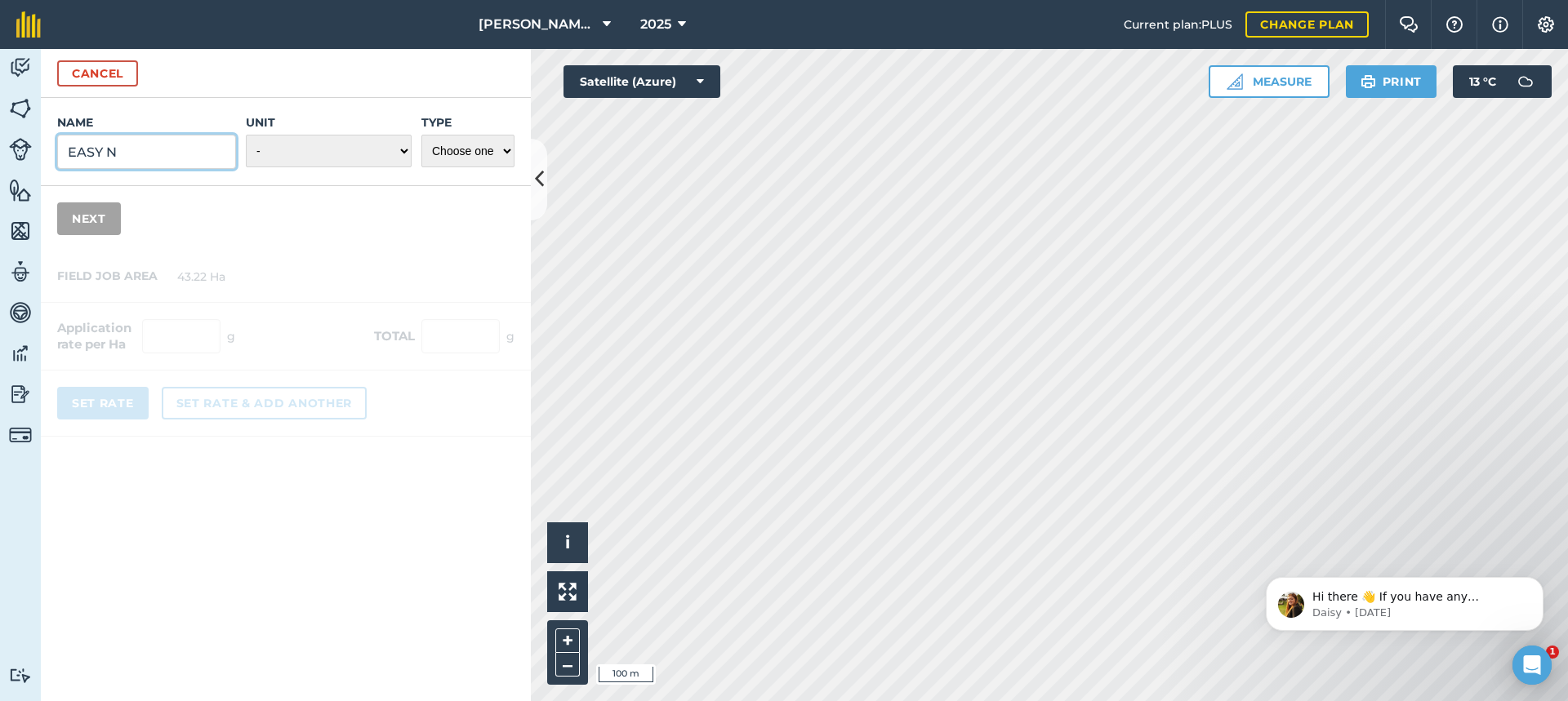
type input "EASY N"
click at [407, 152] on select "- Grams/g Kilograms/kg Metric tonnes/t Millilitres/ml Litres/L Ounces/oz Pounds…" at bounding box center [329, 150] width 165 height 33
select select "LITRES"
click at [246, 134] on select "- Grams/g Kilograms/kg Metric tonnes/t Millilitres/ml Litres/L Ounces/oz Pounds…" at bounding box center [329, 150] width 165 height 33
click at [505, 148] on select "Choose one Fertilizer Seed Spray Fuel Other" at bounding box center [467, 150] width 93 height 33
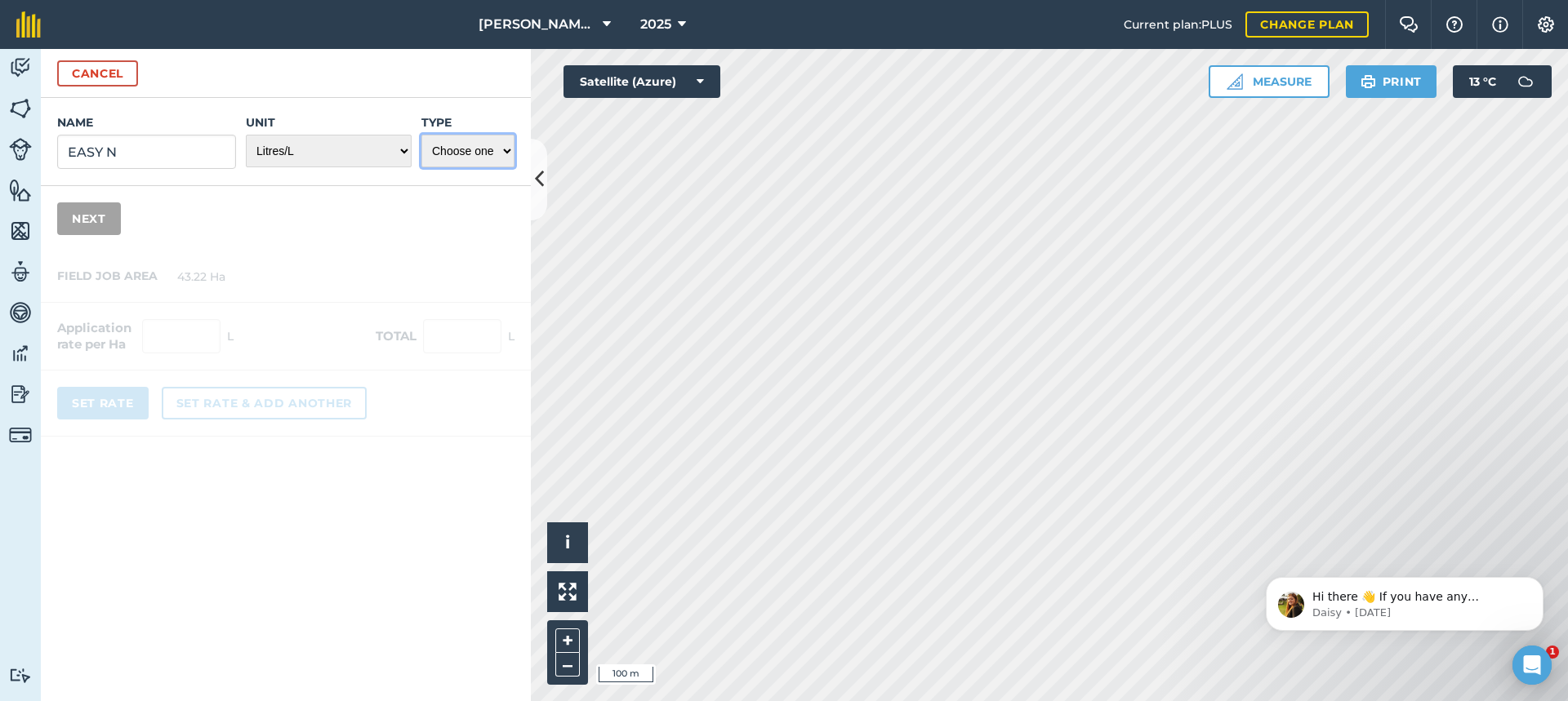
select select "FERTILIZER"
click at [421, 134] on select "Choose one Fertilizer Seed Spray Fuel Other" at bounding box center [467, 150] width 93 height 33
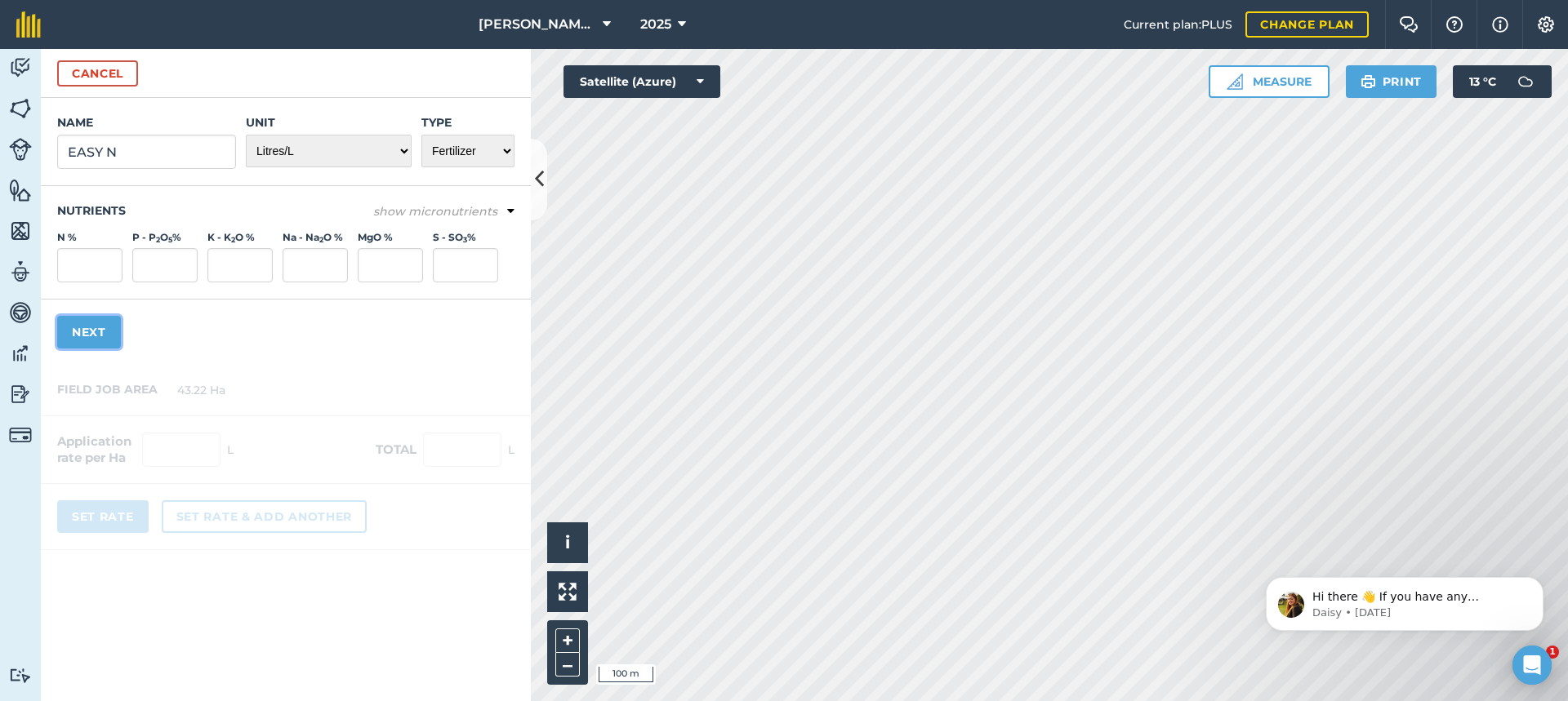
click at [102, 326] on button "Next" at bounding box center [89, 332] width 64 height 33
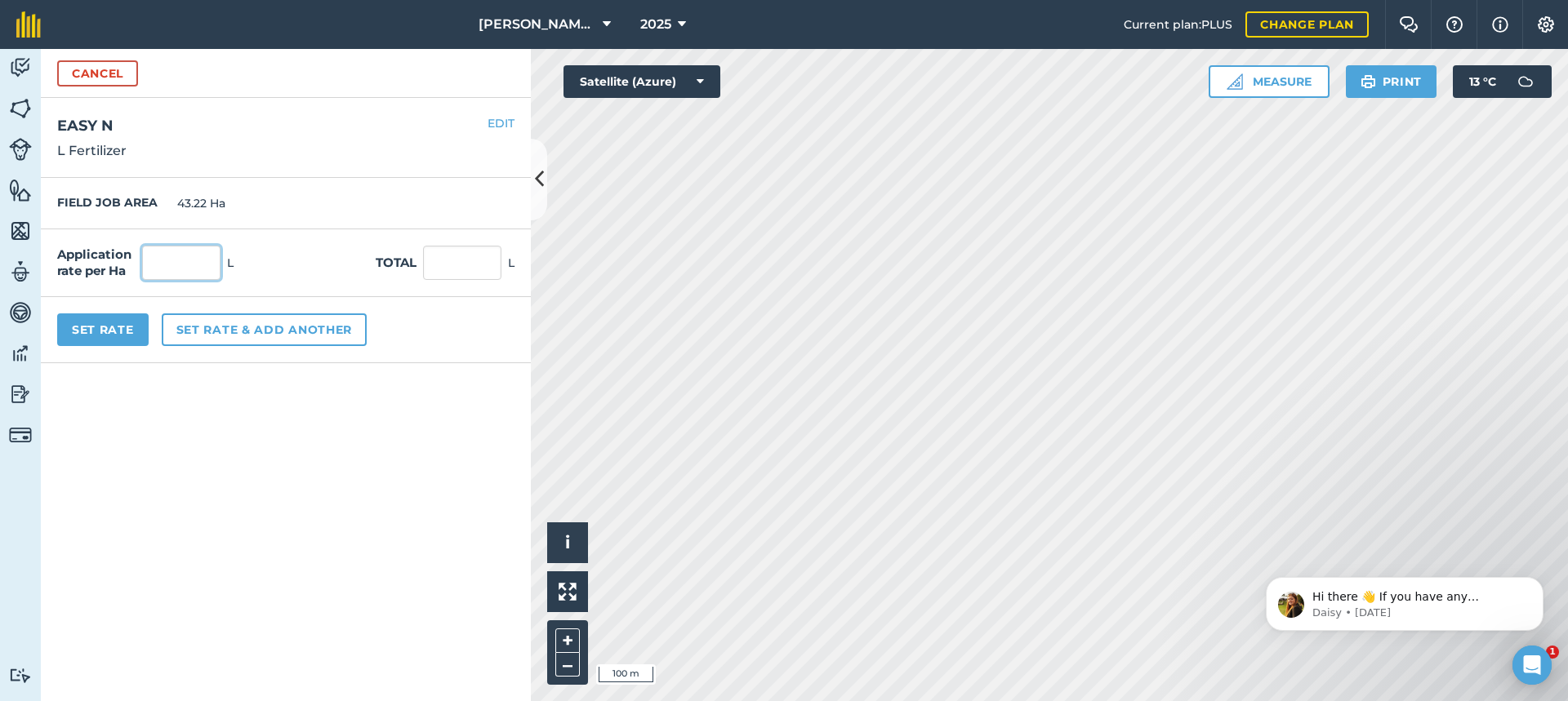
click at [164, 264] on input "text" at bounding box center [180, 263] width 78 height 34
type input "40"
type input "1,728.8"
click at [278, 334] on button "Set rate & add another" at bounding box center [264, 330] width 205 height 33
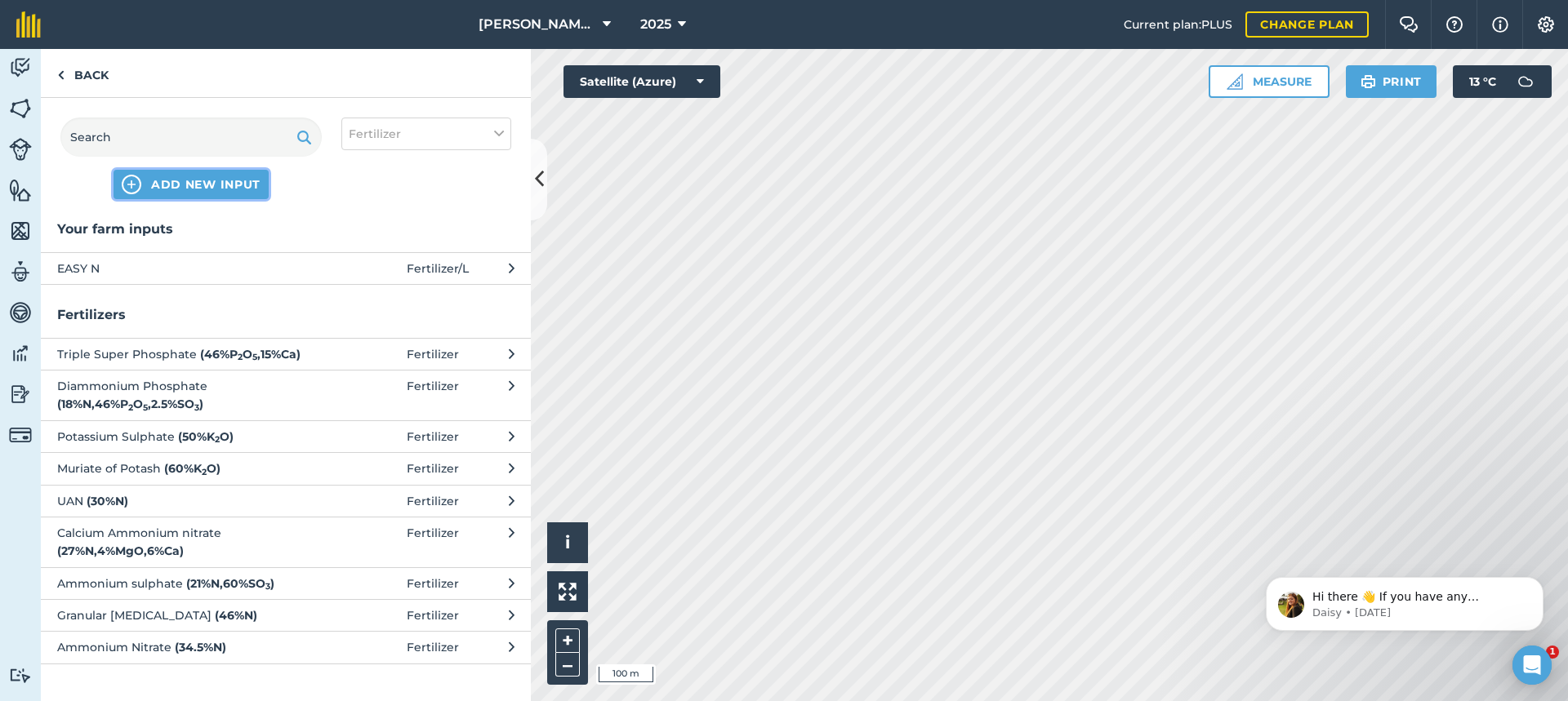
click at [194, 184] on span "ADD NEW INPUT" at bounding box center [206, 184] width 109 height 16
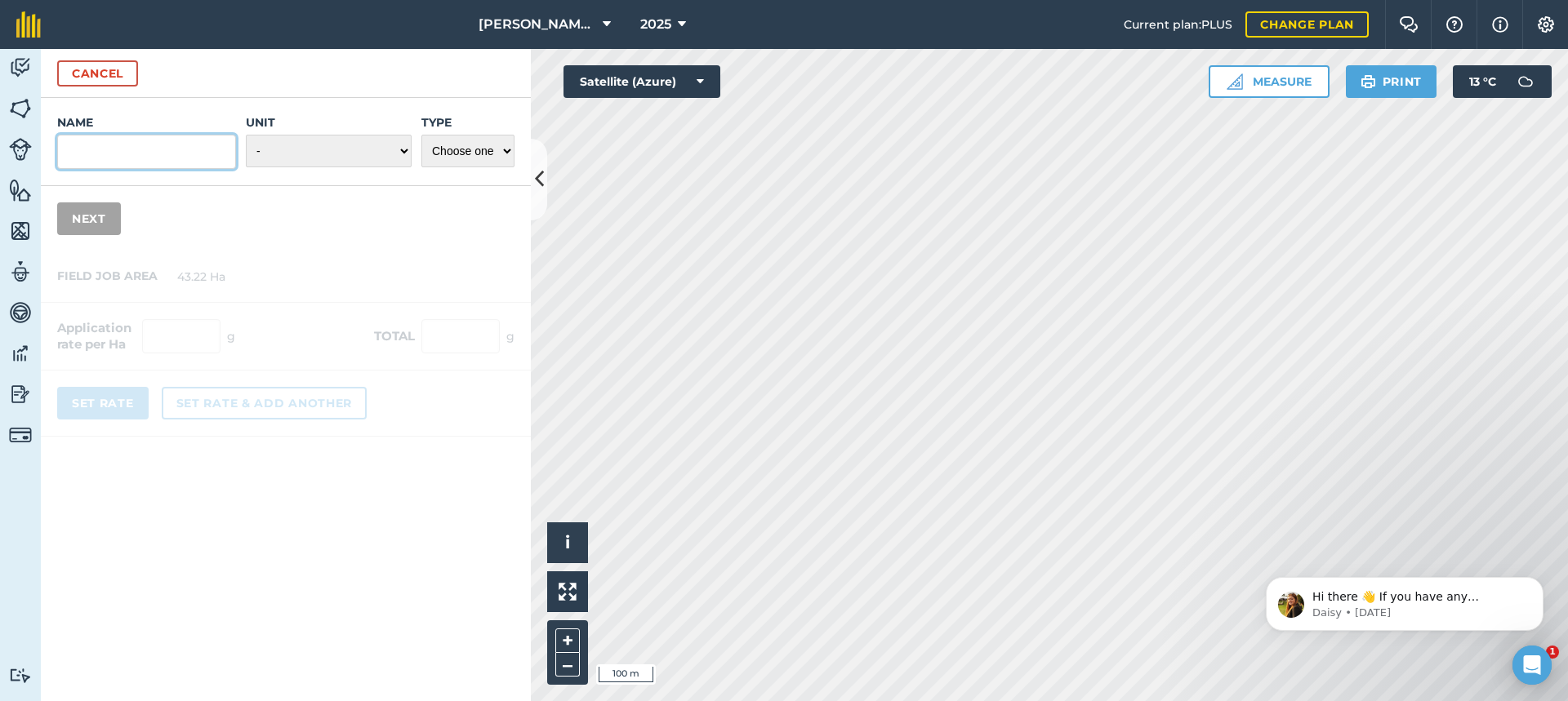
click at [131, 155] on input "Name" at bounding box center [147, 151] width 179 height 34
type input "ZMC"
click at [405, 153] on select "- Grams/g Kilograms/kg Metric tonnes/t Millilitres/ml Litres/L Ounces/oz Pounds…" at bounding box center [329, 150] width 165 height 33
select select "GRAMS"
click at [246, 134] on select "- Grams/g Kilograms/kg Metric tonnes/t Millilitres/ml Litres/L Ounces/oz Pounds…" at bounding box center [329, 150] width 165 height 33
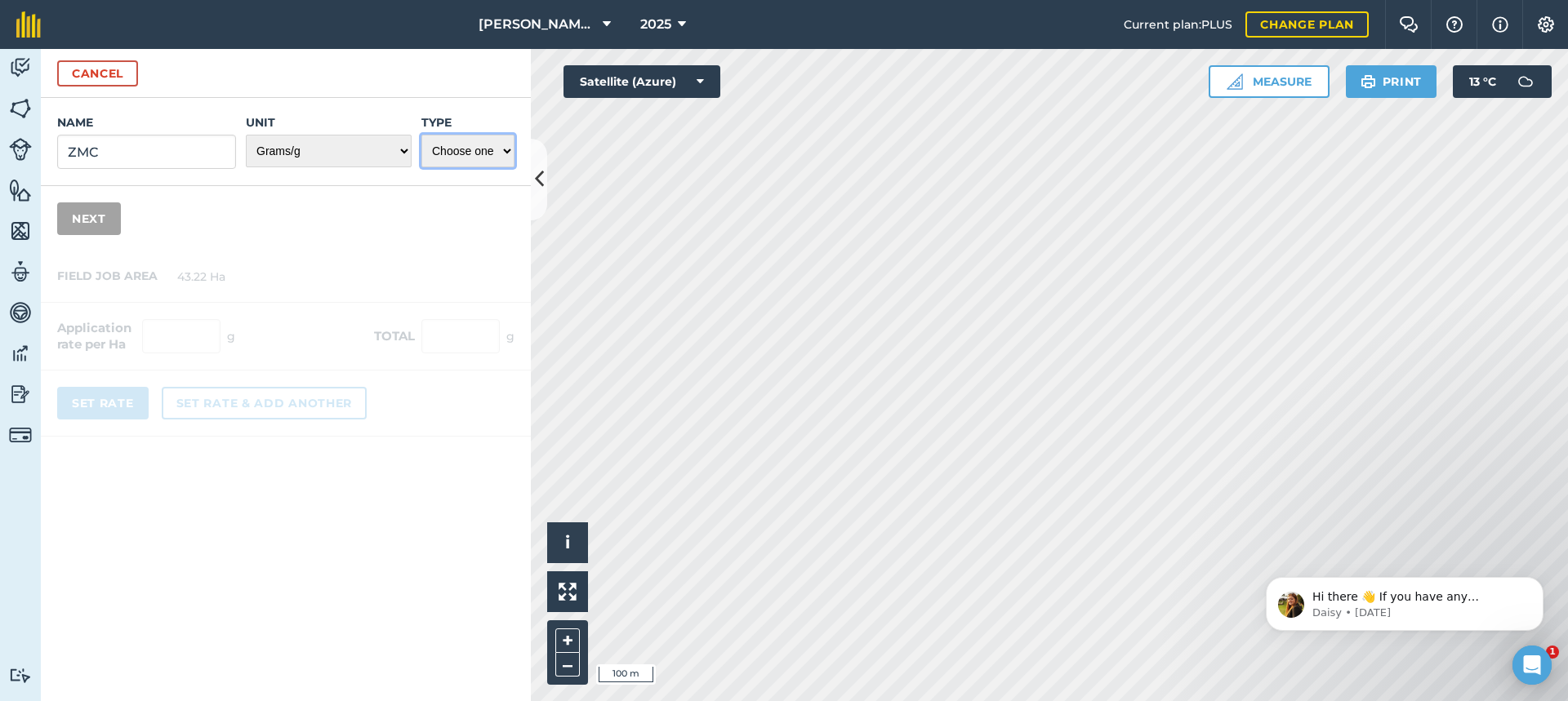
click at [509, 148] on select "Choose one Fertilizer Seed Spray Fuel Other" at bounding box center [467, 150] width 93 height 33
select select "FERTILIZER"
click at [421, 134] on select "Choose one Fertilizer Seed Spray Fuel Other" at bounding box center [467, 150] width 93 height 33
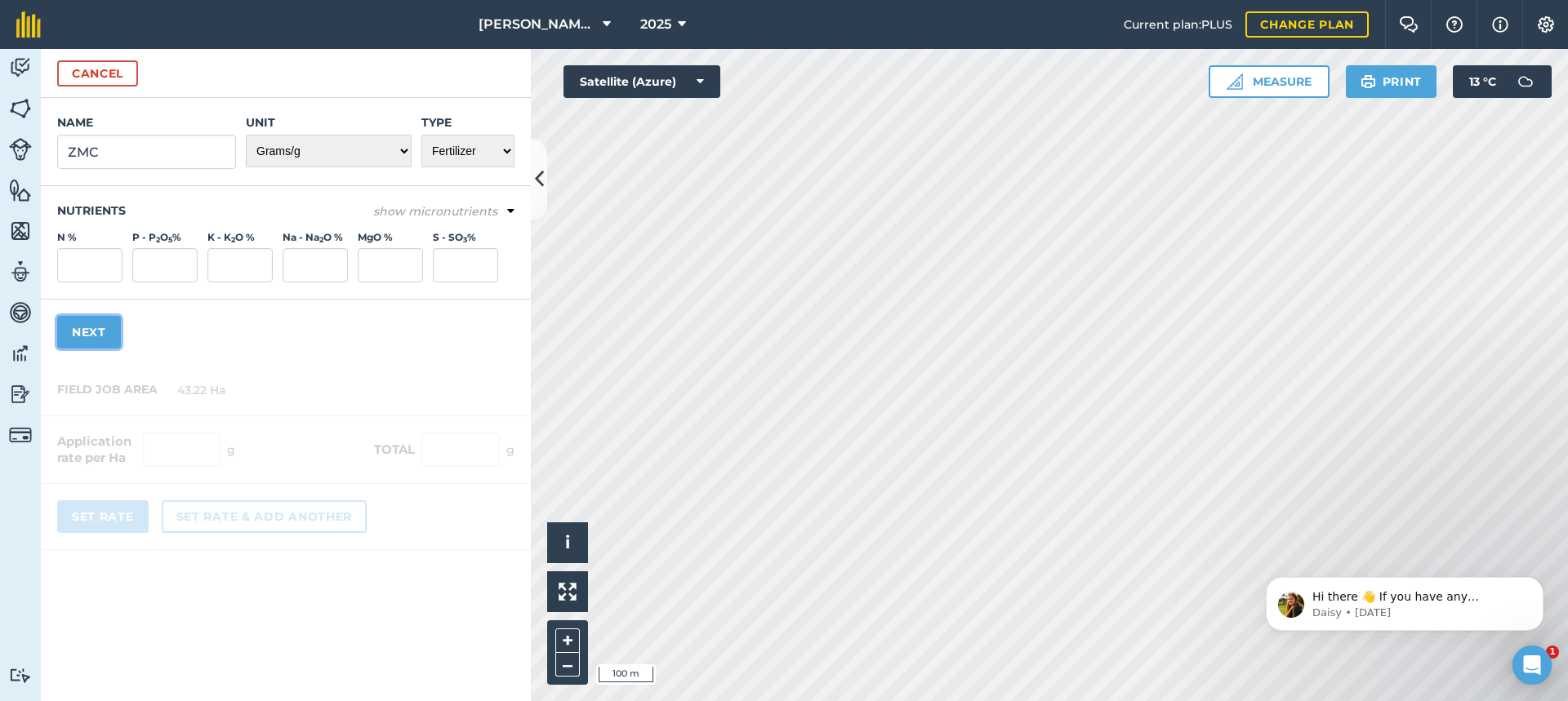
click at [96, 331] on button "Next" at bounding box center [89, 332] width 64 height 33
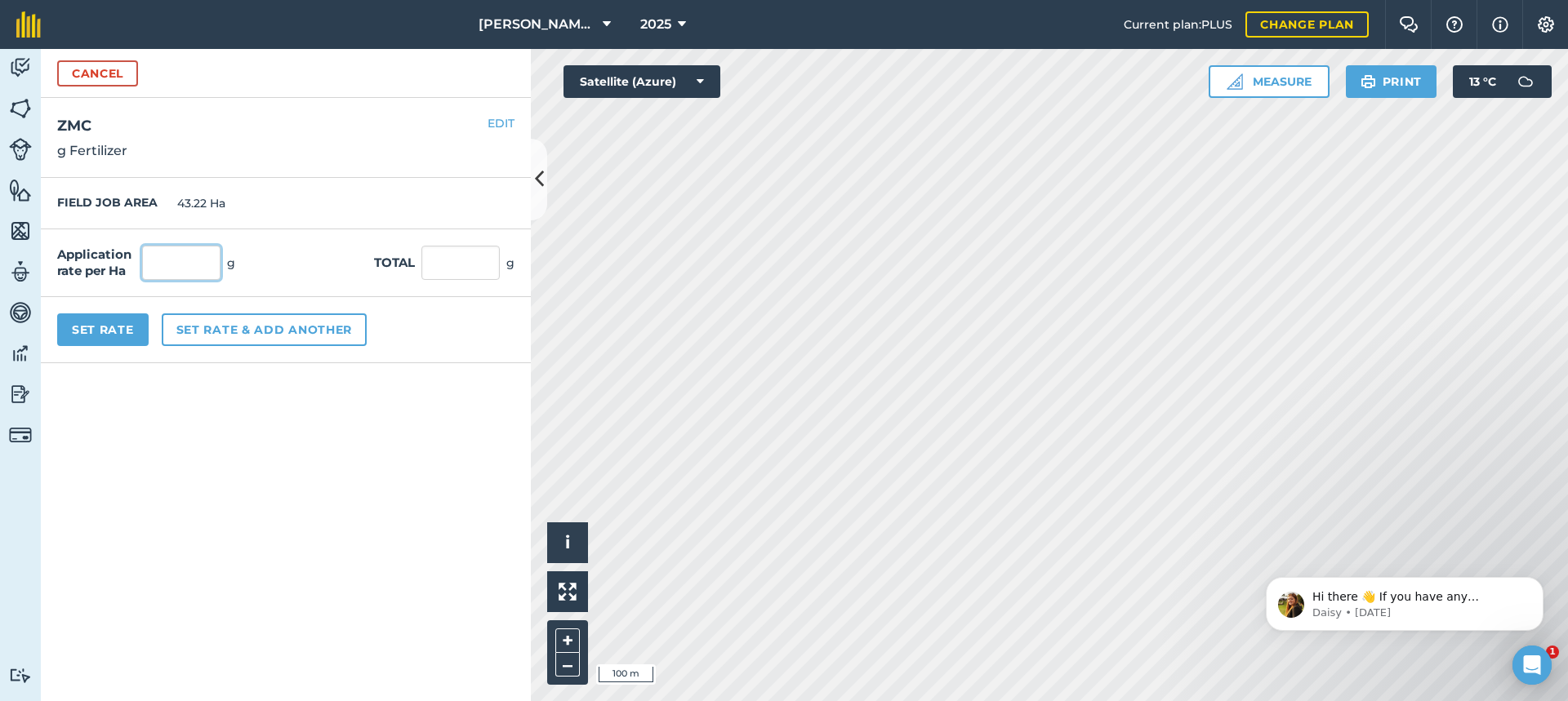
click at [180, 271] on input "text" at bounding box center [180, 263] width 78 height 34
type input "400"
type input "17,288"
click at [226, 321] on button "Set rate & add another" at bounding box center [264, 330] width 205 height 33
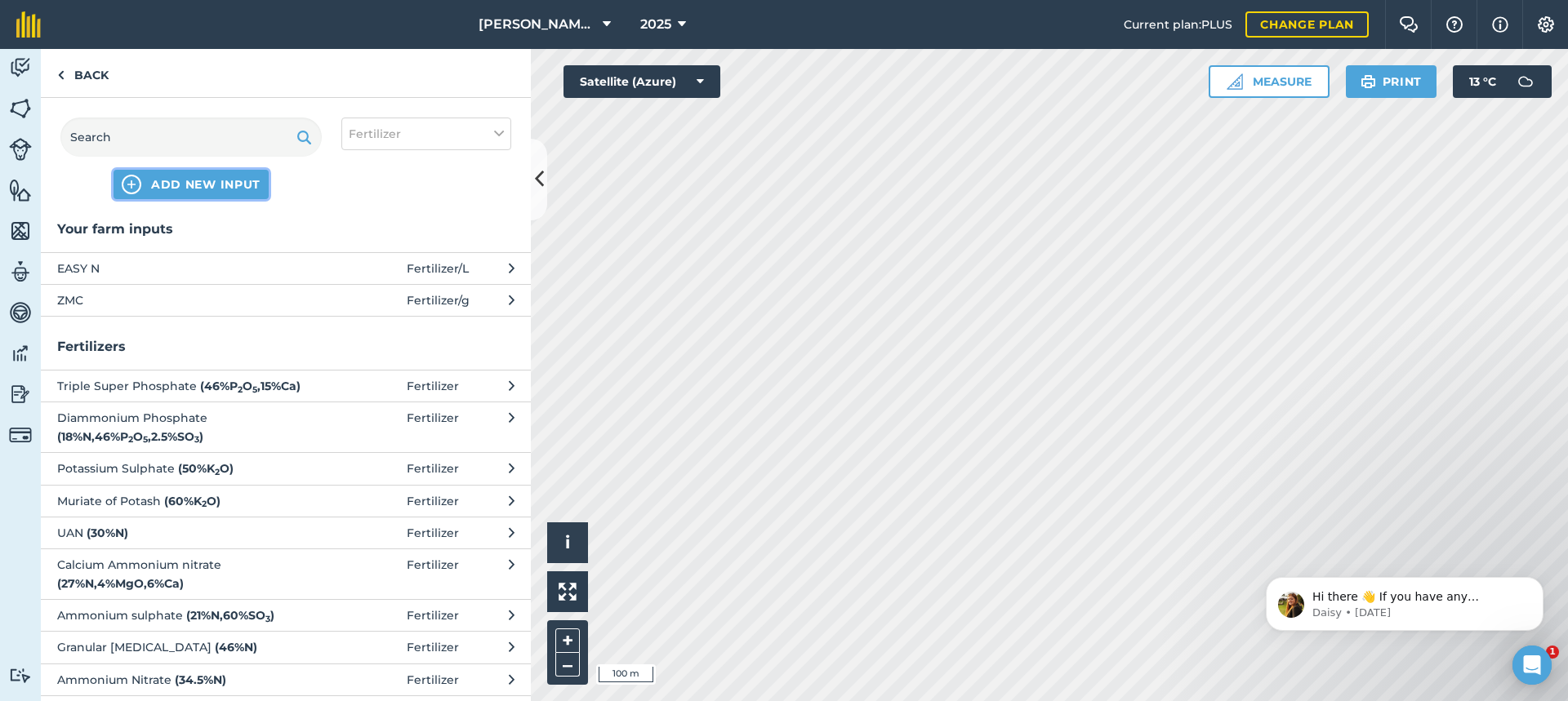
click at [224, 181] on span "ADD NEW INPUT" at bounding box center [206, 184] width 109 height 16
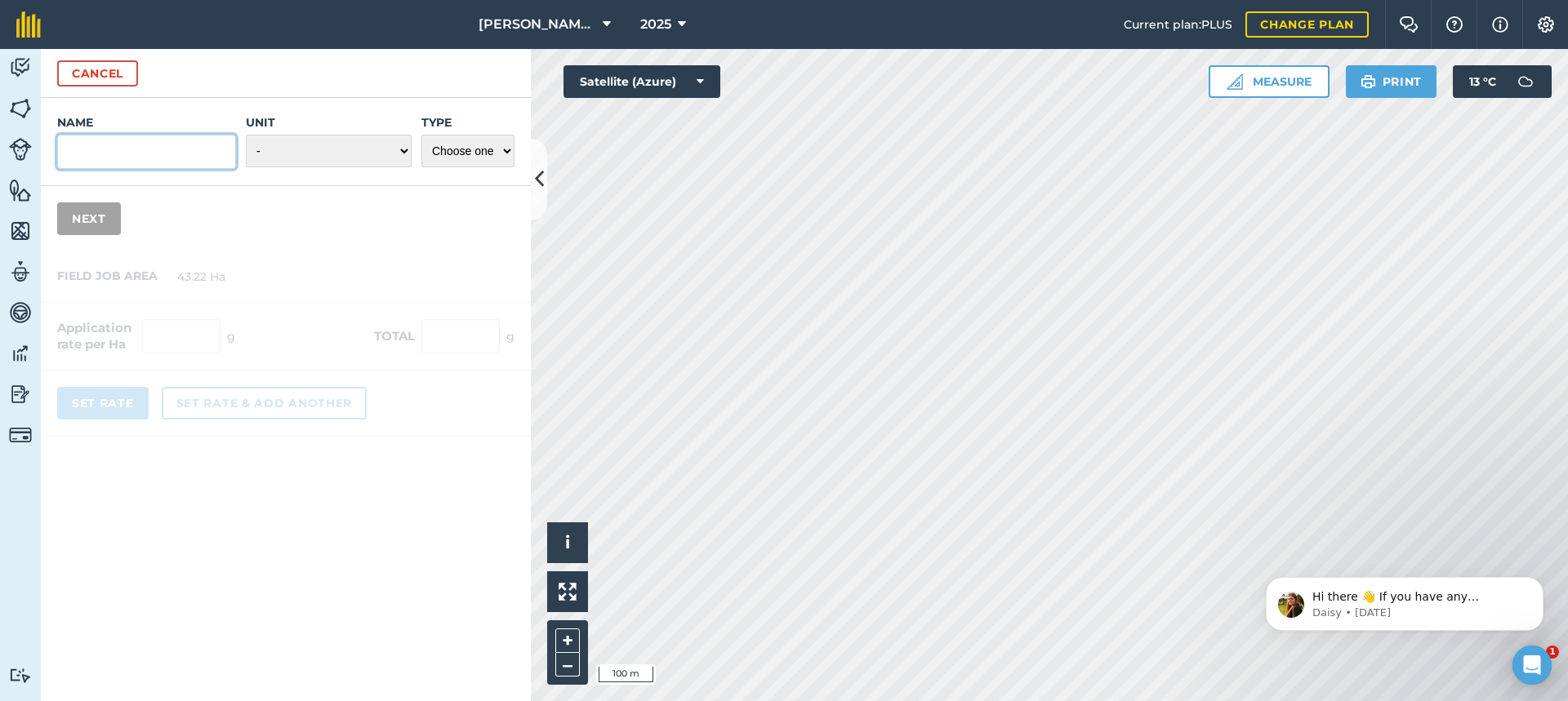
click at [123, 148] on input "Name" at bounding box center [147, 151] width 179 height 34
click at [79, 152] on input "GACID" at bounding box center [147, 151] width 179 height 34
type input "G ACID"
click at [400, 152] on select "- Grams/g Kilograms/kg Metric tonnes/t Millilitres/ml Litres/L Ounces/oz Pounds…" at bounding box center [329, 150] width 165 height 33
select select "MILLILITRES"
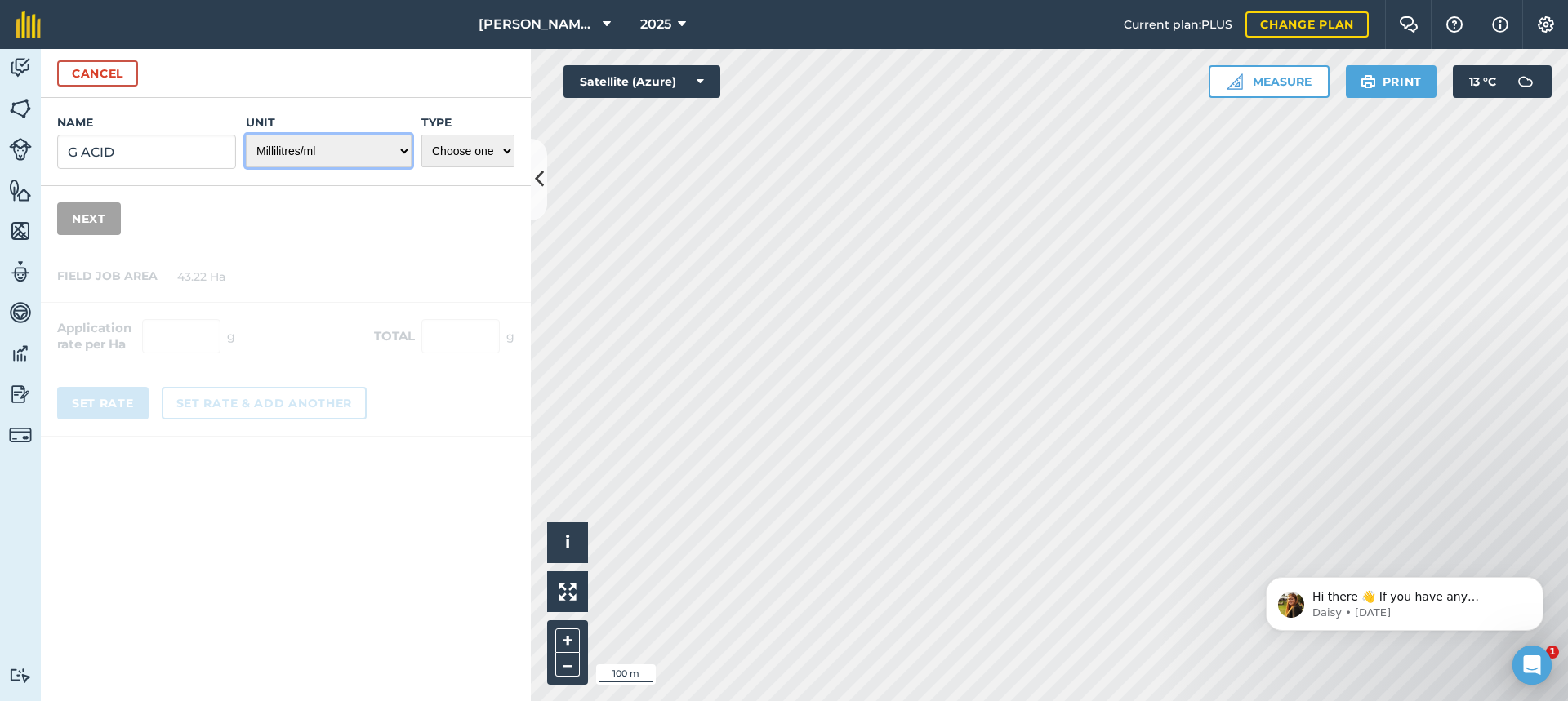
click at [246, 134] on select "- Grams/g Kilograms/kg Metric tonnes/t Millilitres/ml Litres/L Ounces/oz Pounds…" at bounding box center [329, 150] width 165 height 33
click at [467, 149] on select "Choose one Fertilizer Seed Spray Fuel Other" at bounding box center [467, 150] width 93 height 33
select select "FERTILIZER"
click at [421, 134] on select "Choose one Fertilizer Seed Spray Fuel Other" at bounding box center [467, 150] width 93 height 33
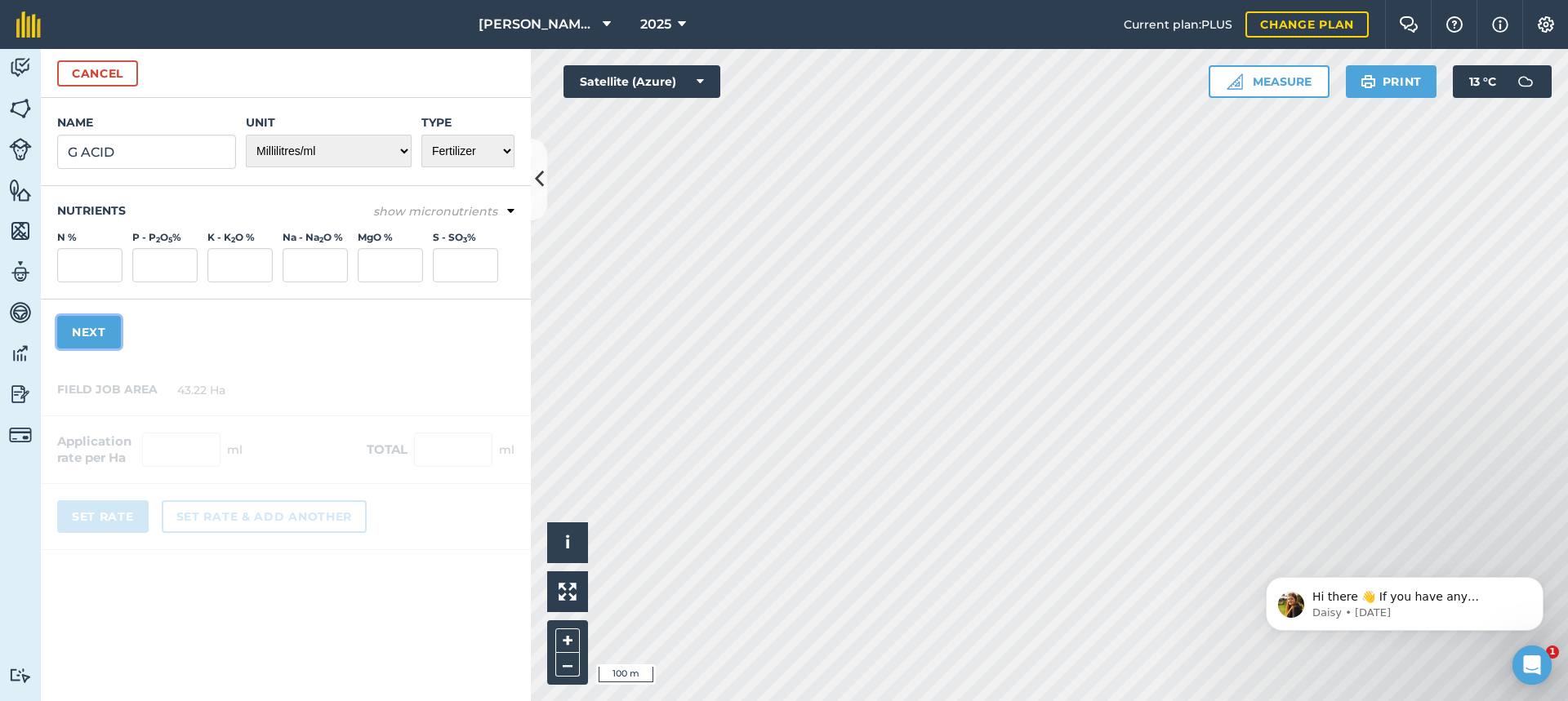
click at [95, 332] on button "Next" at bounding box center [89, 332] width 64 height 33
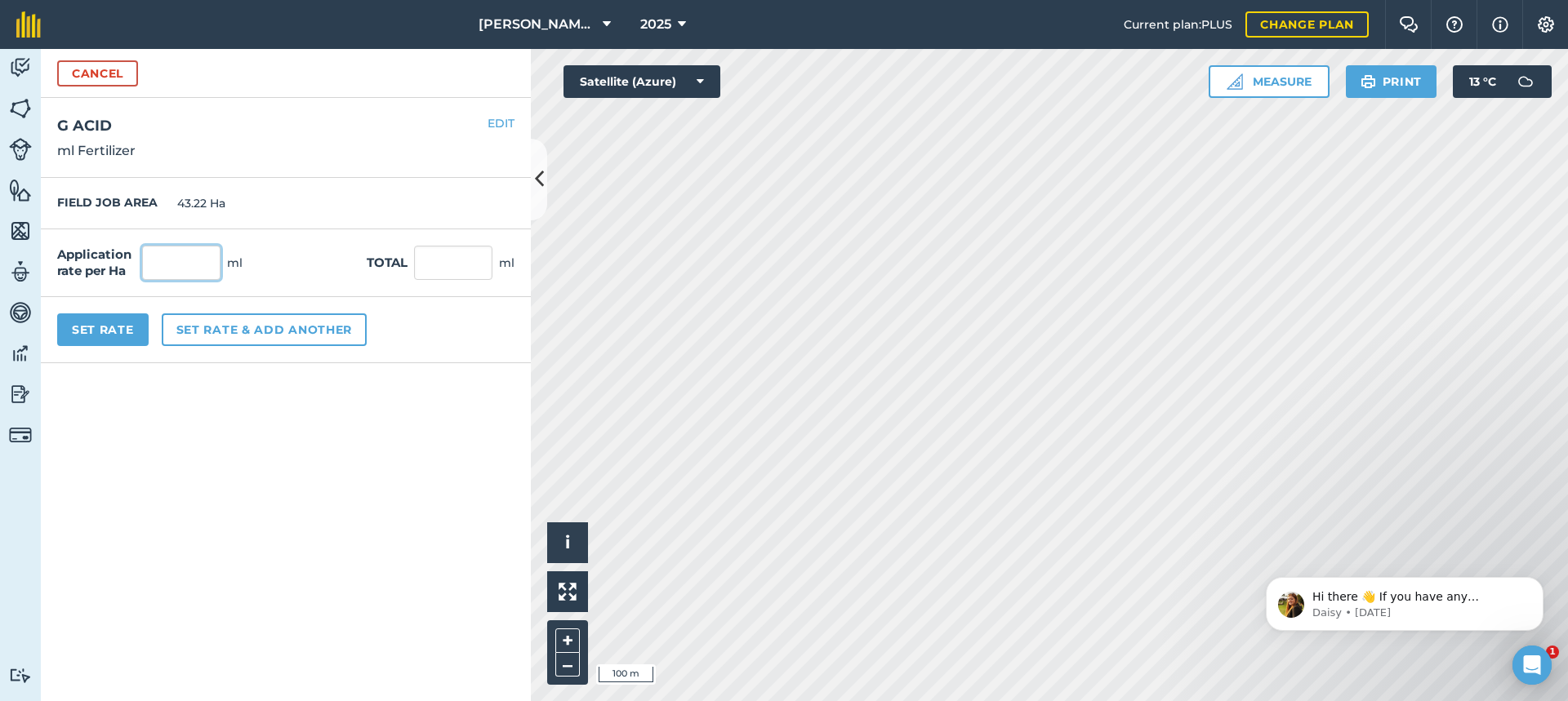
click at [176, 266] on input "text" at bounding box center [180, 263] width 78 height 34
type input "80"
type input "3,457.6"
click at [226, 323] on button "Set rate & add another" at bounding box center [264, 330] width 205 height 33
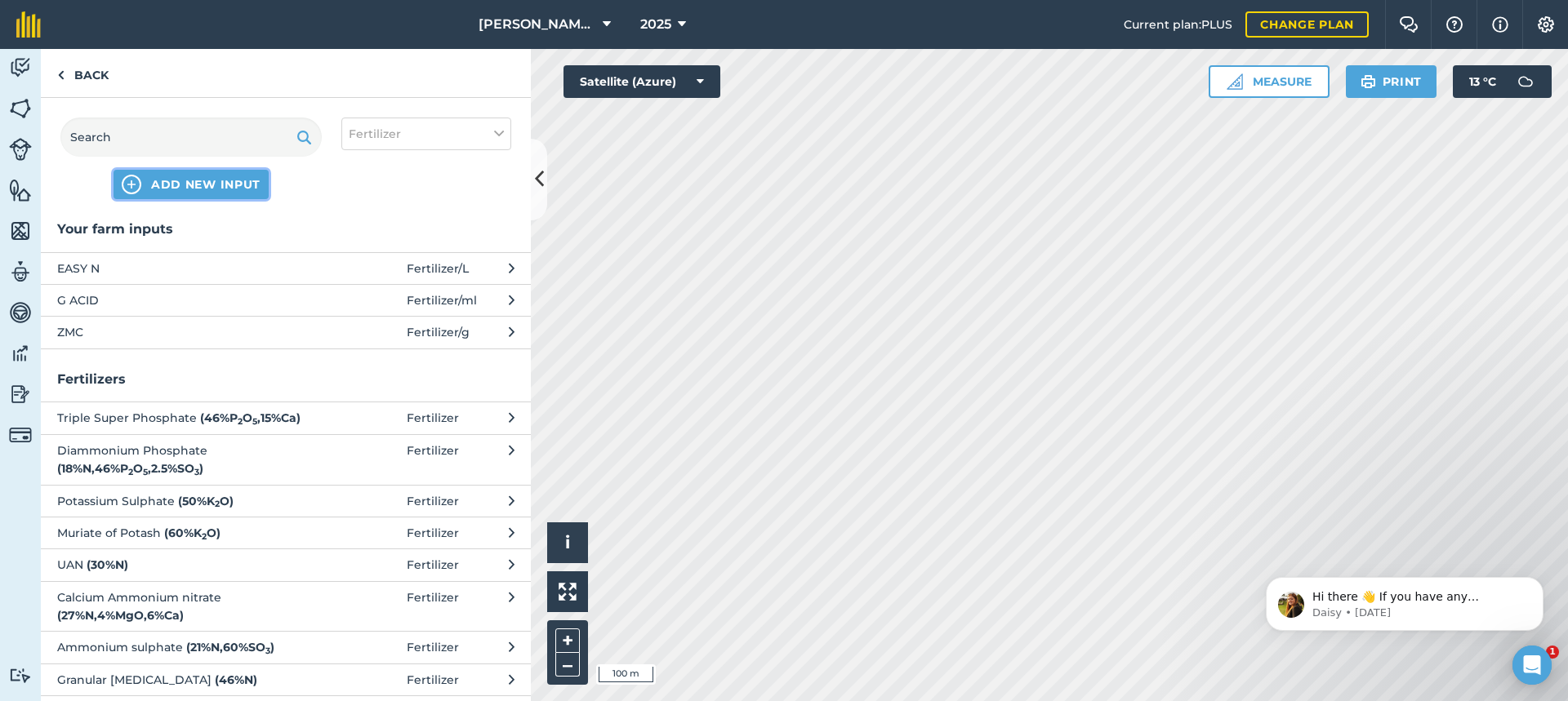
click at [209, 179] on span "ADD NEW INPUT" at bounding box center [206, 184] width 109 height 16
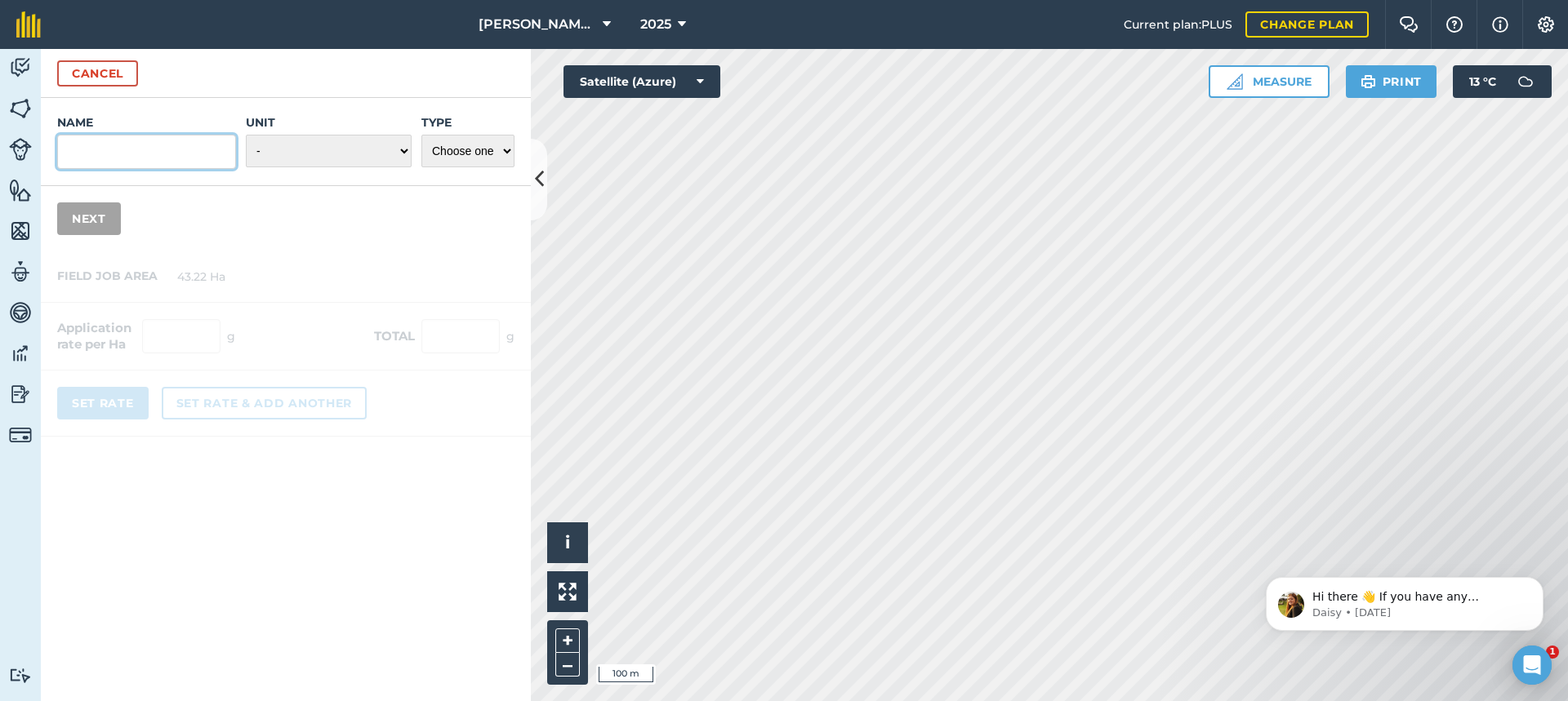
click at [117, 148] on input "Name" at bounding box center [147, 151] width 179 height 34
type input "K. HUMATES"
click at [296, 150] on select "- Grams/g Kilograms/kg Metric tonnes/t Millilitres/ml Litres/L Ounces/oz Pounds…" at bounding box center [329, 150] width 165 height 33
select select "MILLILITRES"
click at [246, 134] on select "- Grams/g Kilograms/kg Metric tonnes/t Millilitres/ml Litres/L Ounces/oz Pounds…" at bounding box center [329, 150] width 165 height 33
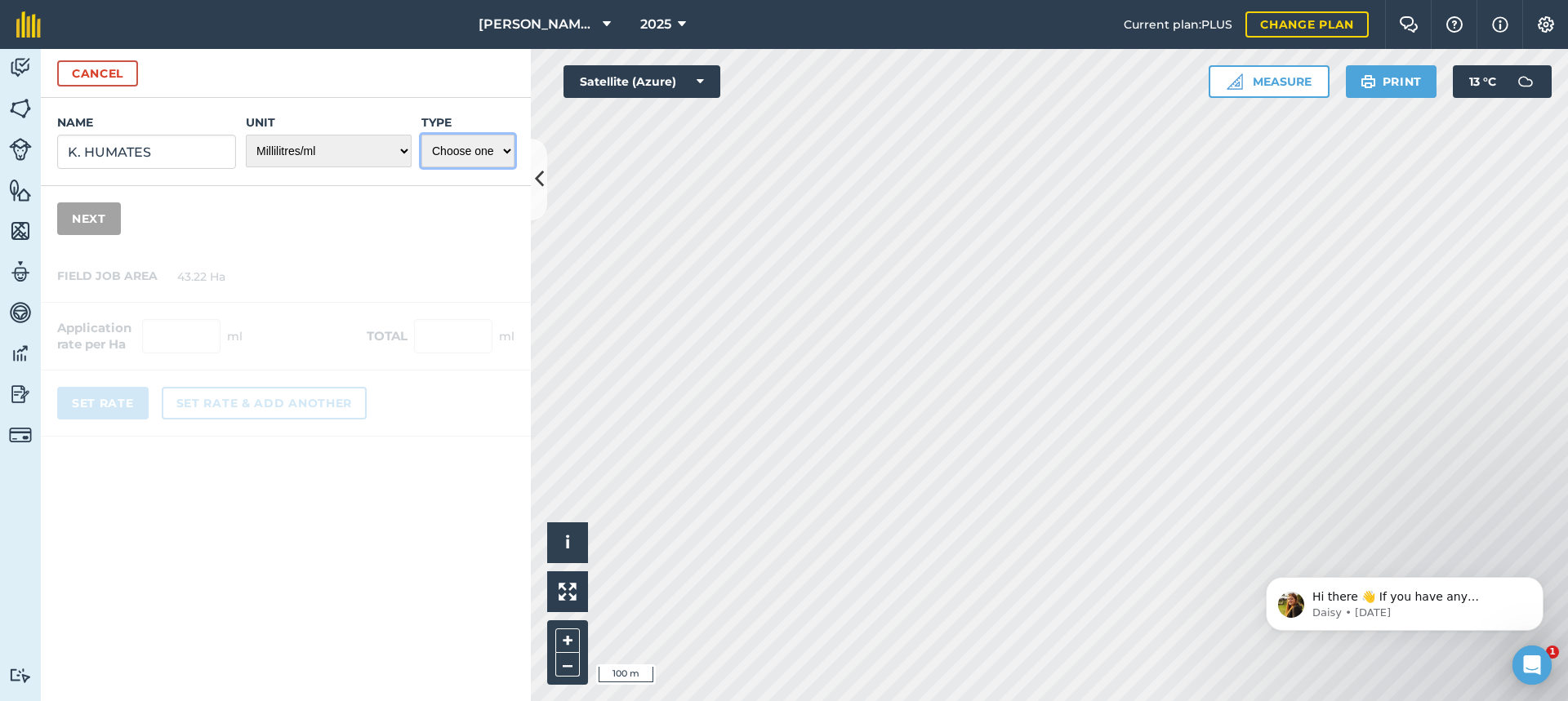
click at [500, 152] on select "Choose one Fertilizer Seed Spray Fuel Other" at bounding box center [467, 150] width 93 height 33
select select "FERTILIZER"
click at [421, 134] on select "Choose one Fertilizer Seed Spray Fuel Other" at bounding box center [467, 150] width 93 height 33
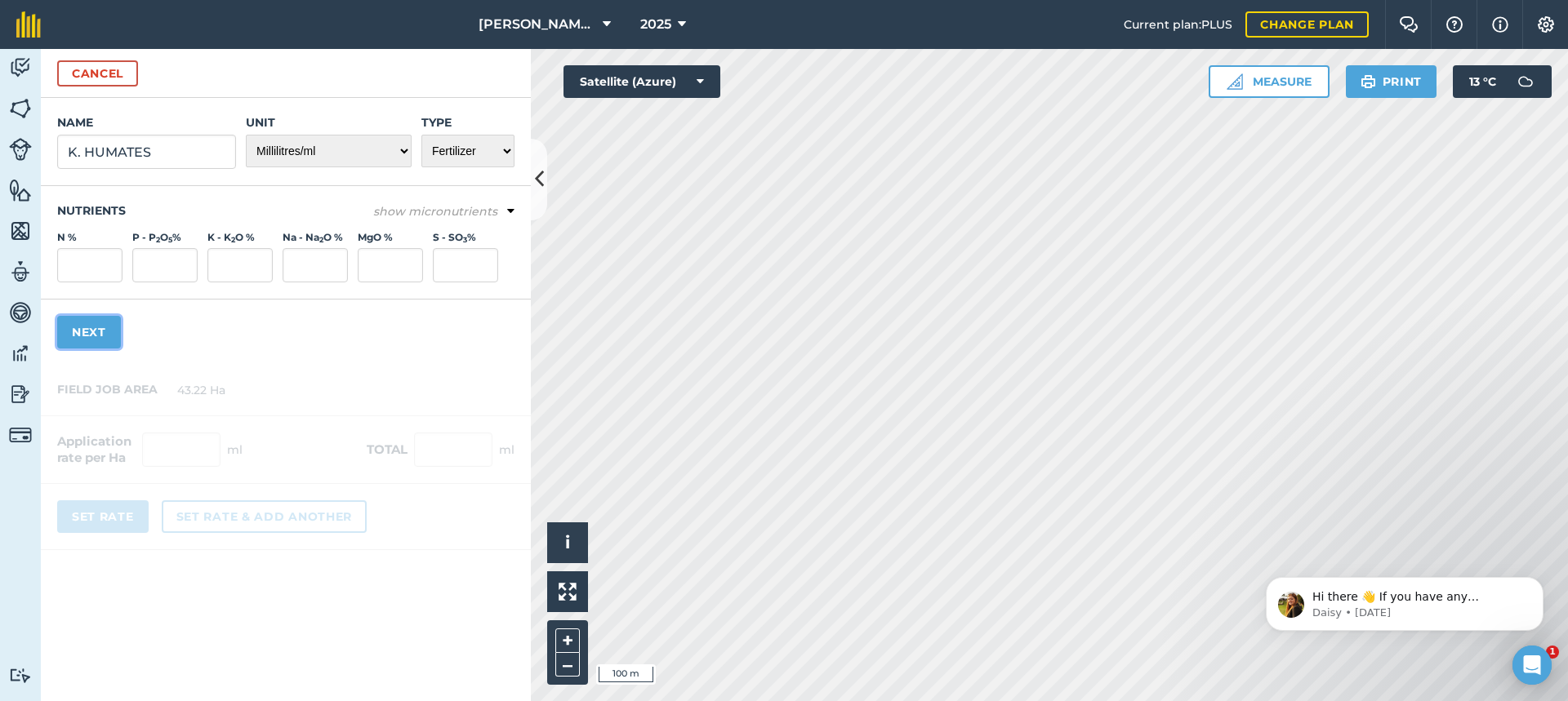
click at [91, 332] on button "Next" at bounding box center [89, 332] width 64 height 33
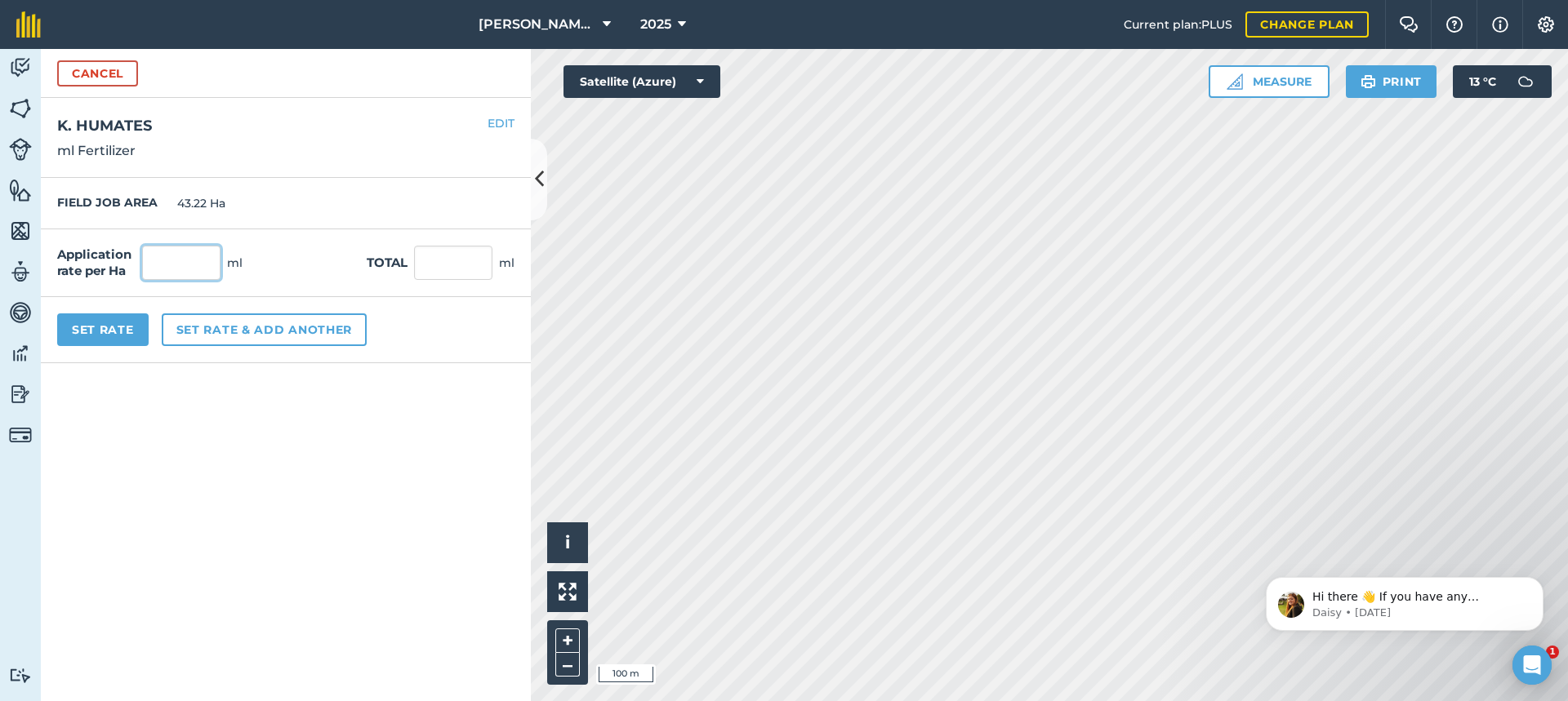
click at [177, 261] on input "text" at bounding box center [180, 263] width 78 height 34
type input "400"
type input "17,288"
click at [114, 329] on button "Set Rate" at bounding box center [102, 330] width 91 height 33
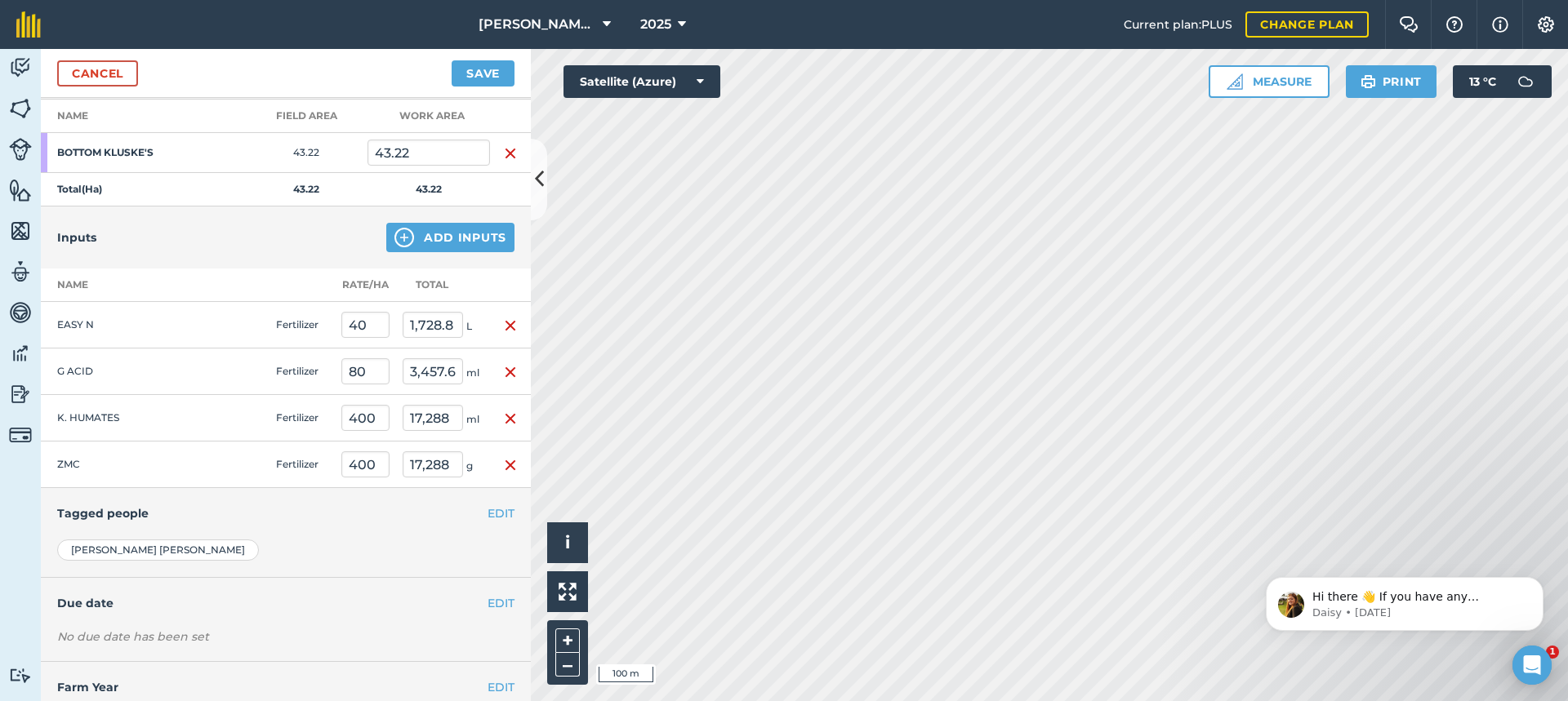
scroll to position [281, 0]
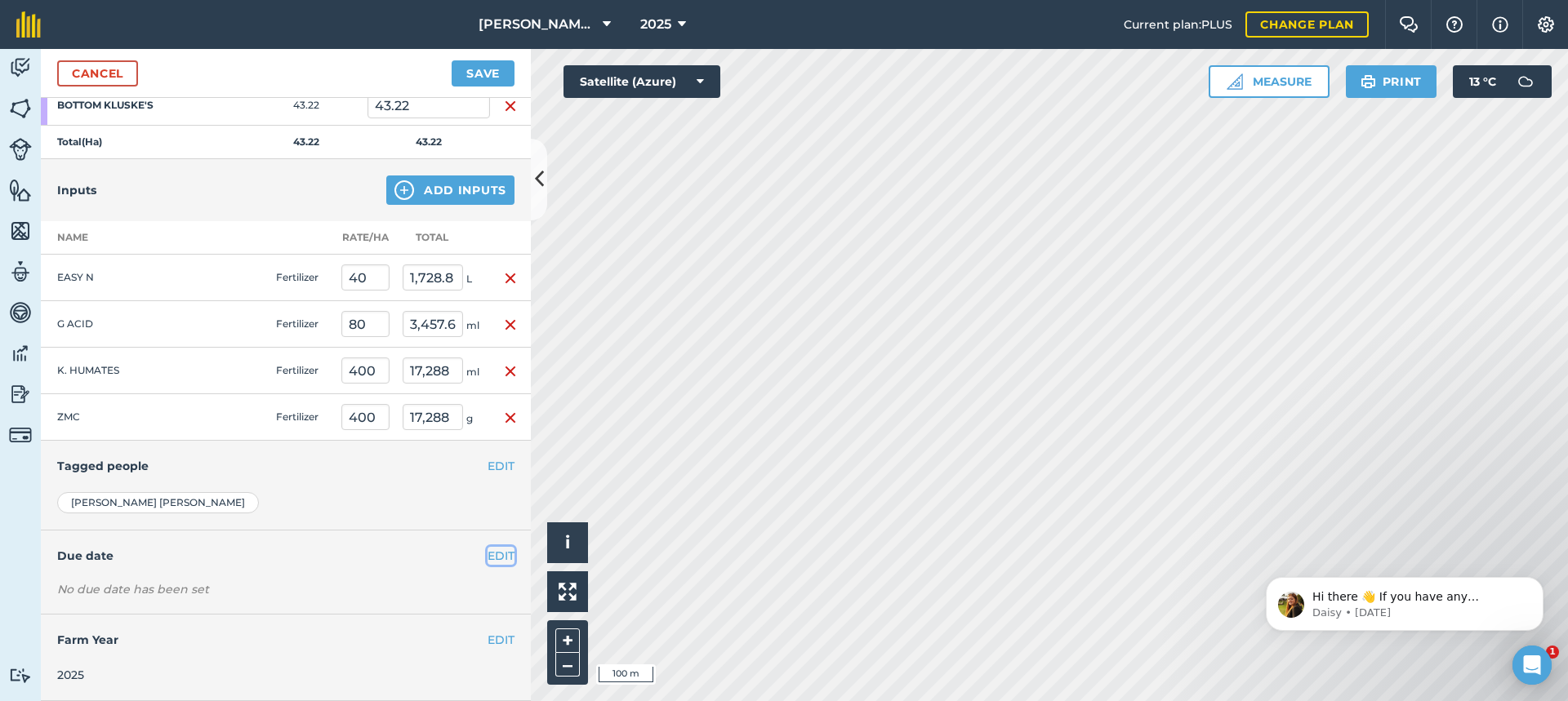
click at [494, 553] on button "EDIT" at bounding box center [501, 555] width 27 height 18
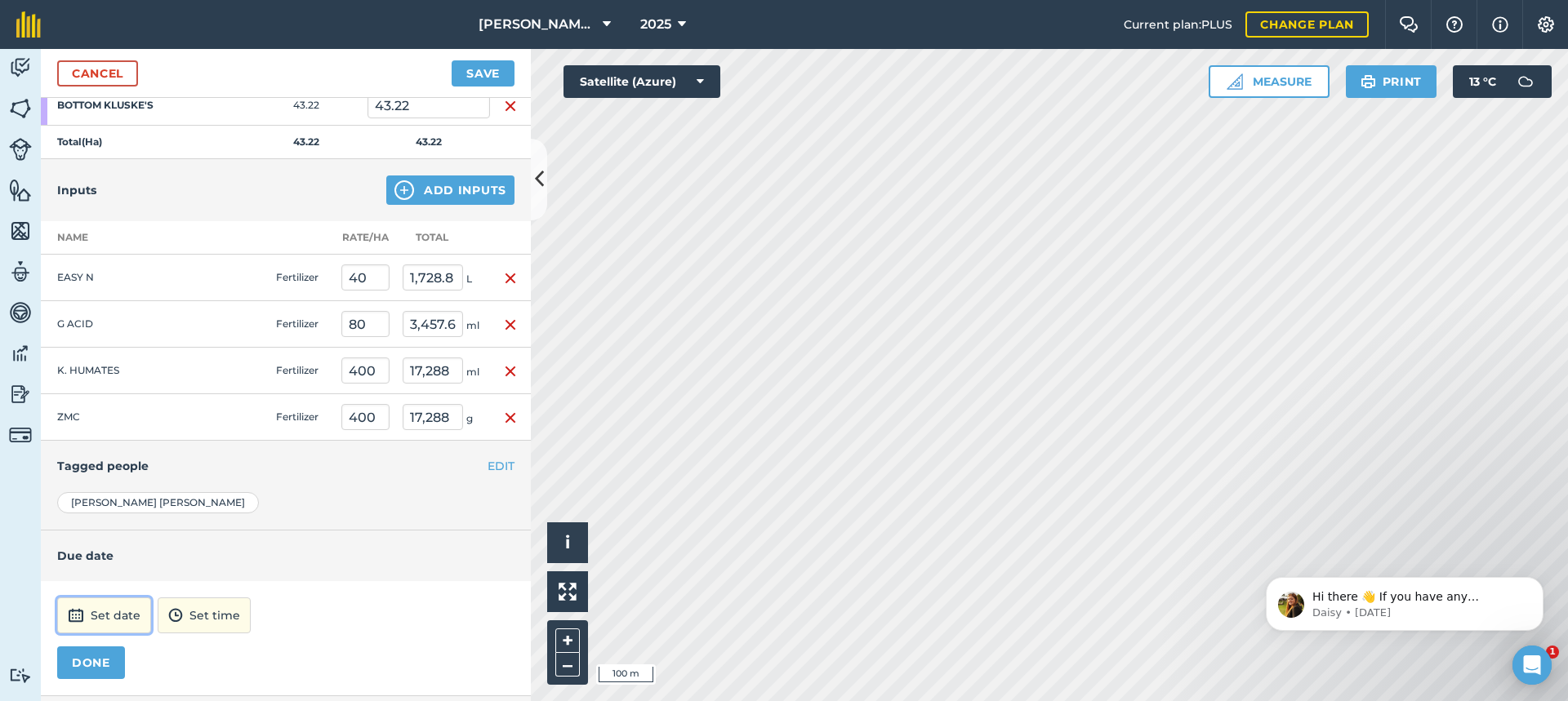
click at [118, 615] on button "Set date" at bounding box center [104, 615] width 94 height 36
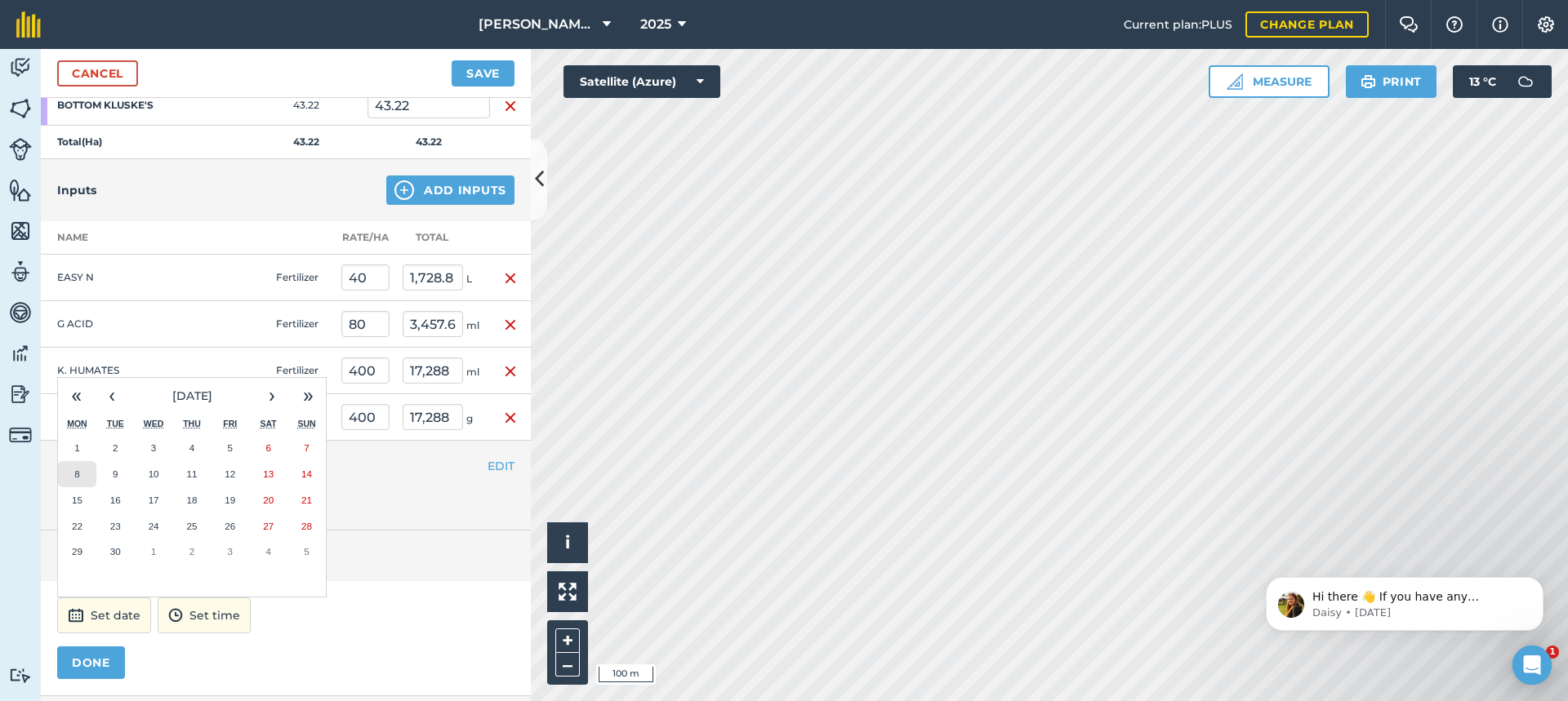
click at [77, 474] on abbr "8" at bounding box center [76, 474] width 5 height 10
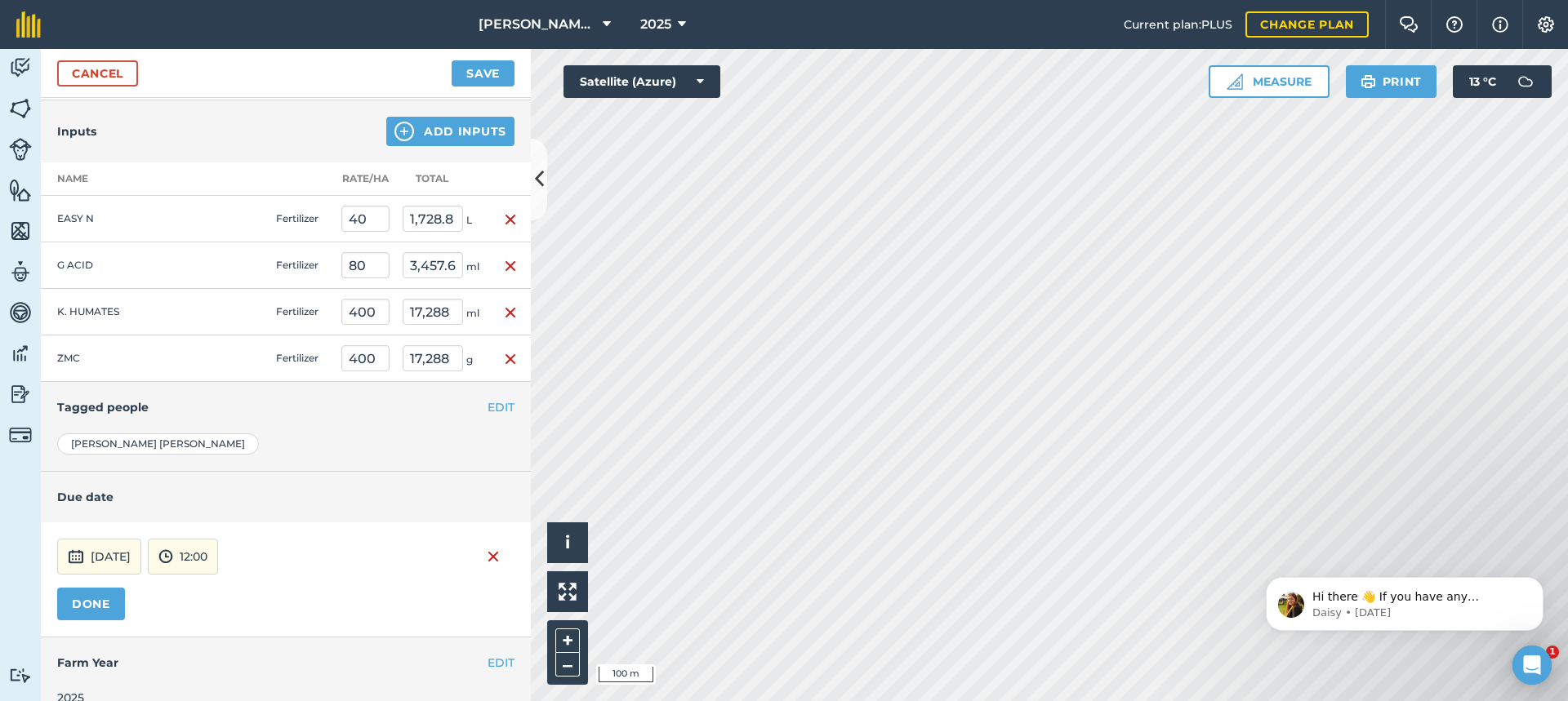
scroll to position [363, 0]
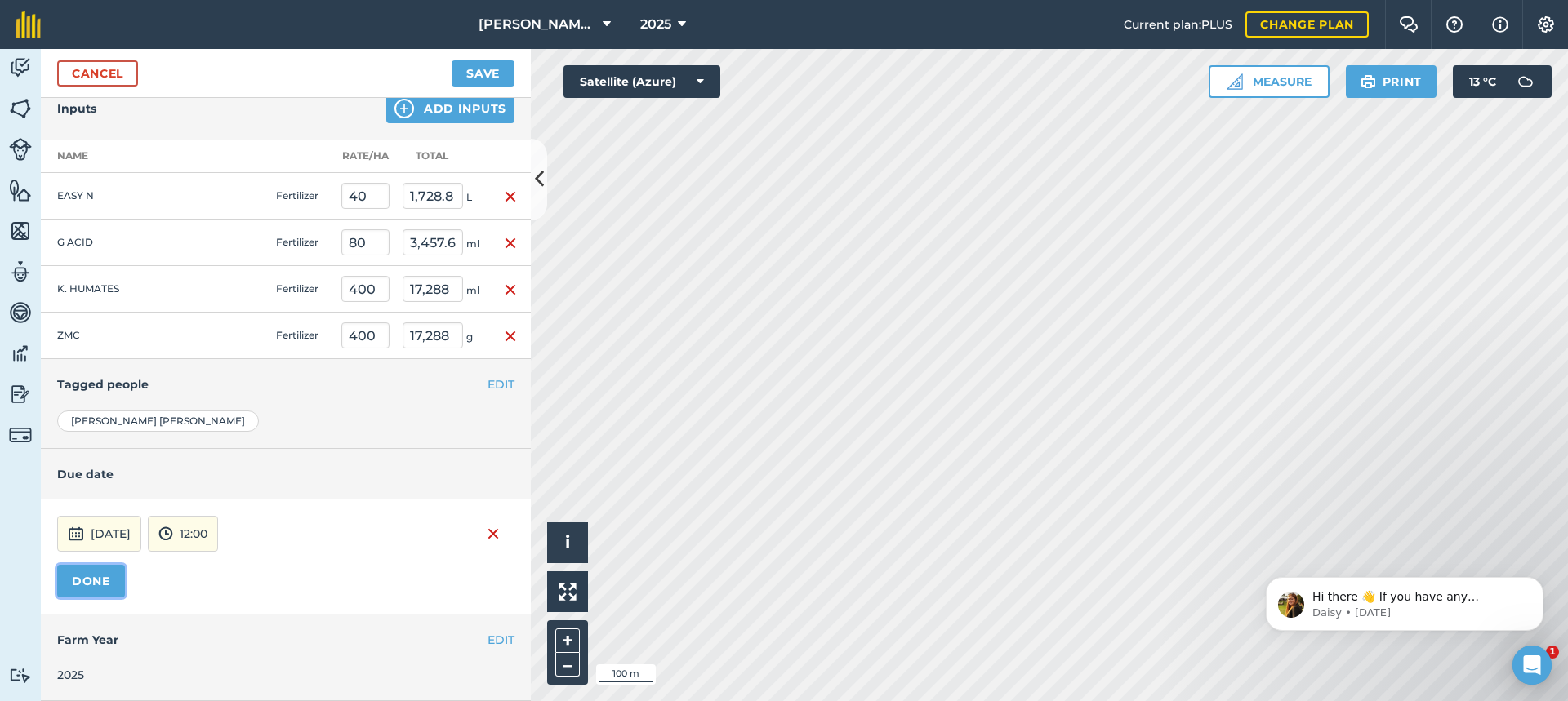
click at [93, 582] on button "DONE" at bounding box center [91, 581] width 68 height 33
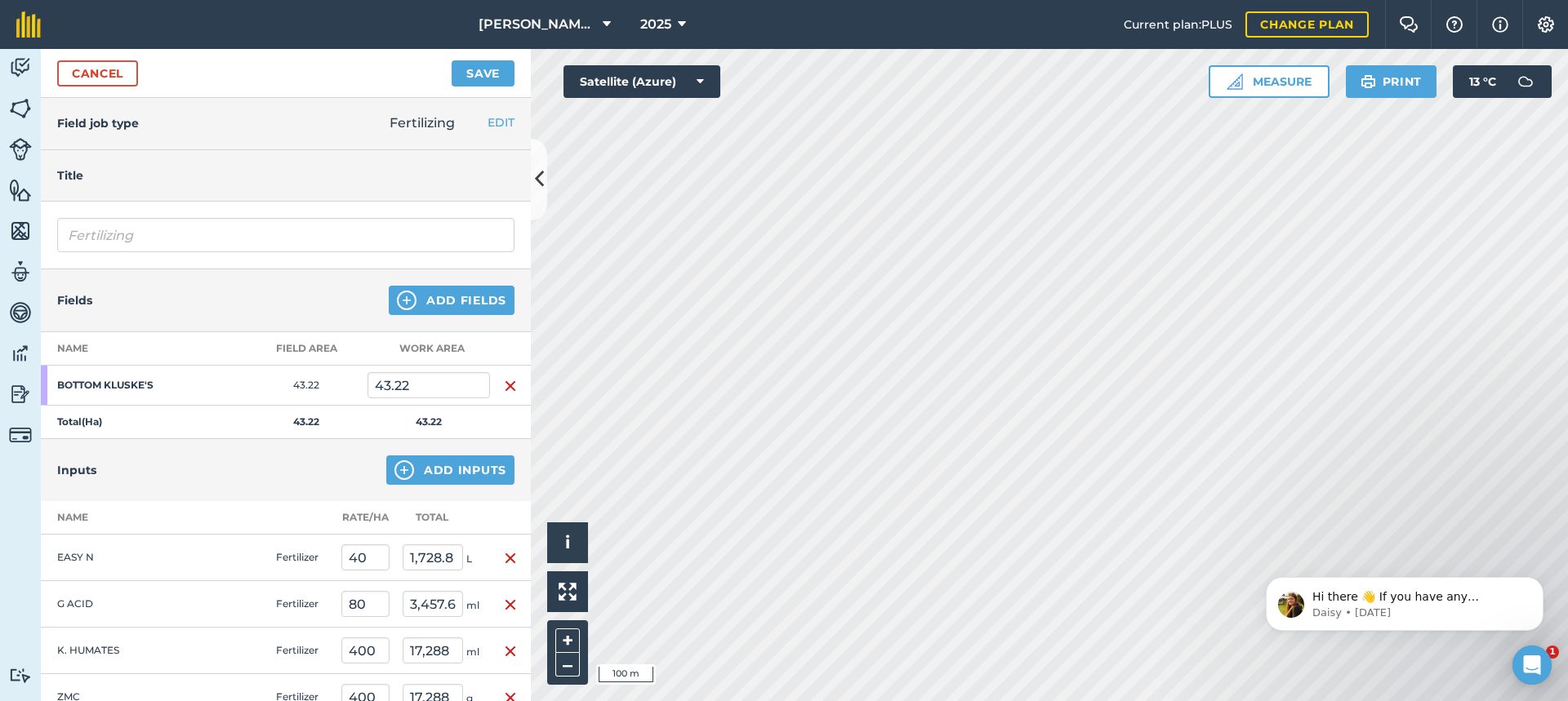
scroll to position [0, 0]
click at [484, 71] on button "Save" at bounding box center [483, 73] width 63 height 26
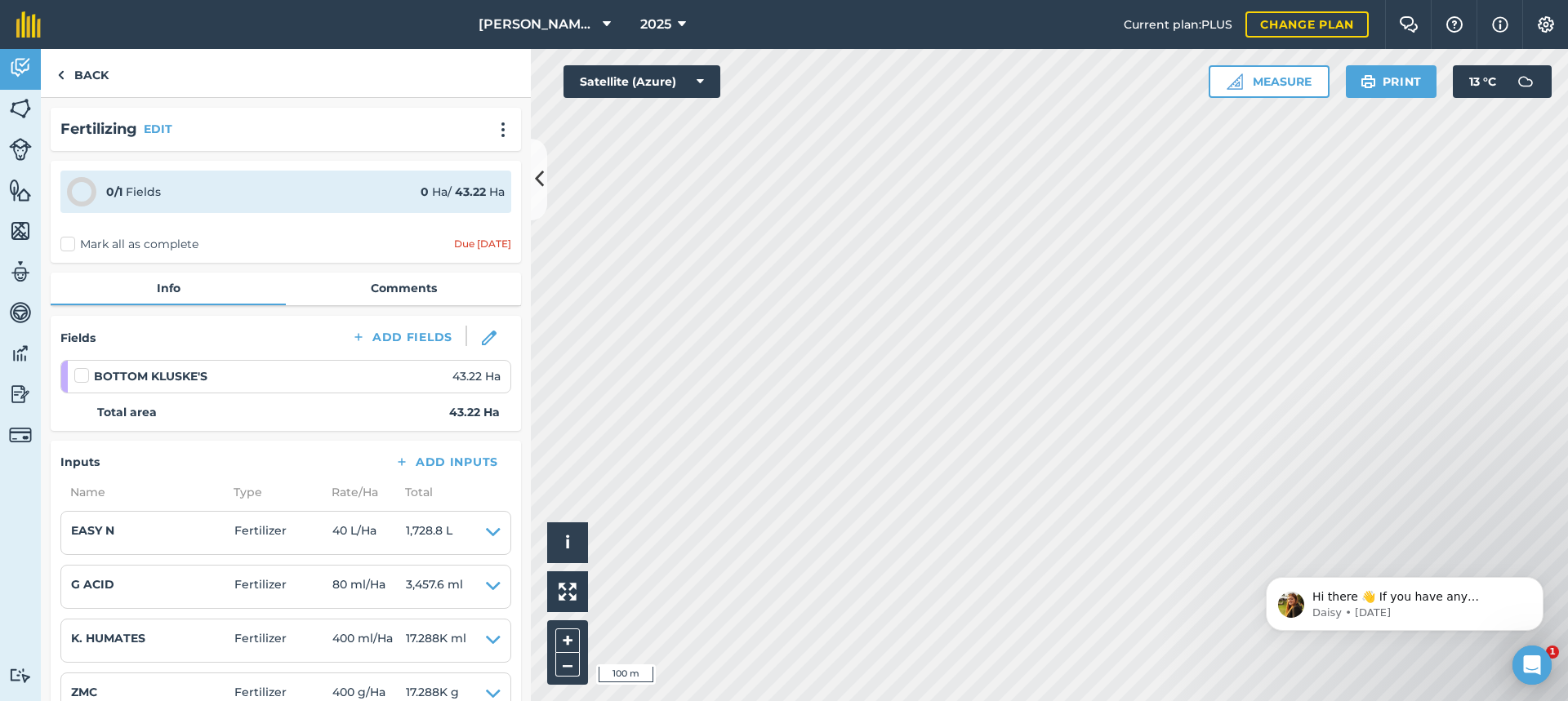
click at [67, 243] on label "Mark all as complete" at bounding box center [129, 244] width 138 height 17
click at [67, 243] on input "Mark all as complete" at bounding box center [65, 241] width 10 height 10
checkbox input "false"
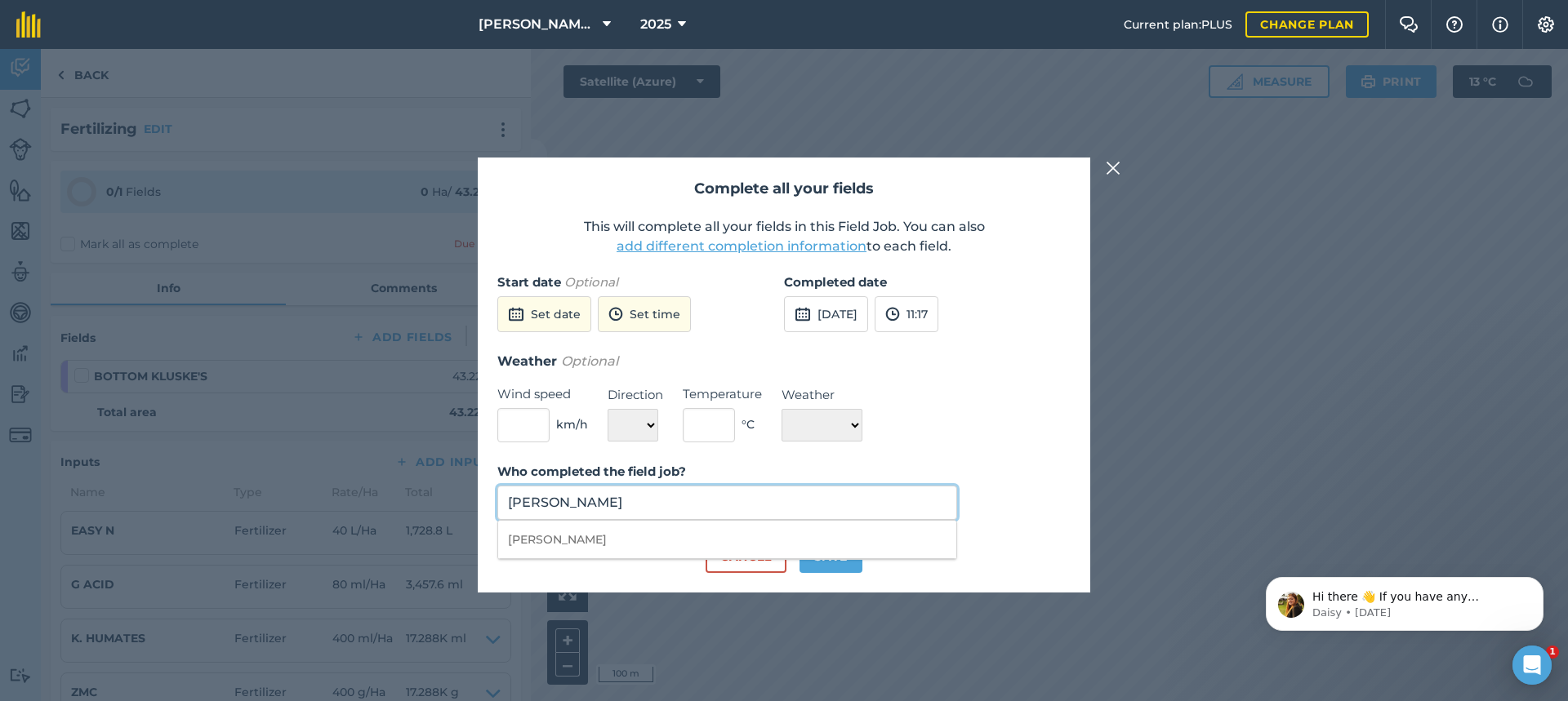
click at [647, 508] on input "[PERSON_NAME]" at bounding box center [727, 503] width 460 height 34
click at [993, 429] on div "Weather Optional Wind speed km/h Direction N NE E SE S SW W NW Temperature ° C …" at bounding box center [784, 397] width 573 height 91
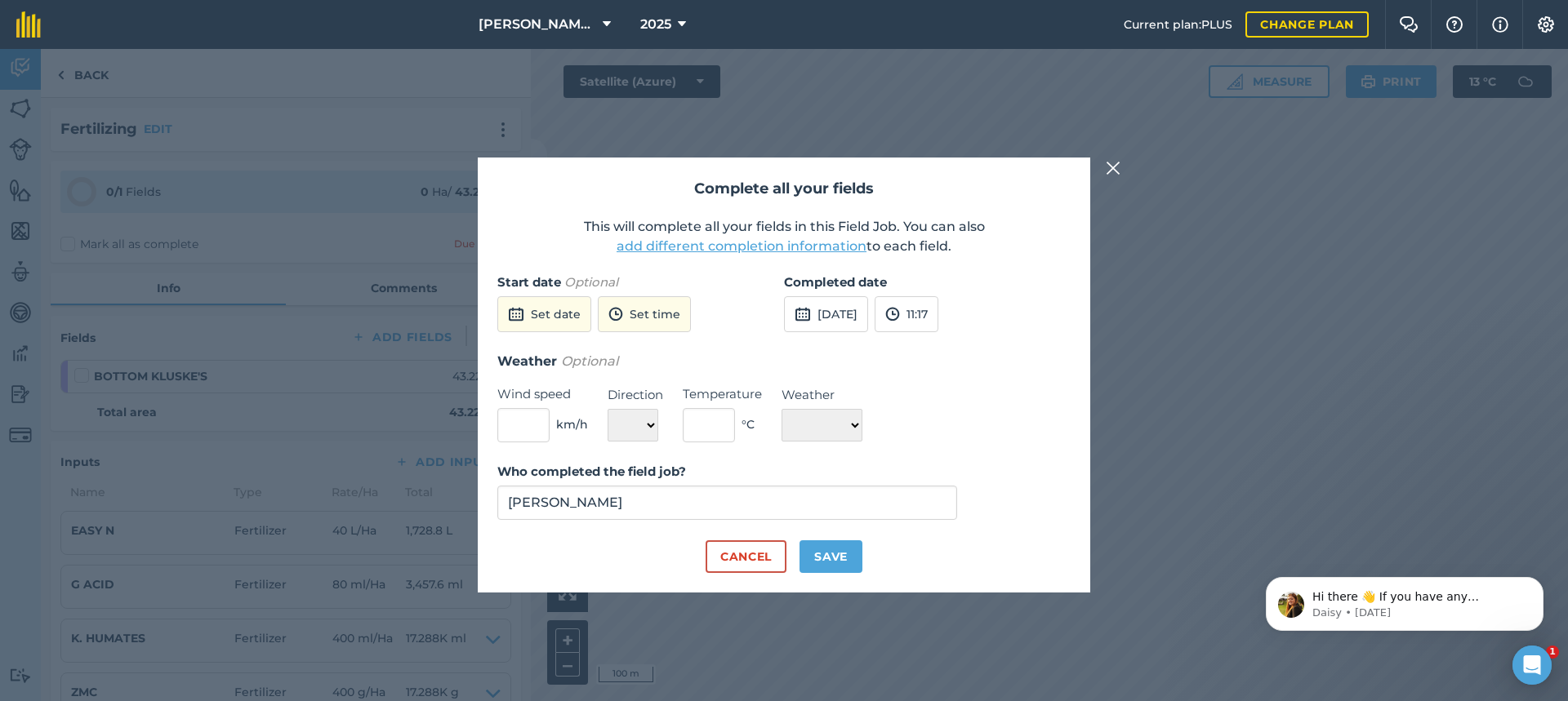
click at [1115, 164] on img at bounding box center [1114, 168] width 15 height 20
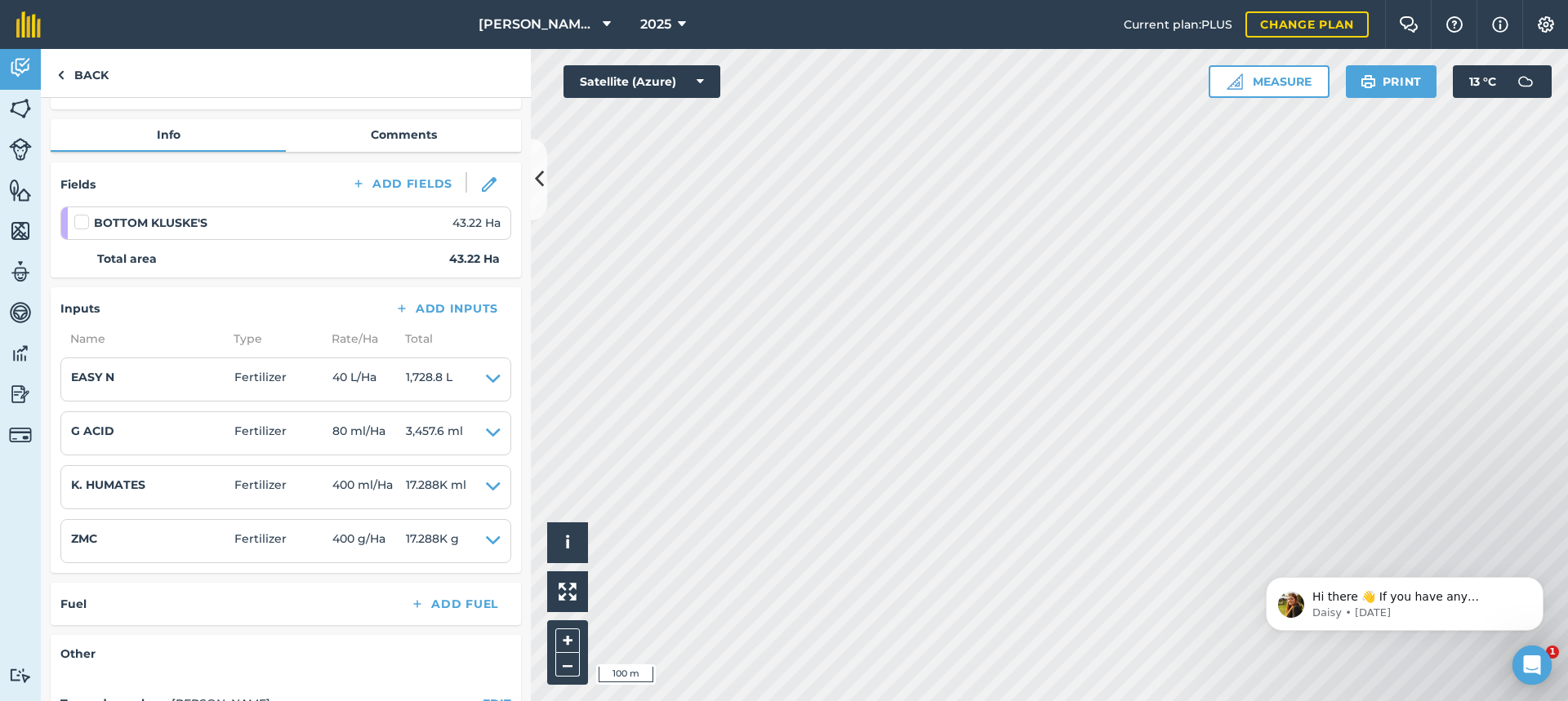
scroll to position [164, 0]
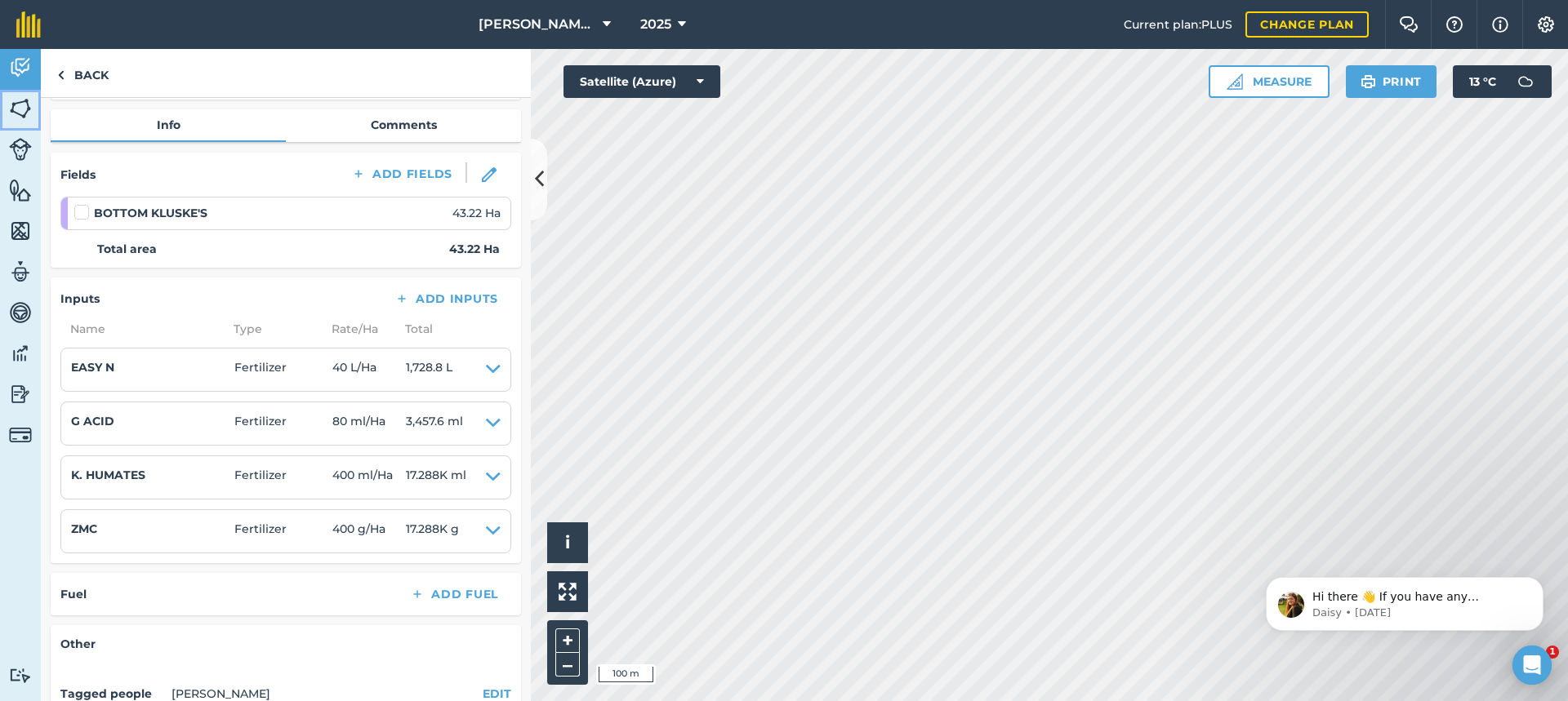
click at [20, 104] on img at bounding box center [21, 109] width 23 height 24
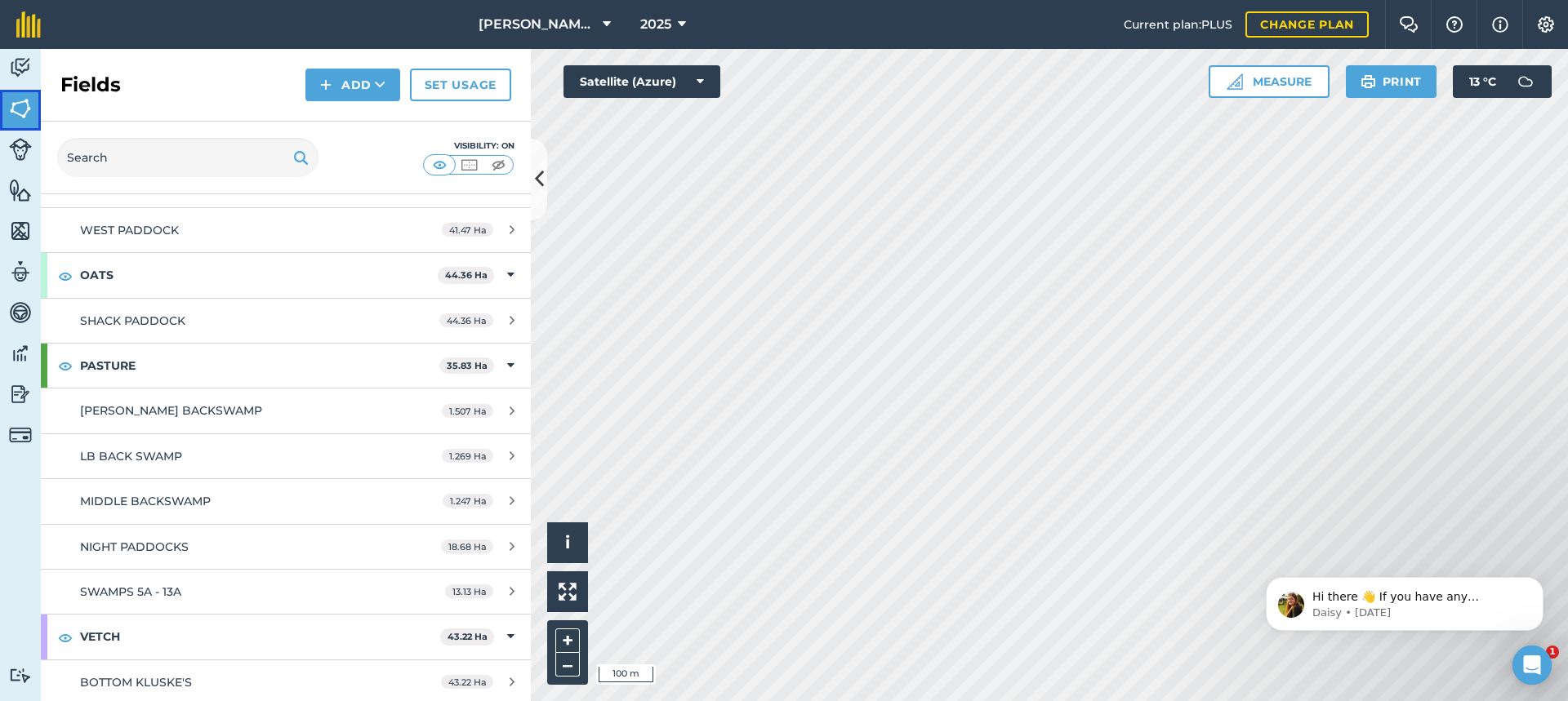
scroll to position [1652, 0]
click at [149, 455] on span "LB BACK SWAMP" at bounding box center [131, 453] width 102 height 15
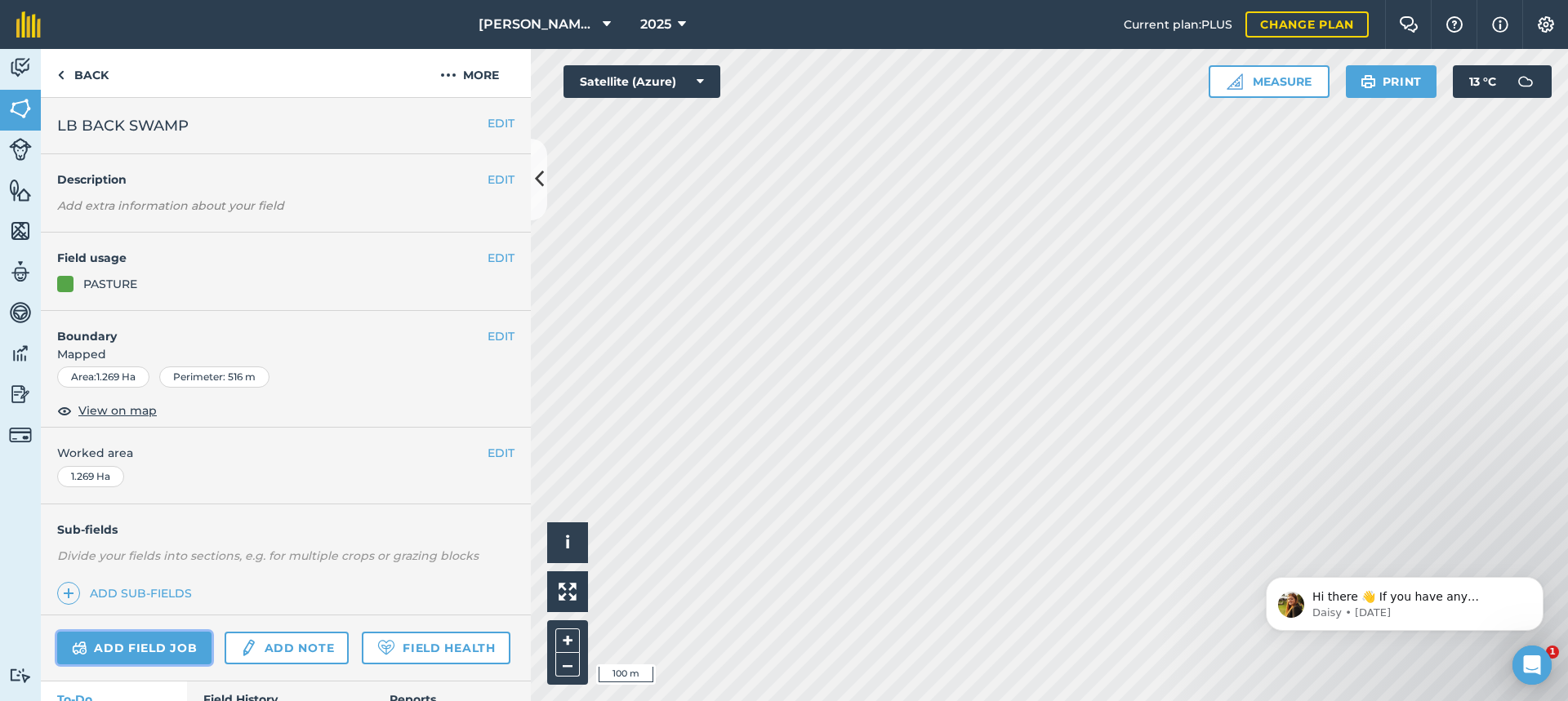
click at [176, 647] on link "Add field job" at bounding box center [134, 648] width 154 height 33
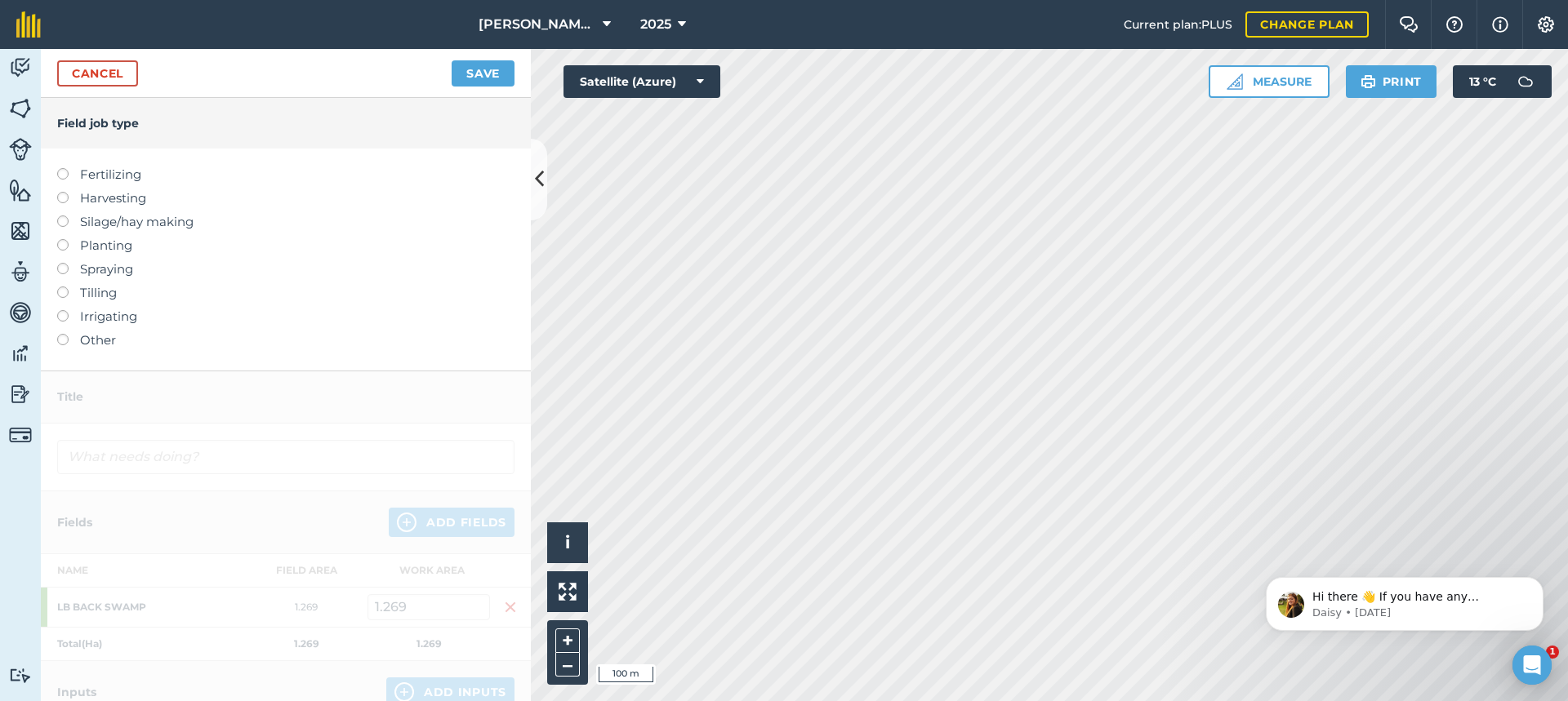
click at [63, 168] on label at bounding box center [69, 168] width 23 height 0
type input "Fertilizing"
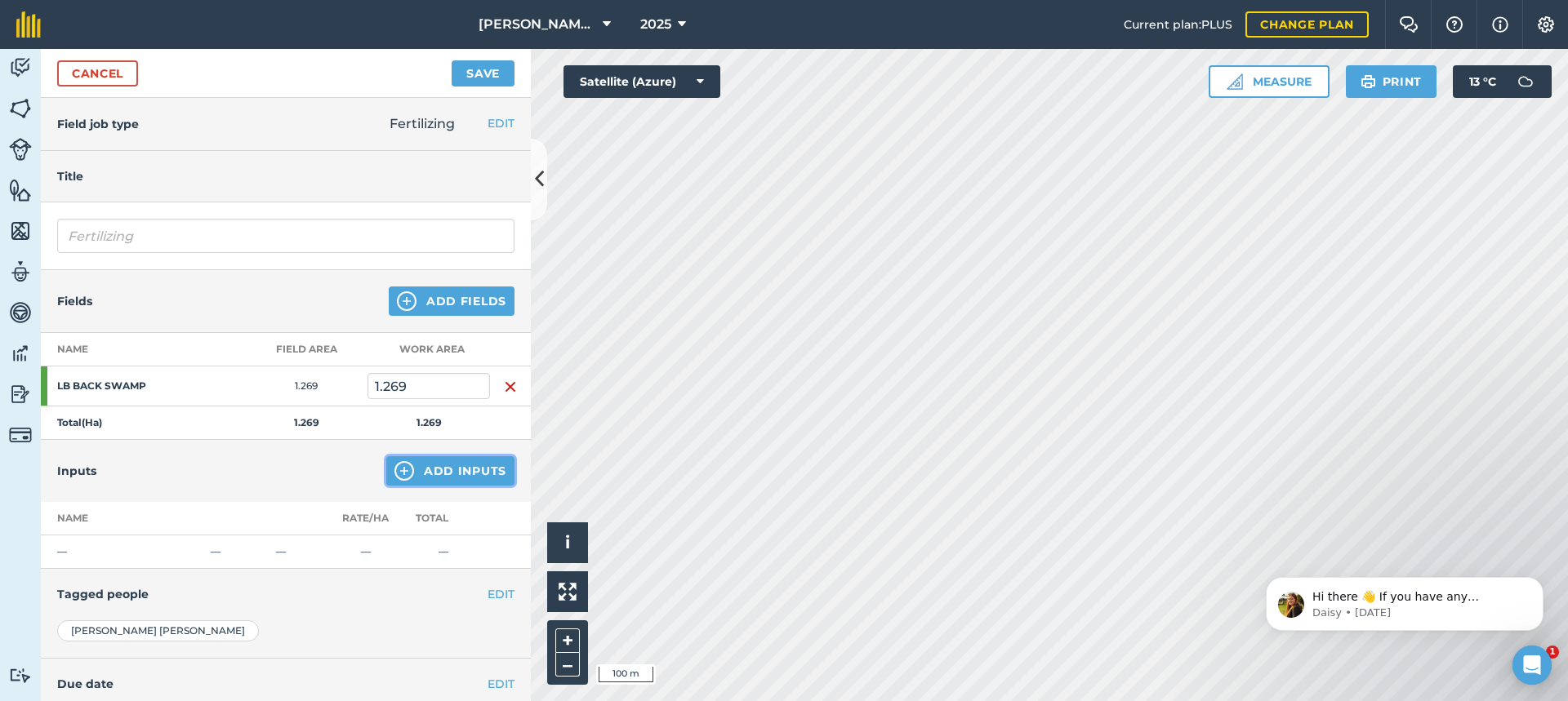
click at [447, 471] on button "Add Inputs" at bounding box center [450, 471] width 128 height 29
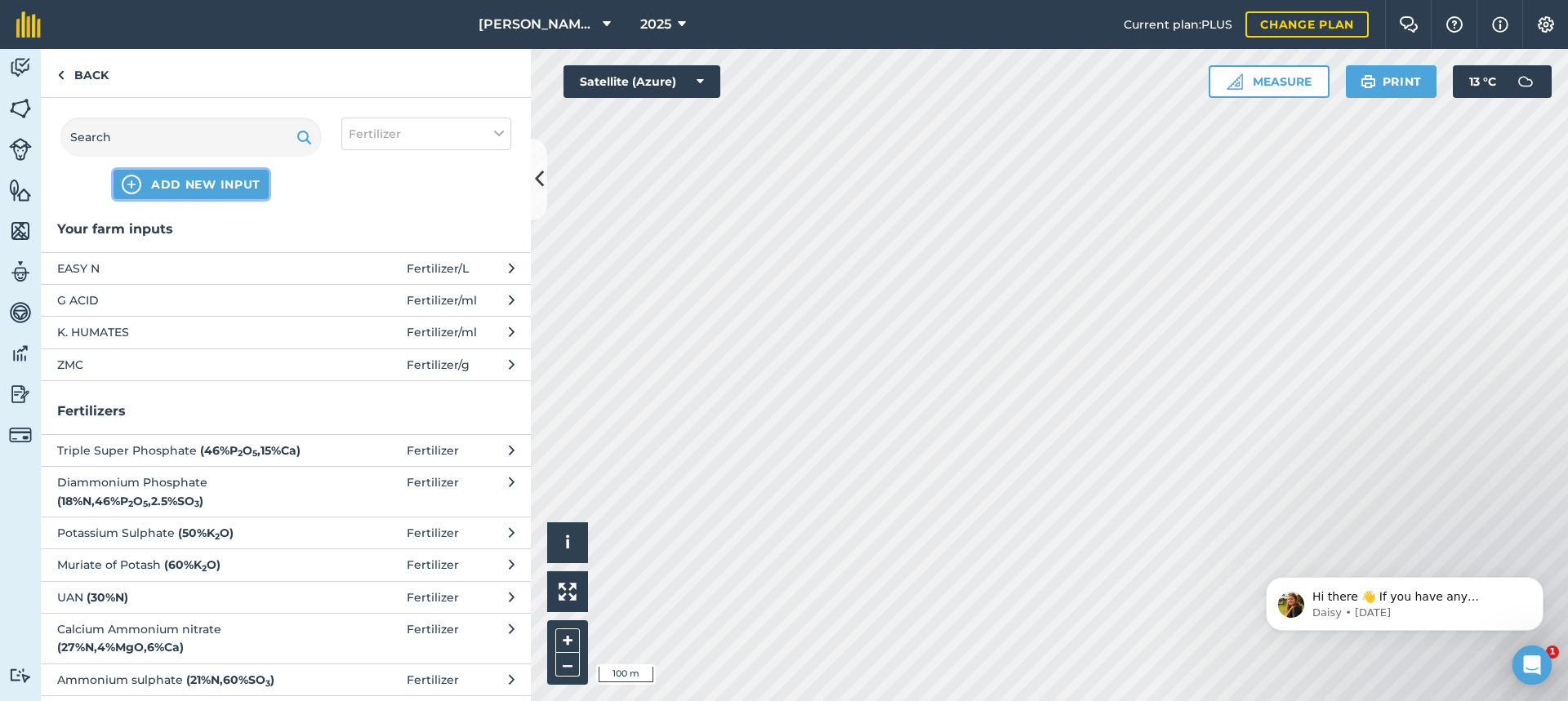
click at [195, 184] on span "ADD NEW INPUT" at bounding box center [206, 184] width 109 height 16
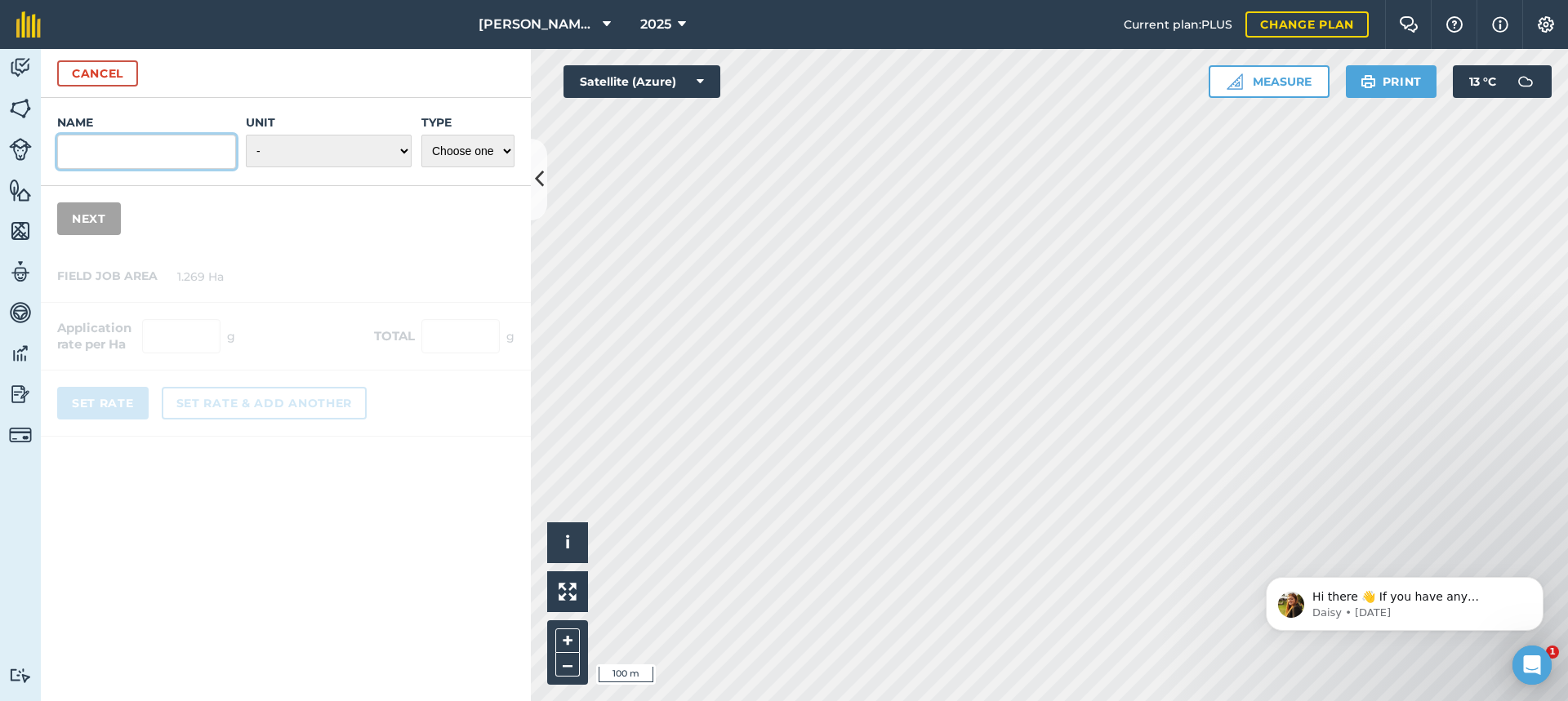
click at [73, 151] on input "Name" at bounding box center [147, 151] width 179 height 34
type input "1913"
click at [406, 149] on select "- Grams/g Kilograms/kg Metric tonnes/t Millilitres/ml Litres/L Ounces/oz Pounds…" at bounding box center [329, 150] width 165 height 33
select select "GRAMS"
click at [246, 134] on select "- Grams/g Kilograms/kg Metric tonnes/t Millilitres/ml Litres/L Ounces/oz Pounds…" at bounding box center [329, 150] width 165 height 33
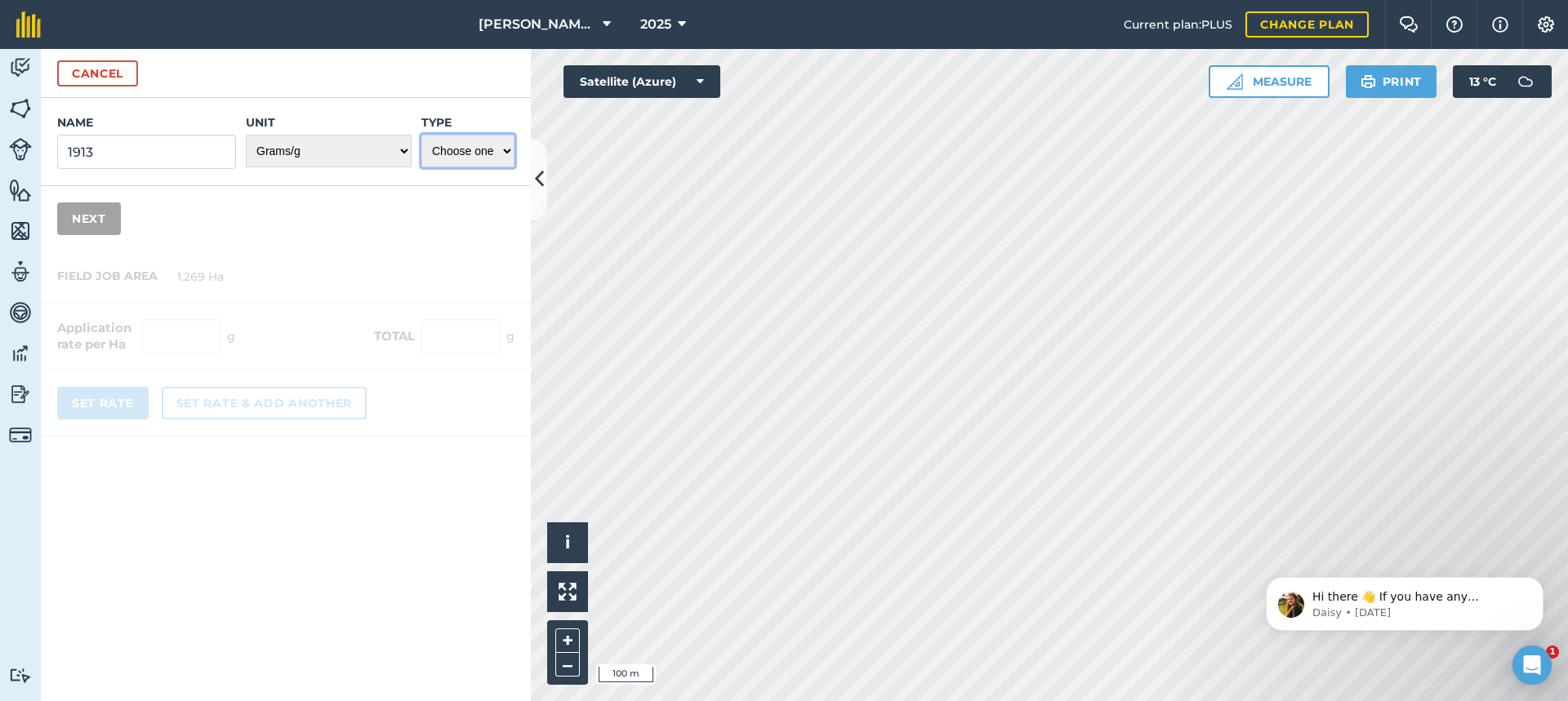
click at [494, 152] on select "Choose one Fertilizer Seed Spray Fuel Other" at bounding box center [467, 150] width 93 height 33
select select "FERTILIZER"
click at [421, 134] on select "Choose one Fertilizer Seed Spray Fuel Other" at bounding box center [467, 150] width 93 height 33
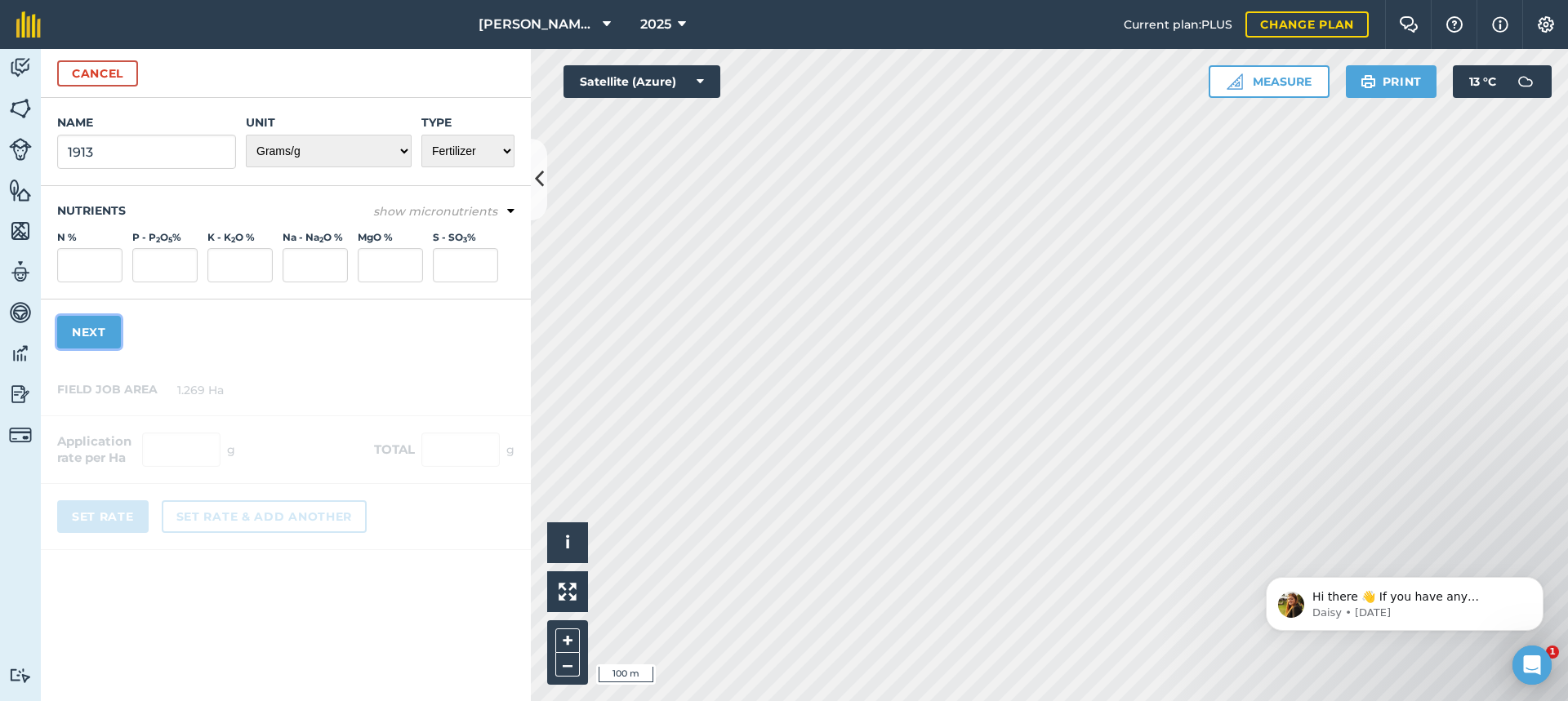
click at [80, 329] on button "Next" at bounding box center [89, 332] width 64 height 33
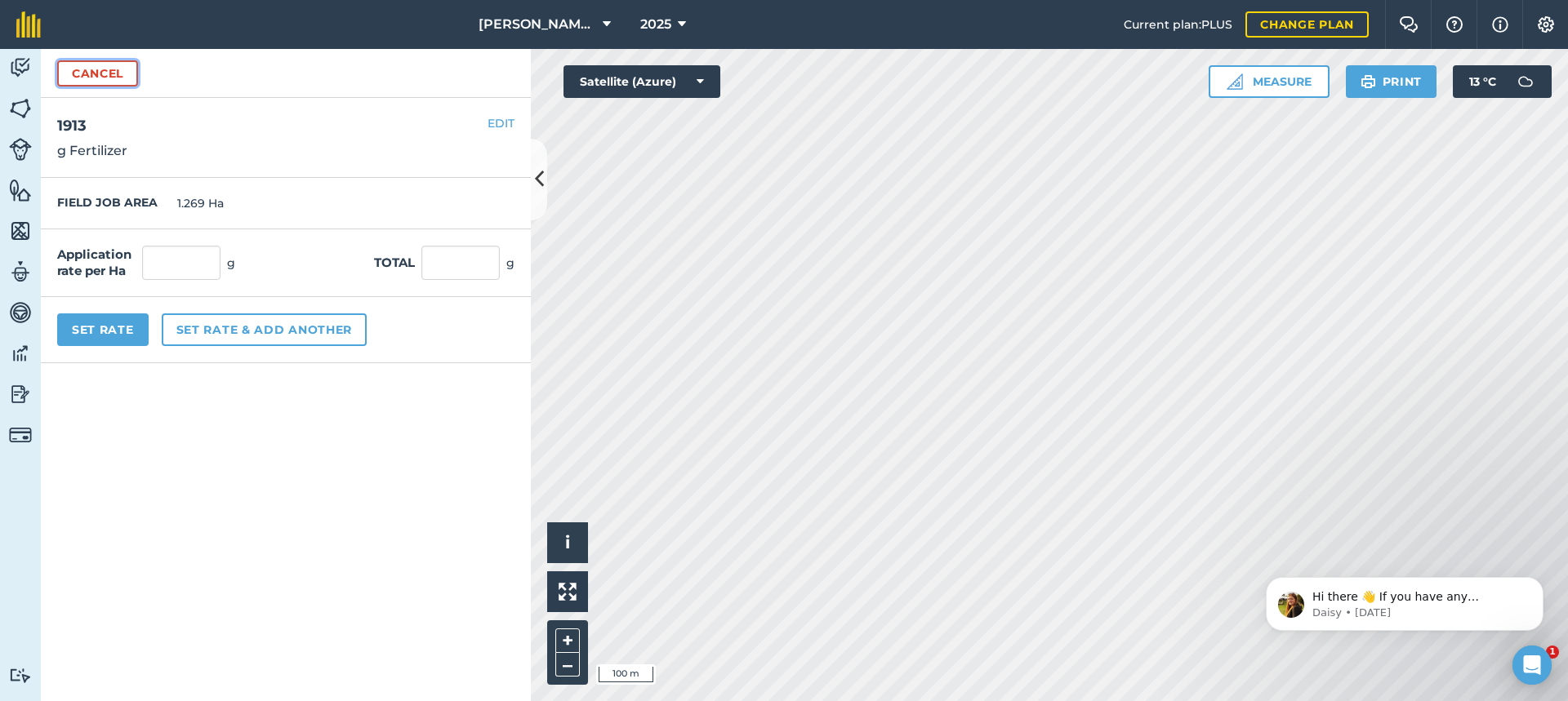
click at [101, 73] on button "Cancel" at bounding box center [98, 73] width 81 height 26
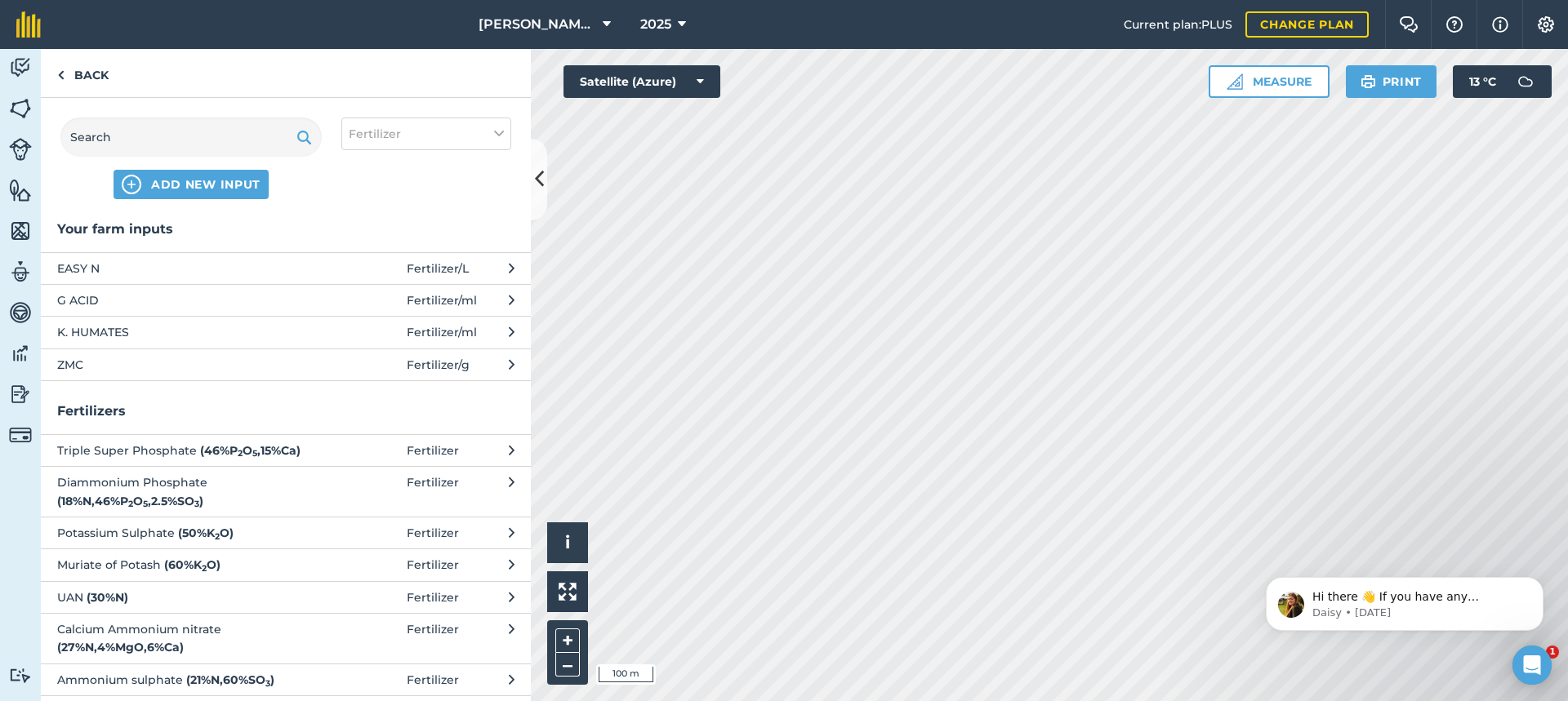
click at [509, 451] on icon at bounding box center [511, 450] width 6 height 18
select select "FERTILIZER"
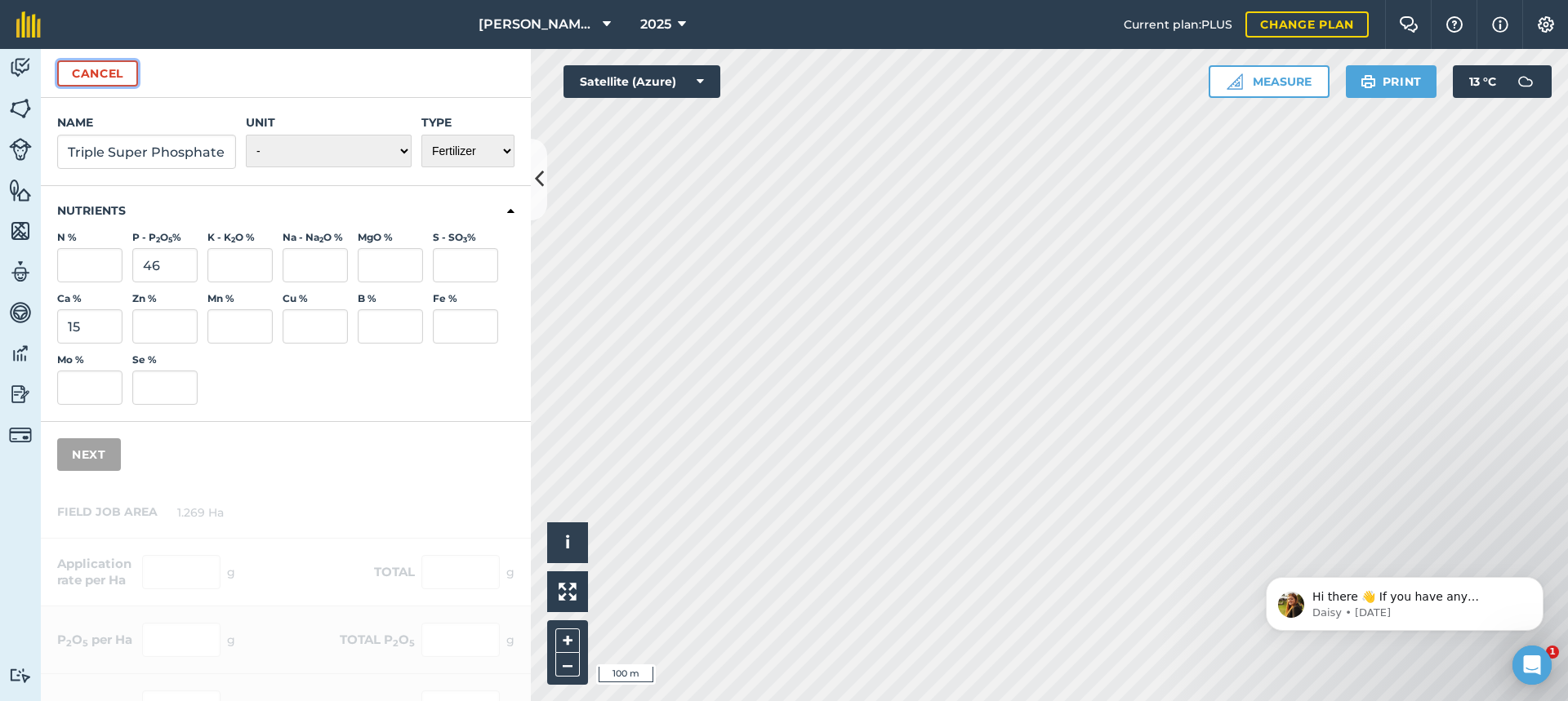
click at [95, 72] on button "Cancel" at bounding box center [98, 73] width 81 height 26
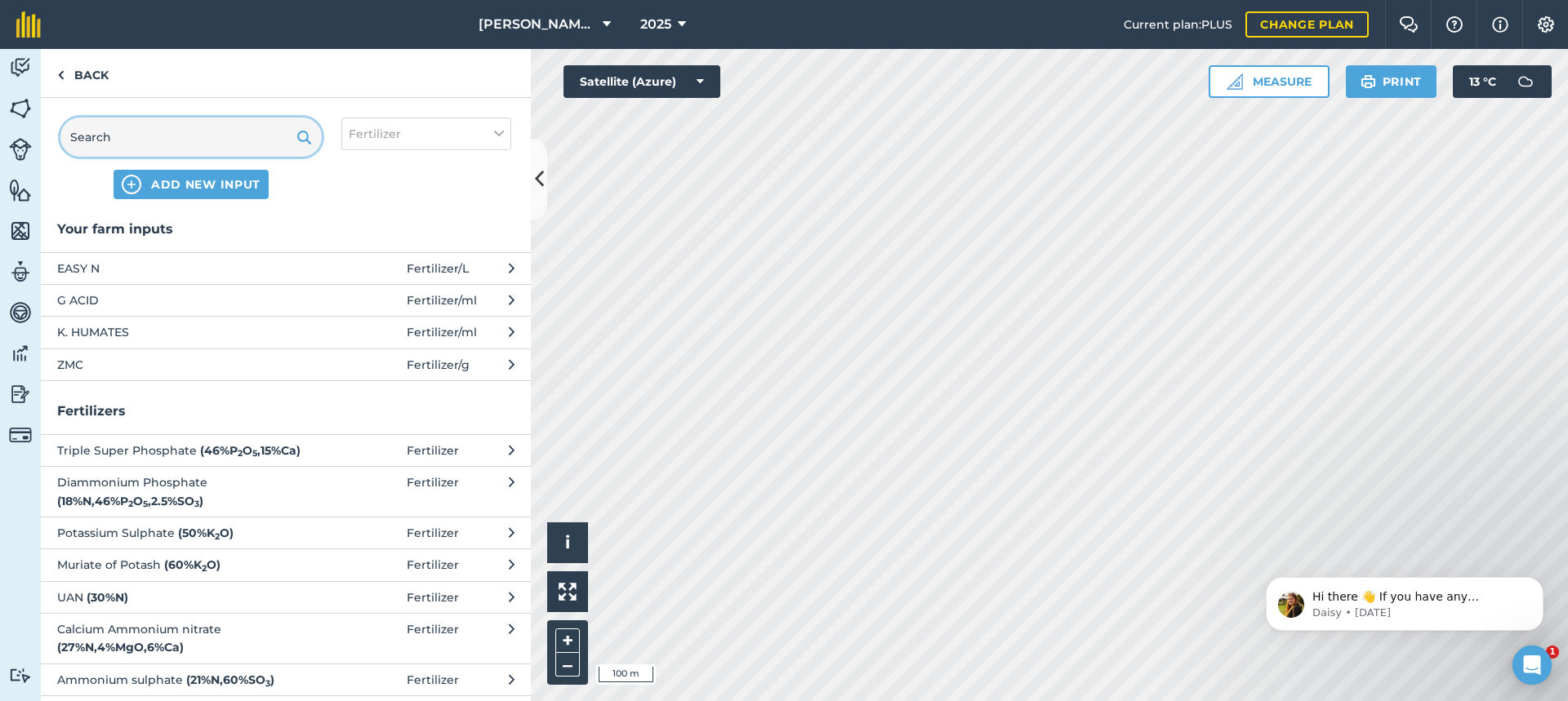
click at [134, 143] on input "text" at bounding box center [191, 137] width 261 height 39
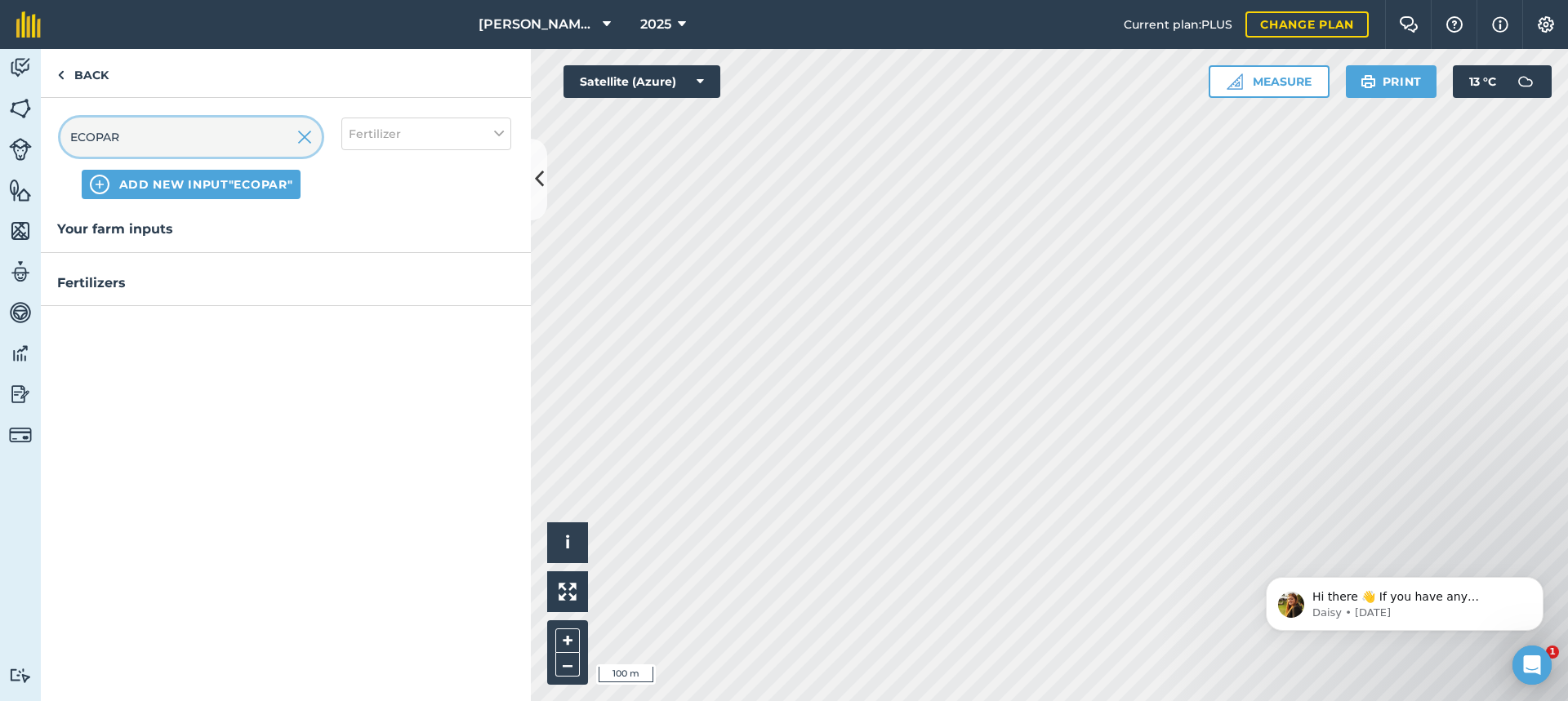
type input "ECOPAR"
click at [175, 184] on span "ADD NEW INPUT "ECOPAR"" at bounding box center [206, 184] width 174 height 16
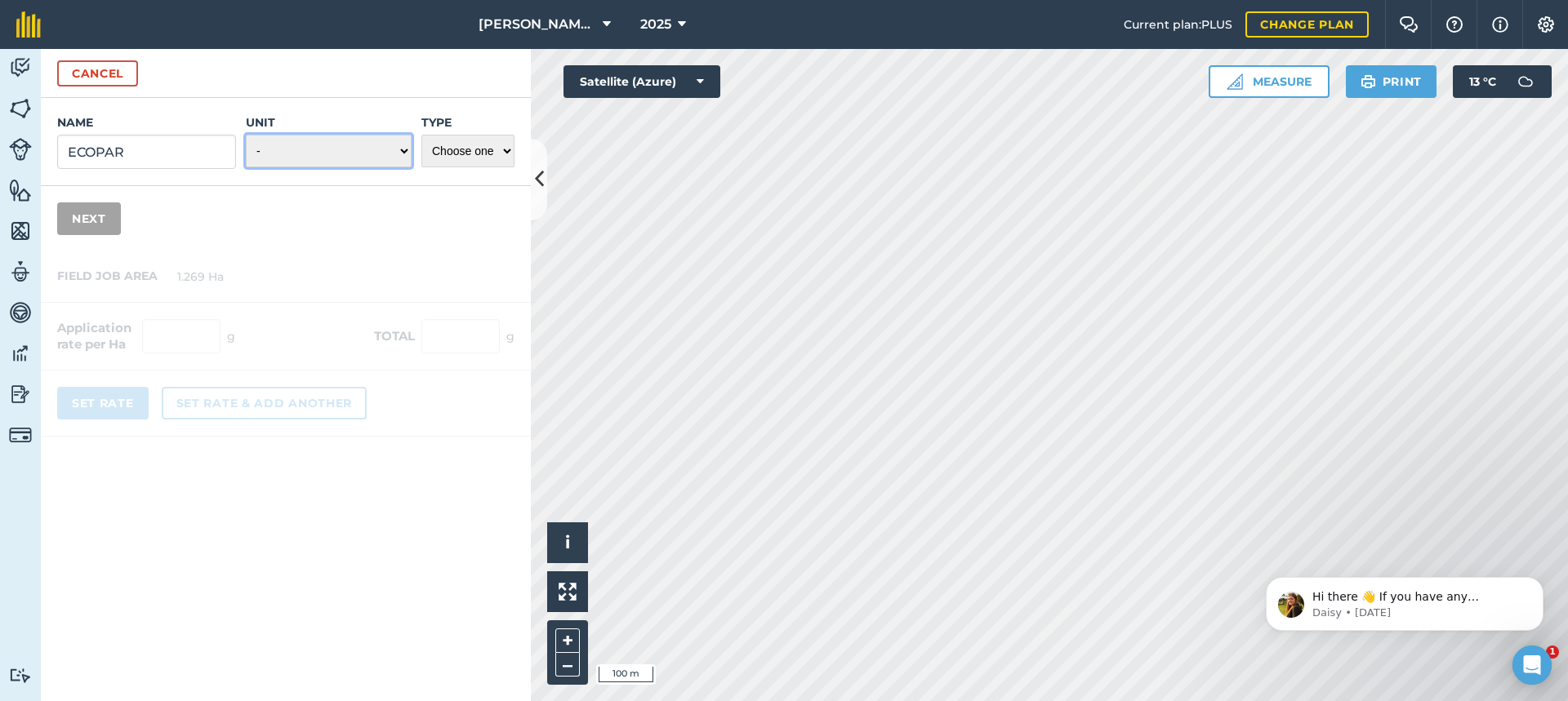
click at [401, 149] on select "- Grams/g Kilograms/kg Metric tonnes/t Millilitres/ml Litres/L Ounces/oz Pounds…" at bounding box center [329, 150] width 165 height 33
select select "MILLILITRES"
click at [246, 134] on select "- Grams/g Kilograms/kg Metric tonnes/t Millilitres/ml Litres/L Ounces/oz Pounds…" at bounding box center [329, 150] width 165 height 33
click at [509, 147] on select "Choose one Fertilizer Seed Spray Fuel Other" at bounding box center [467, 150] width 93 height 33
select select "SPRAY"
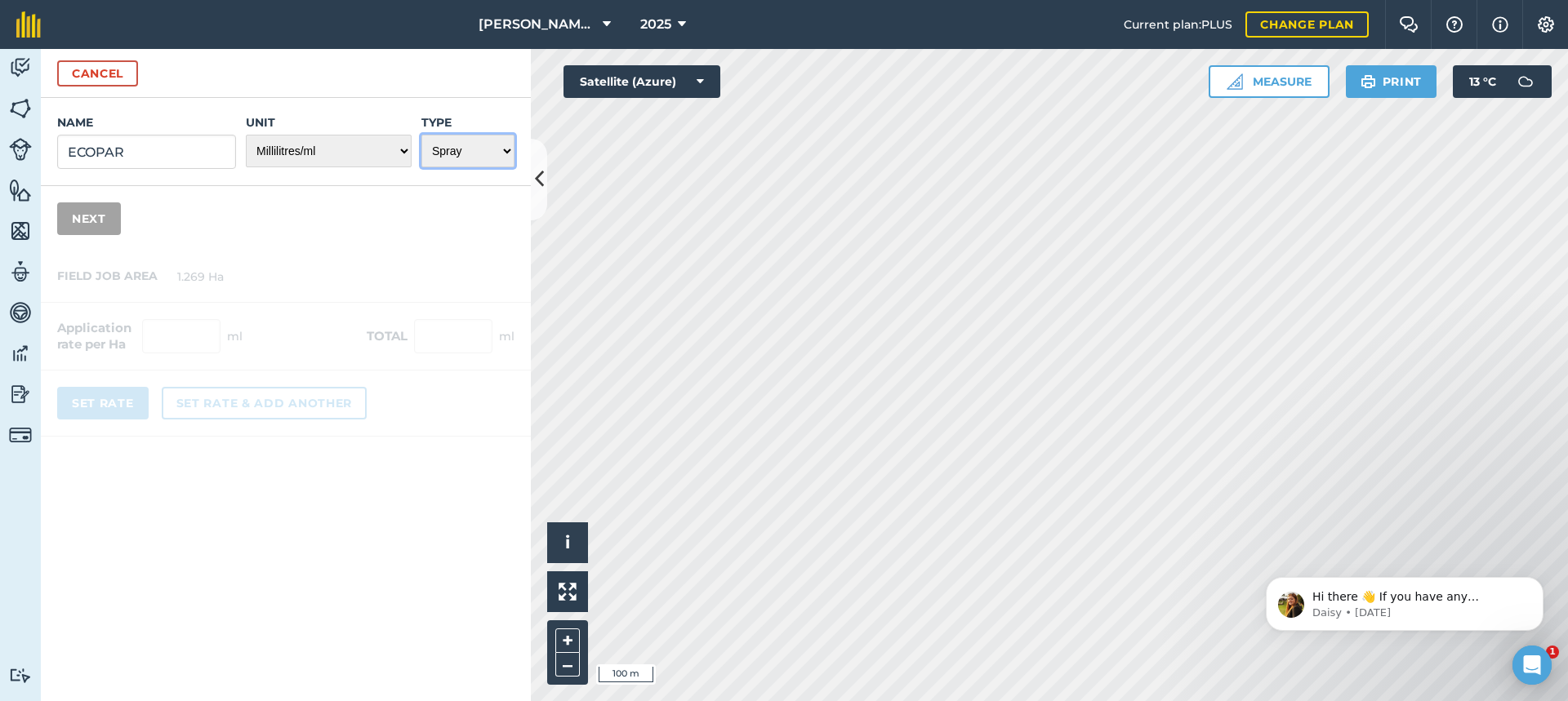
click at [421, 134] on select "Choose one Fertilizer Seed Spray Fuel Other" at bounding box center [467, 150] width 93 height 33
click at [93, 219] on button "Next" at bounding box center [89, 219] width 64 height 33
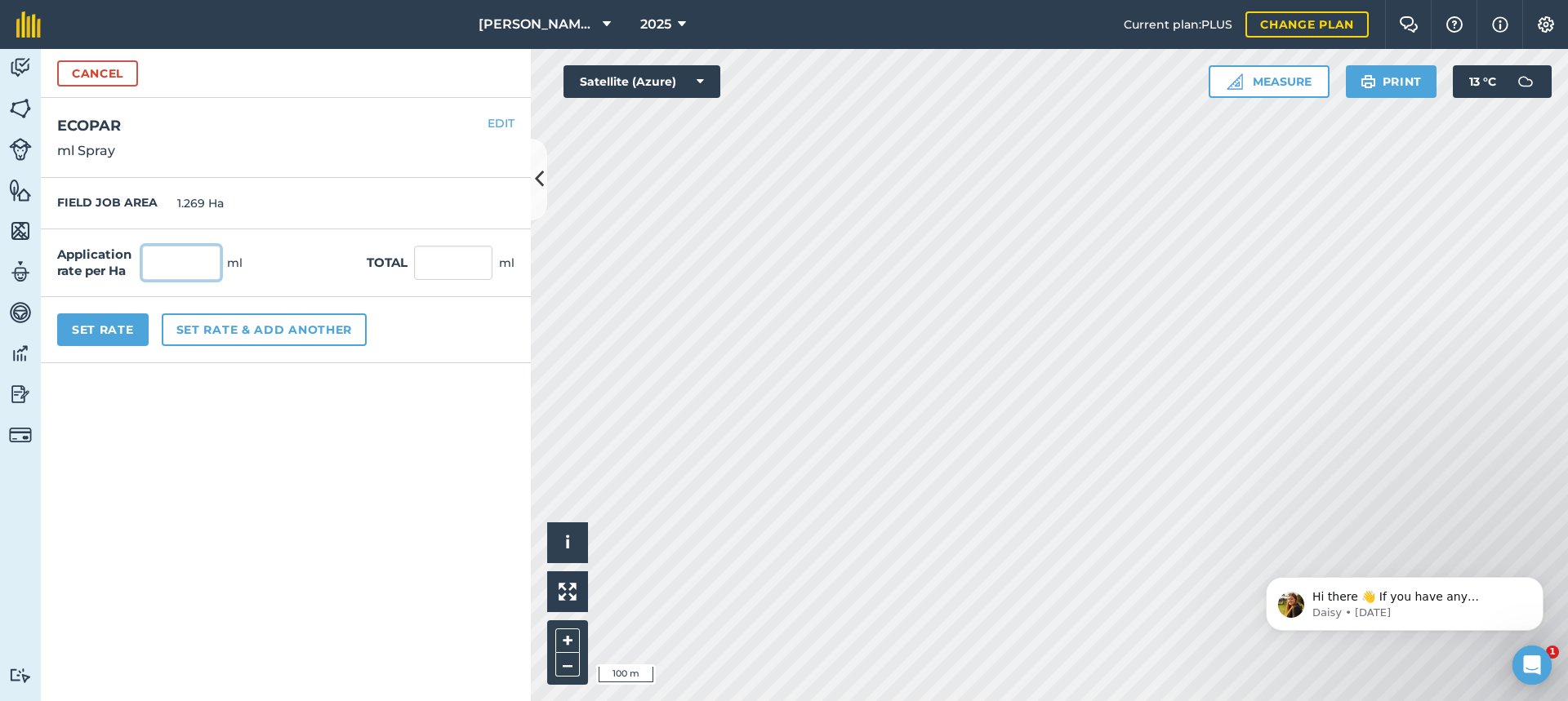
click at [178, 261] on input "text" at bounding box center [180, 263] width 78 height 34
type input "400"
type input "507.6"
click at [112, 73] on button "Cancel" at bounding box center [98, 73] width 81 height 26
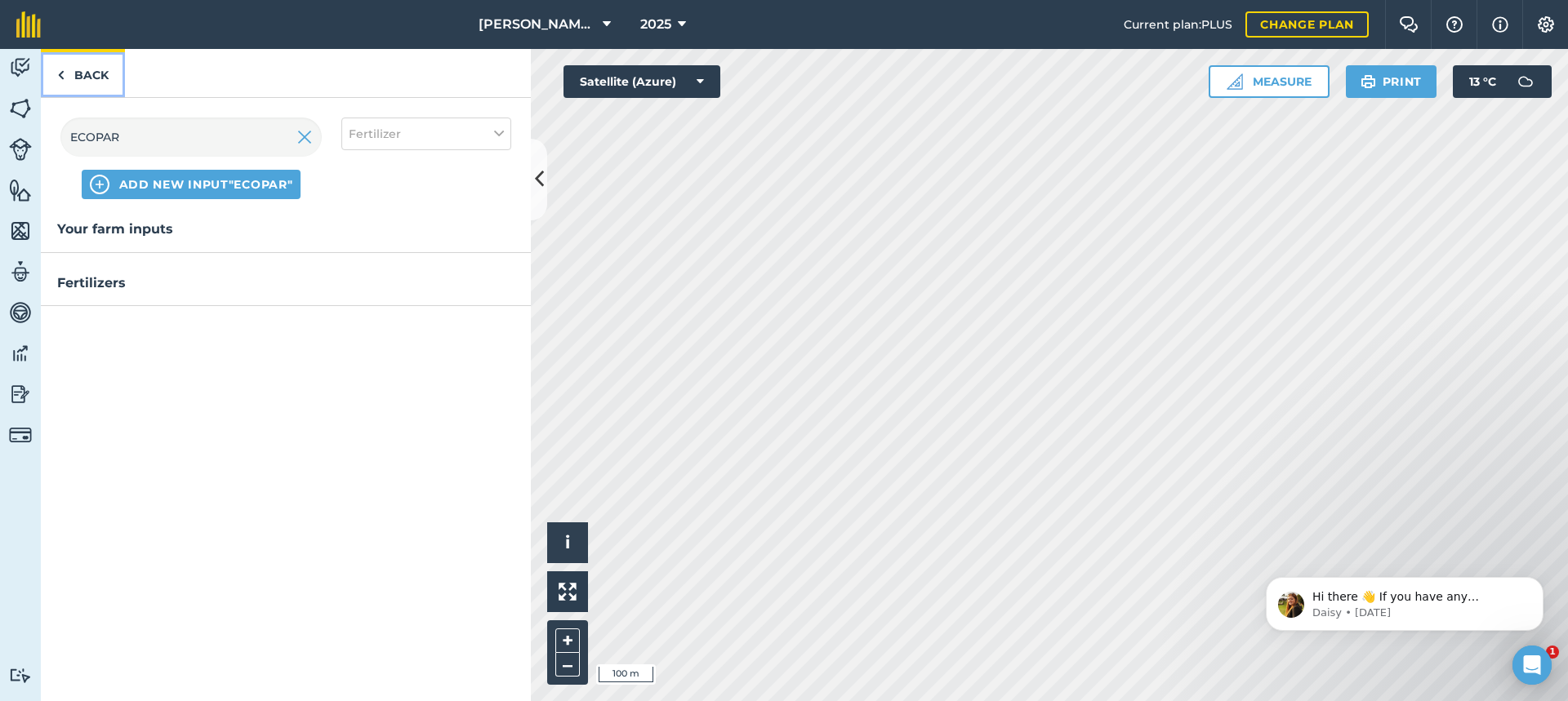
click at [97, 77] on link "Back" at bounding box center [83, 72] width 85 height 48
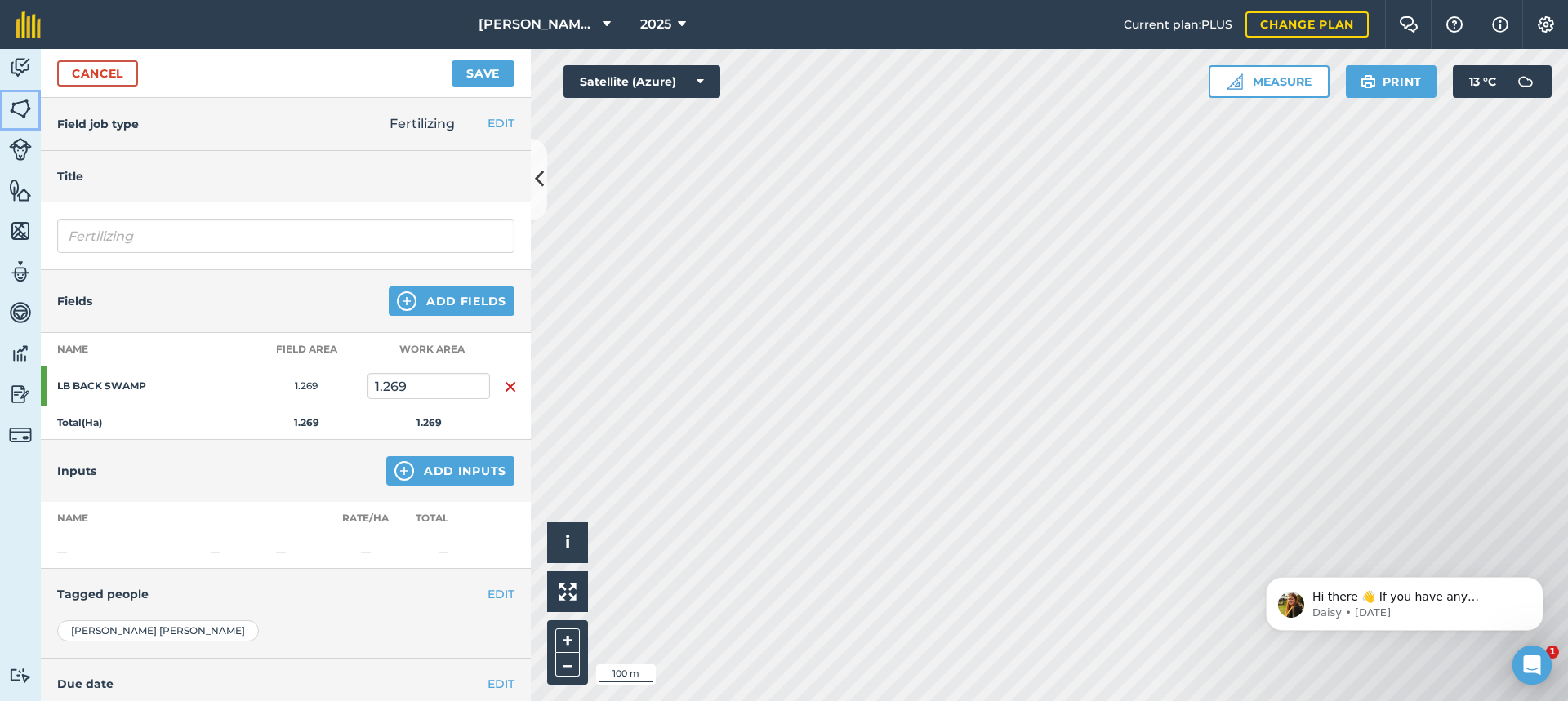
click at [17, 105] on img at bounding box center [21, 109] width 23 height 24
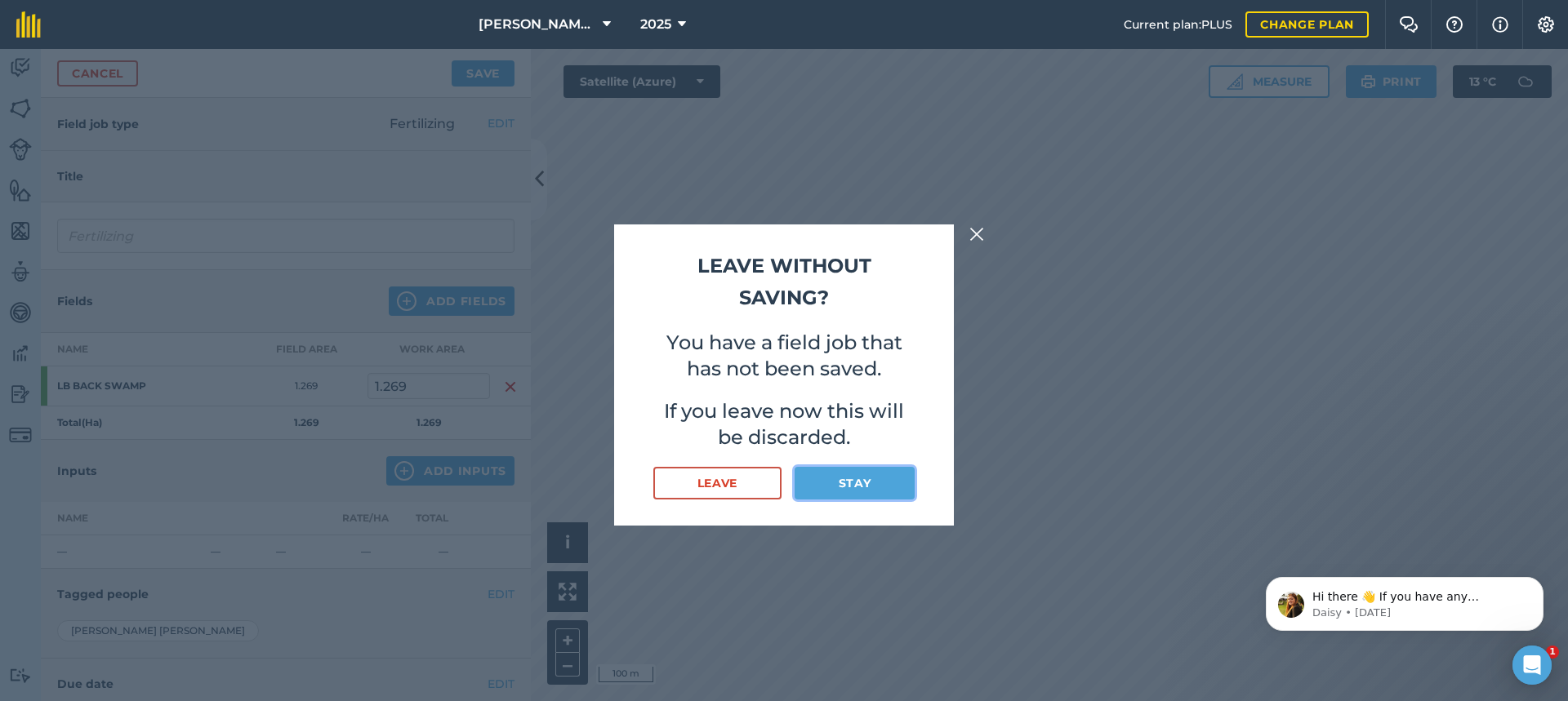
click at [857, 485] on button "Stay" at bounding box center [855, 483] width 120 height 33
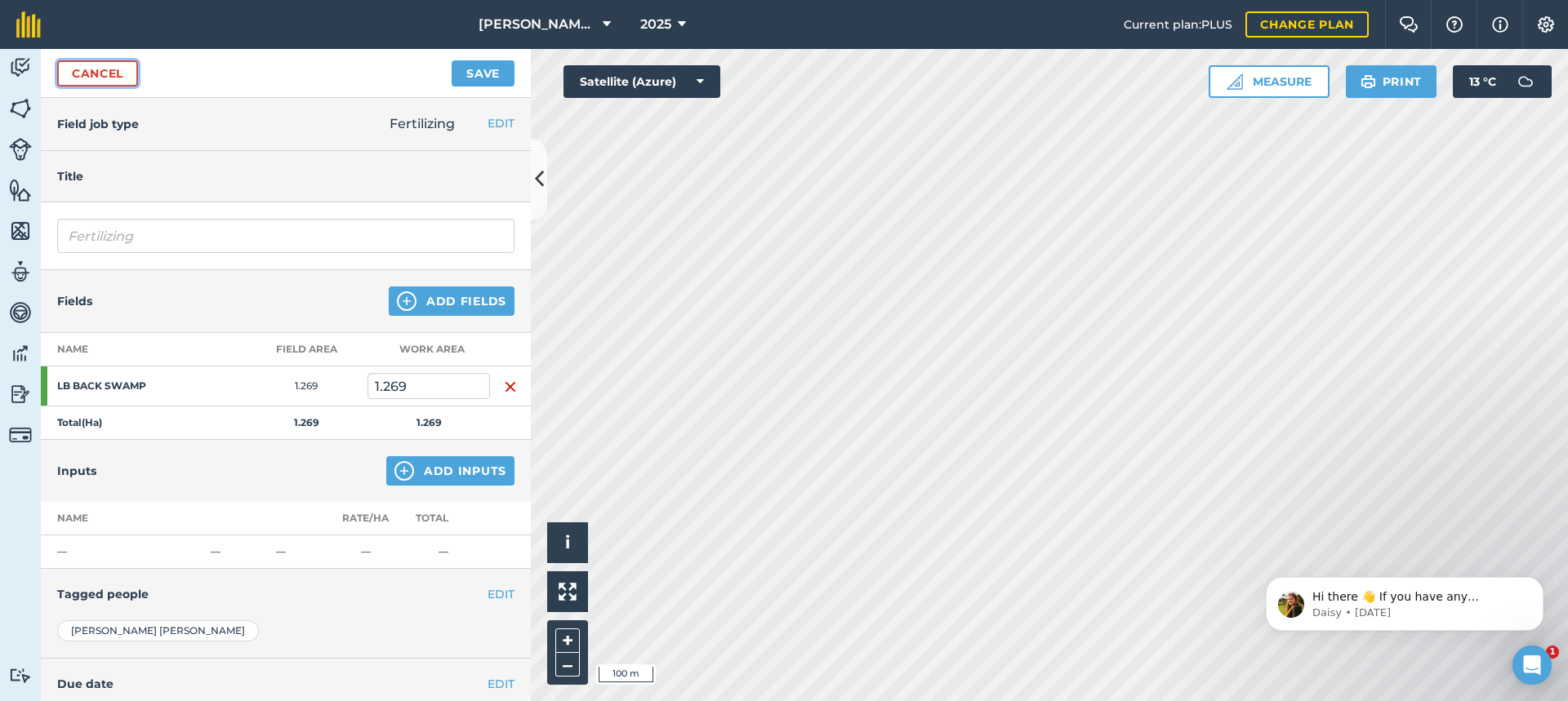
click at [108, 71] on link "Cancel" at bounding box center [98, 73] width 81 height 26
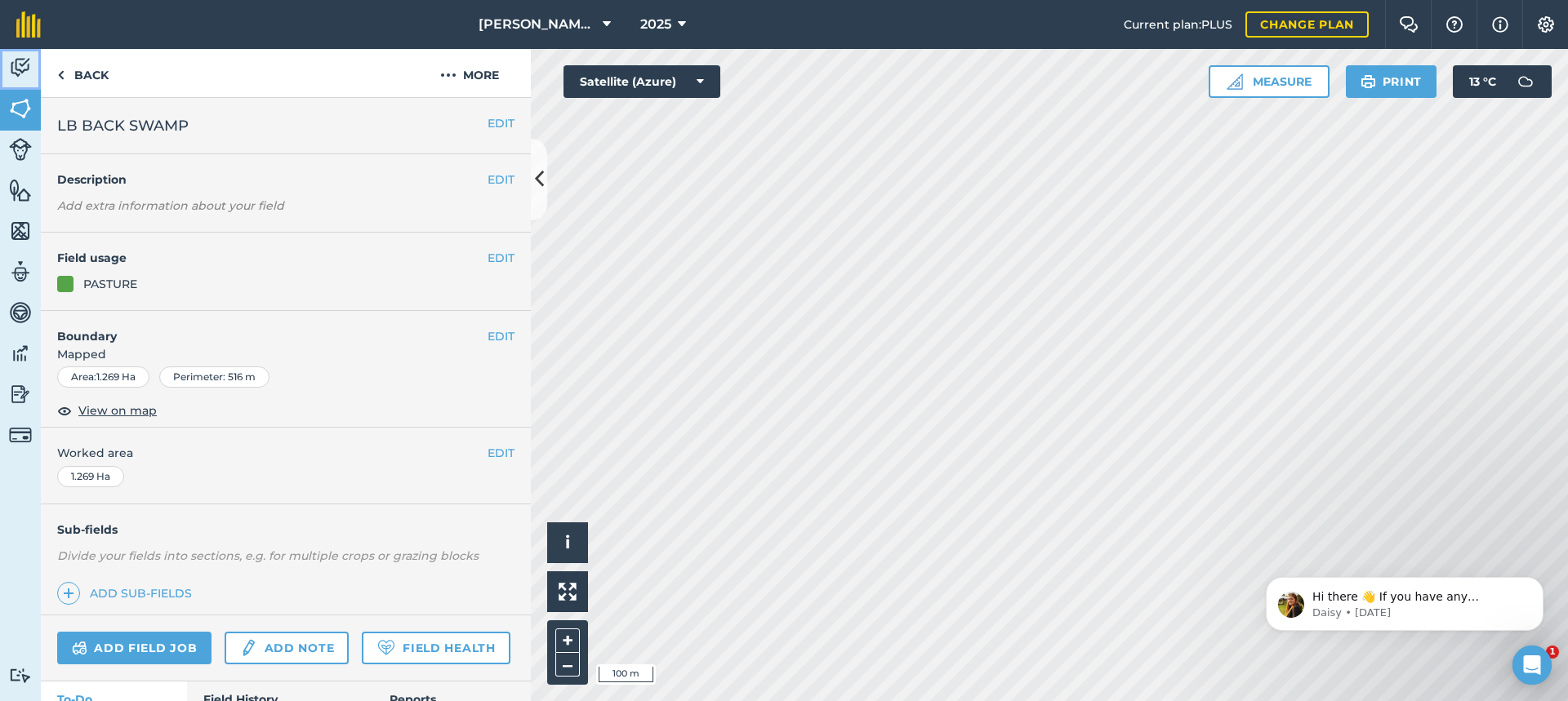
click at [17, 61] on img at bounding box center [21, 68] width 23 height 24
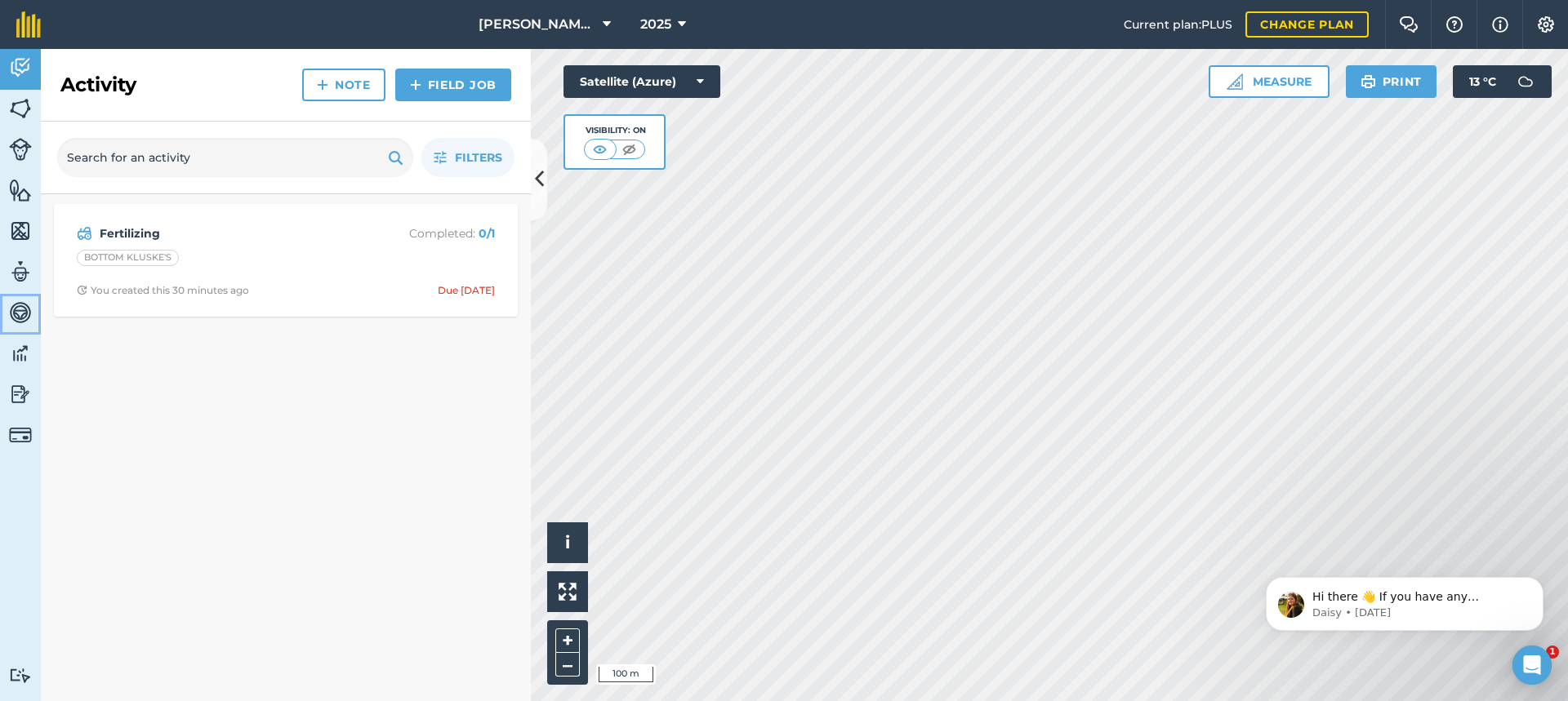
click at [18, 315] on img at bounding box center [21, 313] width 23 height 24
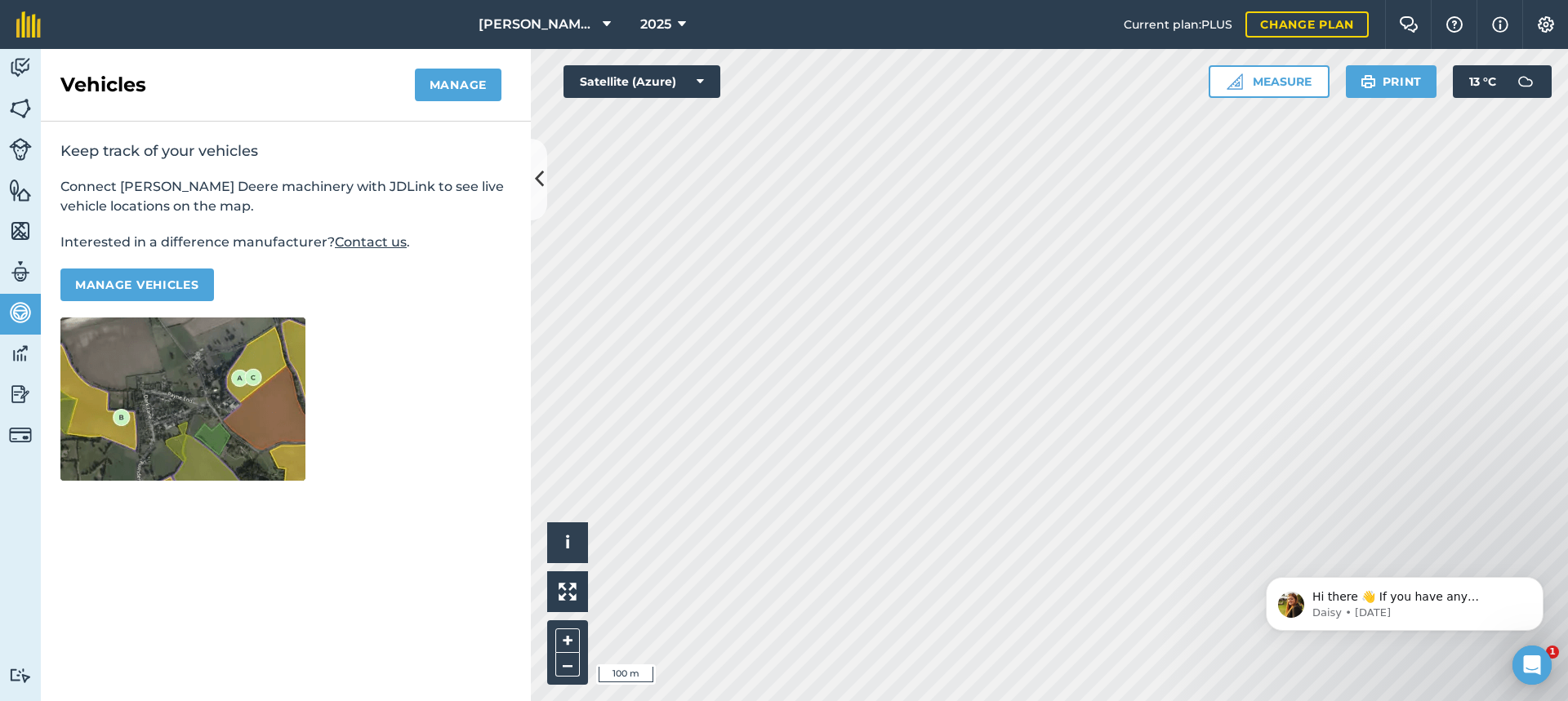
click at [415, 374] on div "Keep track of your vehicles Connect [PERSON_NAME] Deere machinery with JDLink t…" at bounding box center [285, 310] width 490 height 379
click at [19, 273] on img at bounding box center [21, 272] width 23 height 24
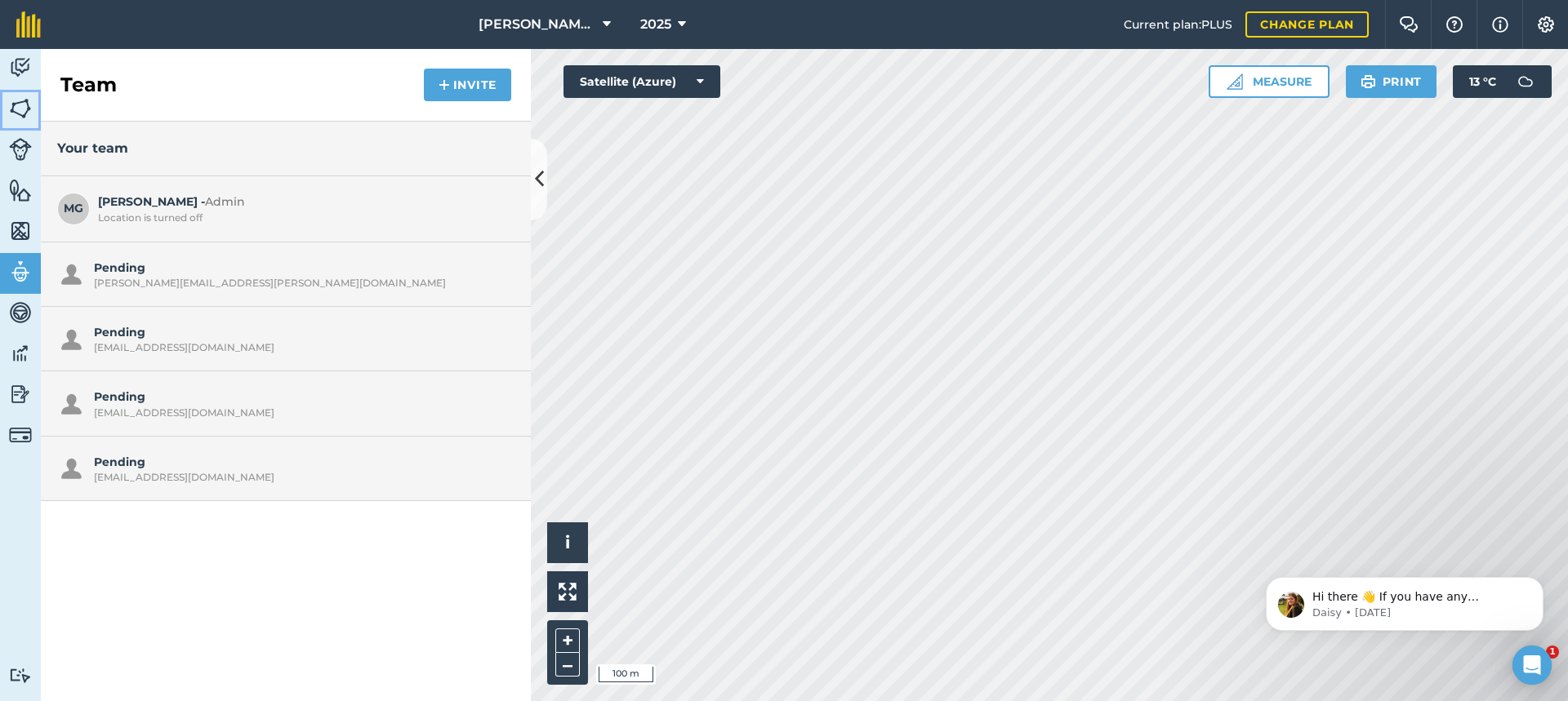
click at [20, 111] on img at bounding box center [21, 109] width 23 height 24
